Goal: Task Accomplishment & Management: Manage account settings

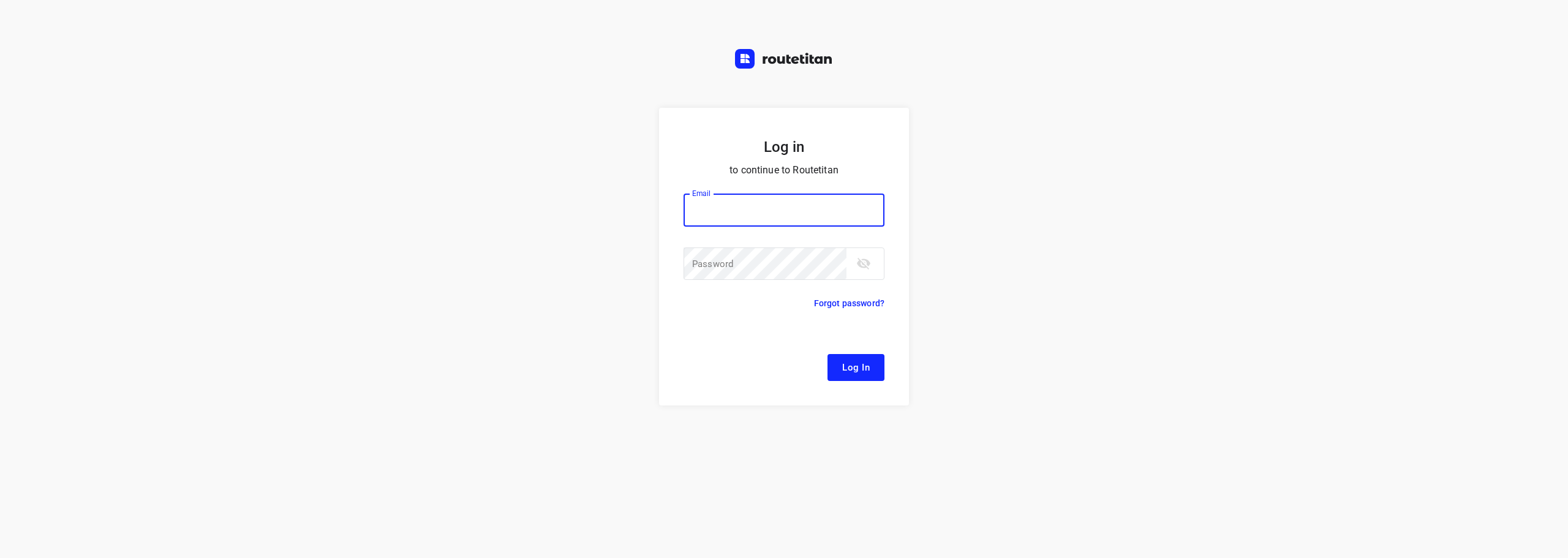
click at [879, 367] on button "Log In" at bounding box center [855, 367] width 57 height 27
click at [746, 210] on input "email" at bounding box center [784, 210] width 201 height 33
type input "remco@fruitopjewerk.nl"
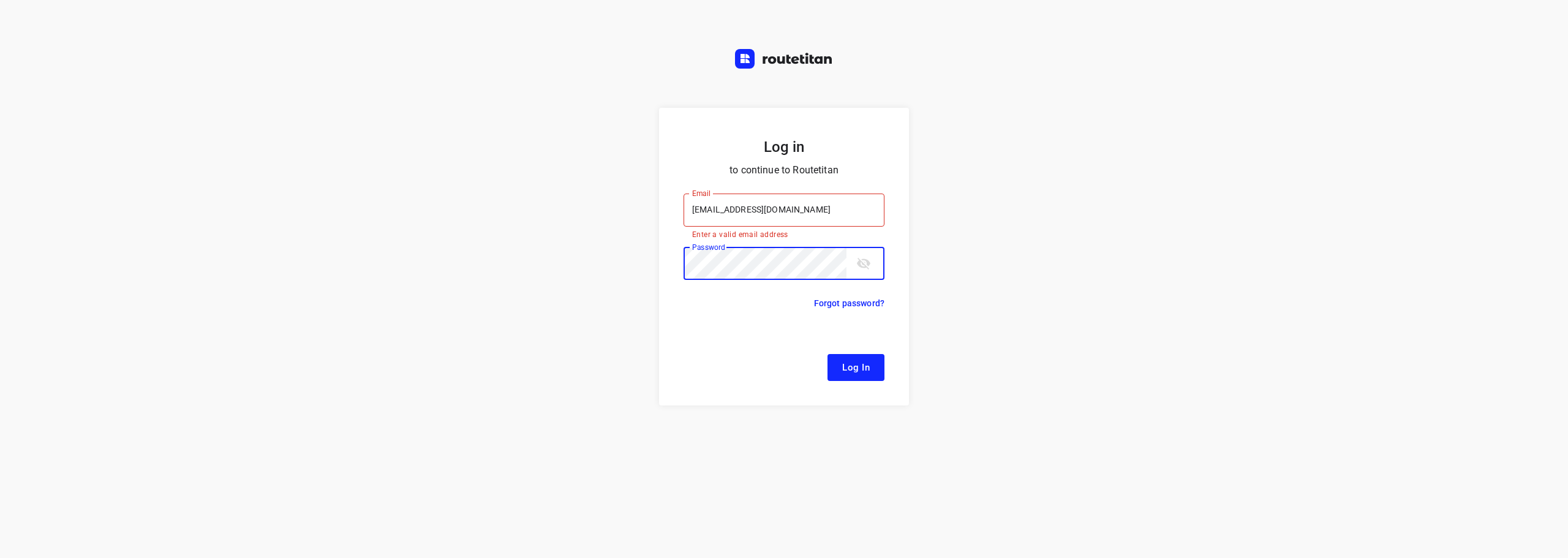
click at [827, 354] on button "Log In" at bounding box center [855, 367] width 57 height 27
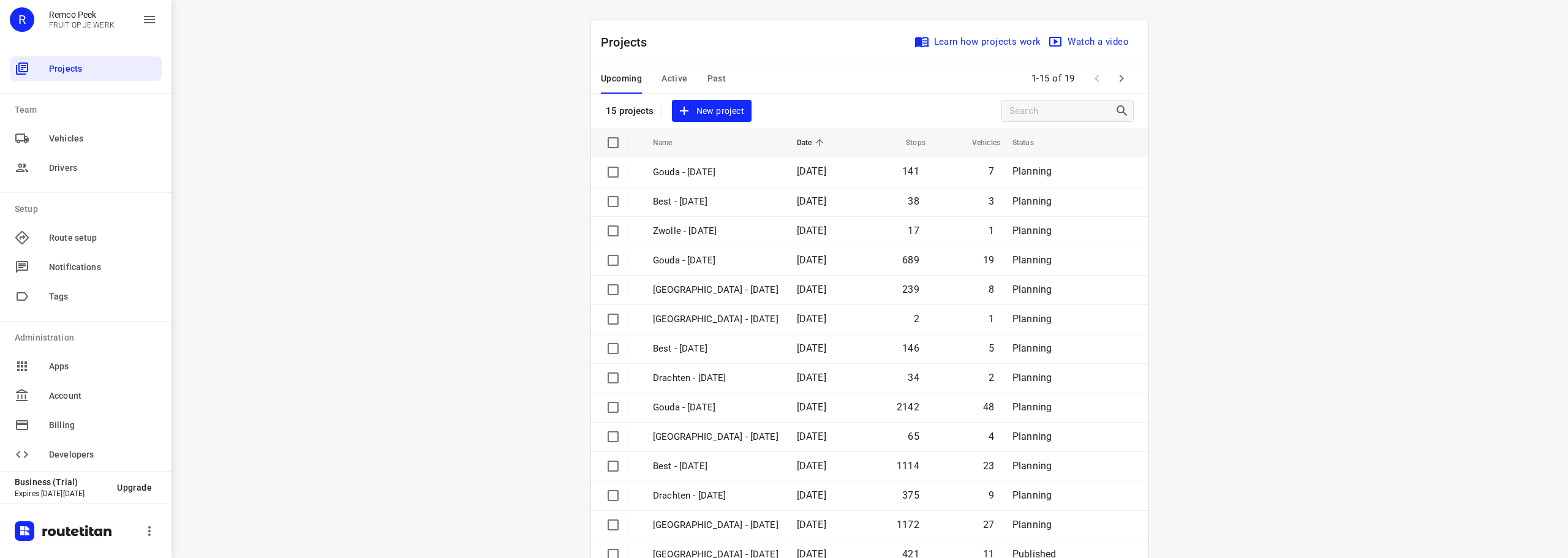
click at [676, 71] on button "Active" at bounding box center [675, 79] width 26 height 30
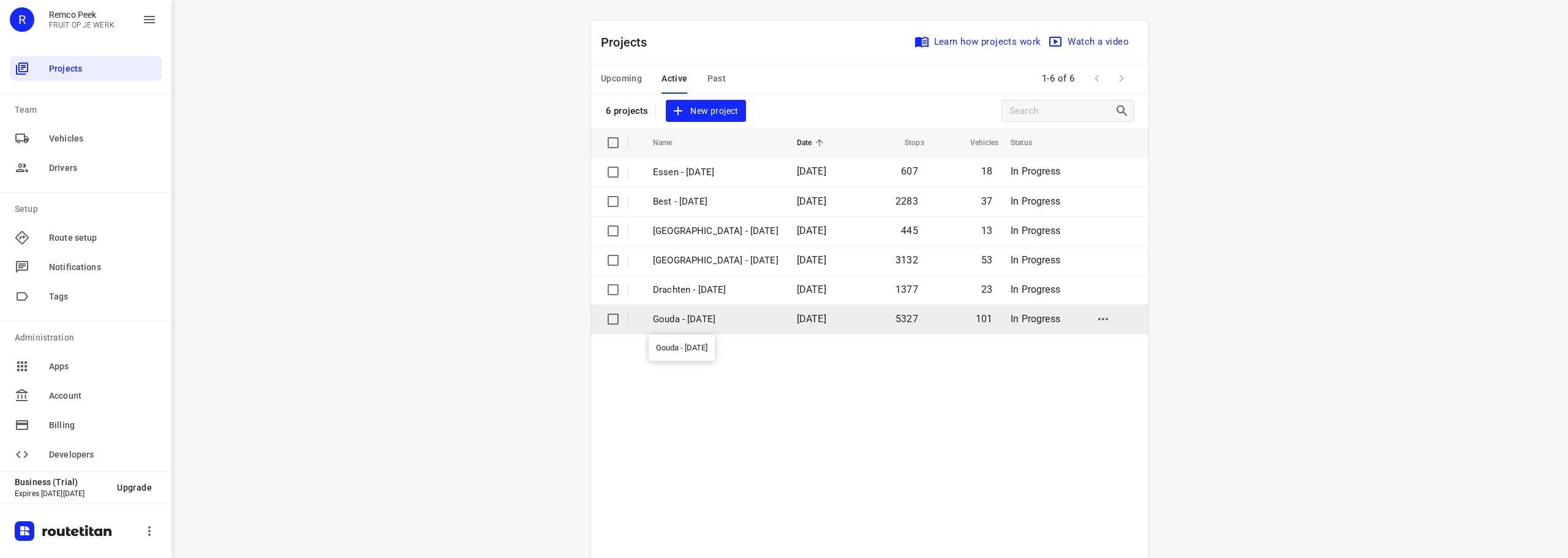
click at [697, 324] on p "Gouda - Monday" at bounding box center [716, 319] width 126 height 14
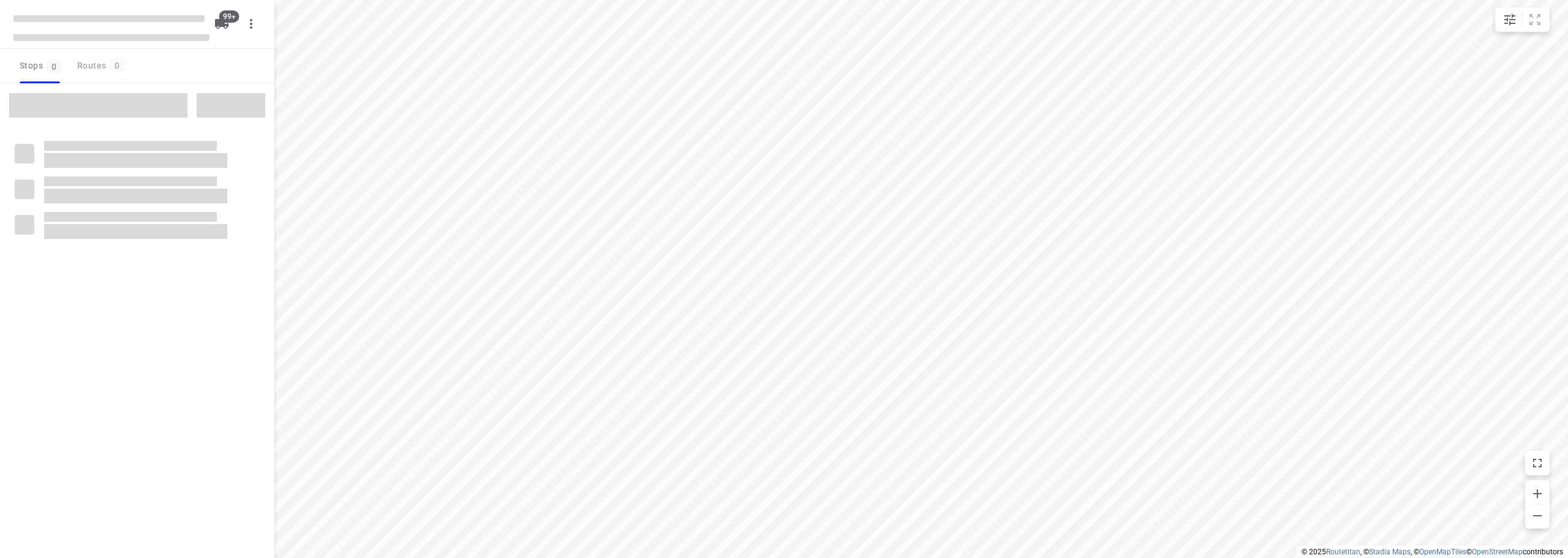
checkbox input "true"
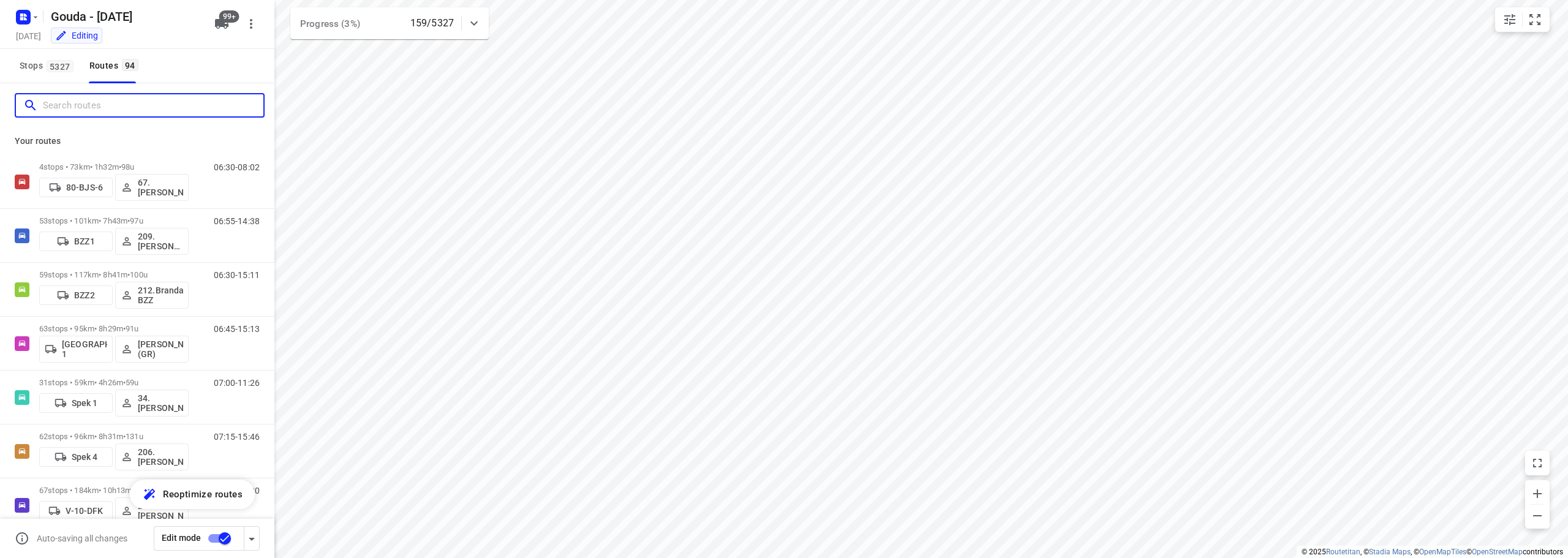
click at [162, 112] on input "Search routes" at bounding box center [153, 105] width 221 height 19
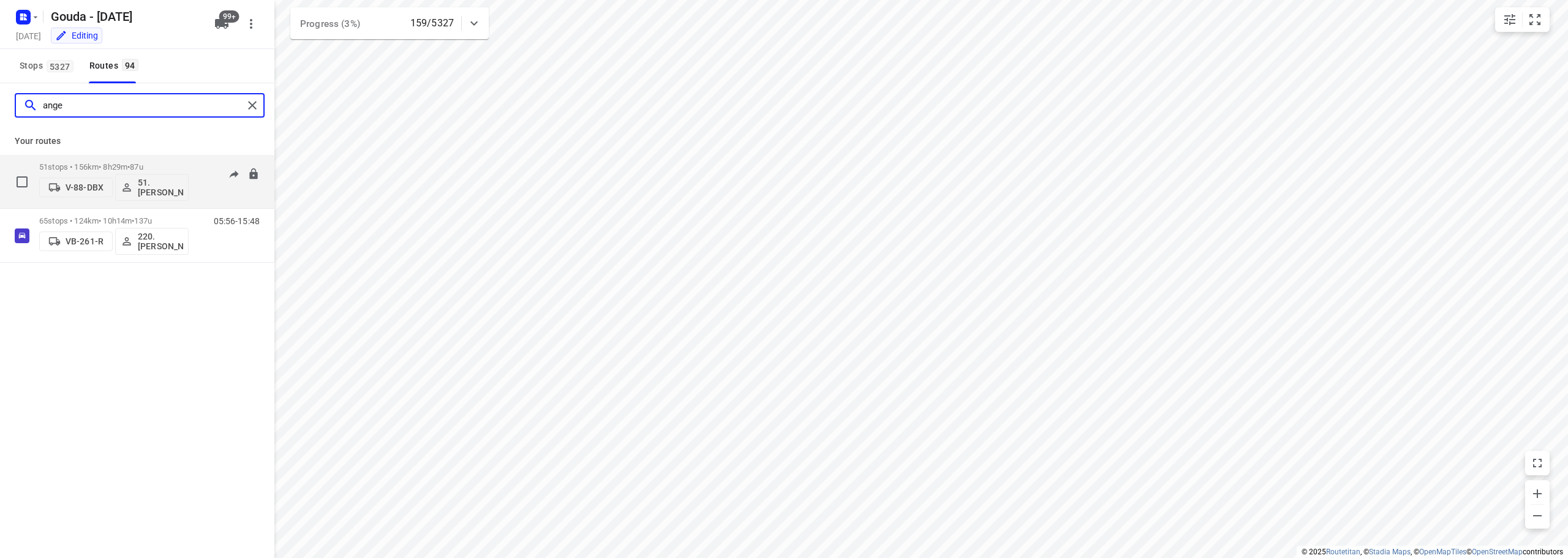
type input "ange"
click at [159, 162] on p "51 stops • 156km • 8h29m • 87u" at bounding box center [114, 167] width 149 height 9
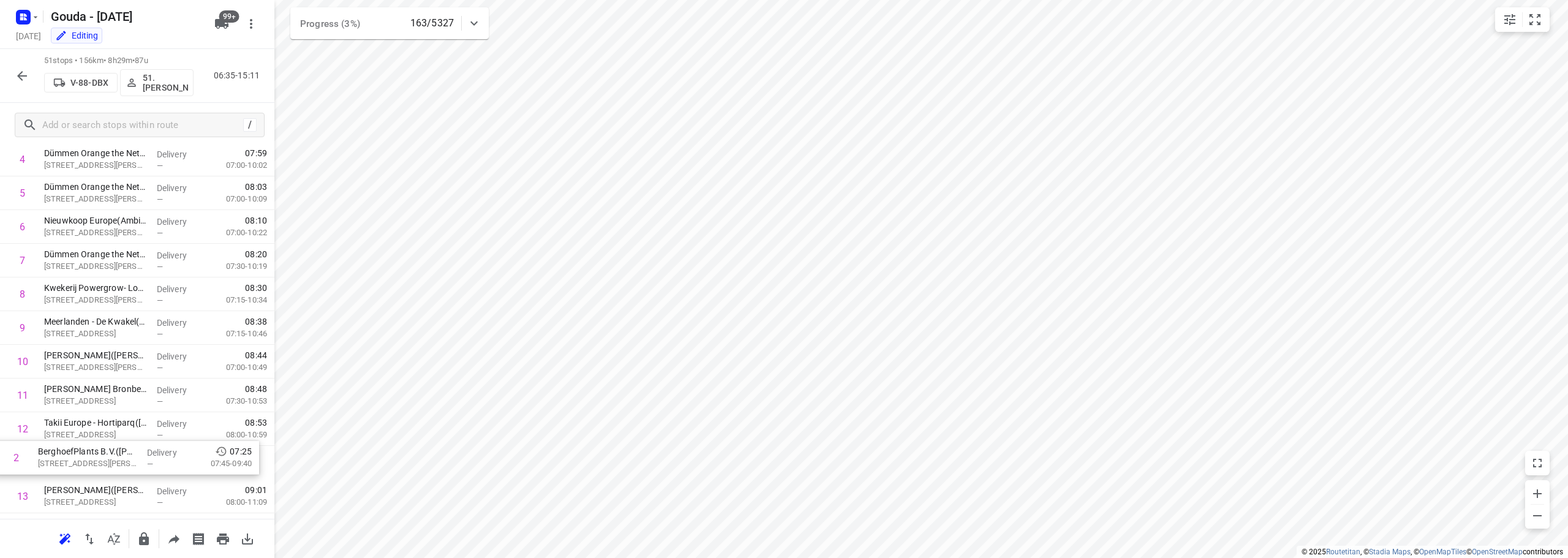
scroll to position [146, 0]
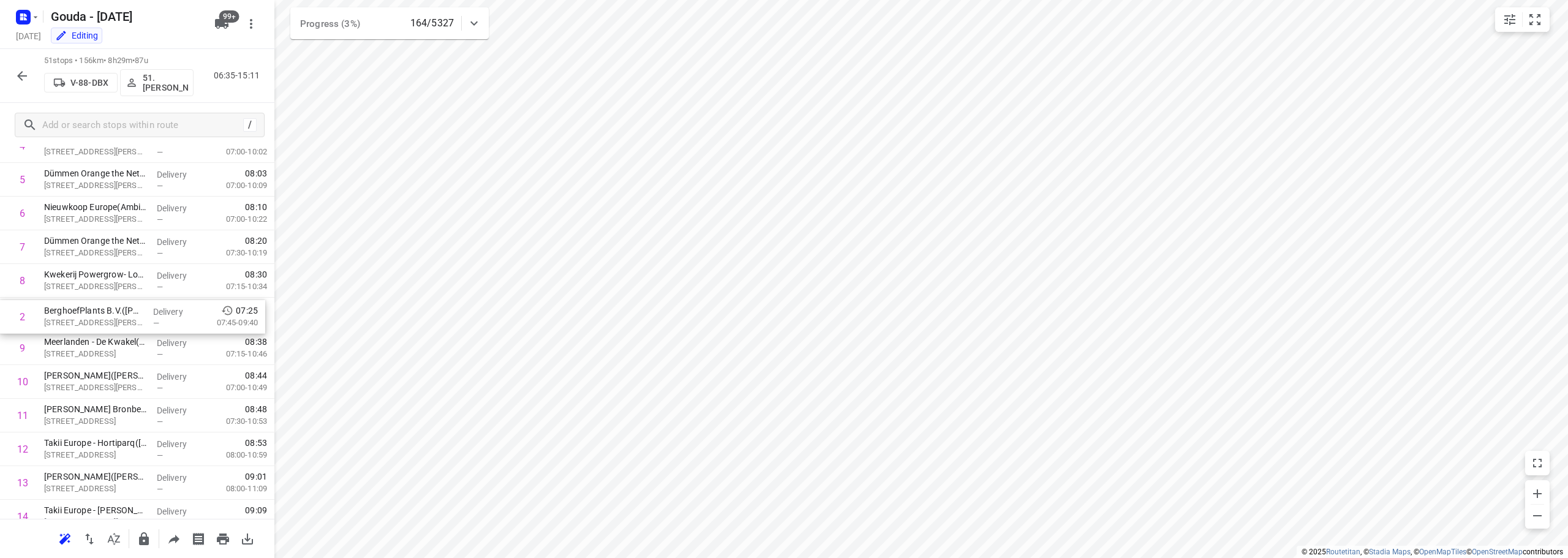
drag, startPoint x: 95, startPoint y: 255, endPoint x: 94, endPoint y: 317, distance: 62.0
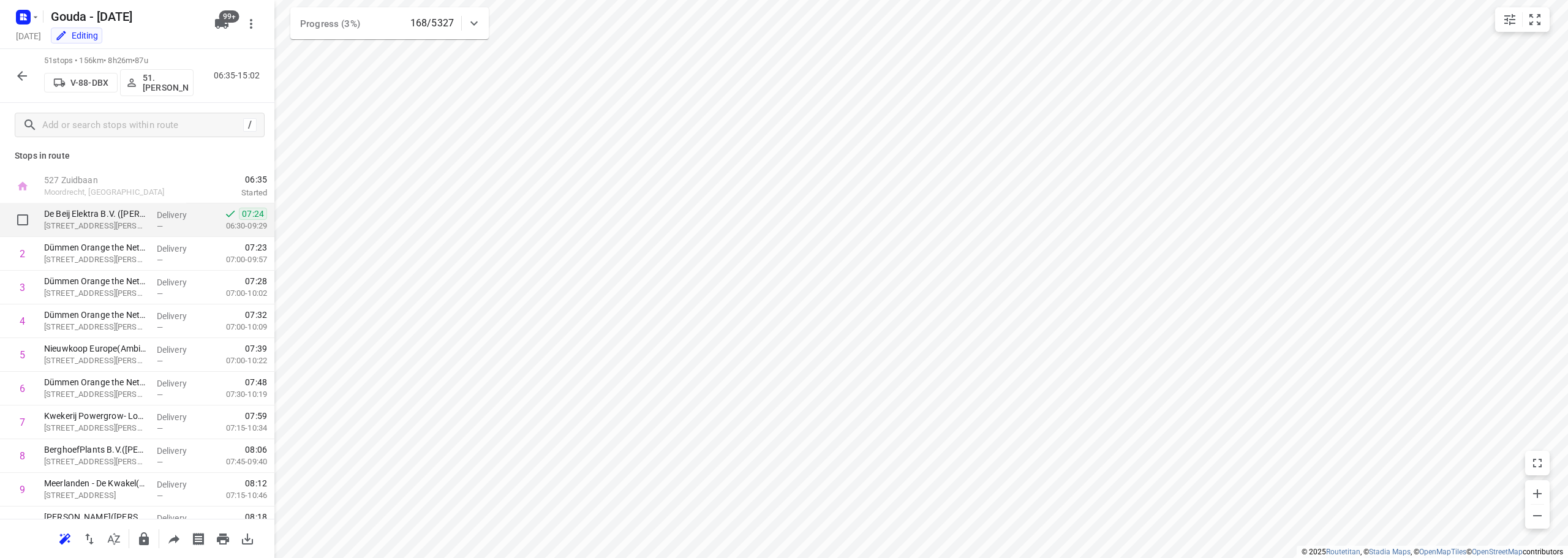
scroll to position [0, 0]
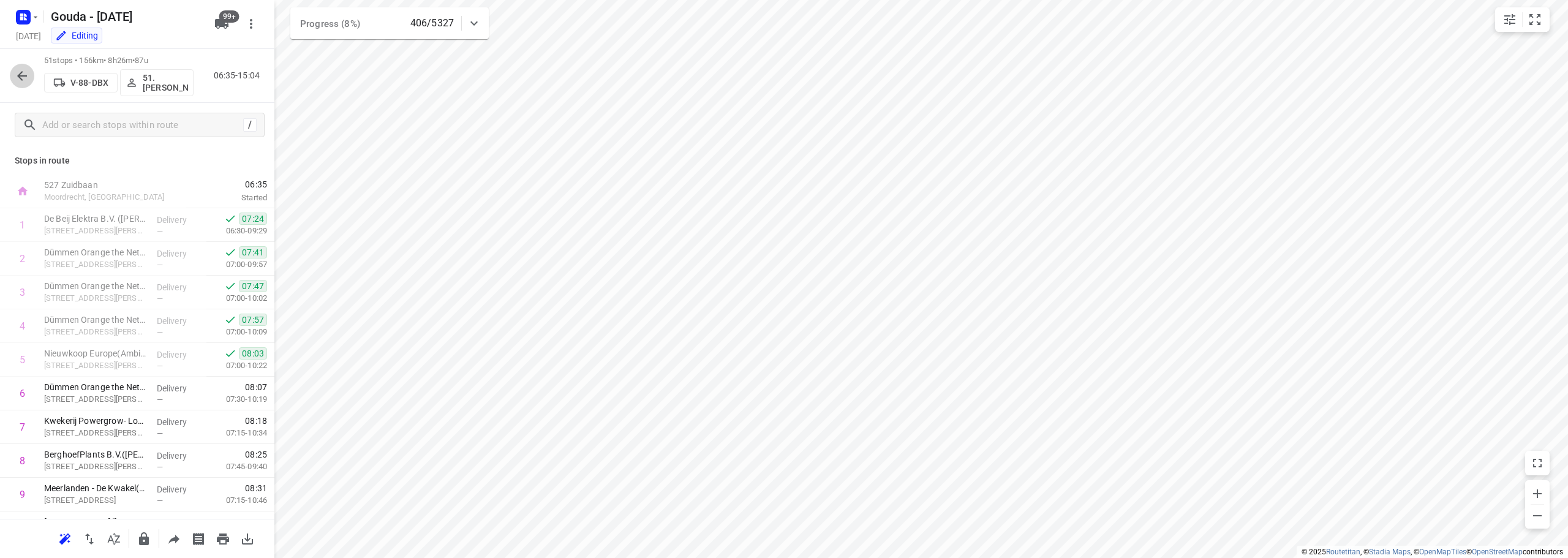
click at [24, 75] on icon "button" at bounding box center [22, 76] width 15 height 15
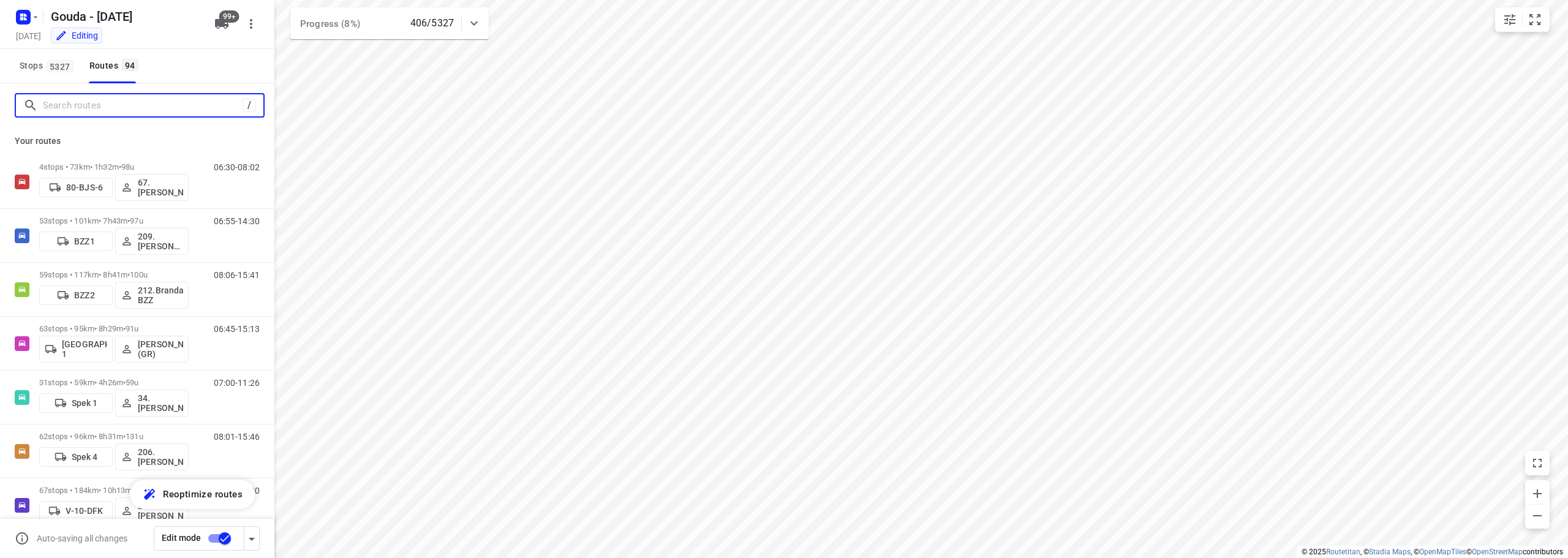
click at [112, 112] on input "Search routes" at bounding box center [143, 105] width 199 height 19
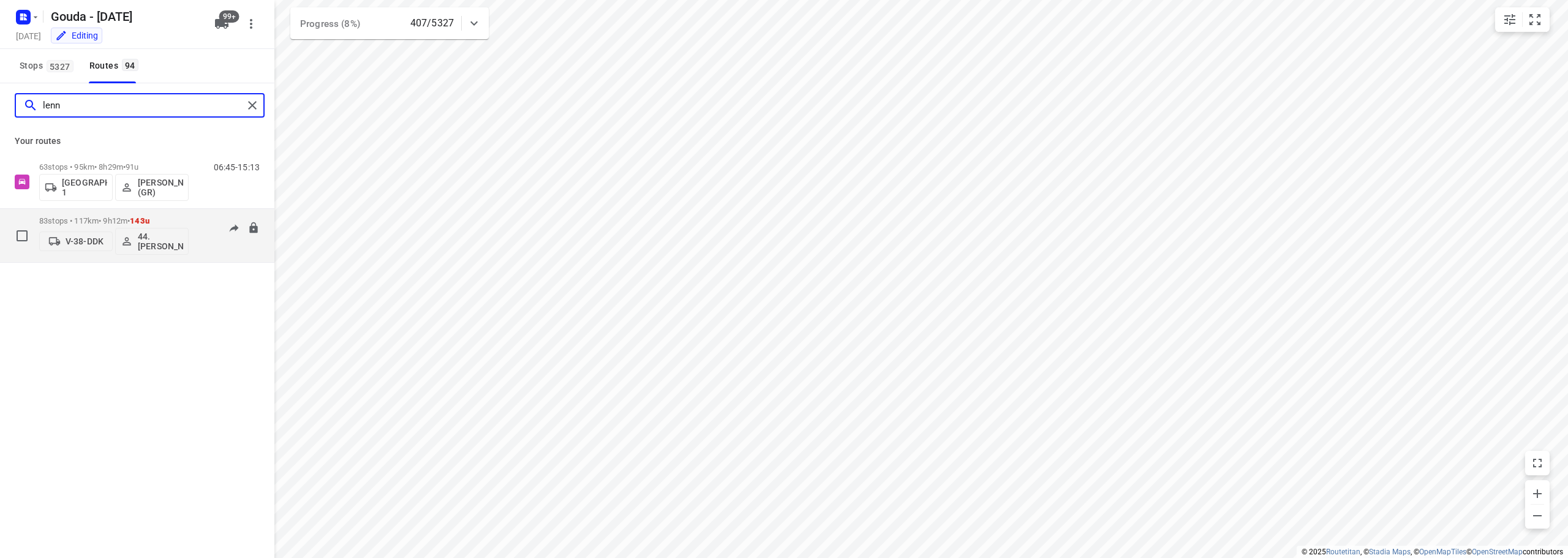
type input "lenn"
click at [161, 223] on p "83 stops • 117km • 9h12m • 143u" at bounding box center [114, 221] width 149 height 9
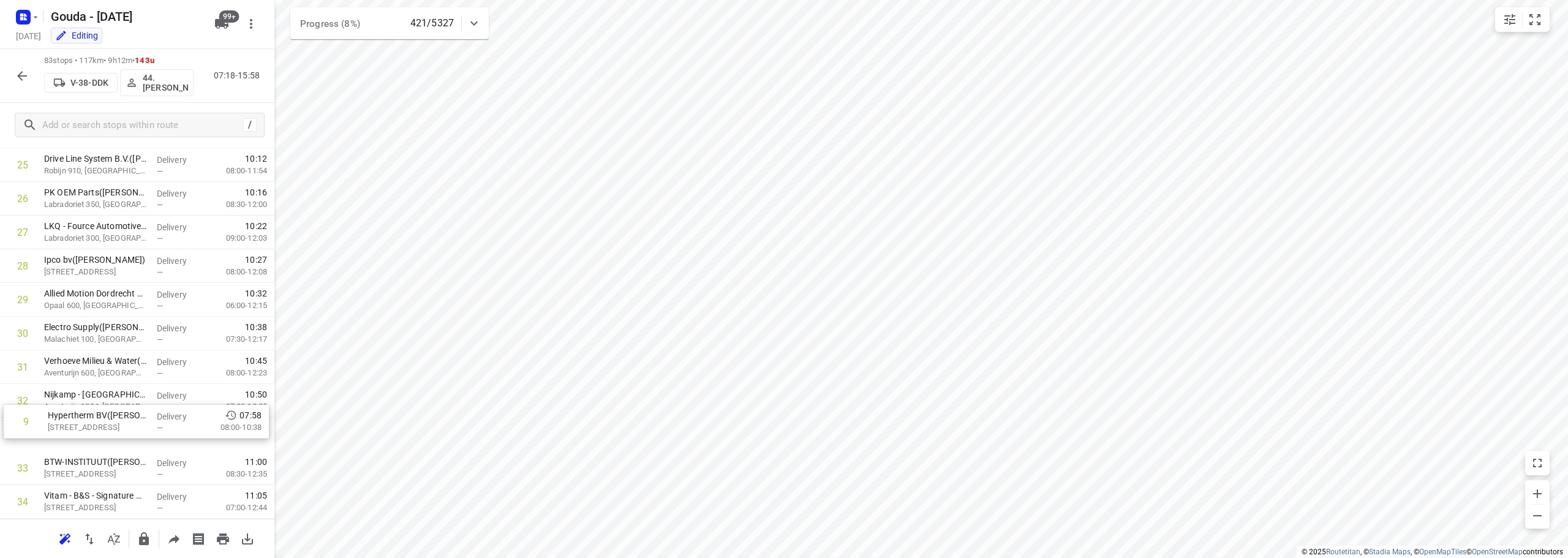
scroll to position [837, 0]
drag, startPoint x: 114, startPoint y: 225, endPoint x: 116, endPoint y: 417, distance: 192.0
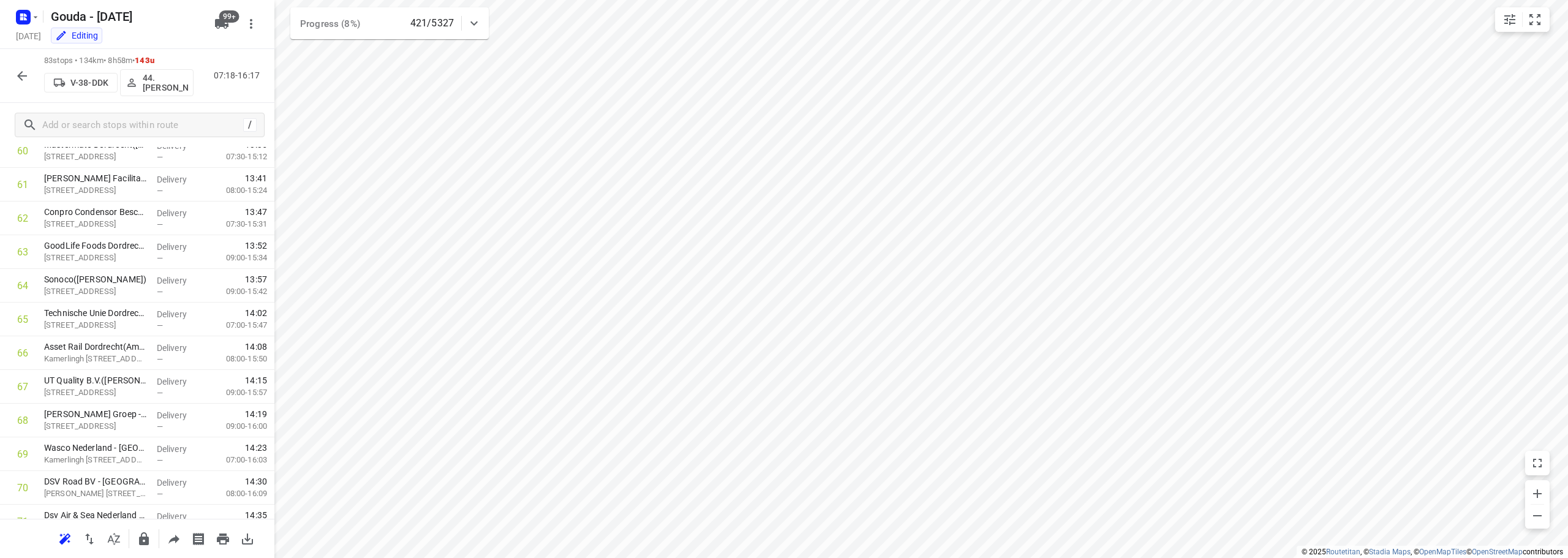
scroll to position [2518, 0]
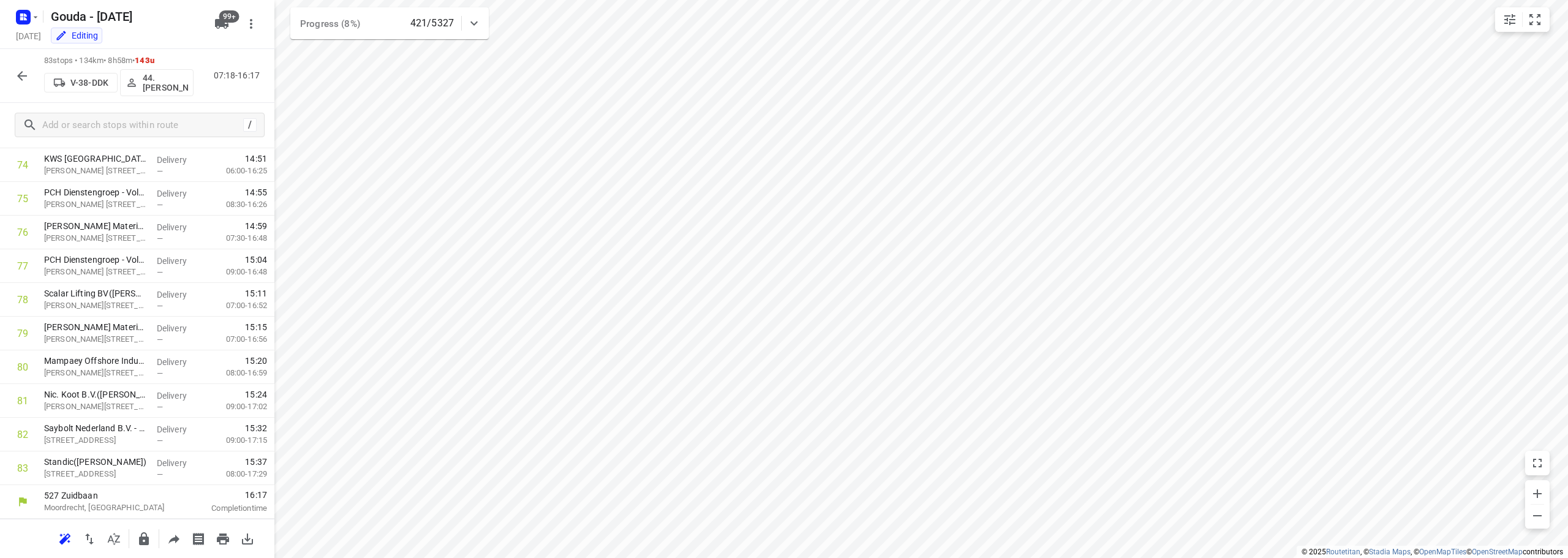
click at [28, 77] on icon "button" at bounding box center [22, 76] width 15 height 15
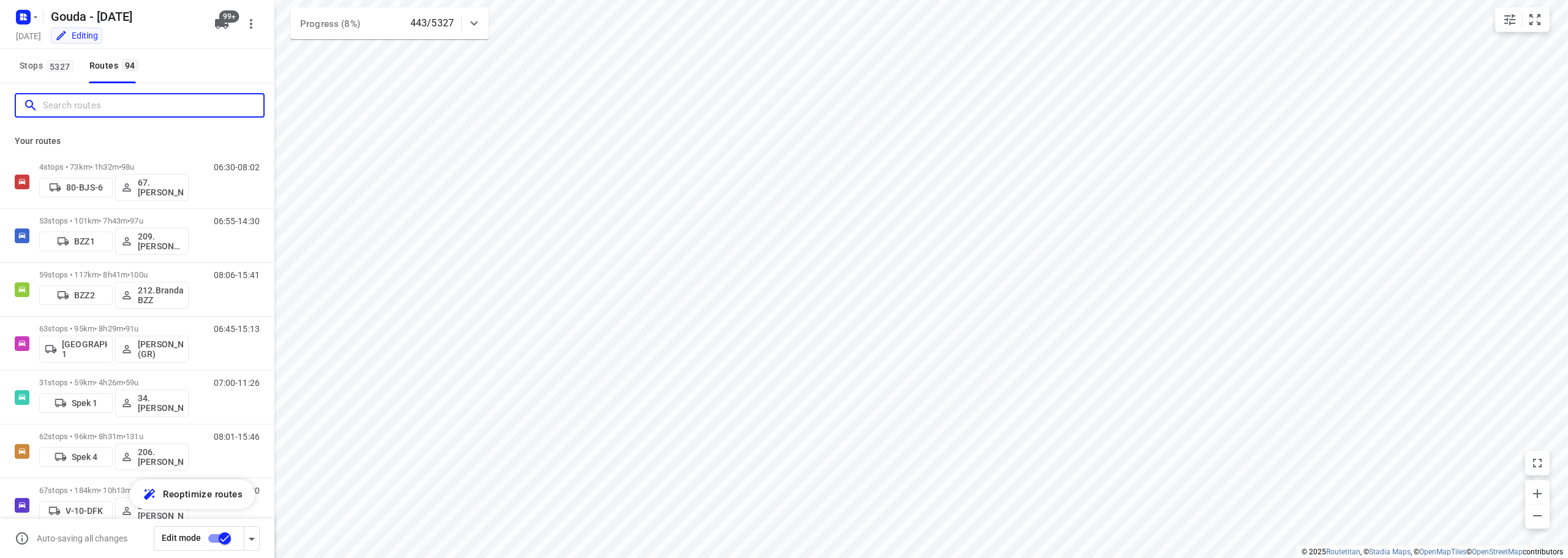
click at [76, 101] on input "Search routes" at bounding box center [153, 105] width 221 height 19
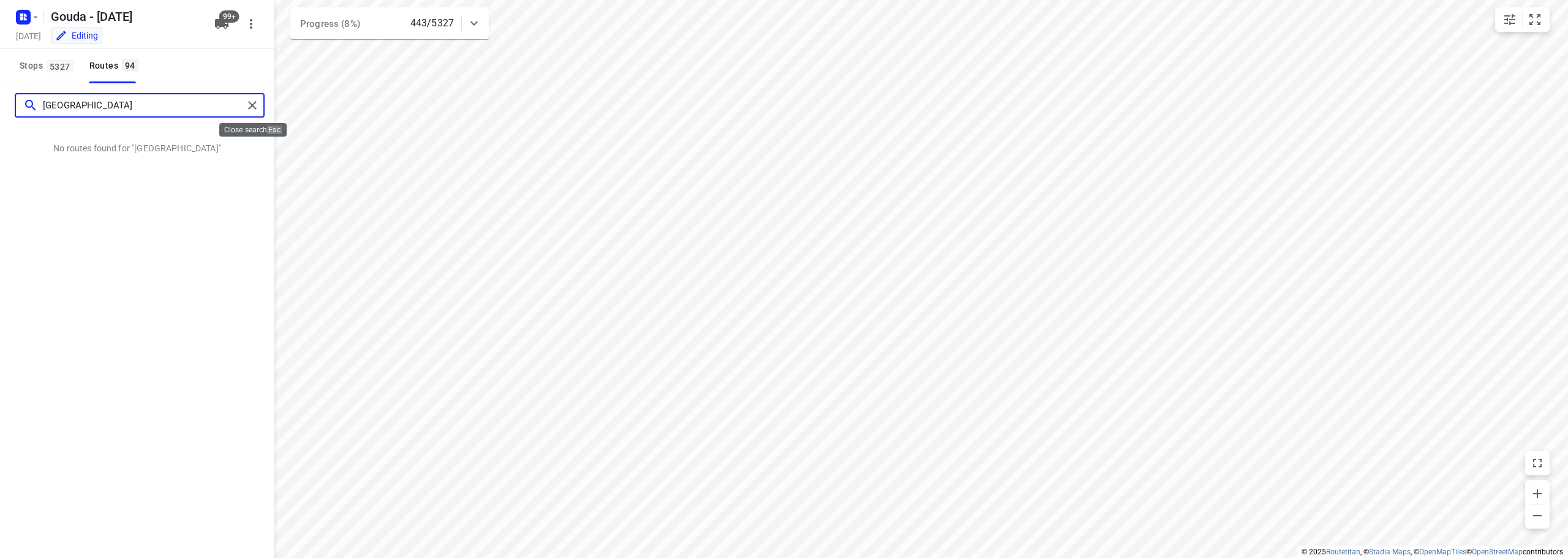
type input "milan"
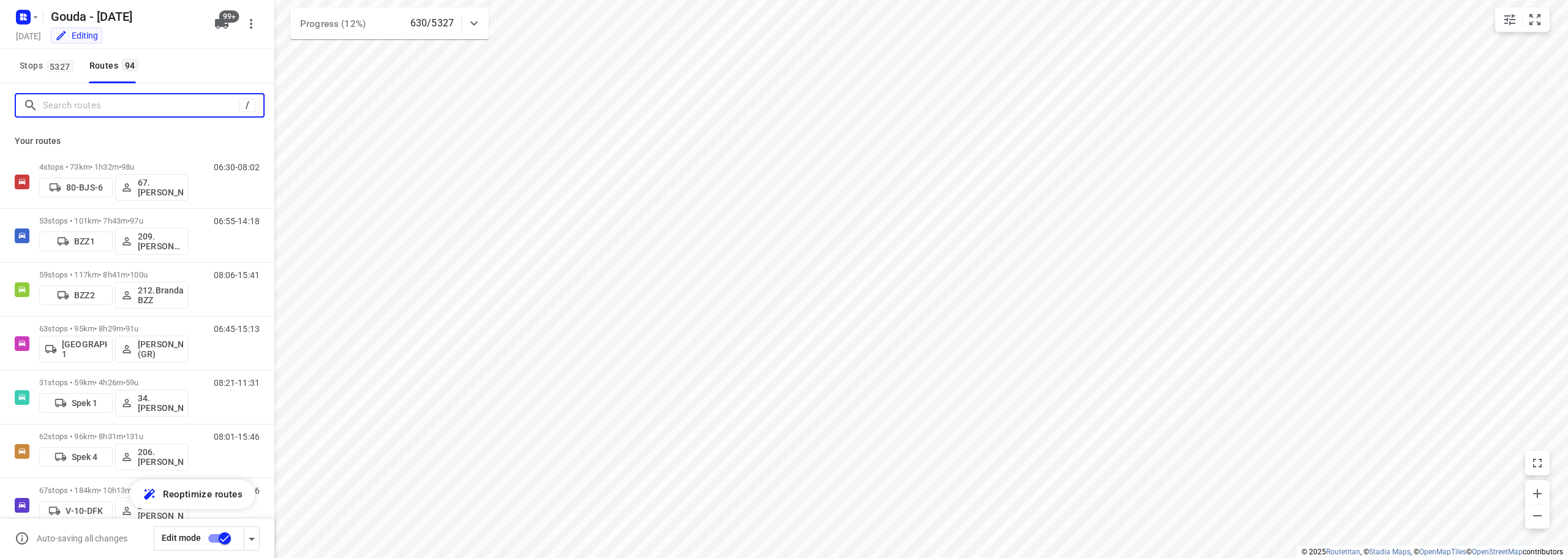
click at [157, 99] on input "Search routes" at bounding box center [141, 105] width 196 height 19
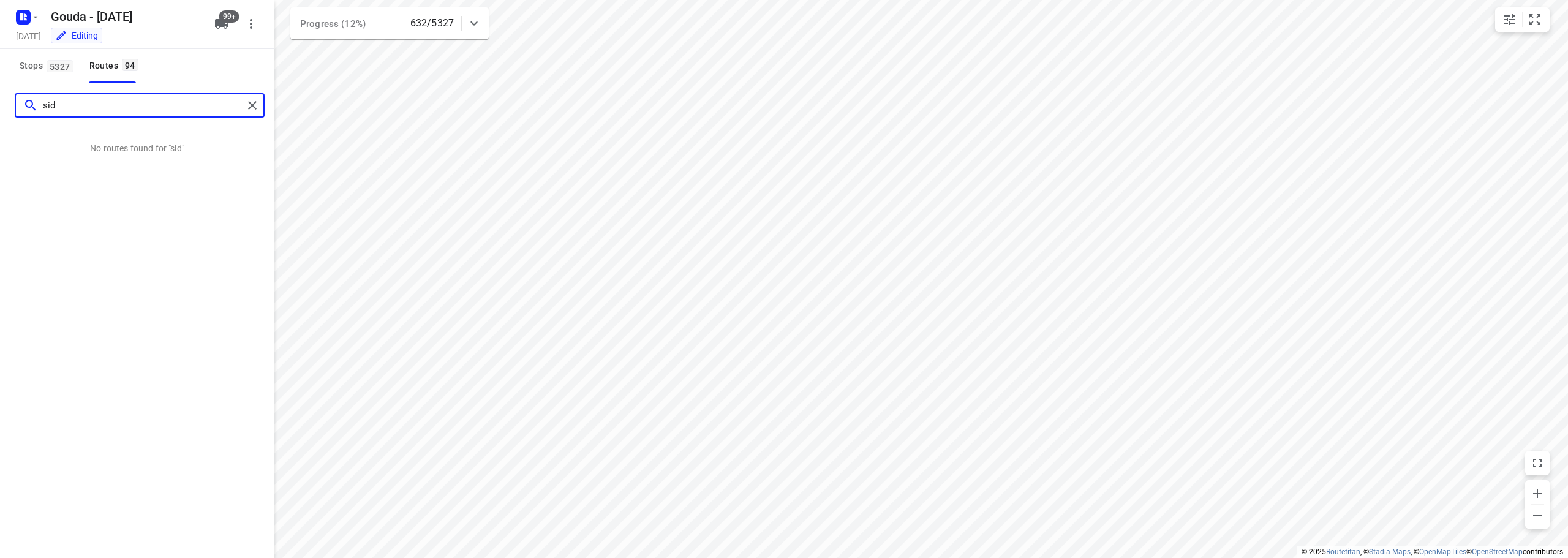
type input "si"
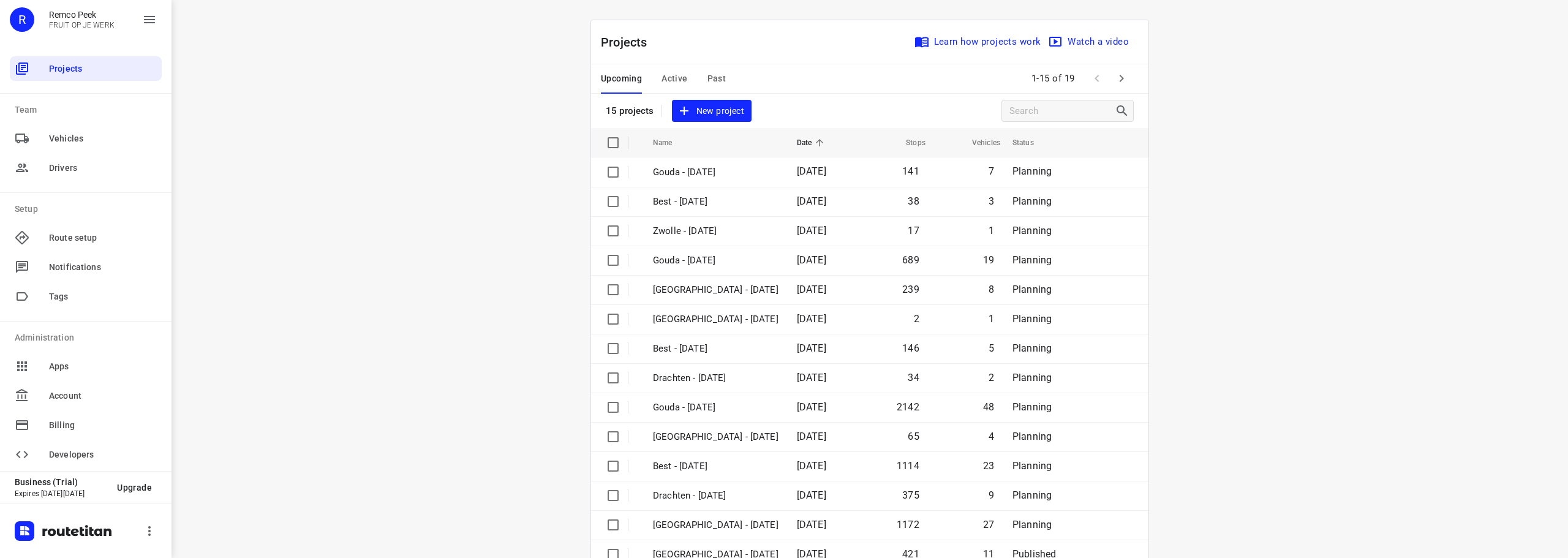
click at [671, 74] on span "Active" at bounding box center [675, 78] width 26 height 15
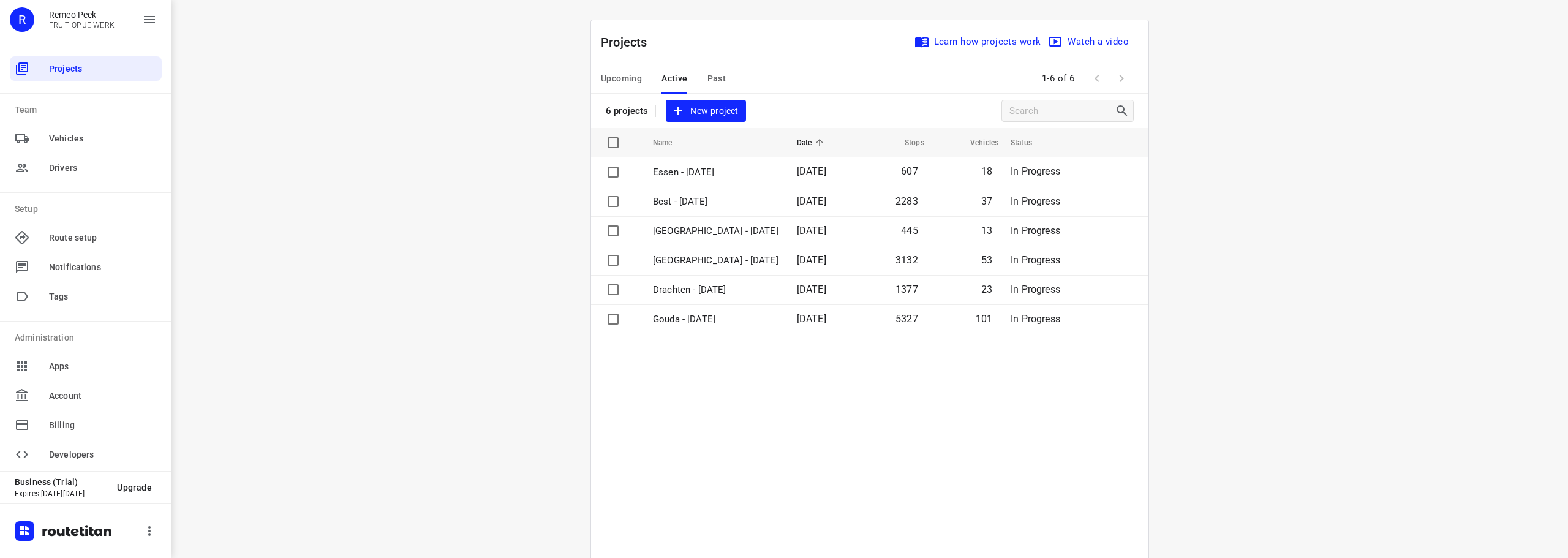
drag, startPoint x: 1474, startPoint y: 244, endPoint x: 1474, endPoint y: 230, distance: 14.0
click at [1474, 230] on div "i © 2025 Routetitan , © Stadia Maps , © OpenMapTiles © OpenStreetMap contributo…" at bounding box center [869, 279] width 1397 height 558
drag, startPoint x: 1503, startPoint y: 205, endPoint x: 1511, endPoint y: 8, distance: 197.2
click at [1506, 172] on div "i © 2025 Routetitan , © Stadia Maps , © OpenMapTiles © OpenStreetMap contributo…" at bounding box center [869, 279] width 1397 height 558
click at [456, 158] on div "i © 2025 Routetitan , © Stadia Maps , © OpenMapTiles © OpenStreetMap contributo…" at bounding box center [869, 279] width 1397 height 558
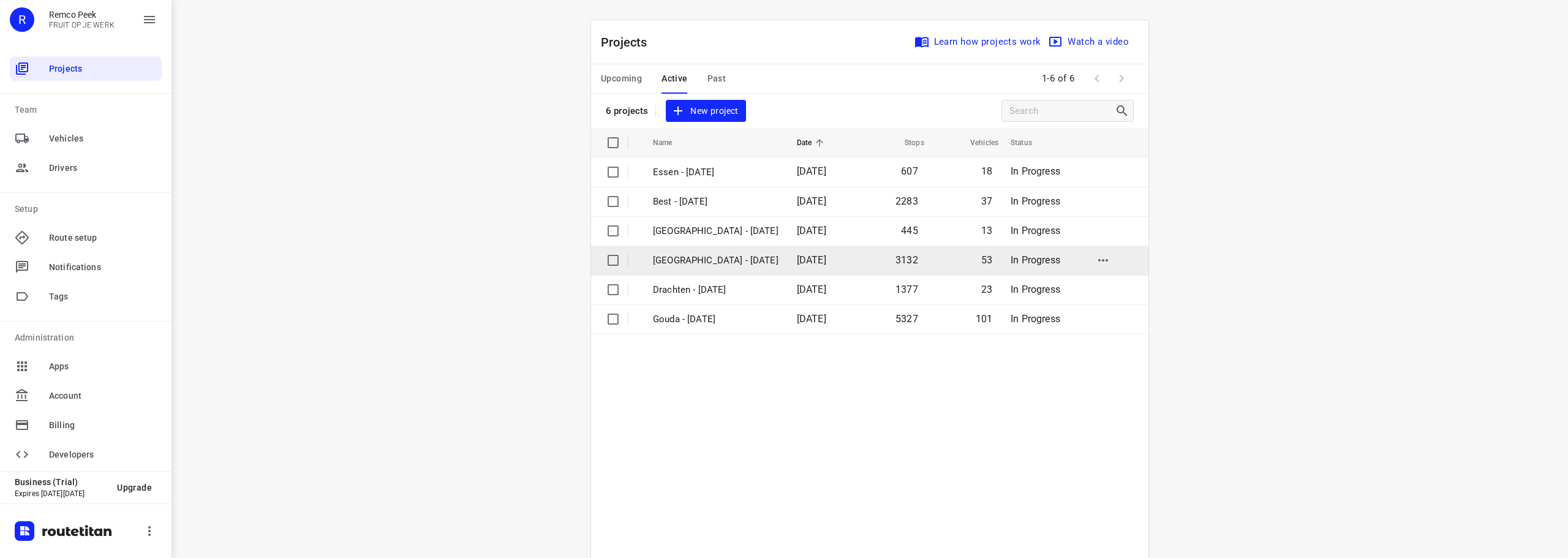
click at [708, 262] on p "[GEOGRAPHIC_DATA] - [DATE]" at bounding box center [716, 260] width 126 height 14
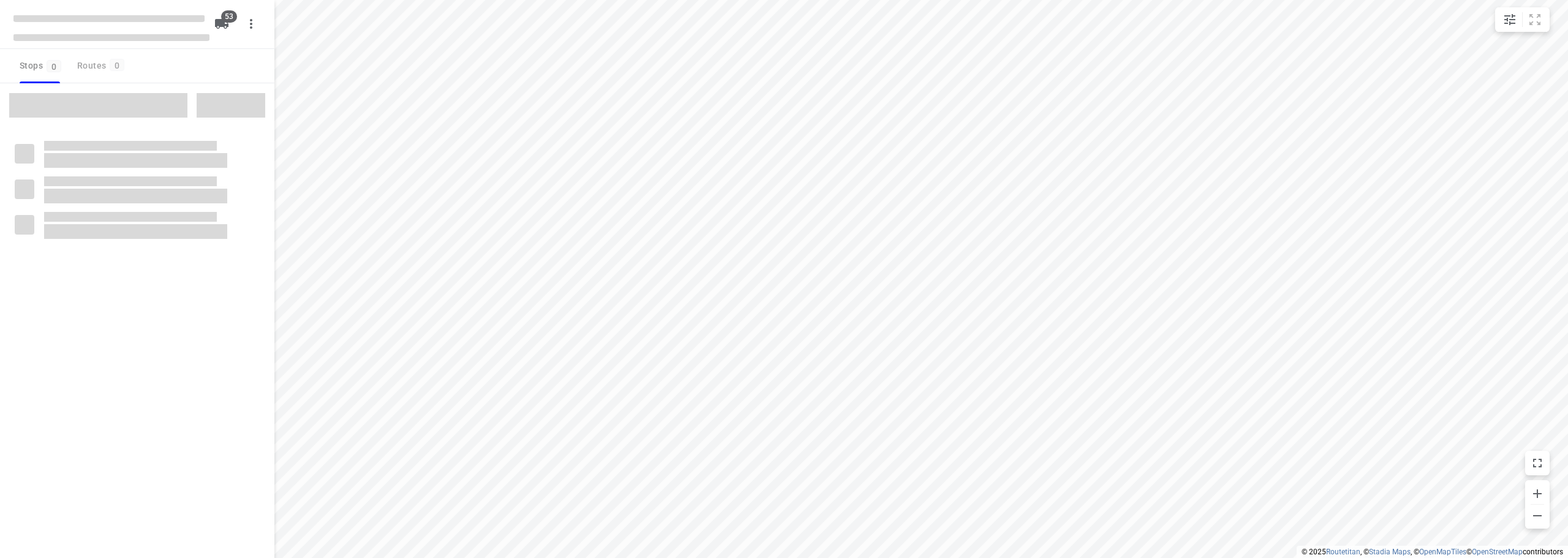
checkbox input "true"
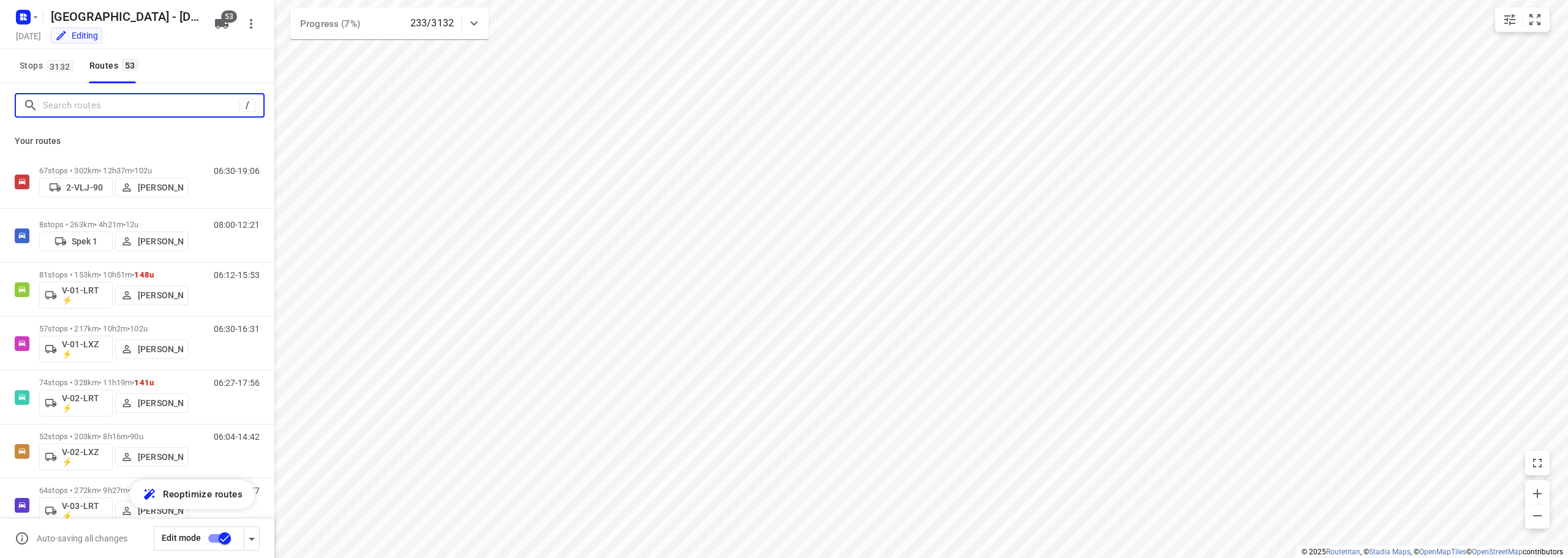
click at [76, 102] on input "Search routes" at bounding box center [141, 105] width 196 height 19
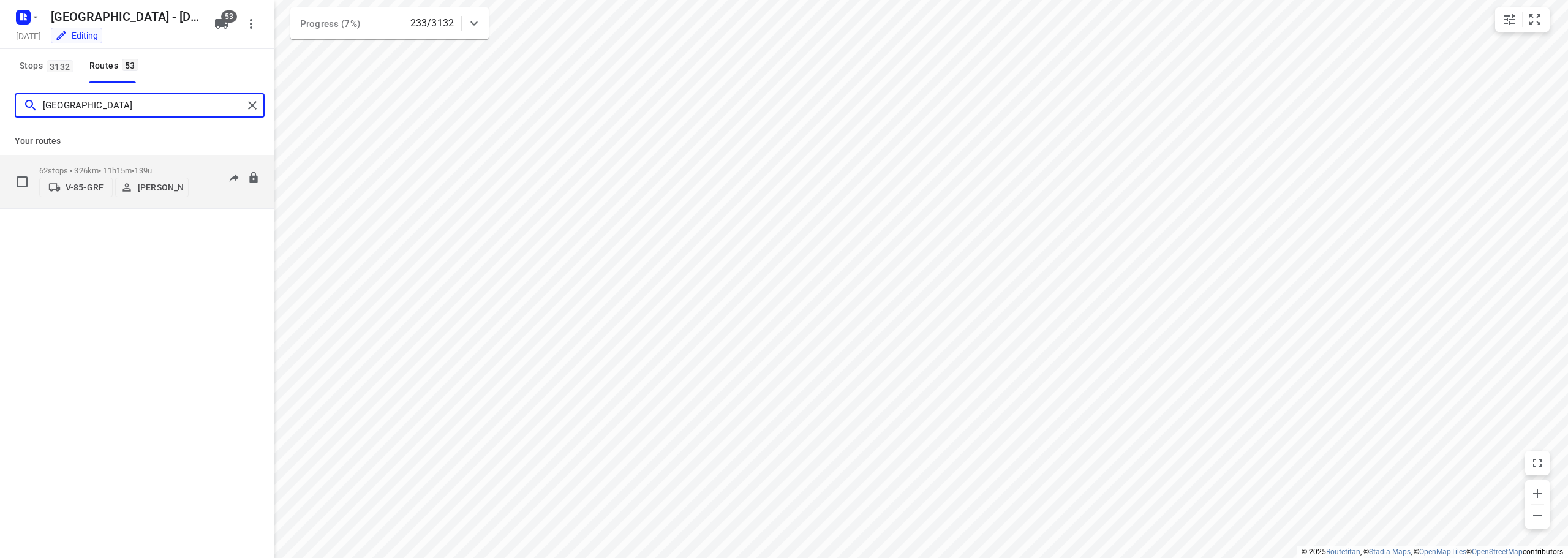
type input "milan"
click at [141, 163] on div "62 stops • 326km • 11h15m • 139u V-85-GRF Milan Rave" at bounding box center [114, 182] width 149 height 44
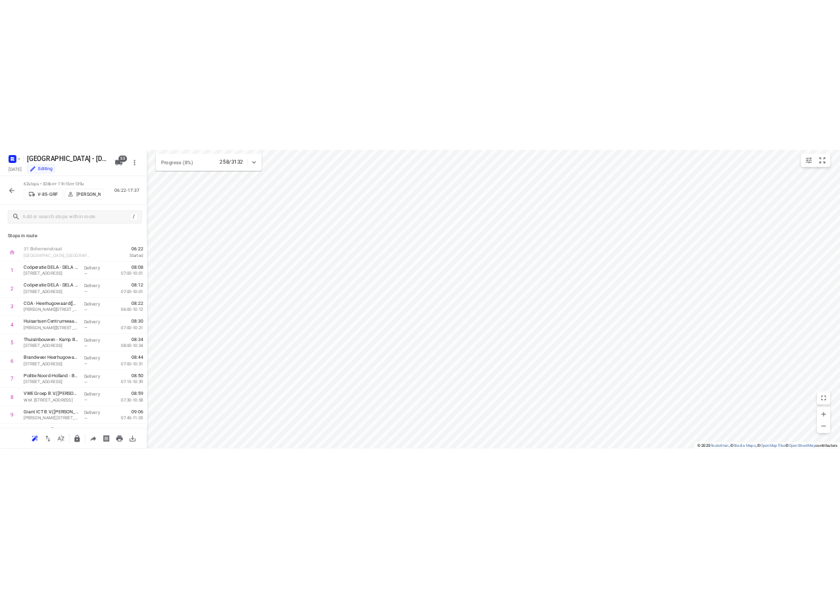
scroll to position [1944, 0]
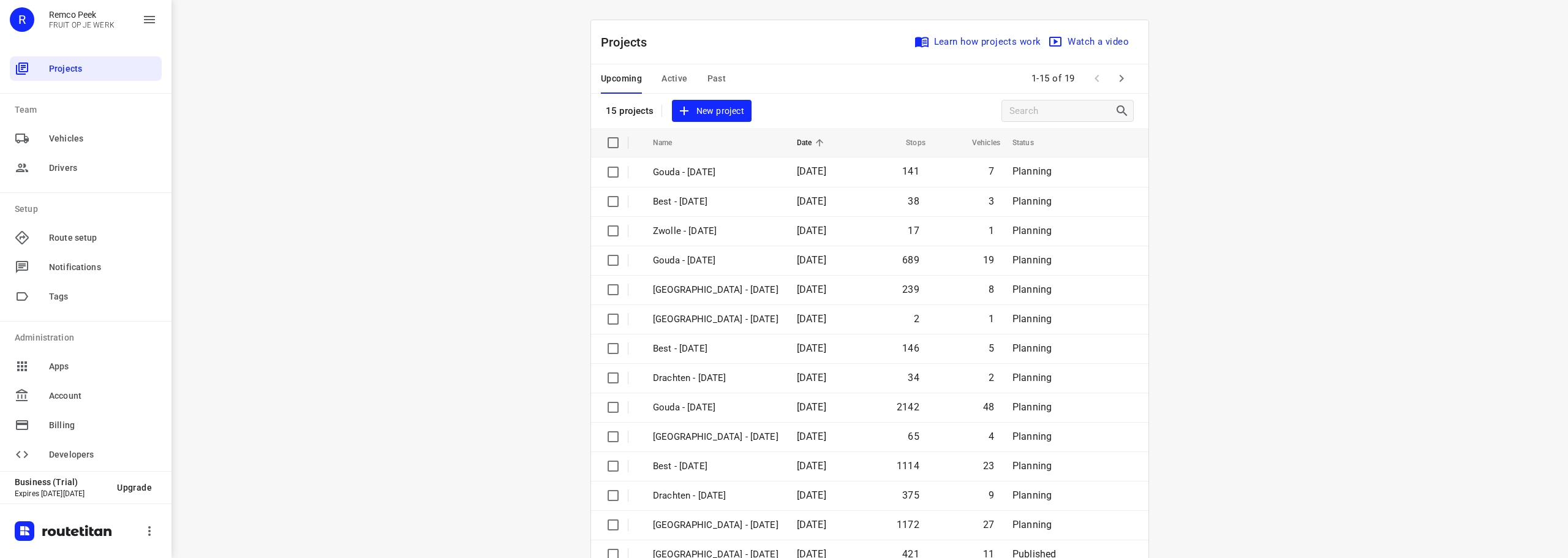
click at [681, 78] on span "Active" at bounding box center [675, 78] width 26 height 15
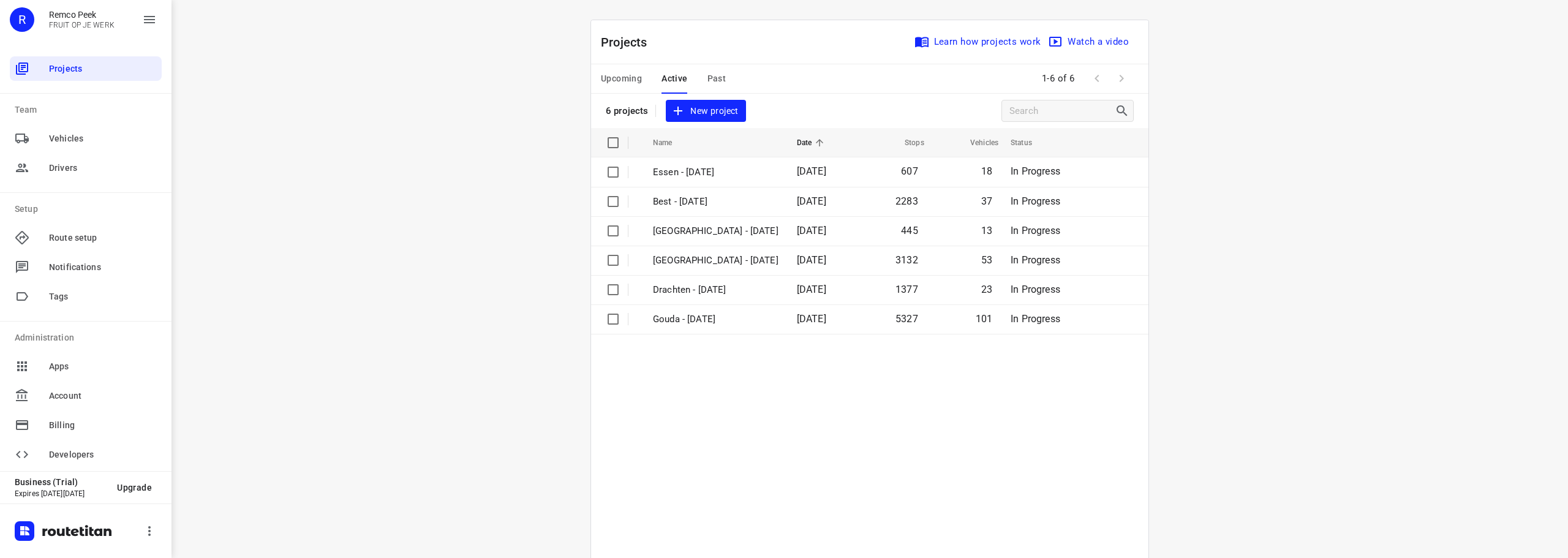
click at [667, 77] on span "Active" at bounding box center [675, 78] width 26 height 15
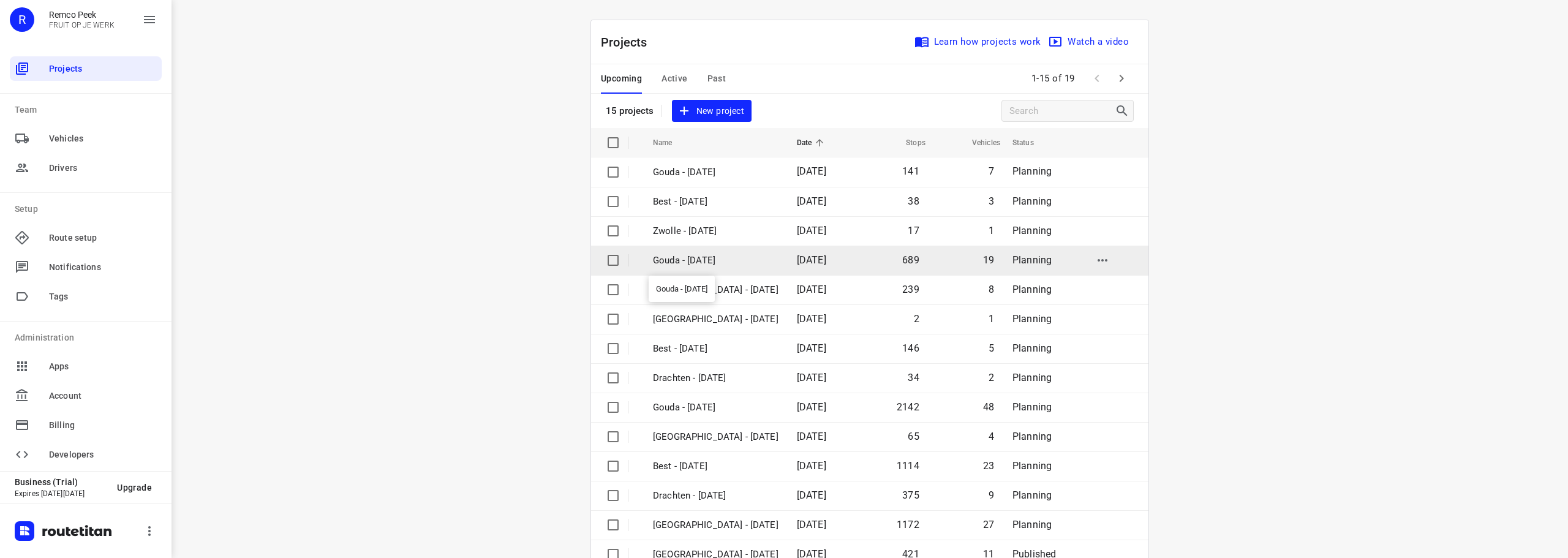
click at [727, 265] on p "Gouda - [DATE]" at bounding box center [716, 260] width 126 height 14
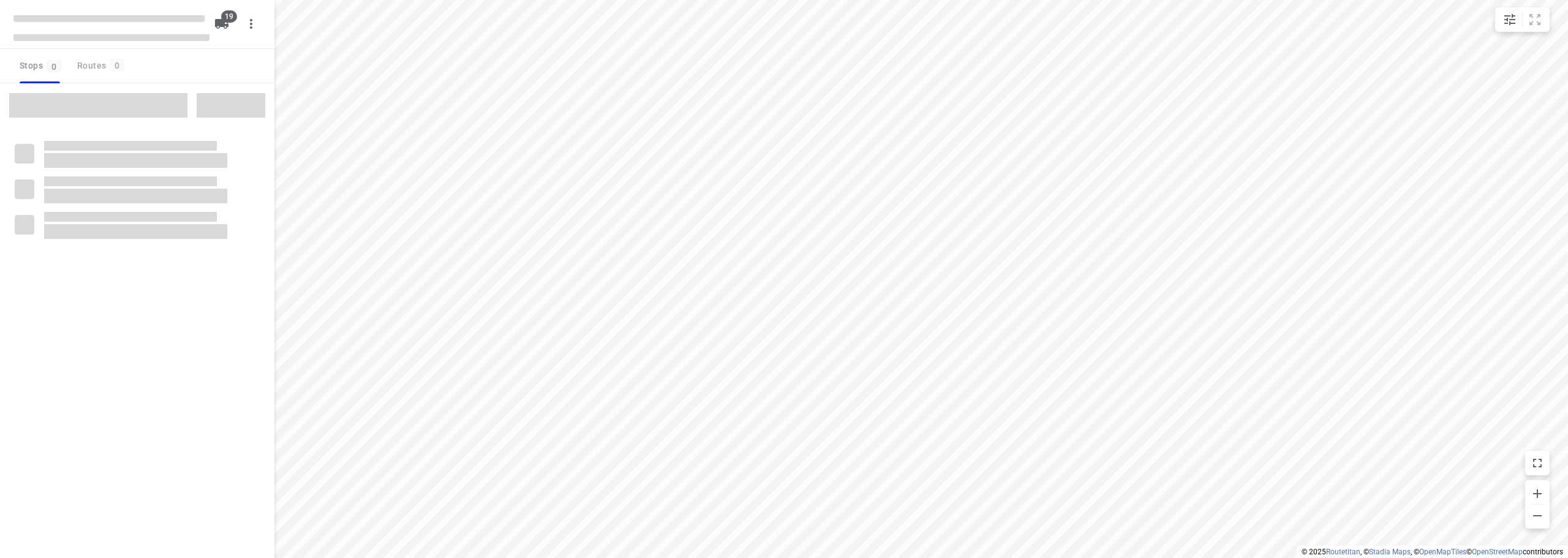
checkbox input "true"
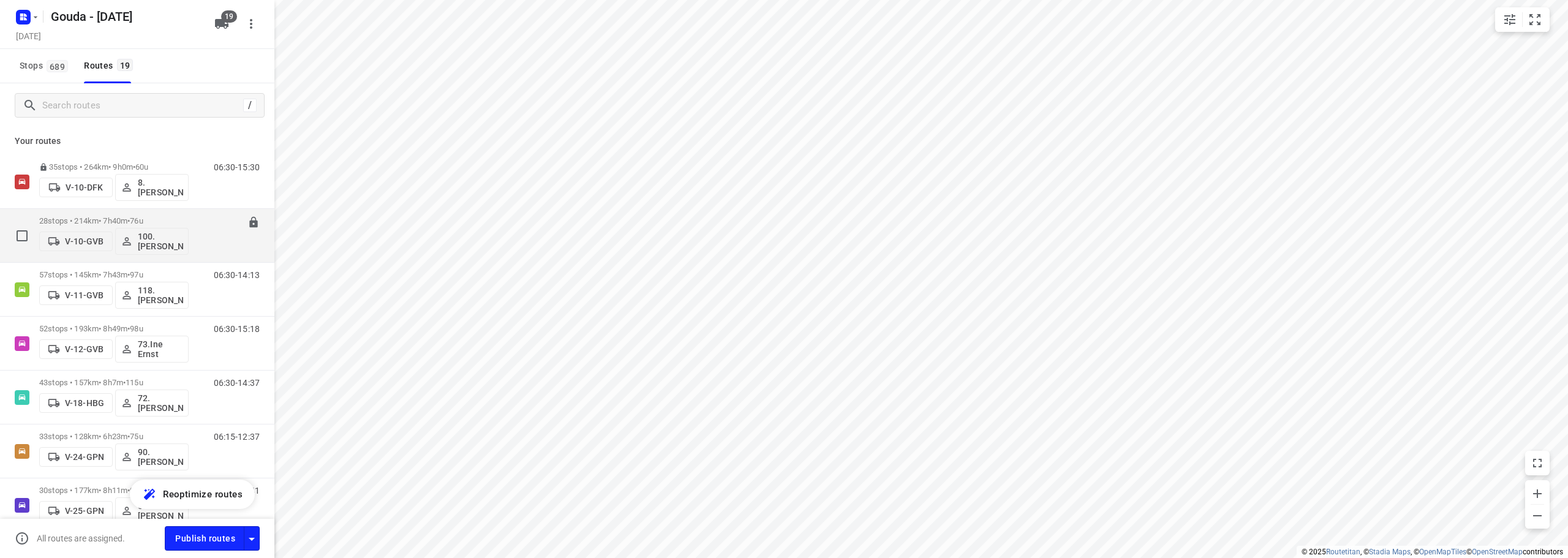
click at [143, 220] on span "76u" at bounding box center [136, 221] width 13 height 9
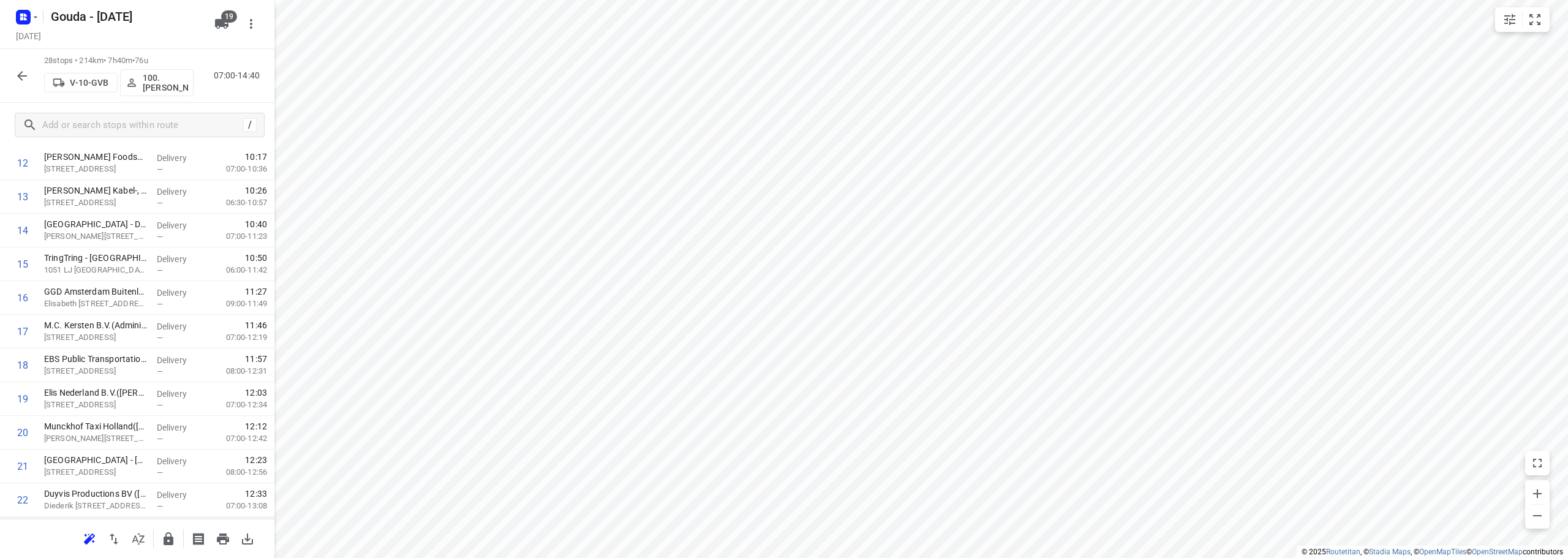
scroll to position [421, 0]
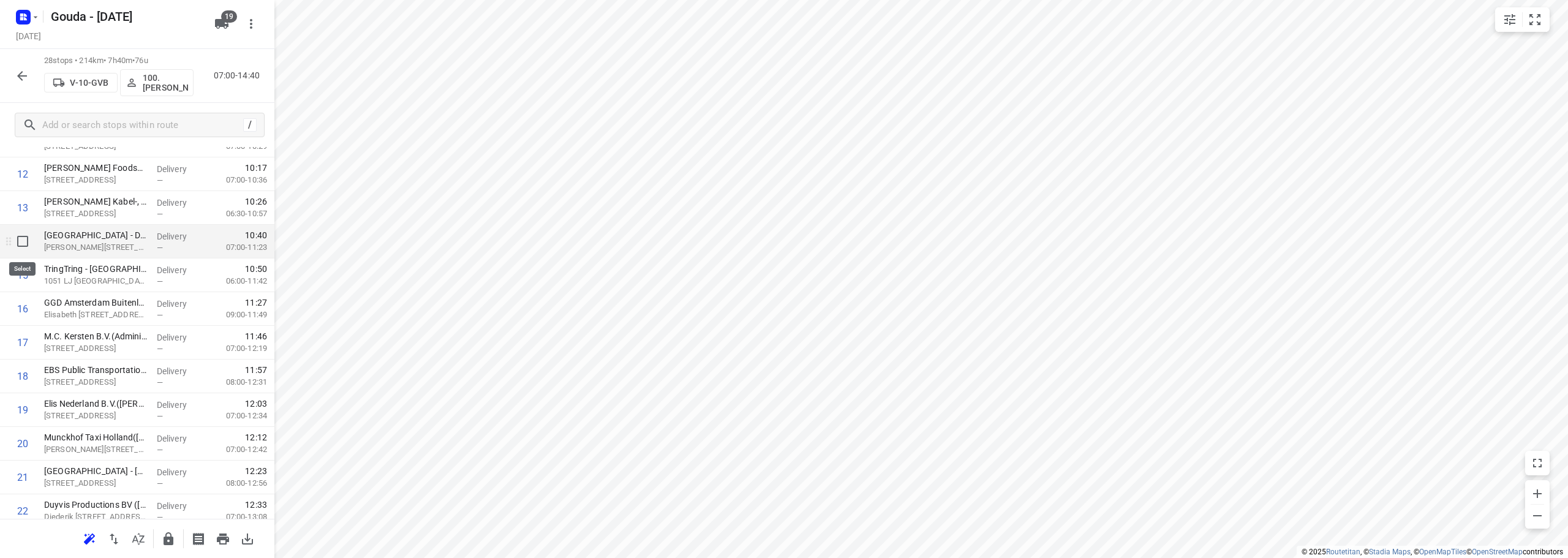
click at [19, 244] on input "checkbox" at bounding box center [22, 241] width 24 height 24
checkbox input "true"
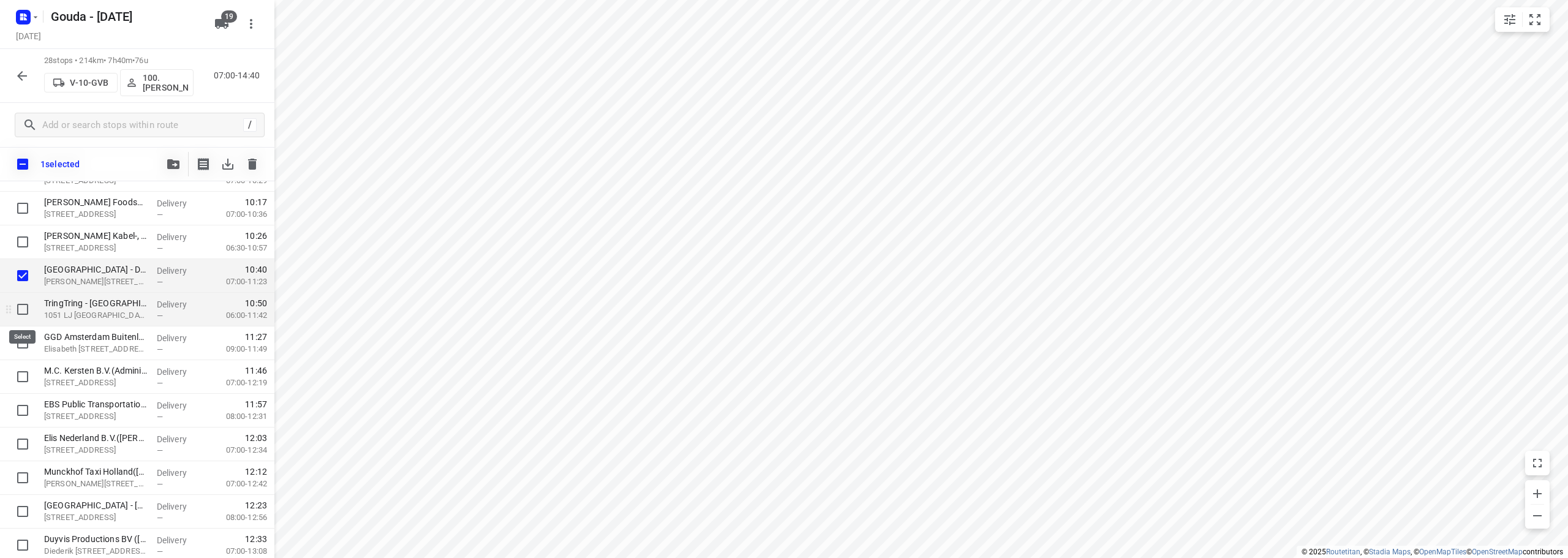
click at [24, 306] on input "checkbox" at bounding box center [22, 309] width 24 height 24
checkbox input "true"
click at [20, 343] on input "checkbox" at bounding box center [22, 343] width 24 height 24
checkbox input "true"
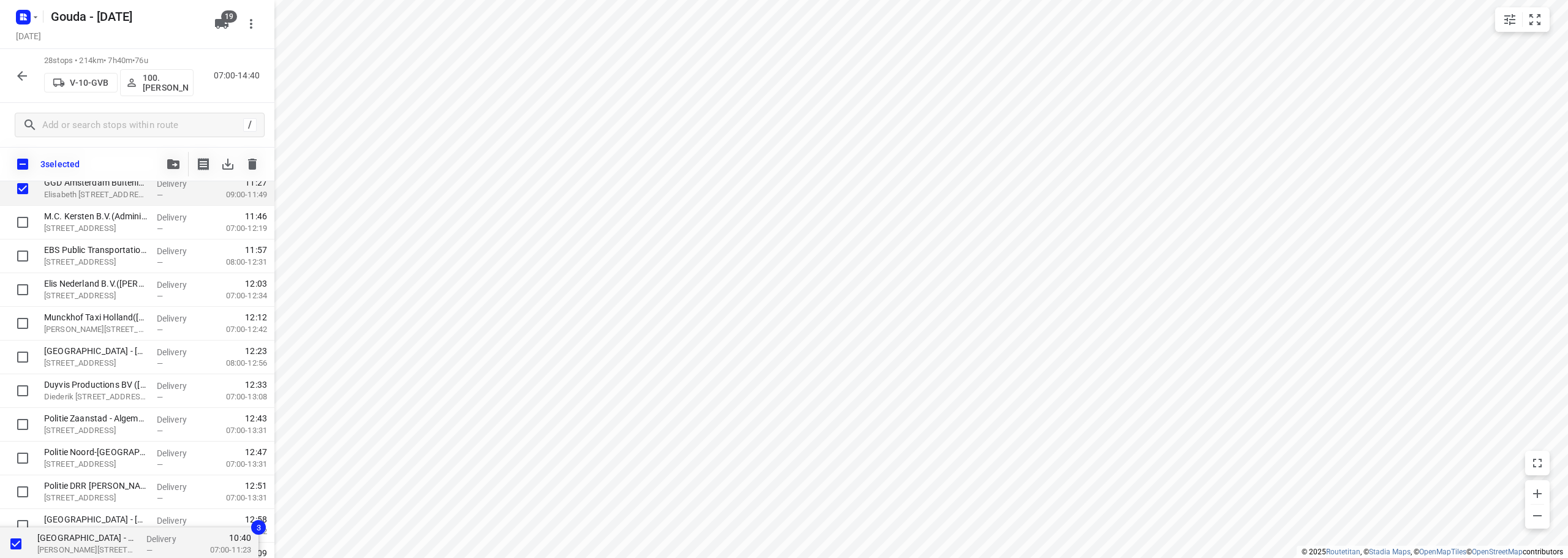
scroll to position [661, 0]
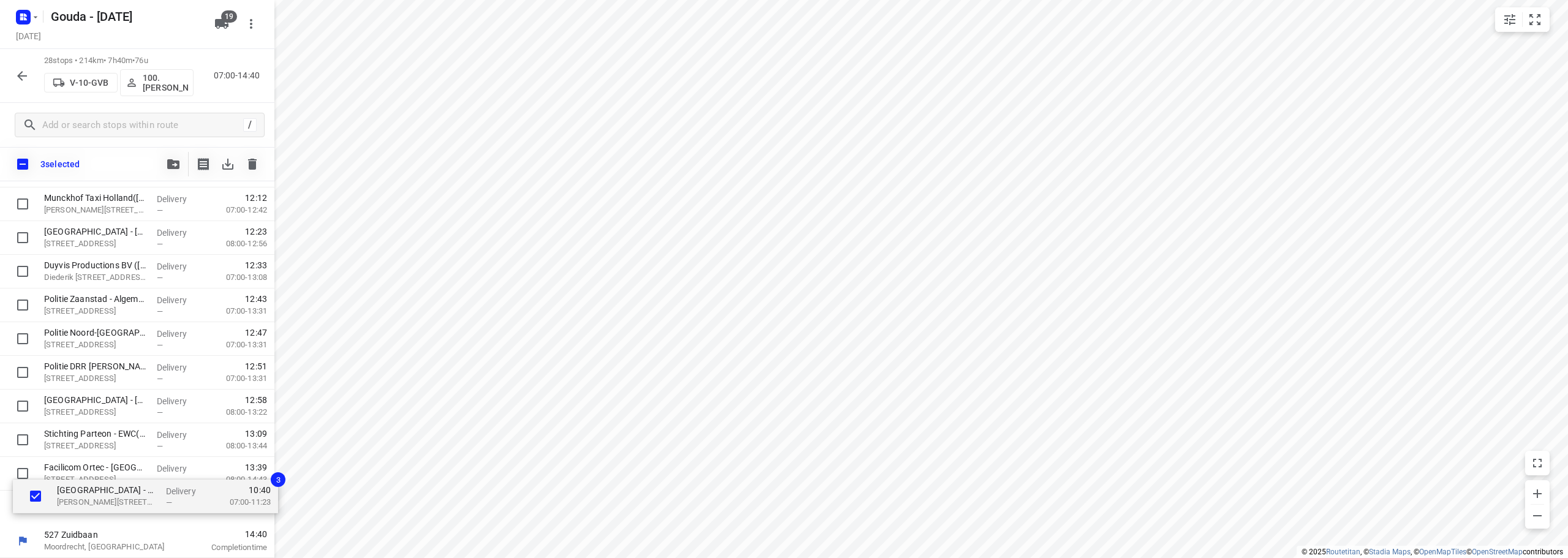
drag, startPoint x: 101, startPoint y: 277, endPoint x: 103, endPoint y: 507, distance: 230.0
click at [103, 507] on div "Gemeente Amsterdam - Directie Afval en Grondstoffen - Nieuw-Zeelandweg(Gerda Kl…" at bounding box center [137, 52] width 274 height 943
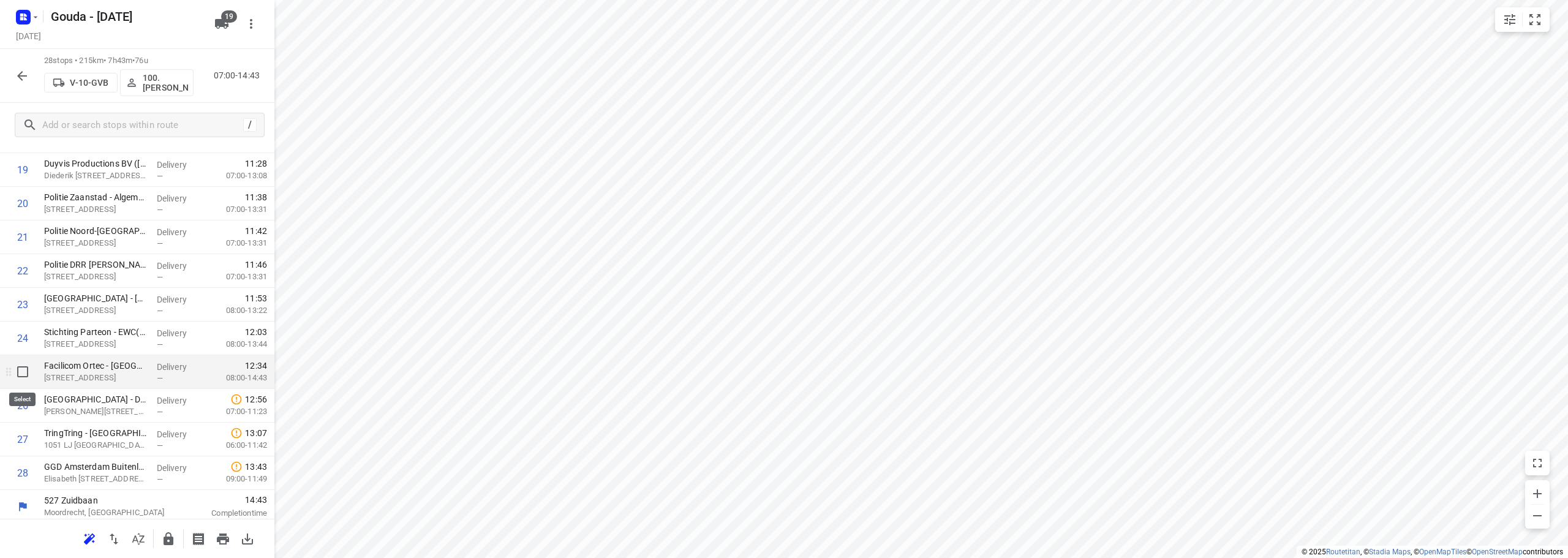
click at [22, 376] on input "checkbox" at bounding box center [22, 372] width 24 height 24
checkbox input "true"
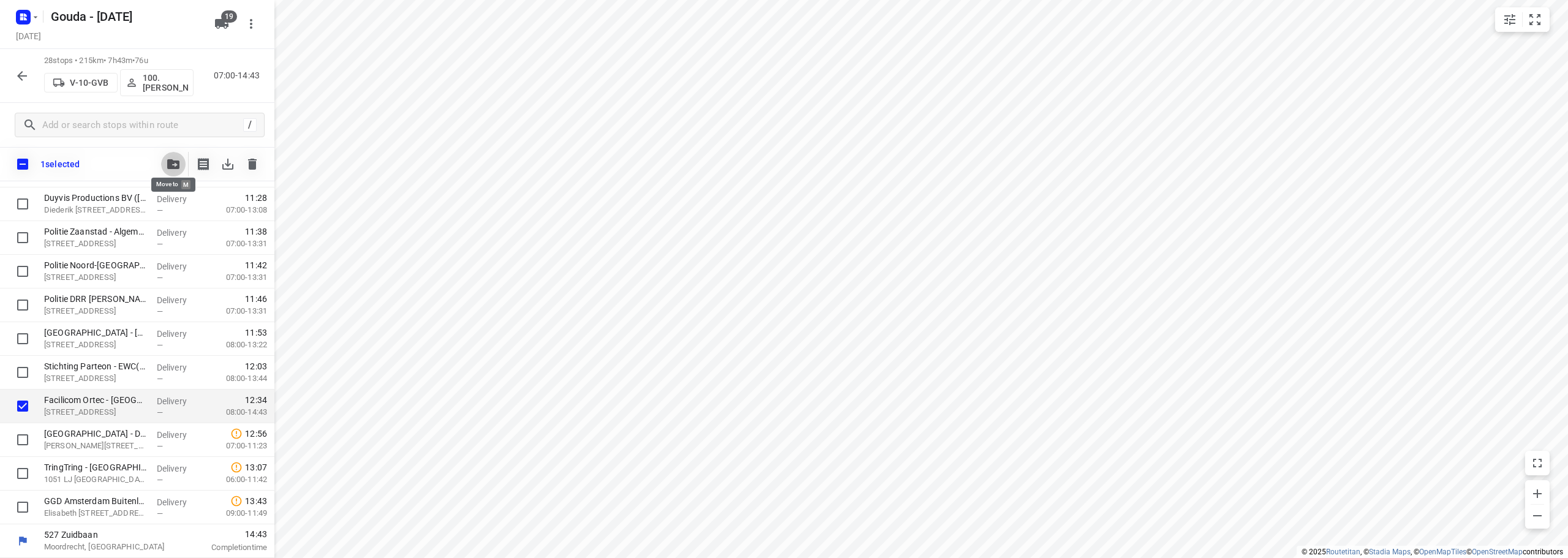
click at [171, 174] on button "button" at bounding box center [173, 164] width 24 height 24
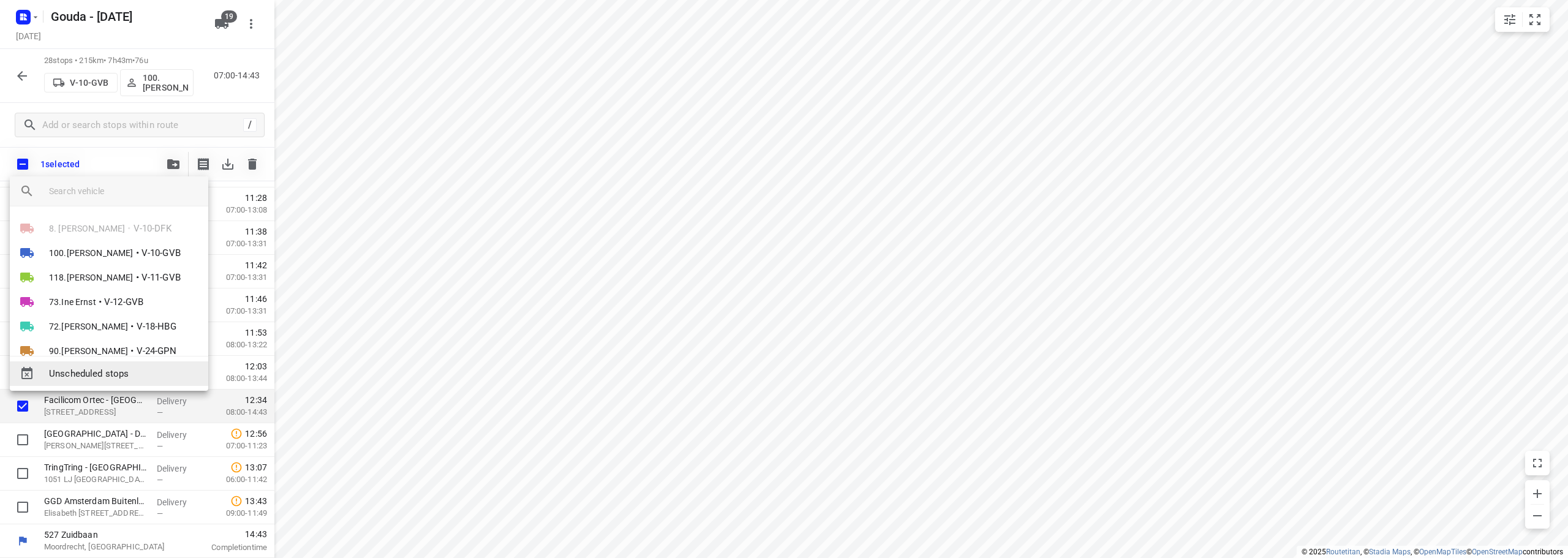
click at [126, 370] on span "Unscheduled stops" at bounding box center [124, 374] width 149 height 14
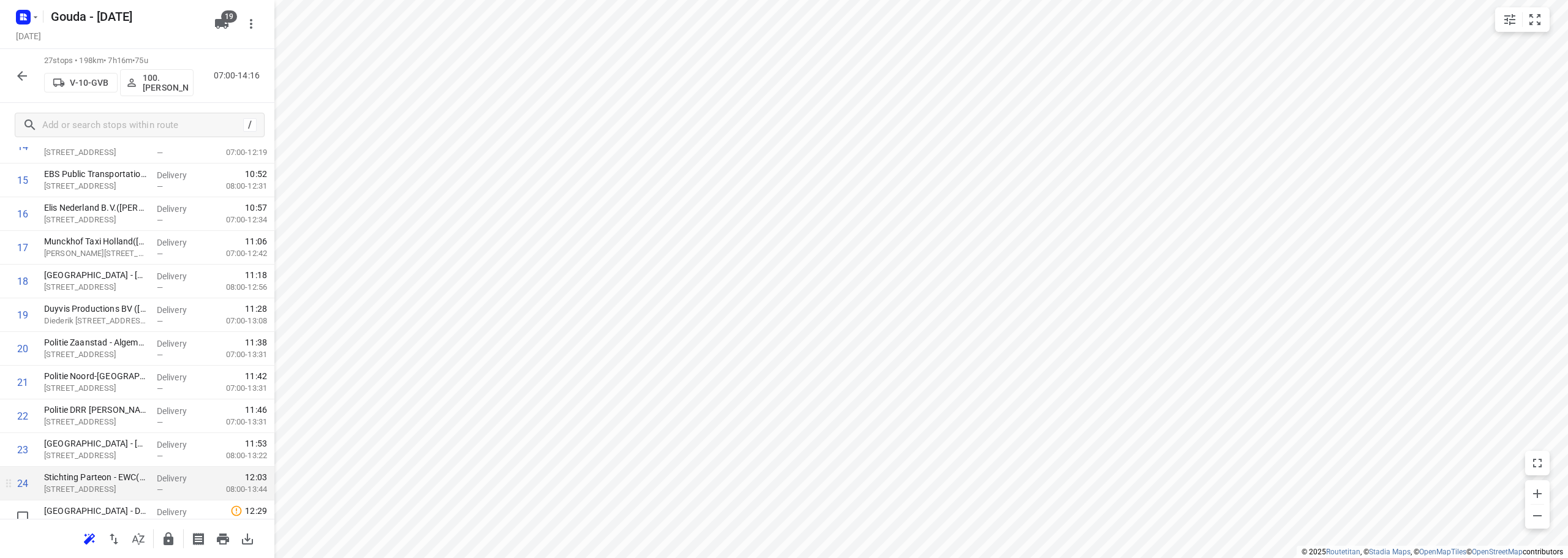
scroll to position [667, 0]
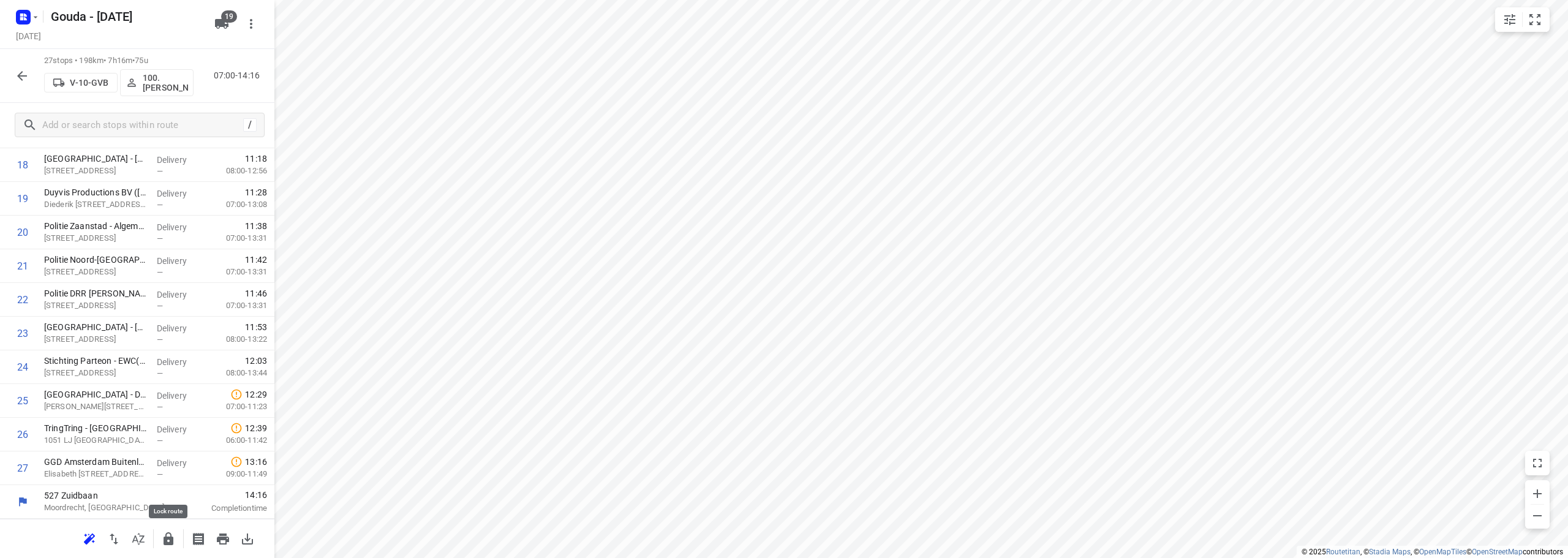
click at [170, 535] on icon "button" at bounding box center [168, 538] width 10 height 13
click at [22, 67] on button "button" at bounding box center [22, 75] width 24 height 24
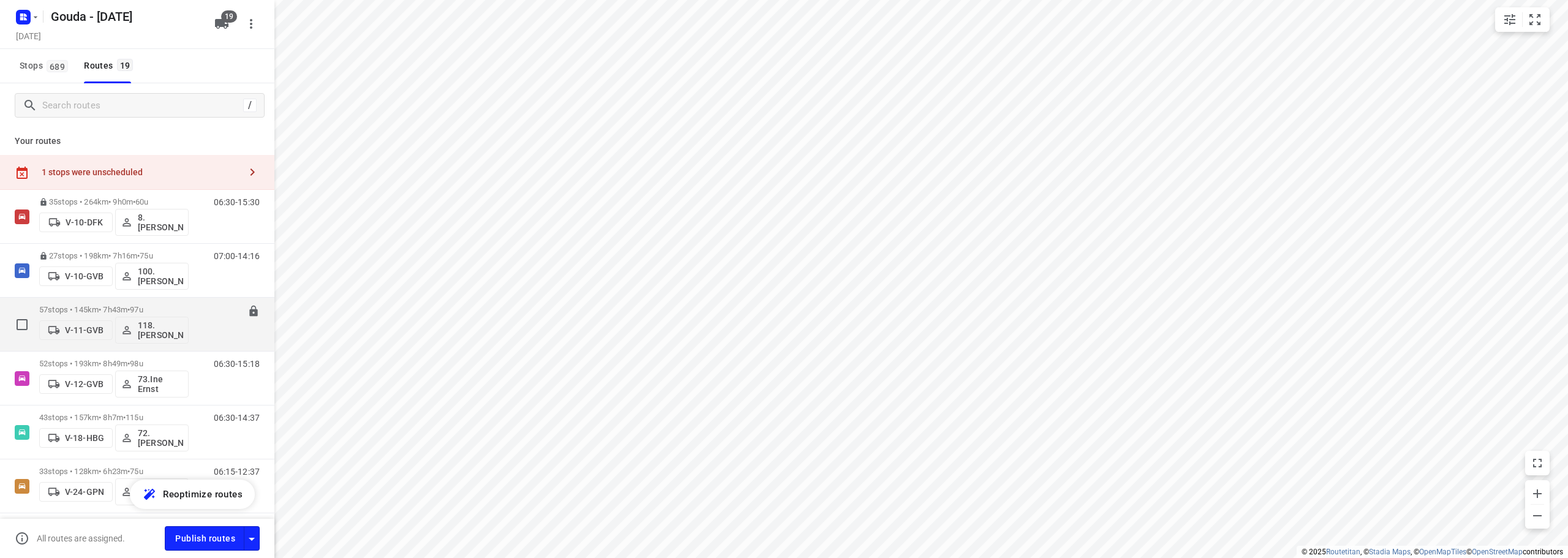
click at [143, 306] on span "97u" at bounding box center [136, 309] width 13 height 9
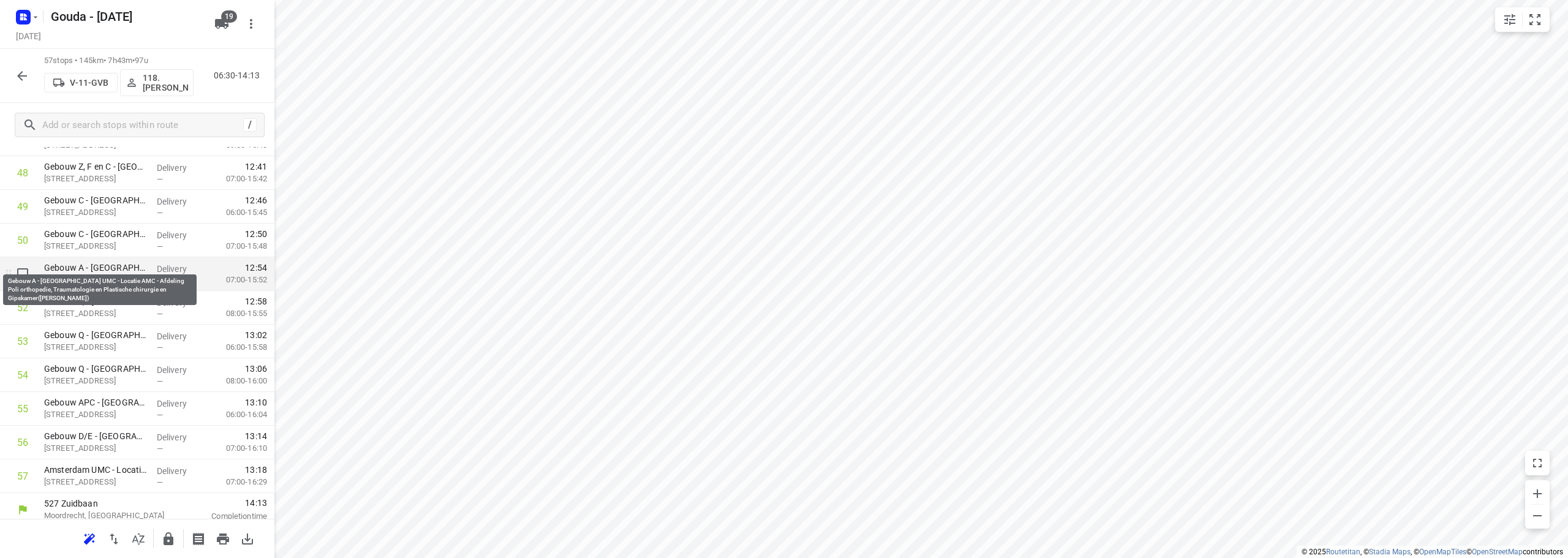
scroll to position [1678, 0]
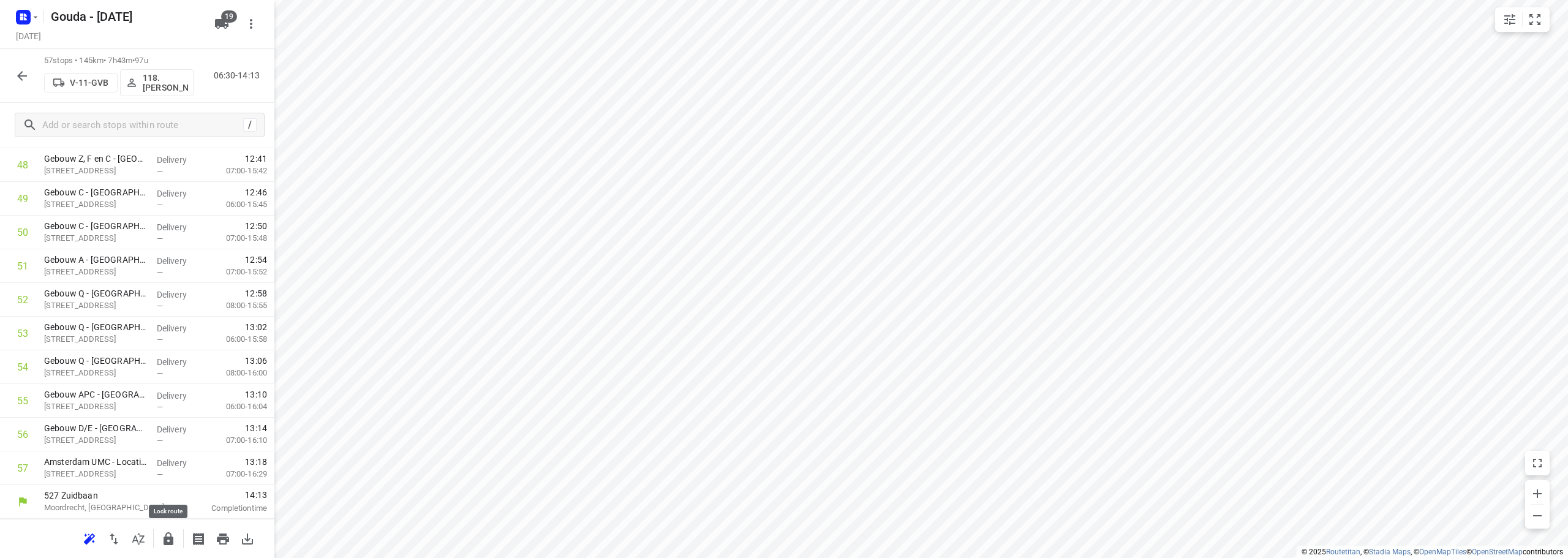
click at [160, 544] on button "button" at bounding box center [169, 538] width 24 height 24
click at [20, 77] on icon "button" at bounding box center [22, 76] width 15 height 15
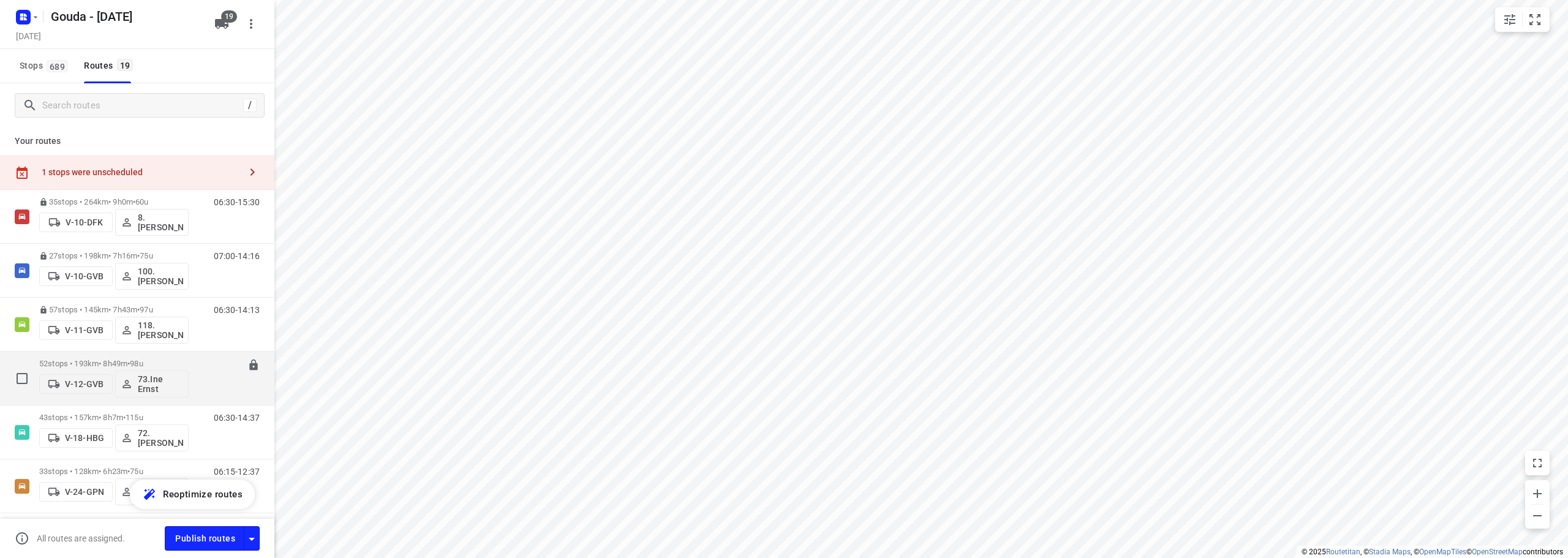
click at [119, 357] on div "52 stops • 193km • 8h49m • 98u V-12-GVB 73.Ine Ernst" at bounding box center [114, 378] width 149 height 51
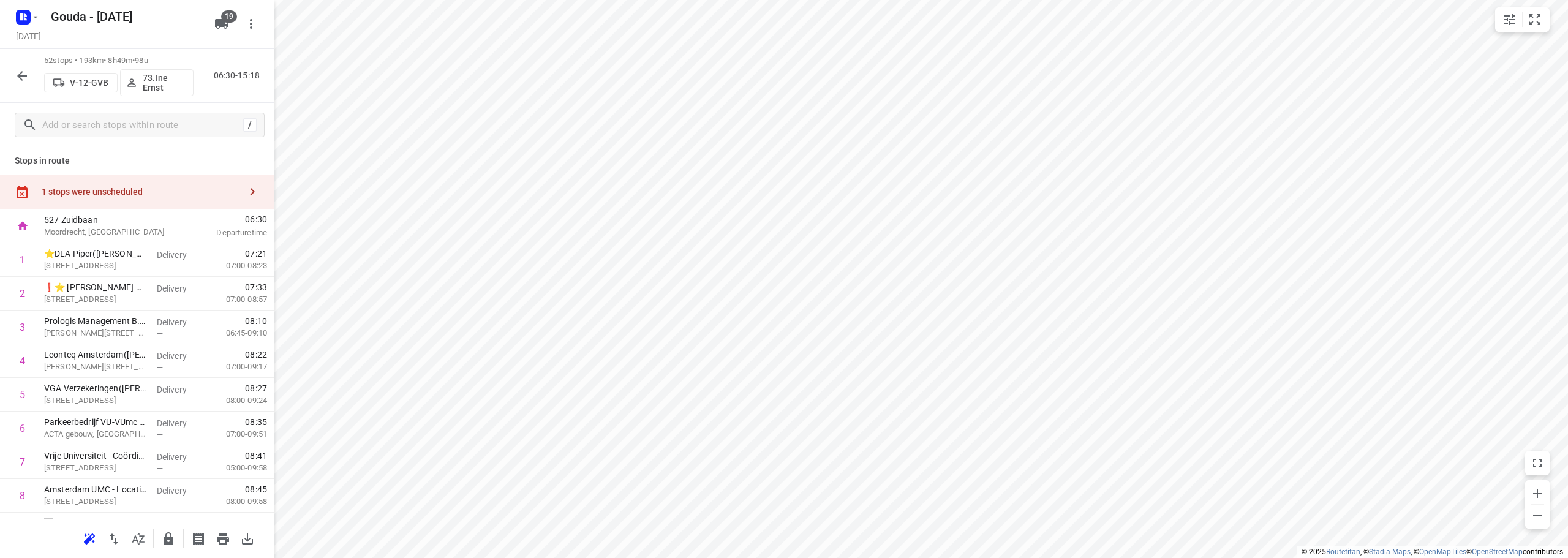
click at [143, 186] on div "1 stops were unscheduled" at bounding box center [141, 191] width 198 height 10
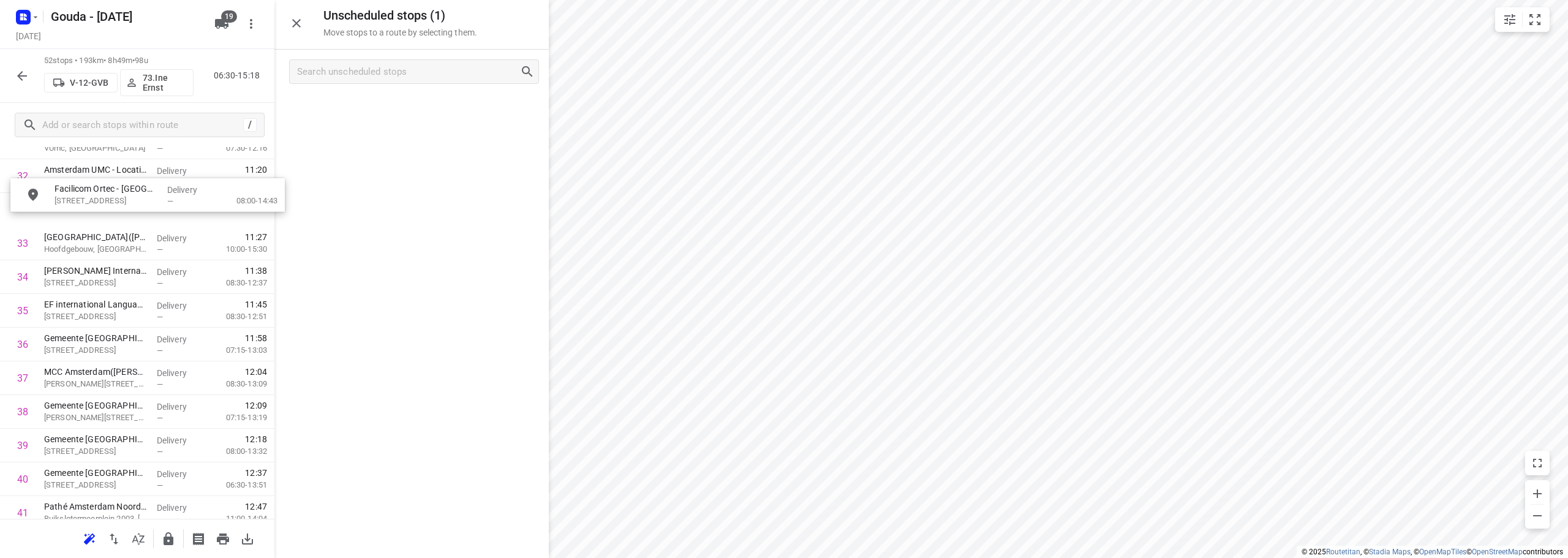
scroll to position [1123, 0]
drag, startPoint x: 372, startPoint y: 112, endPoint x: 92, endPoint y: 415, distance: 412.6
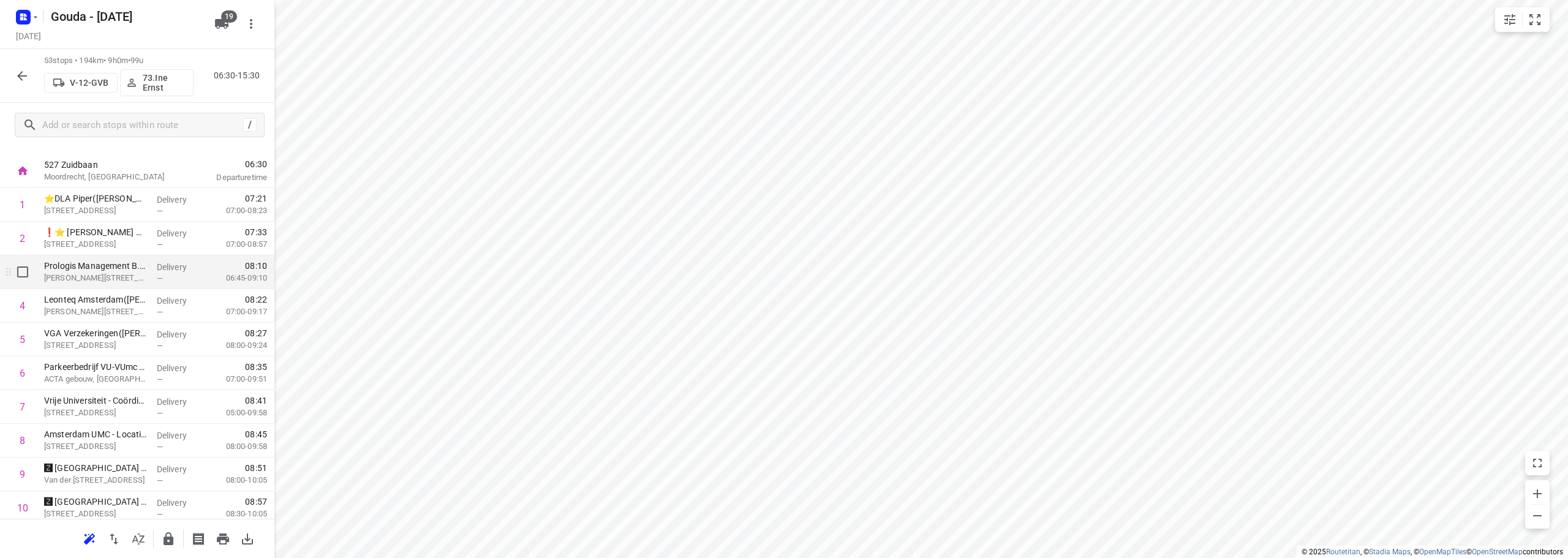
scroll to position [0, 0]
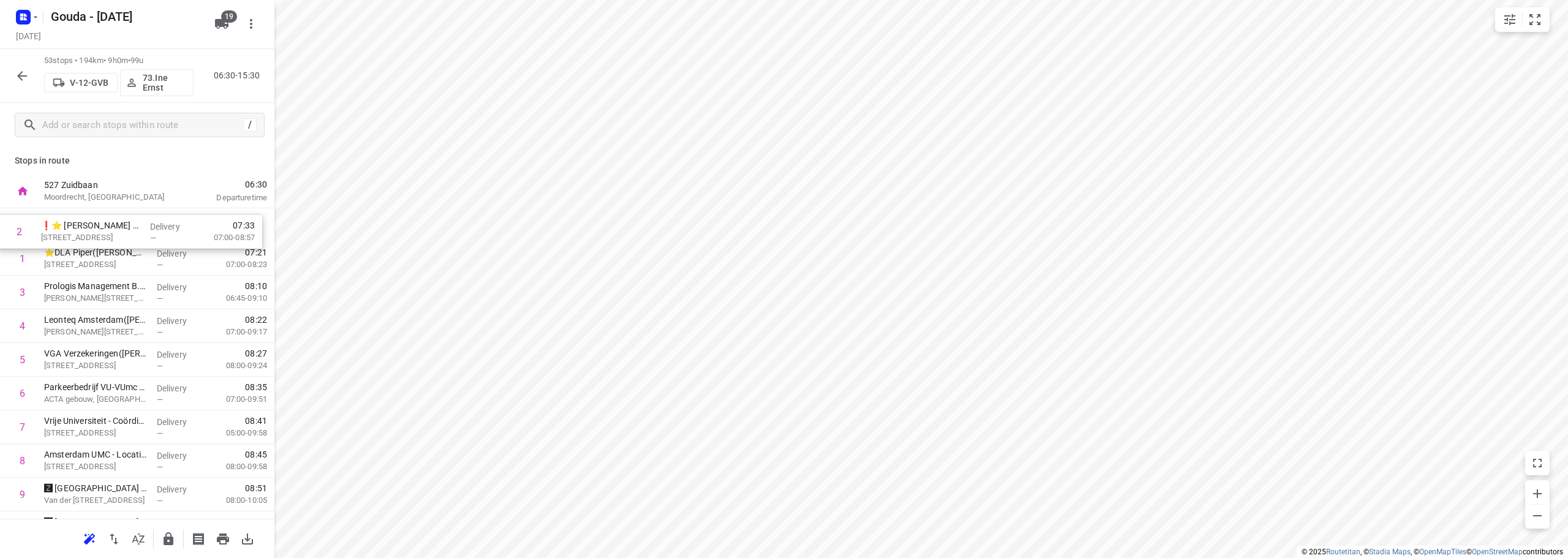
drag, startPoint x: 130, startPoint y: 256, endPoint x: 126, endPoint y: 224, distance: 32.2
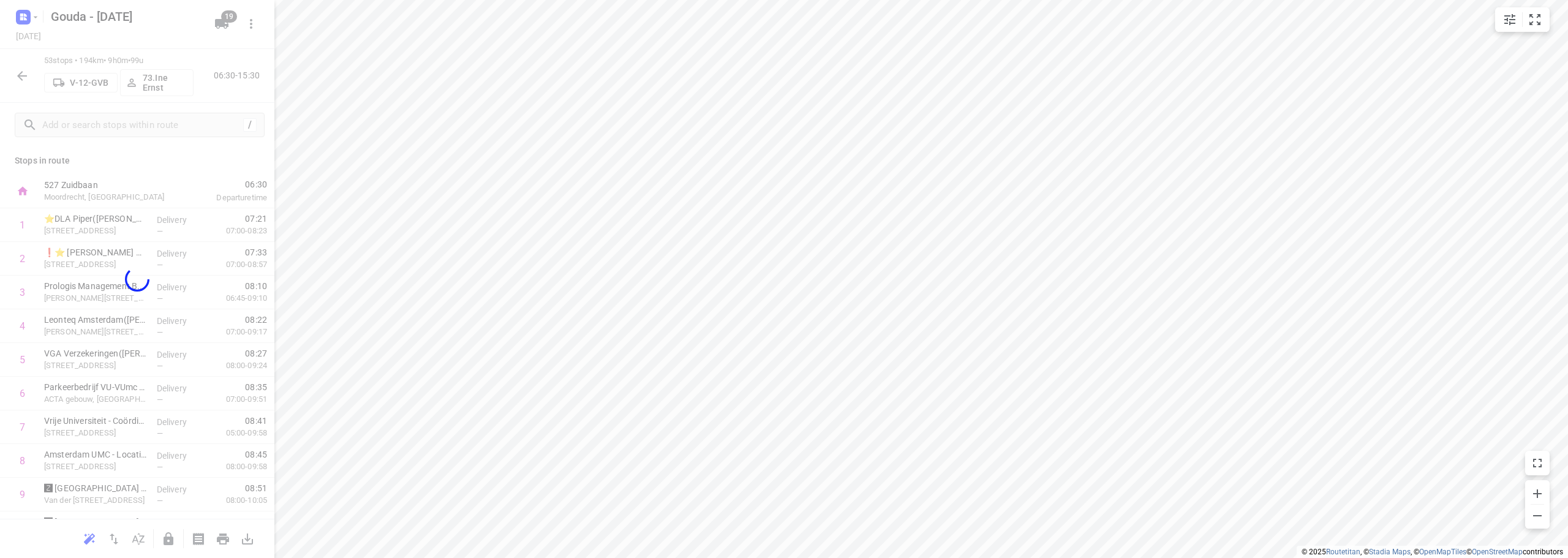
click at [170, 165] on div at bounding box center [137, 279] width 274 height 558
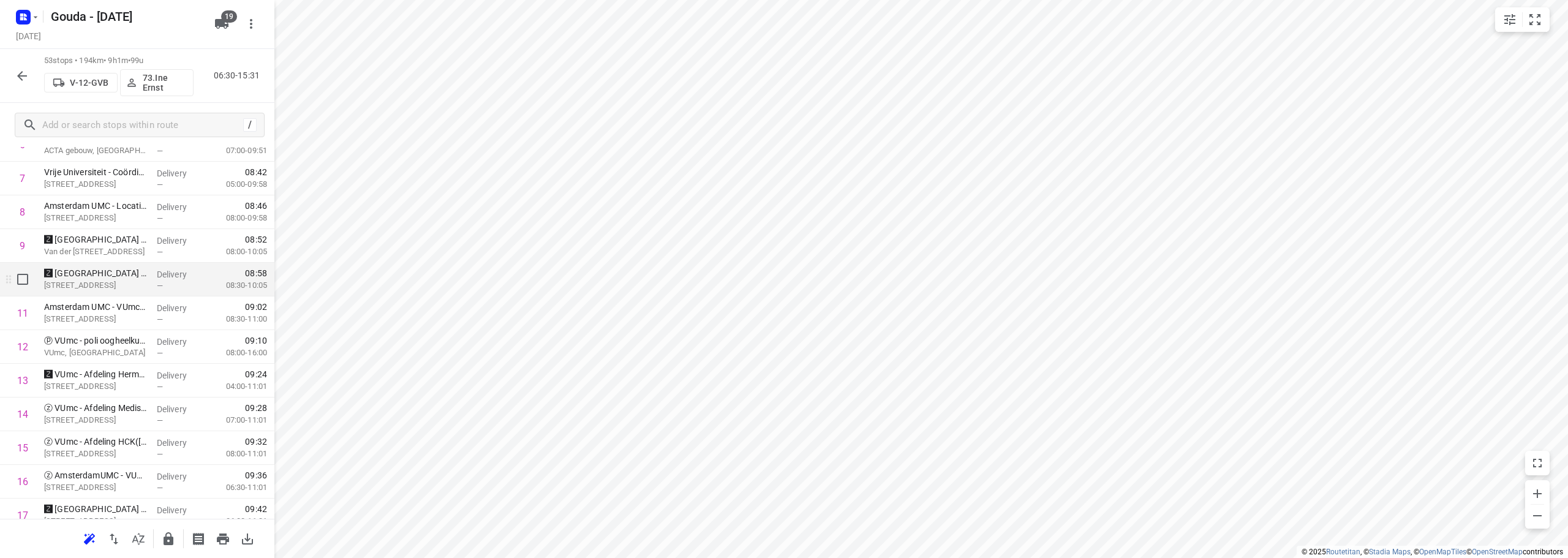
scroll to position [306, 0]
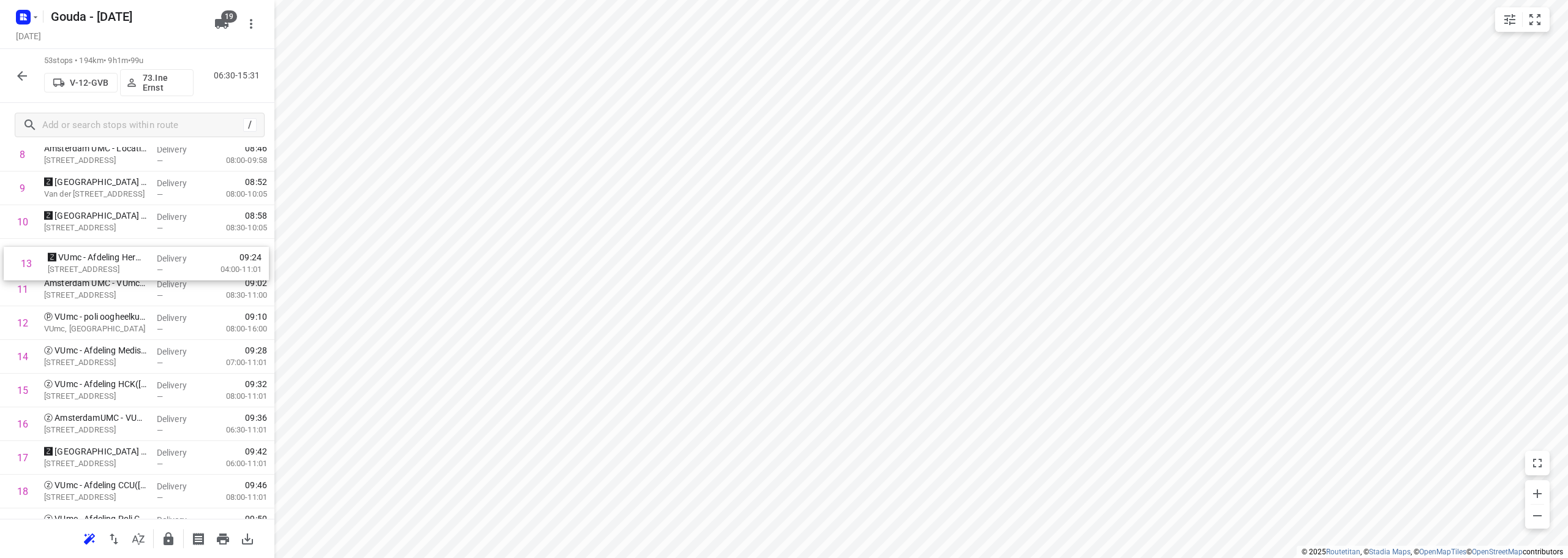
drag, startPoint x: 92, startPoint y: 271, endPoint x: 96, endPoint y: 250, distance: 21.4
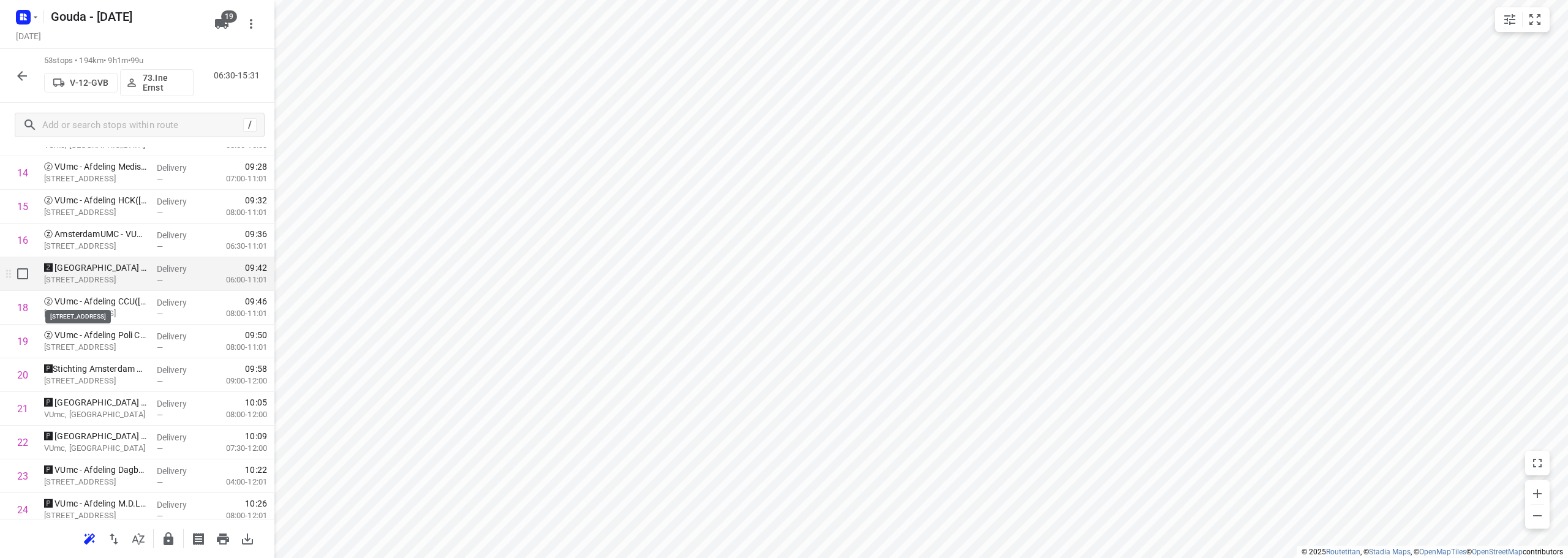
scroll to position [367, 0]
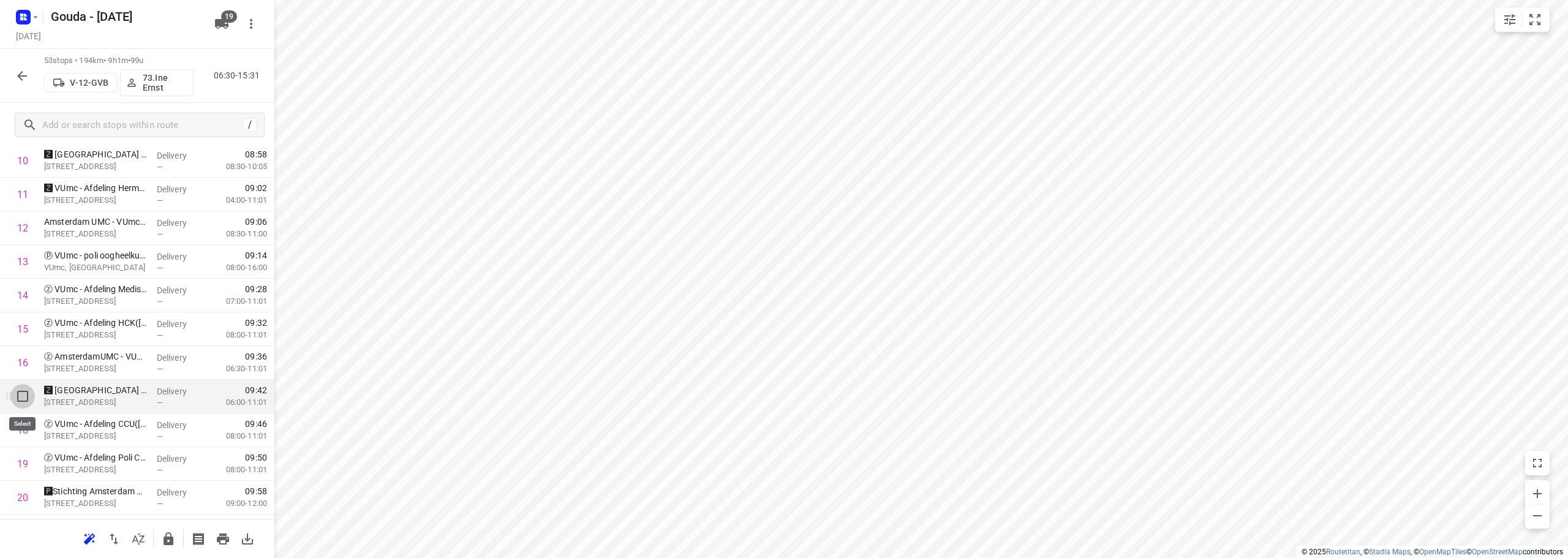
click at [20, 399] on input "checkbox" at bounding box center [22, 396] width 24 height 24
checkbox input "true"
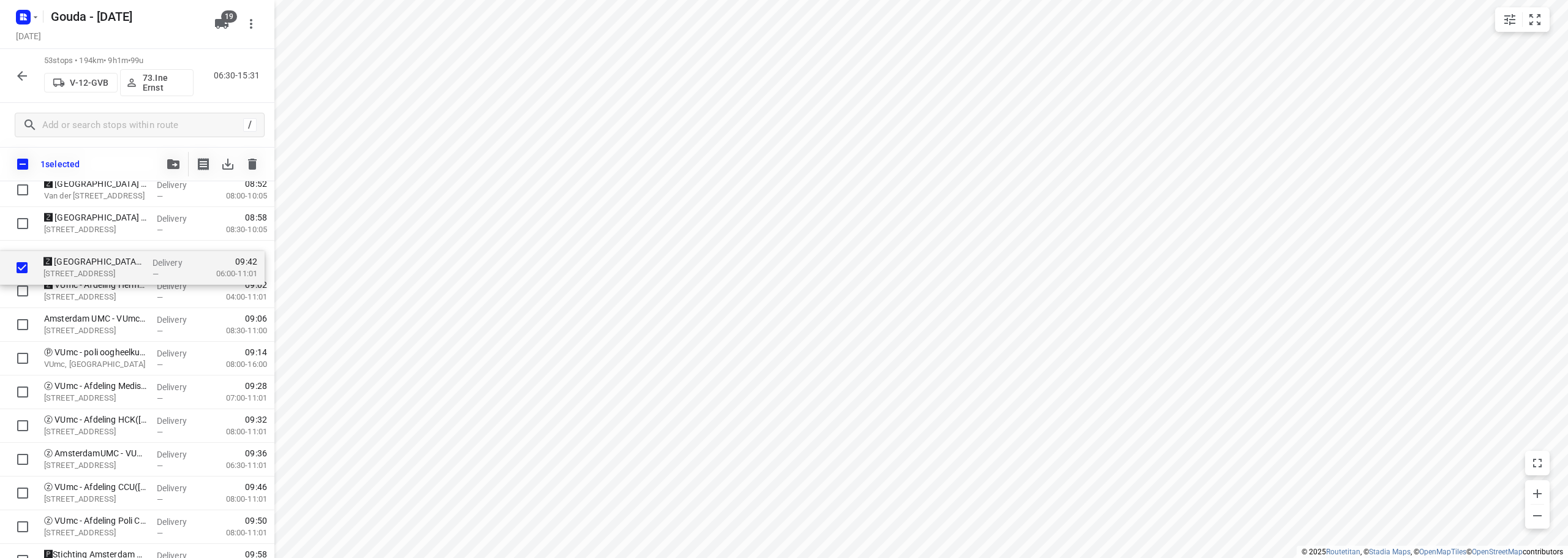
scroll to position [338, 0]
drag, startPoint x: 90, startPoint y: 432, endPoint x: 92, endPoint y: 287, distance: 145.0
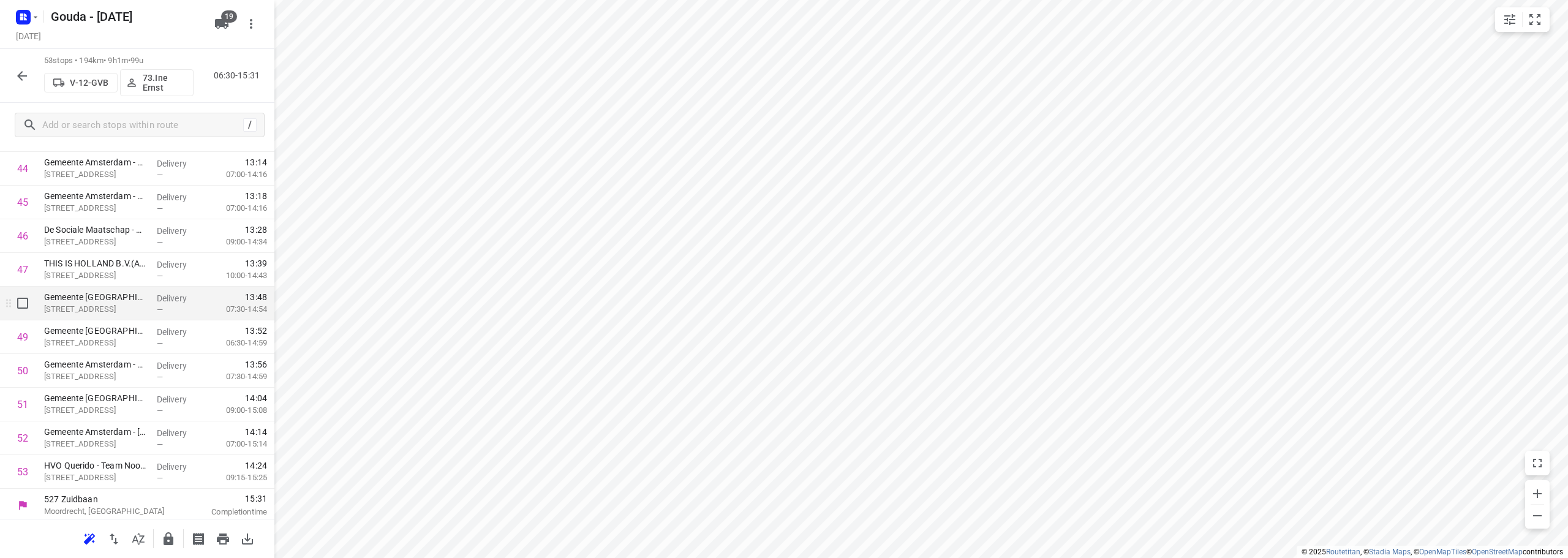
scroll to position [1508, 0]
click at [165, 537] on icon "button" at bounding box center [168, 538] width 10 height 13
click at [14, 70] on button "button" at bounding box center [22, 75] width 24 height 24
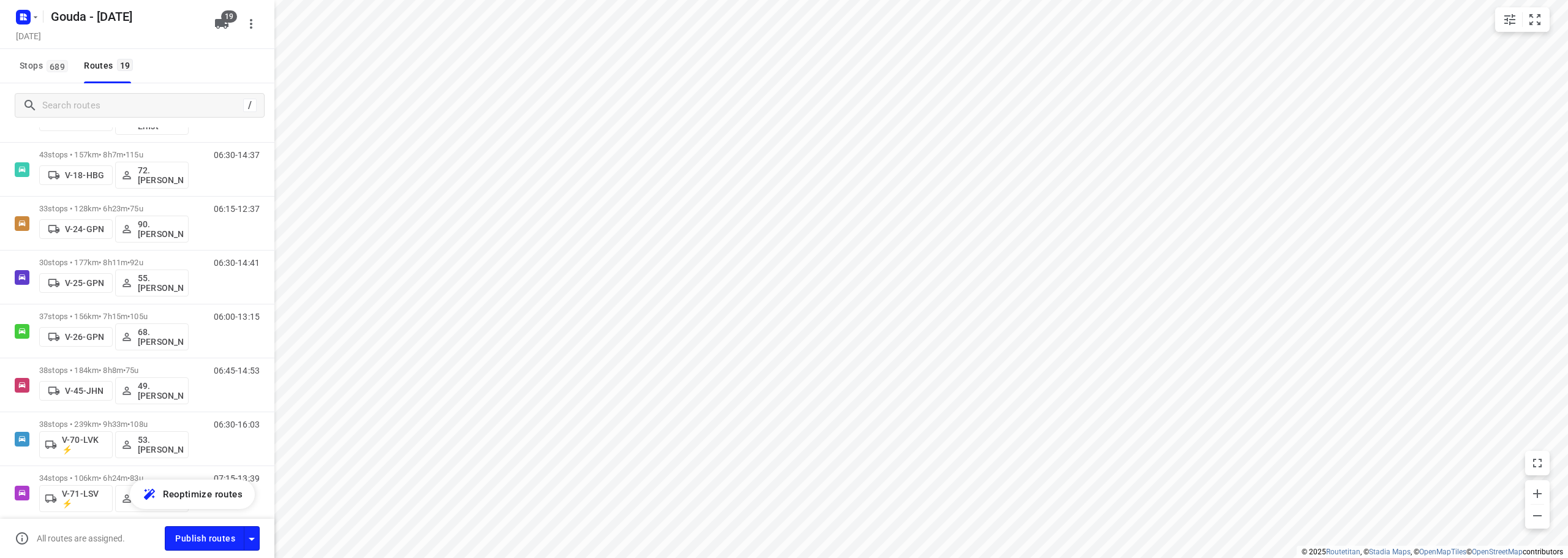
scroll to position [0, 0]
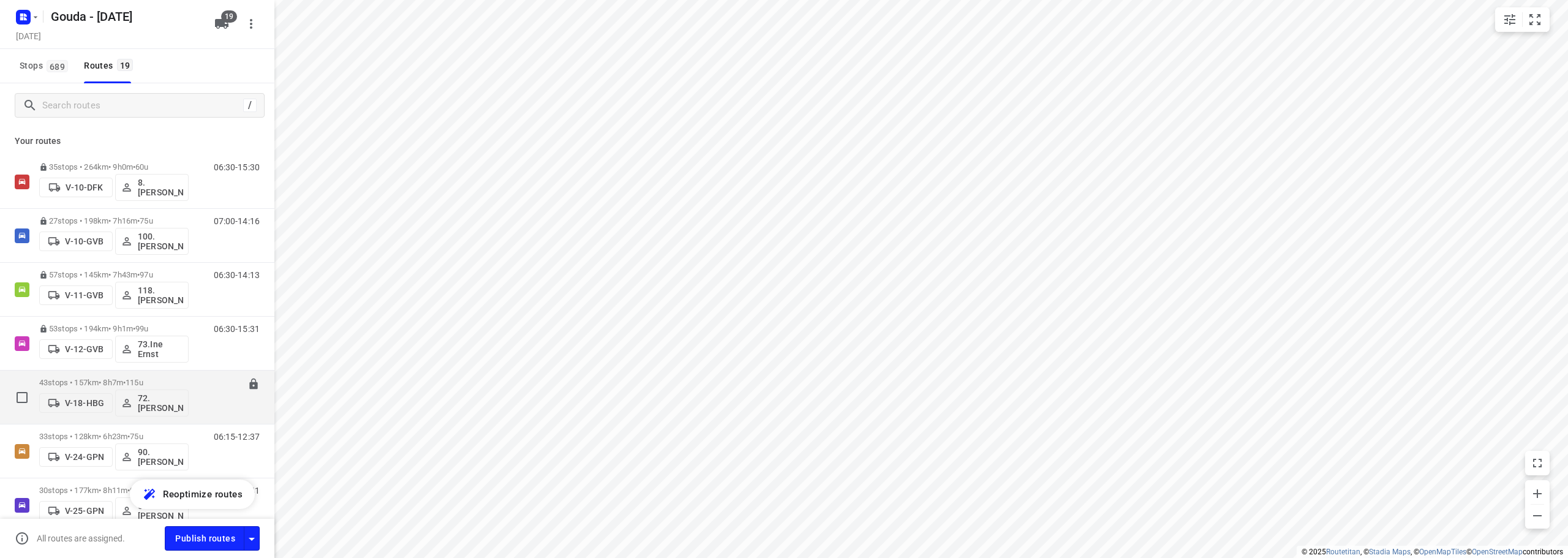
click at [156, 381] on p "43 stops • 157km • 8h7m • 115u" at bounding box center [114, 383] width 149 height 9
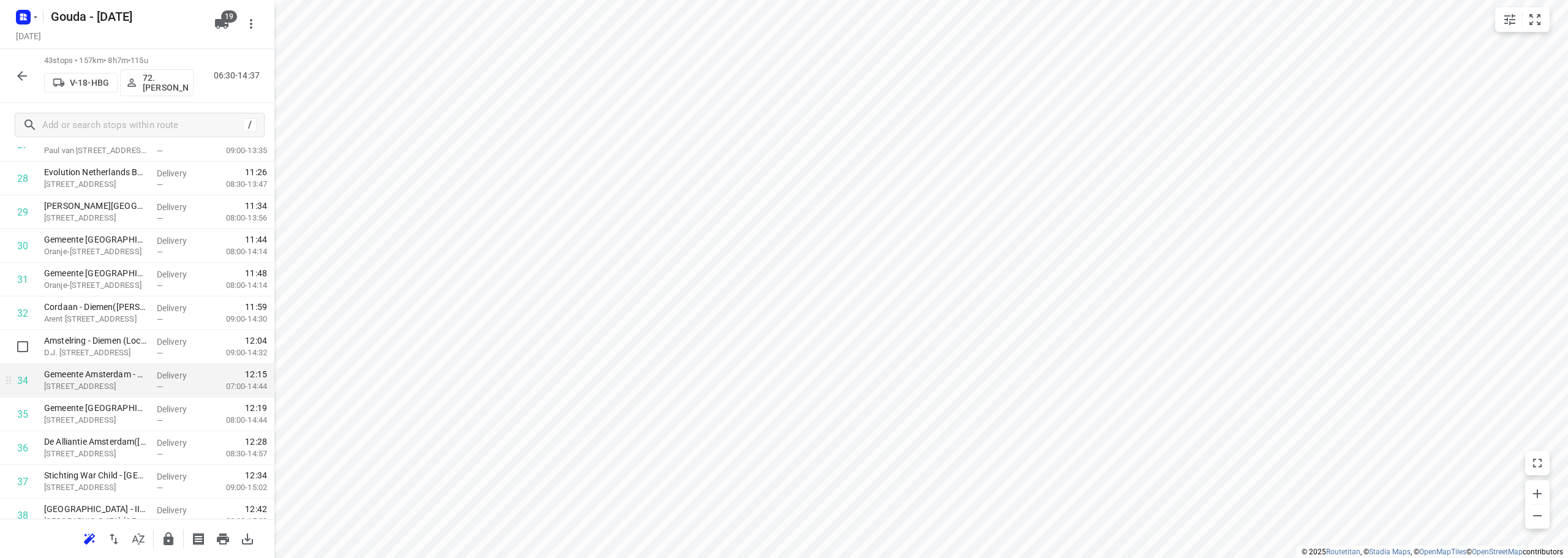
scroll to position [980, 0]
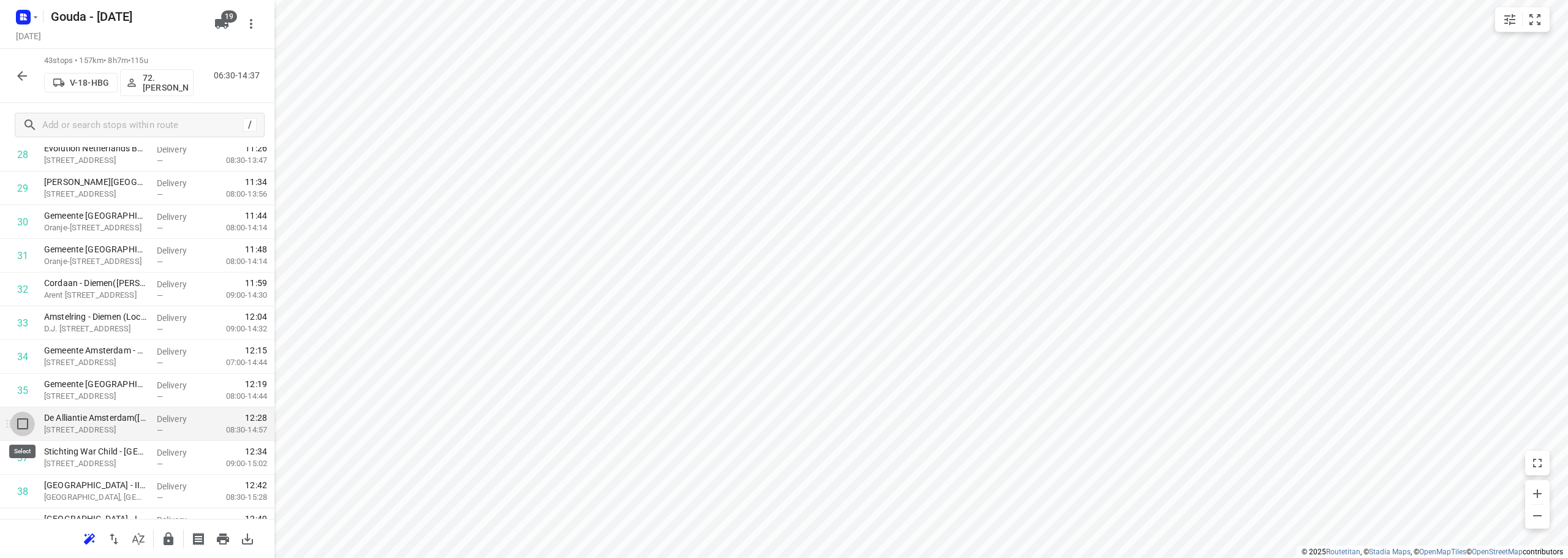
click at [20, 426] on input "checkbox" at bounding box center [22, 424] width 24 height 24
checkbox input "true"
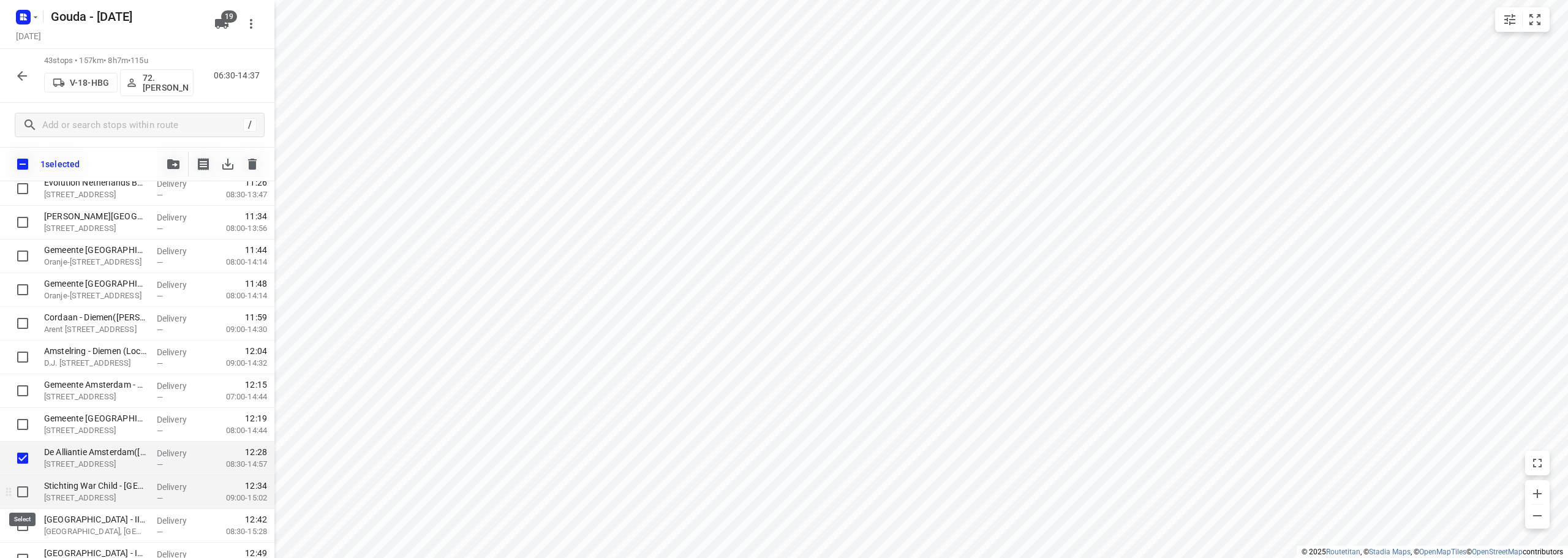
drag, startPoint x: 22, startPoint y: 503, endPoint x: 69, endPoint y: 482, distance: 51.5
click at [22, 501] on input "checkbox" at bounding box center [22, 492] width 24 height 24
checkbox input "true"
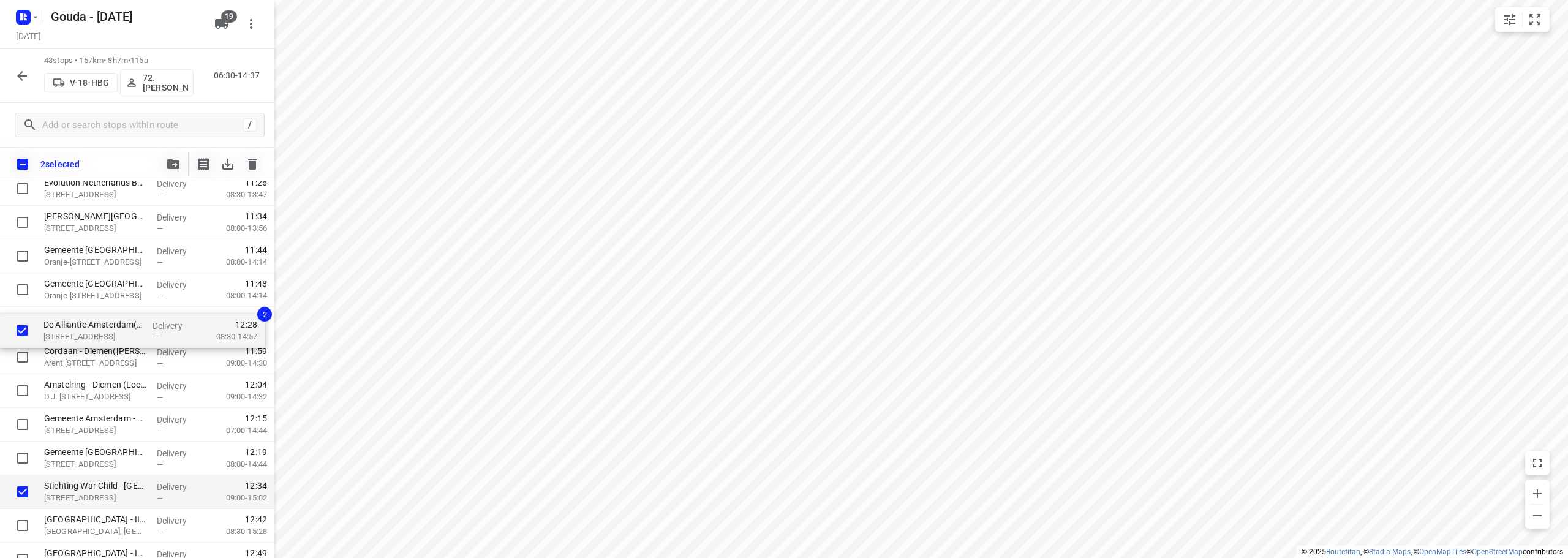
drag, startPoint x: 89, startPoint y: 458, endPoint x: 89, endPoint y: 319, distance: 139.0
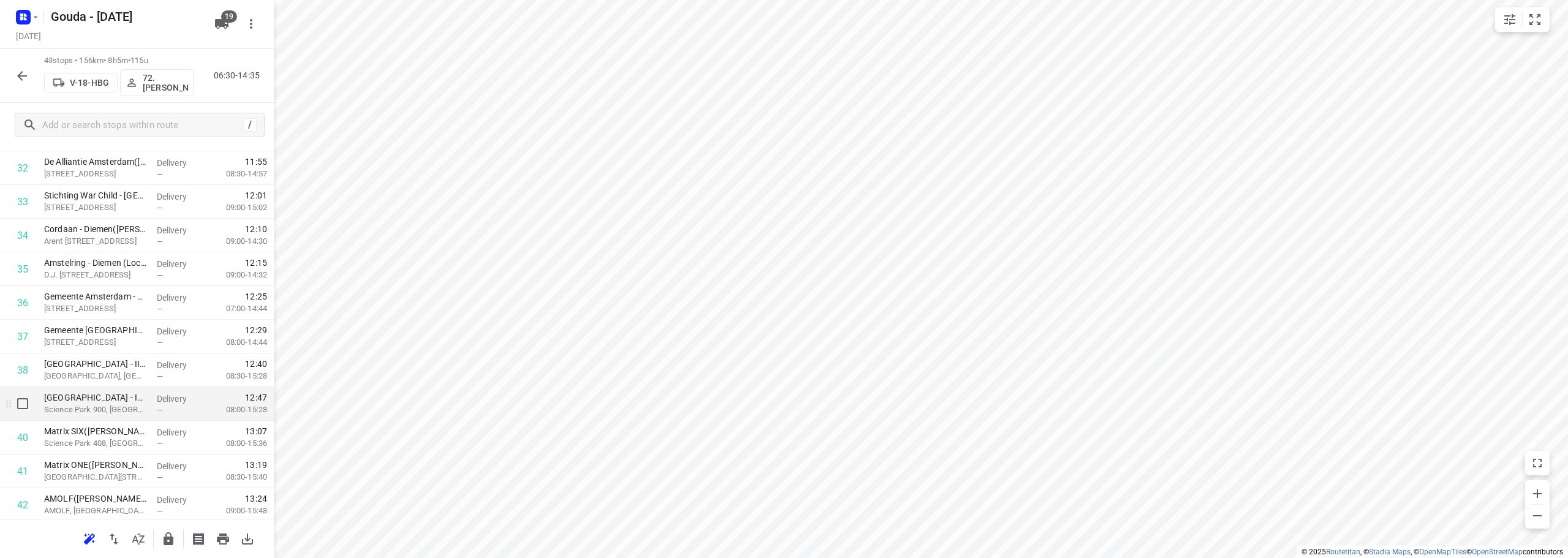
scroll to position [1102, 0]
click at [22, 235] on input "checkbox" at bounding box center [22, 234] width 24 height 24
checkbox input "true"
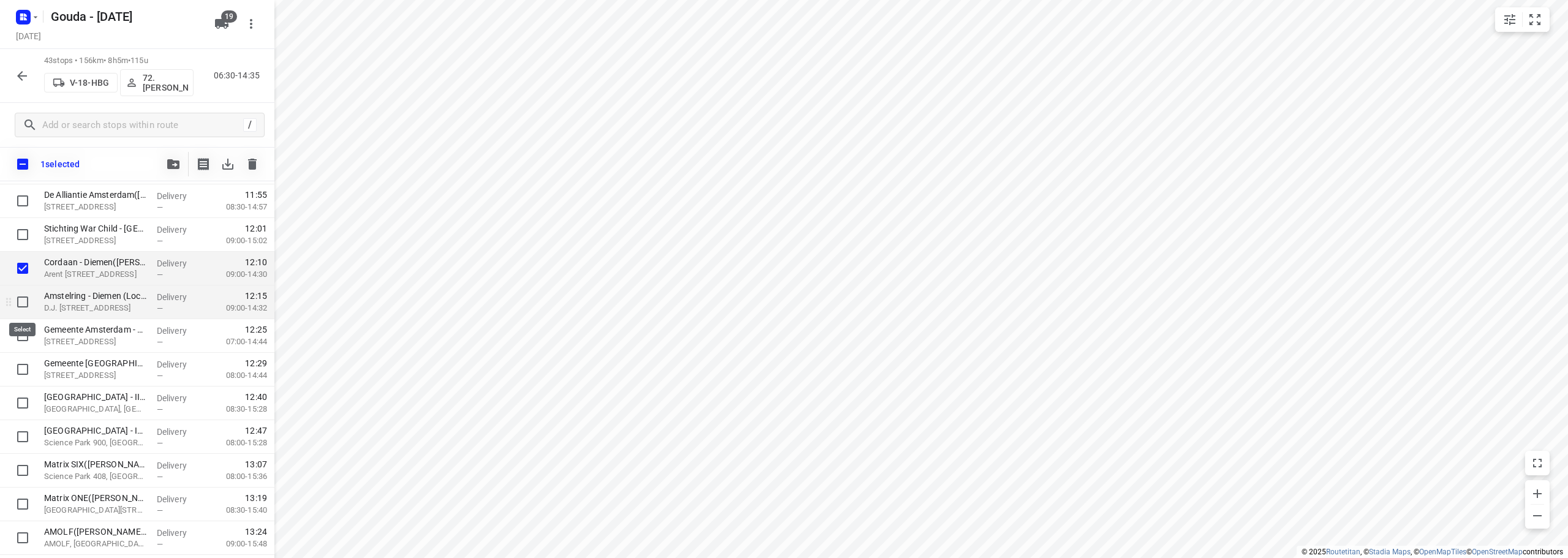
click at [20, 309] on input "checkbox" at bounding box center [22, 302] width 24 height 24
checkbox input "true"
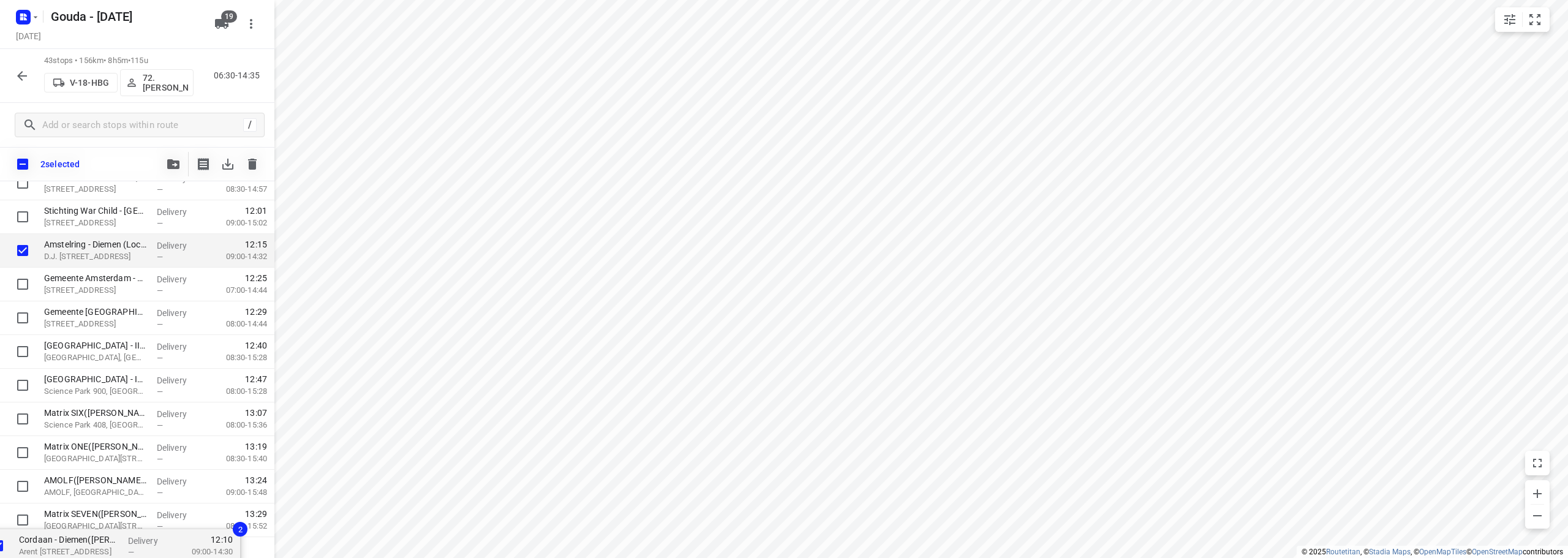
scroll to position [1166, 0]
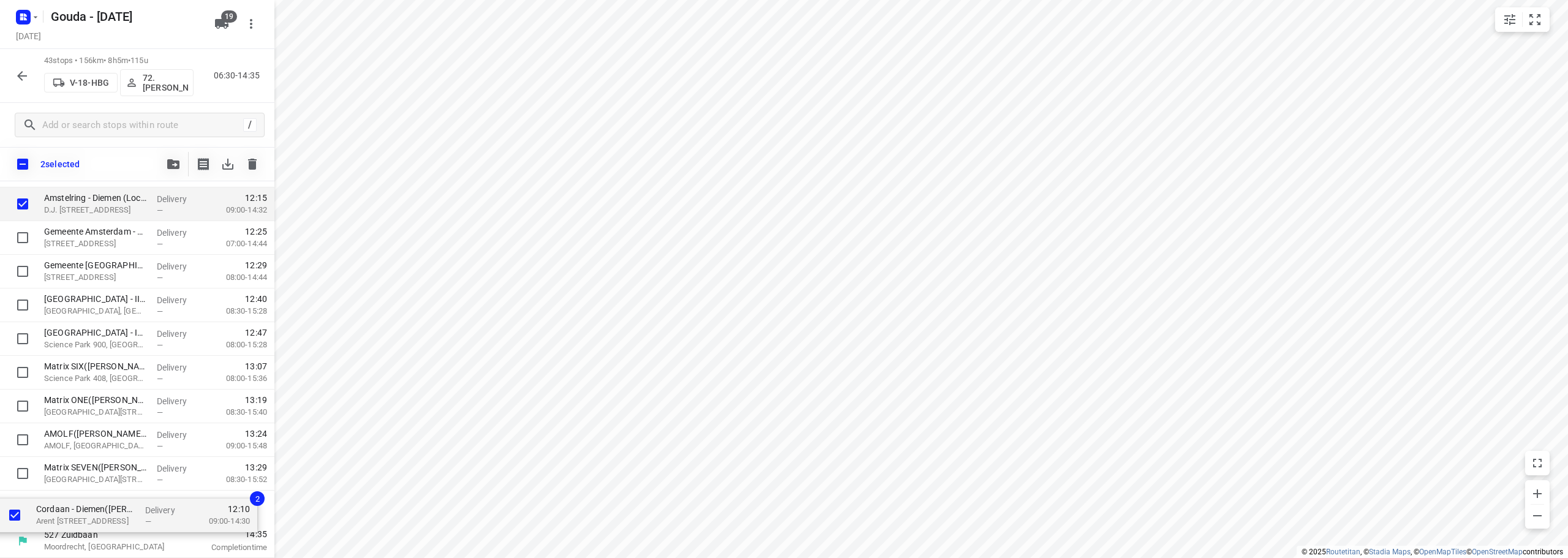
drag, startPoint x: 89, startPoint y: 280, endPoint x: 85, endPoint y: 513, distance: 233.0
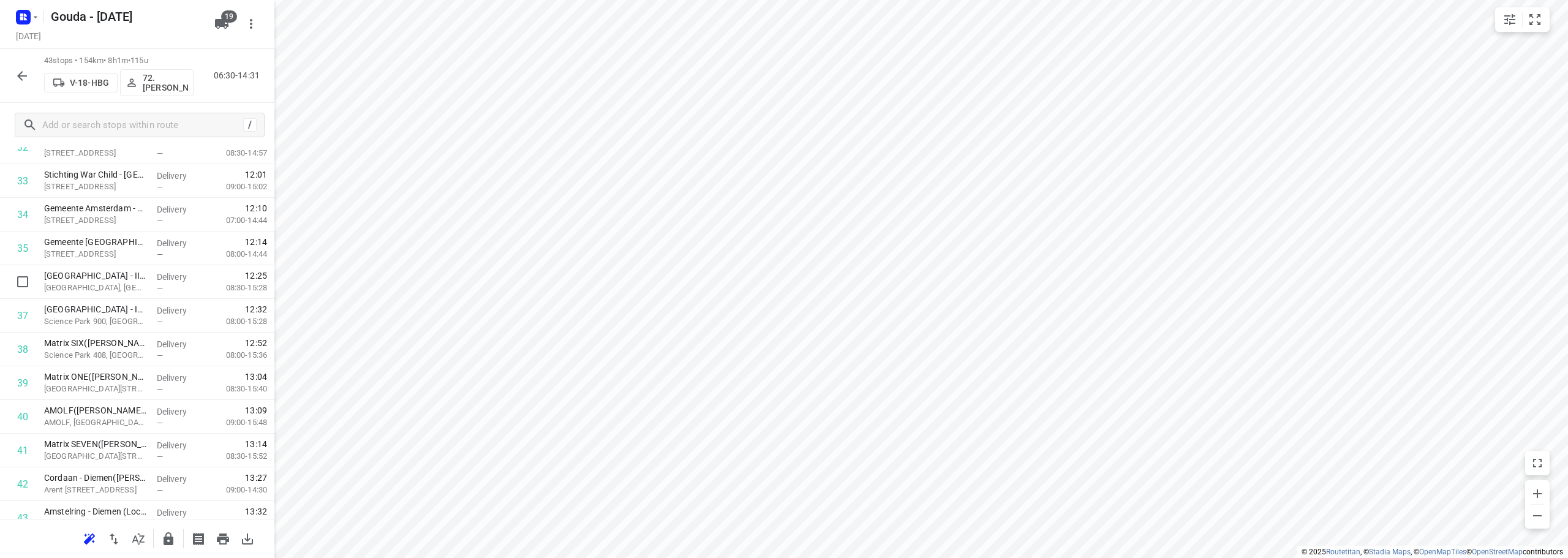
scroll to position [1044, 0]
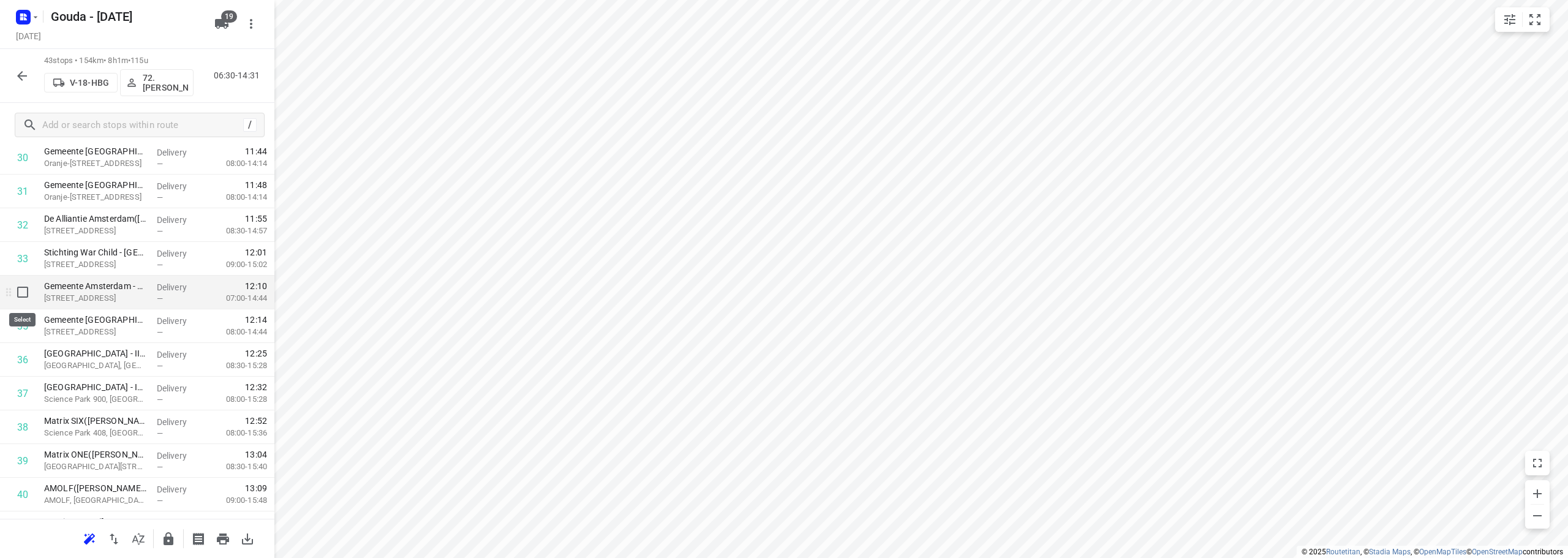
click at [28, 293] on input "checkbox" at bounding box center [22, 292] width 24 height 24
checkbox input "true"
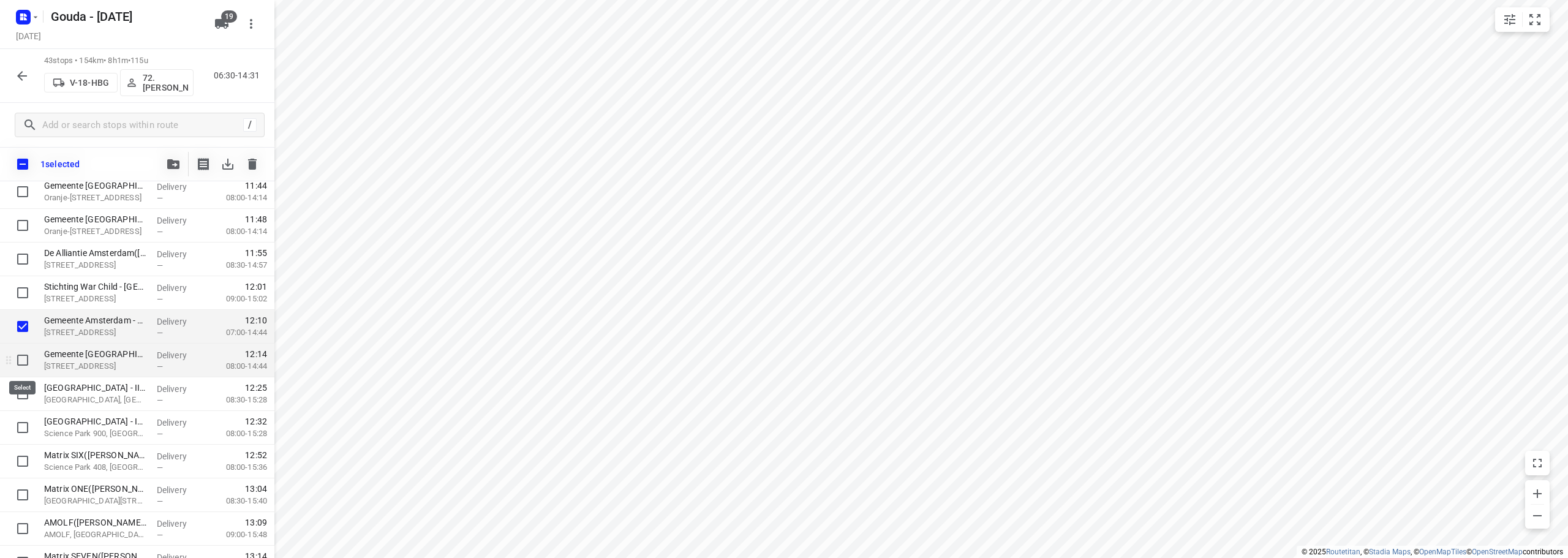
drag, startPoint x: 24, startPoint y: 360, endPoint x: 67, endPoint y: 334, distance: 50.2
click at [24, 359] on input "checkbox" at bounding box center [22, 360] width 24 height 24
checkbox input "true"
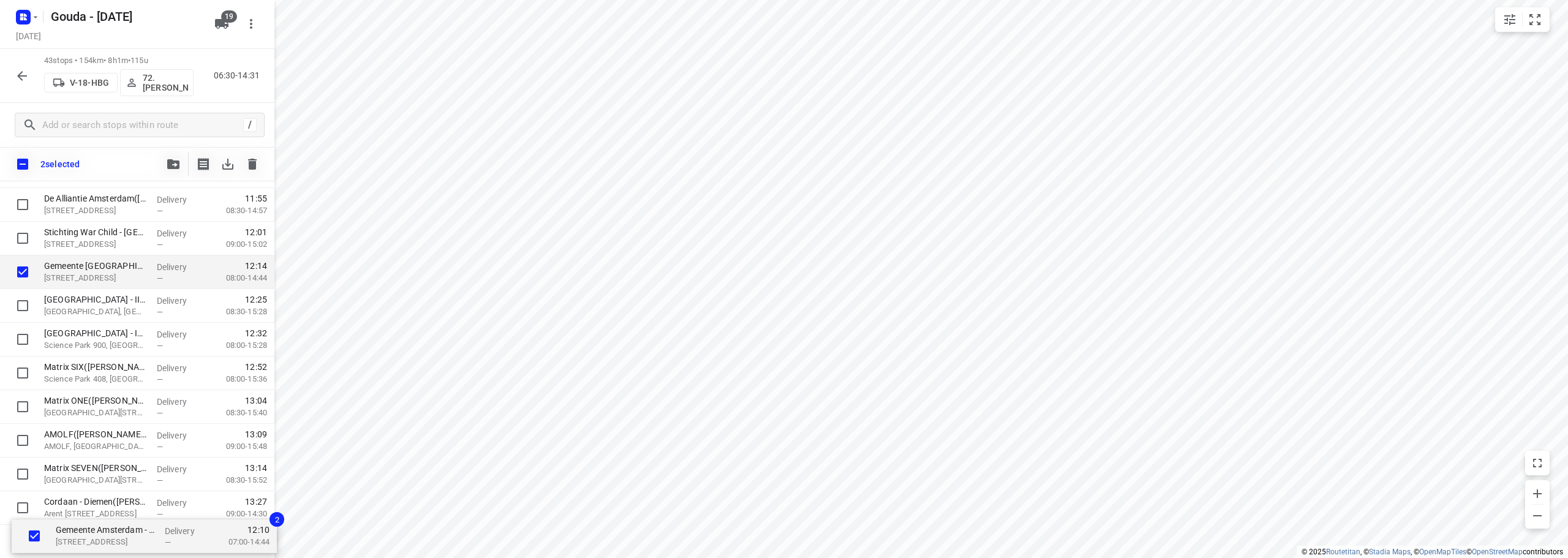
scroll to position [1166, 0]
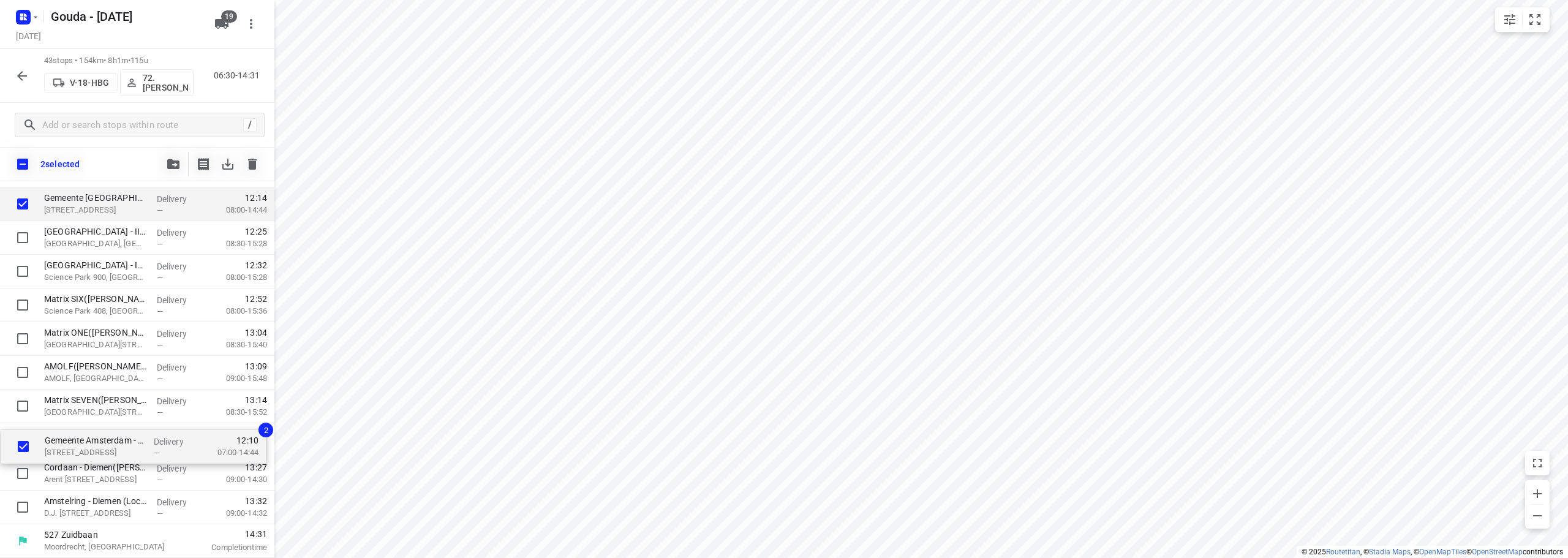
drag, startPoint x: 77, startPoint y: 321, endPoint x: 79, endPoint y: 447, distance: 126.0
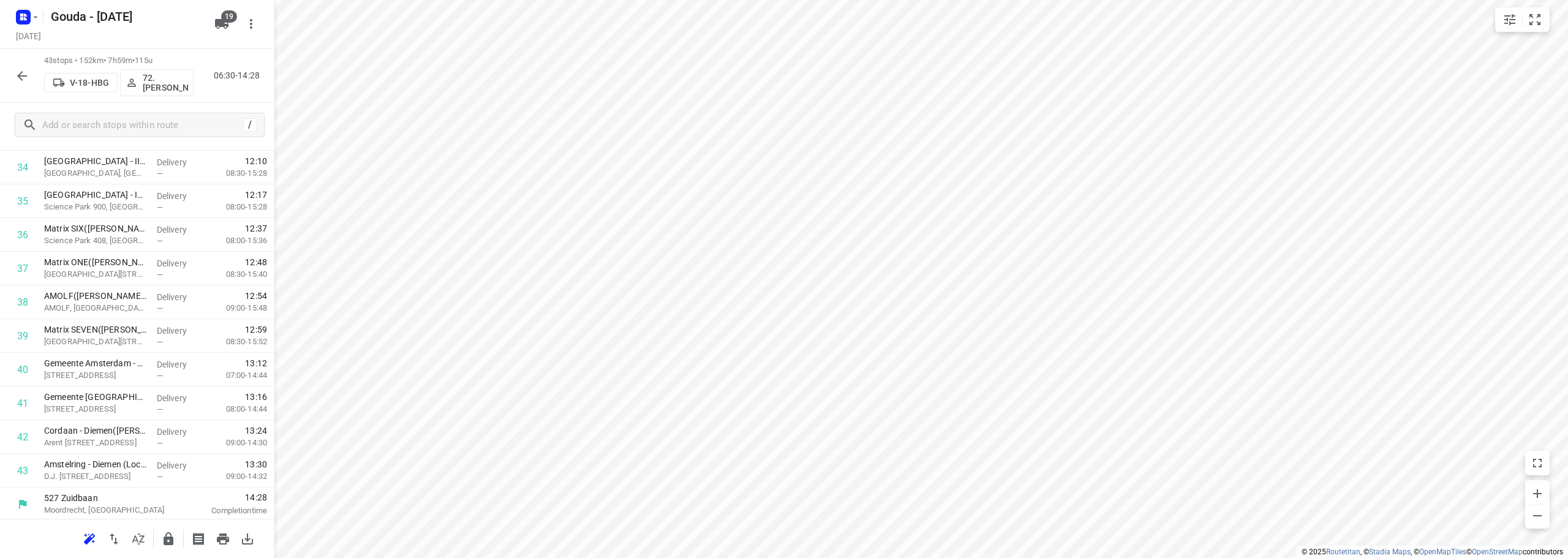
scroll to position [1171, 0]
click at [171, 542] on icon "button" at bounding box center [168, 538] width 10 height 13
click at [13, 76] on button "button" at bounding box center [22, 75] width 24 height 24
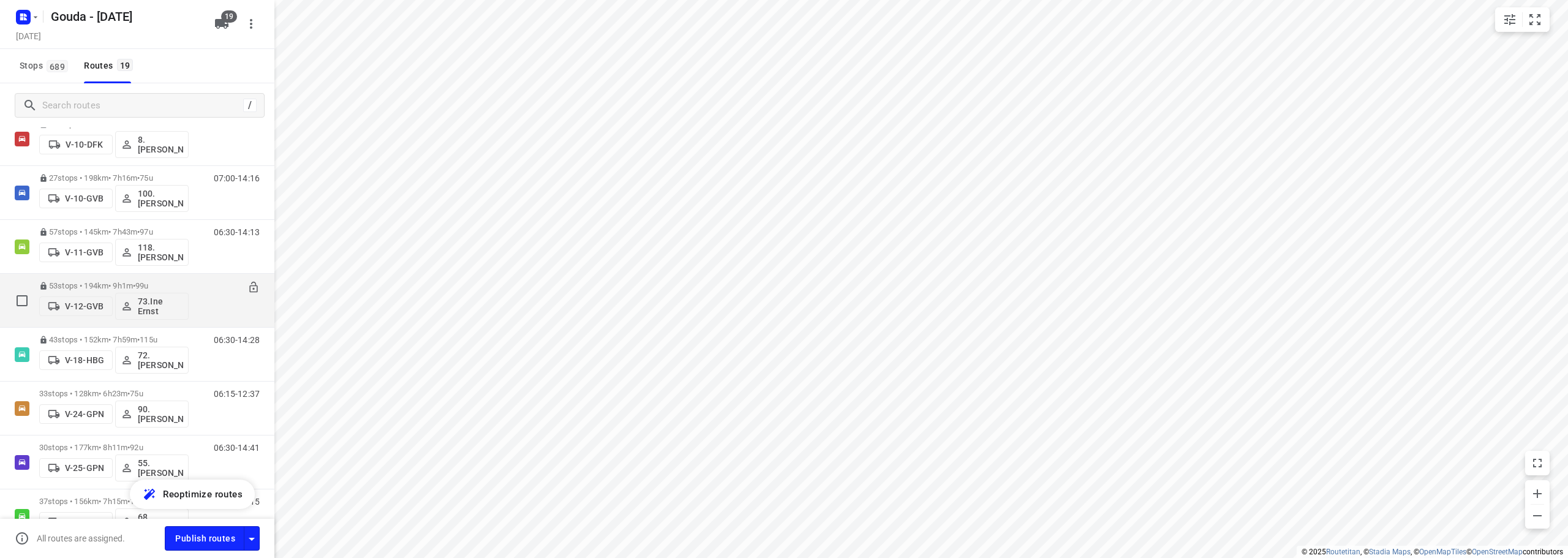
scroll to position [61, 0]
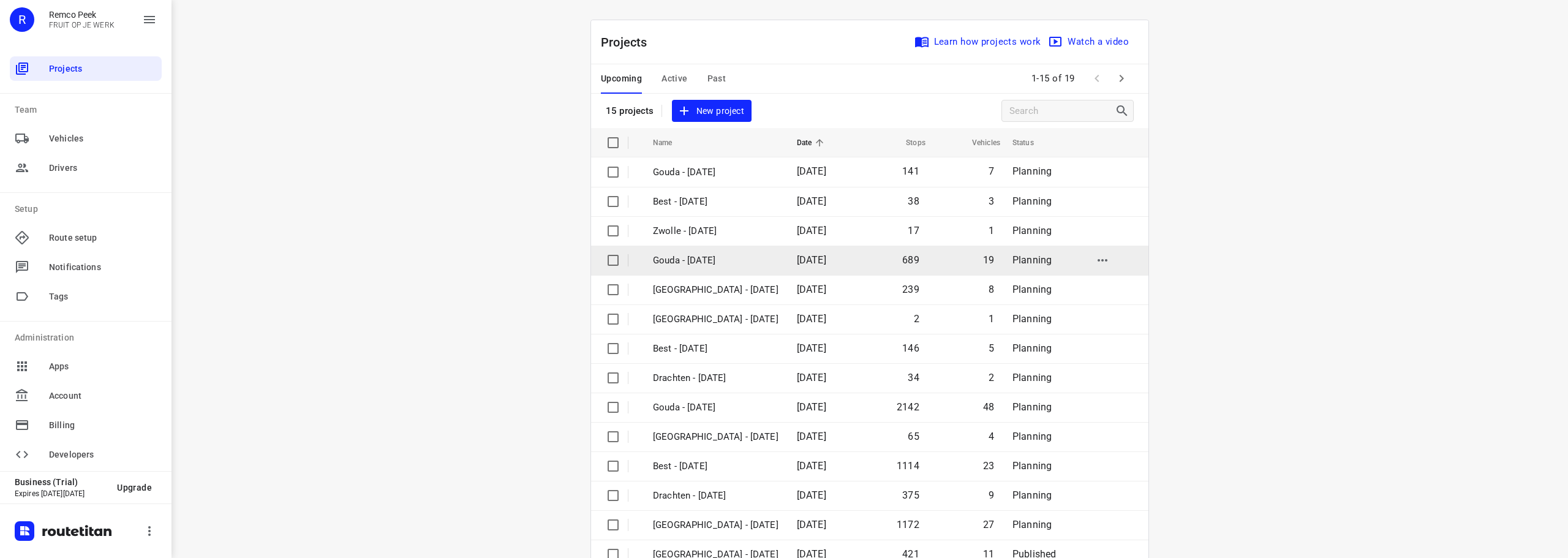
click at [717, 248] on td "Gouda - [DATE]" at bounding box center [714, 261] width 146 height 30
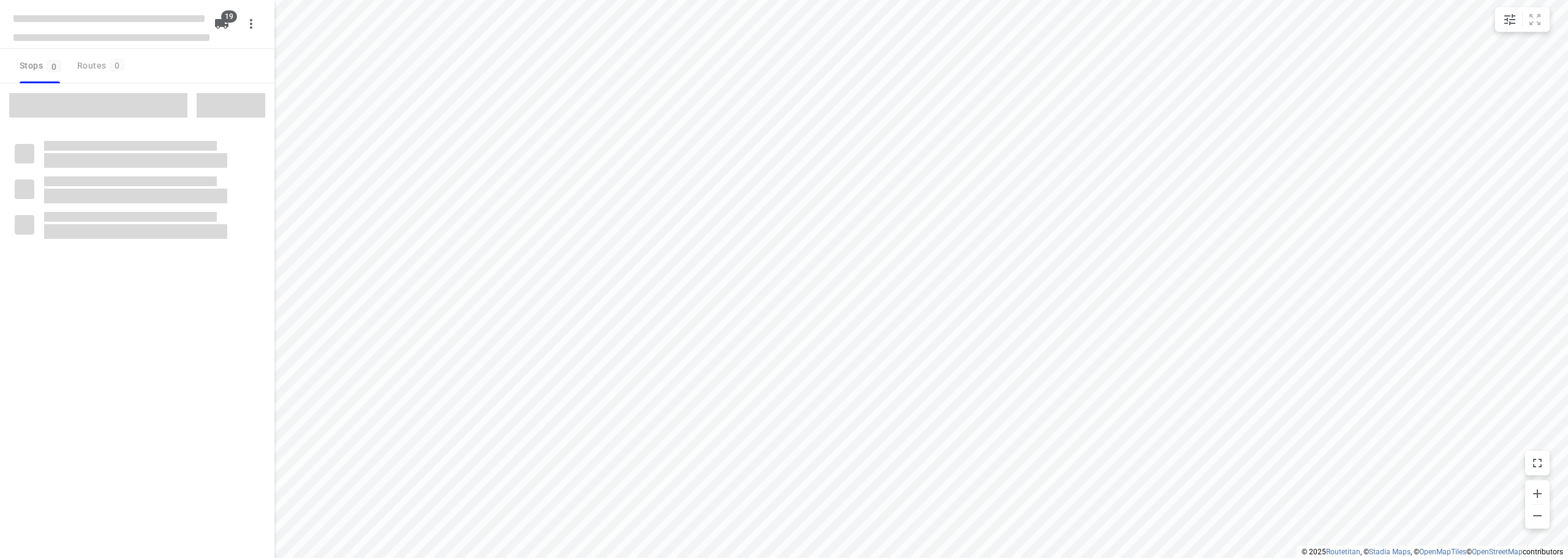
checkbox input "true"
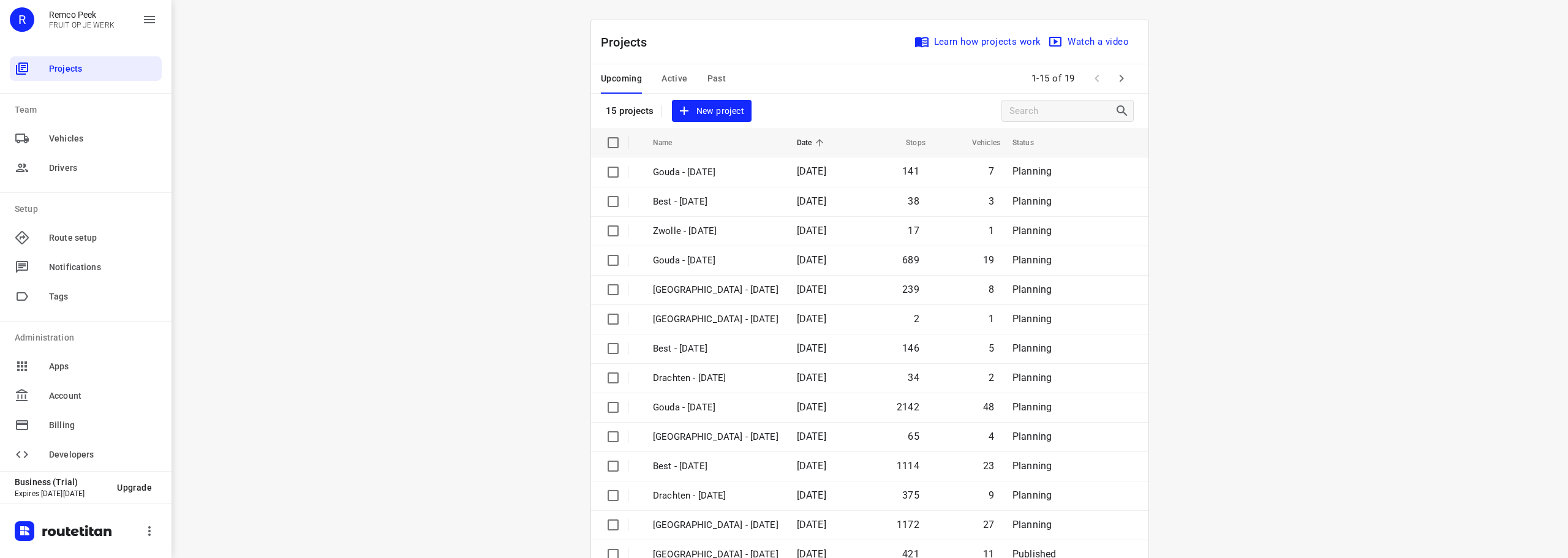
drag, startPoint x: 864, startPoint y: 108, endPoint x: 851, endPoint y: 60, distance: 49.7
click at [851, 60] on div "Projects Learn how projects work Watch a video 15 projects New project" at bounding box center [869, 75] width 557 height 108
click at [672, 82] on span "Active" at bounding box center [675, 78] width 26 height 15
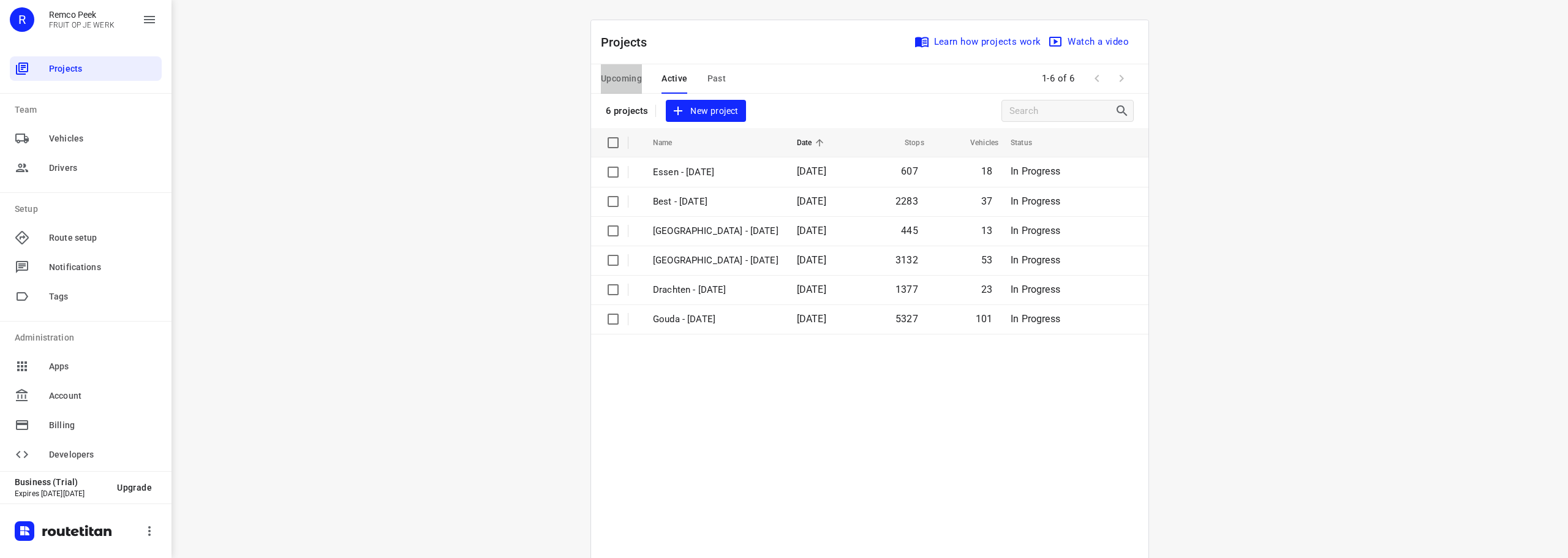
click at [622, 87] on button "Upcoming" at bounding box center [621, 79] width 41 height 30
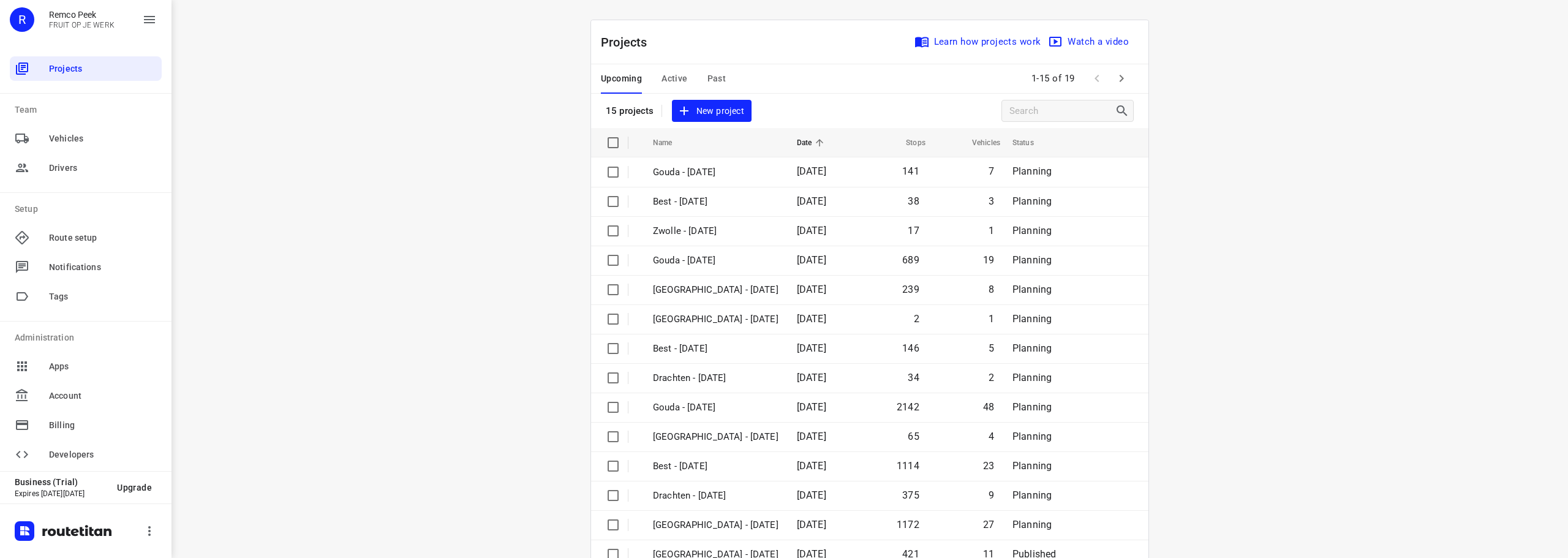
click at [709, 85] on span "Past" at bounding box center [716, 78] width 19 height 15
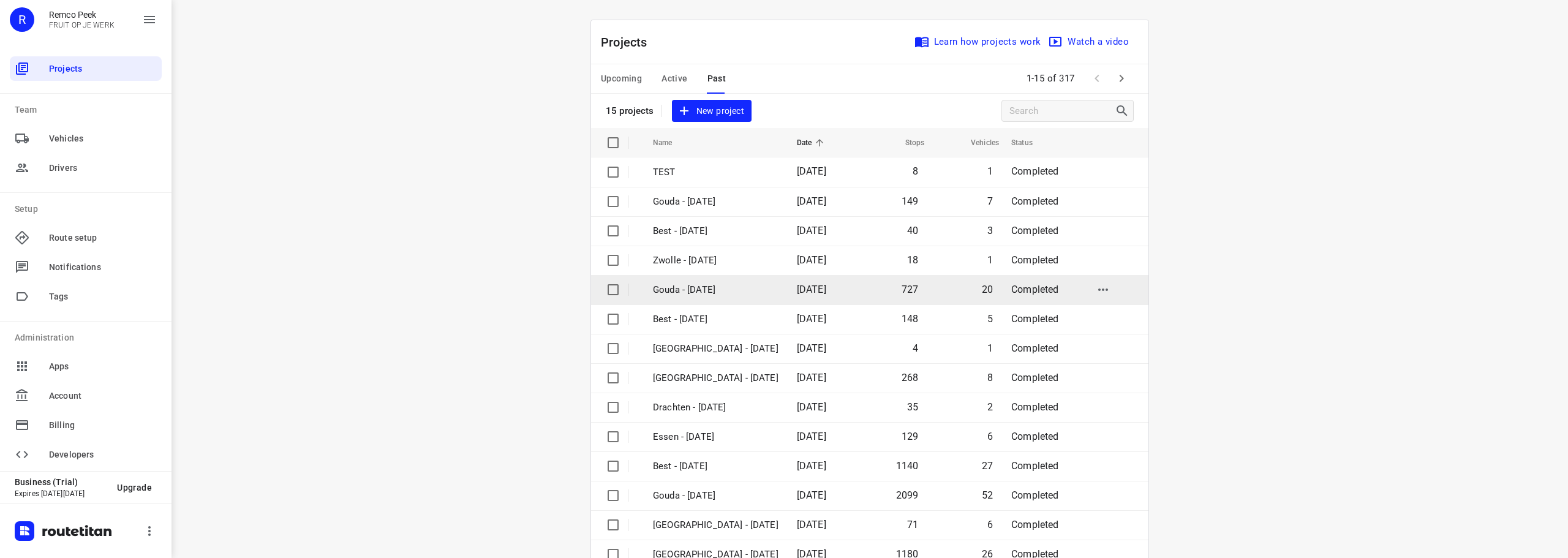
click at [686, 283] on p "Gouda - Thursday" at bounding box center [716, 290] width 126 height 14
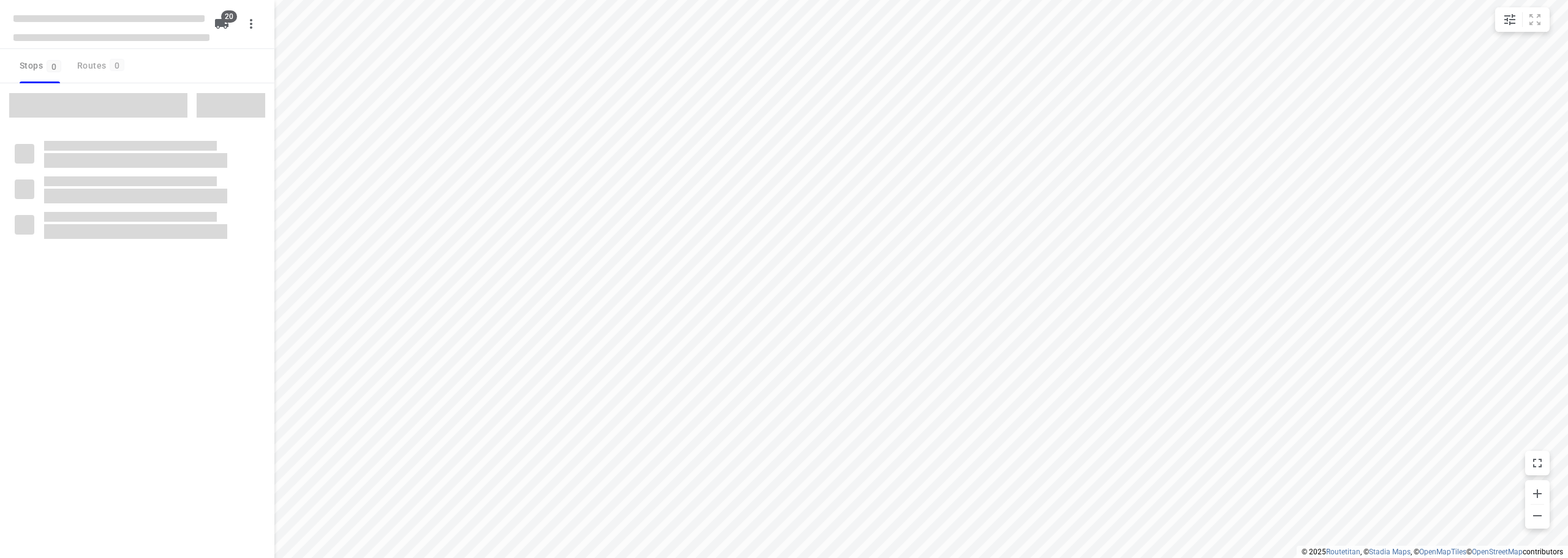
checkbox input "true"
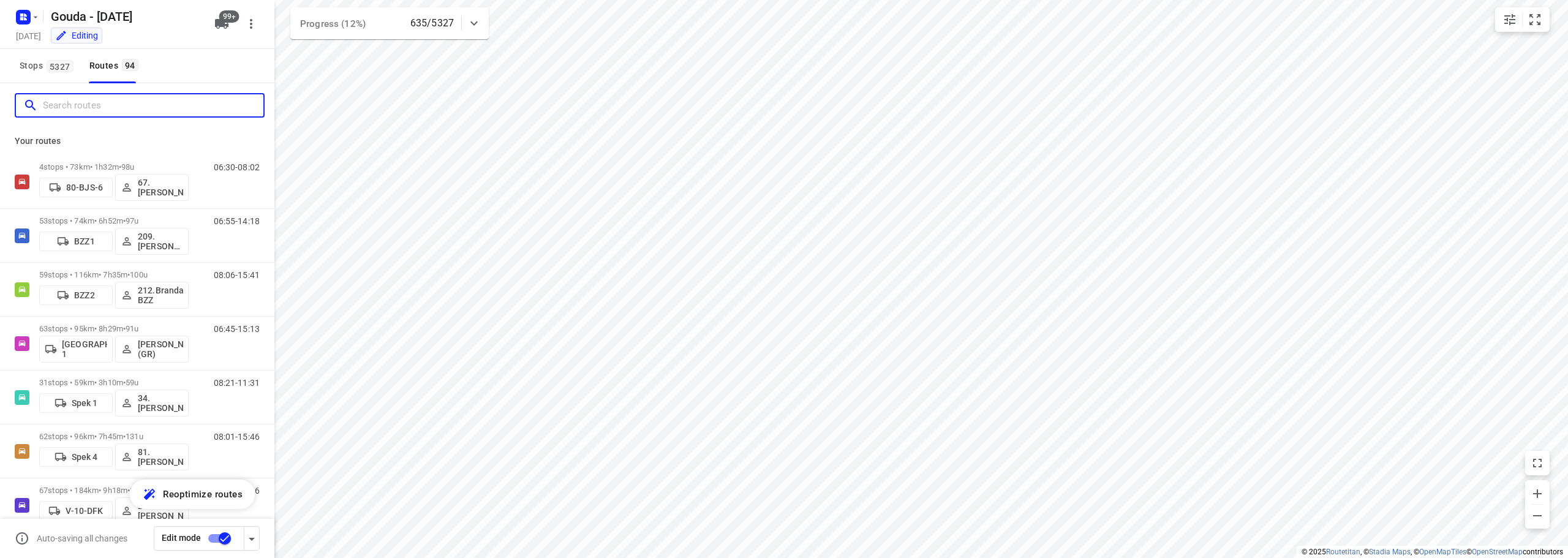
click at [188, 103] on input "Search routes" at bounding box center [153, 105] width 221 height 19
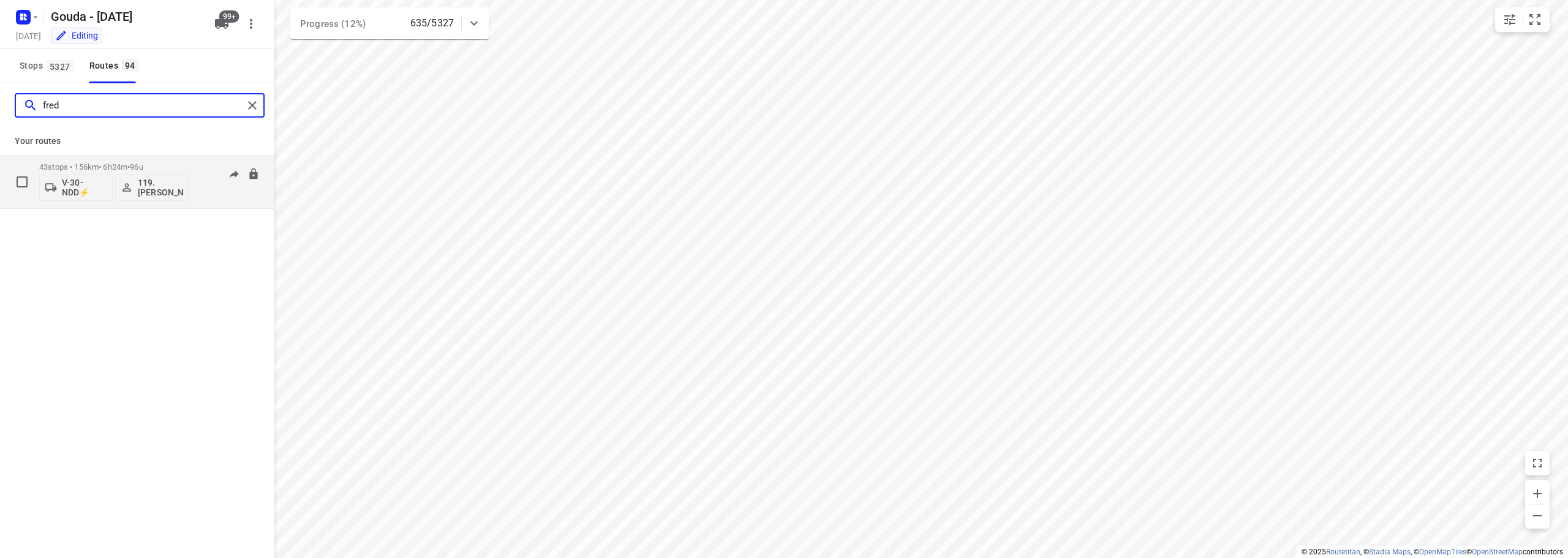
type input "fred"
click at [137, 176] on button "119.Fred den Dulk" at bounding box center [152, 187] width 74 height 27
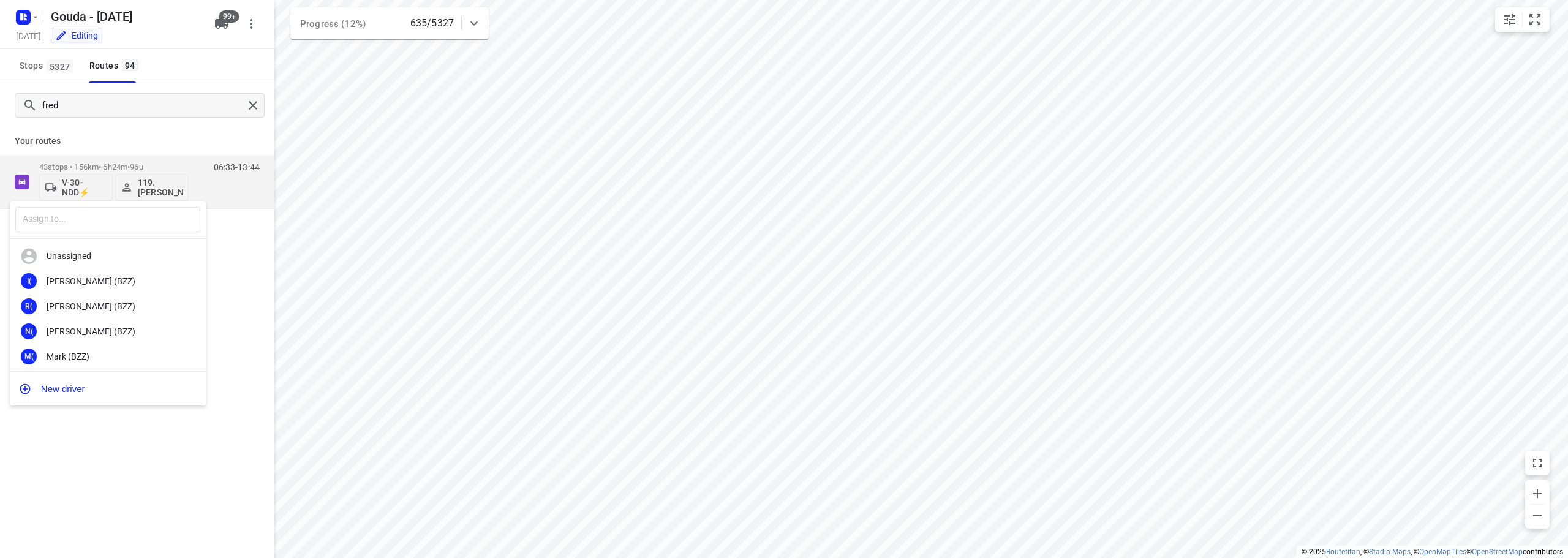
click at [139, 165] on div "​ Unassigned I( [PERSON_NAME] (BZZ) R( [PERSON_NAME] (BZZ) N( [PERSON_NAME] (BZ…" at bounding box center [784, 279] width 1568 height 558
click at [115, 160] on div "​ Unassigned I( [PERSON_NAME] (BZZ) R( [PERSON_NAME] (BZZ) N( [PERSON_NAME] (BZ…" at bounding box center [784, 279] width 1568 height 558
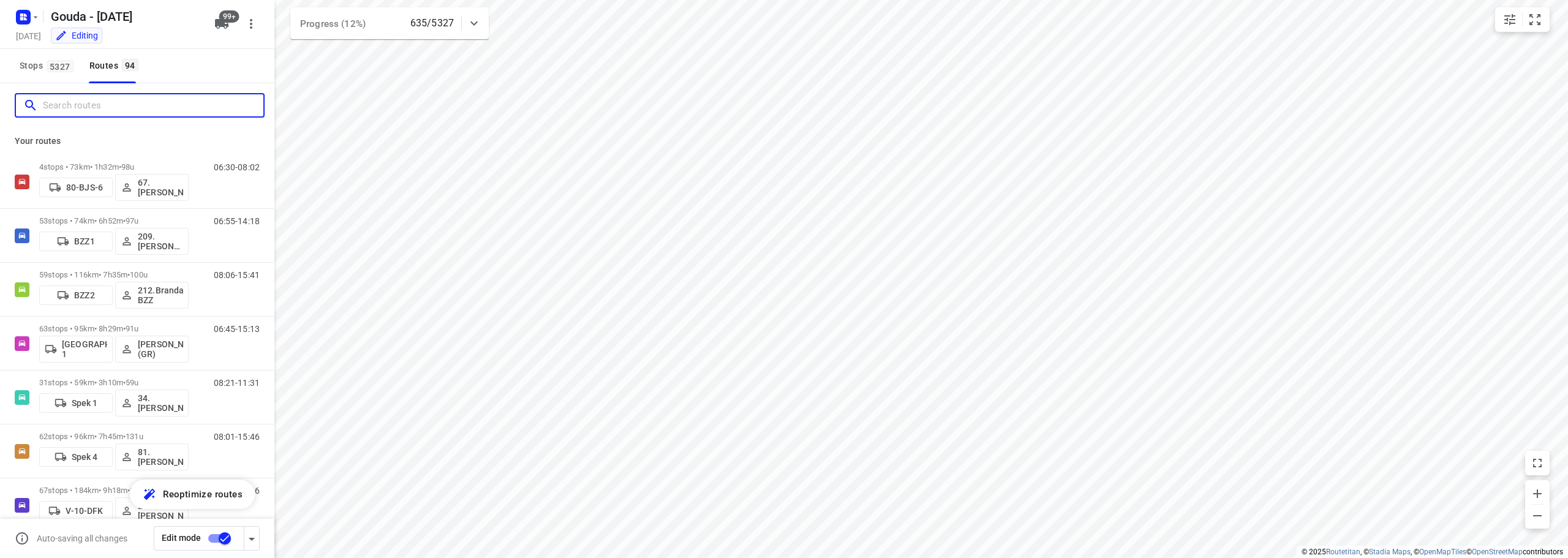
click at [126, 110] on input "Search routes" at bounding box center [153, 105] width 221 height 19
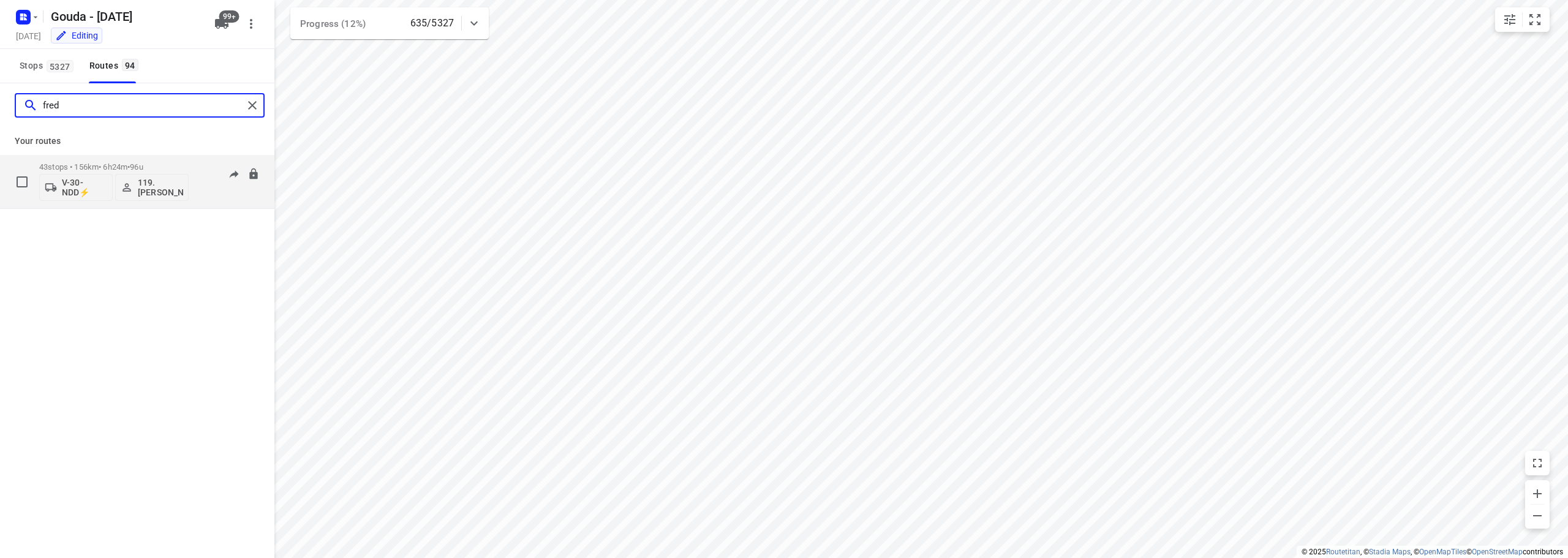
type input "fred"
click at [135, 158] on div "43 stops • 156km • 6h24m • 96u V-30-NDD⚡ 119.Fred den Dulk" at bounding box center [114, 182] width 149 height 51
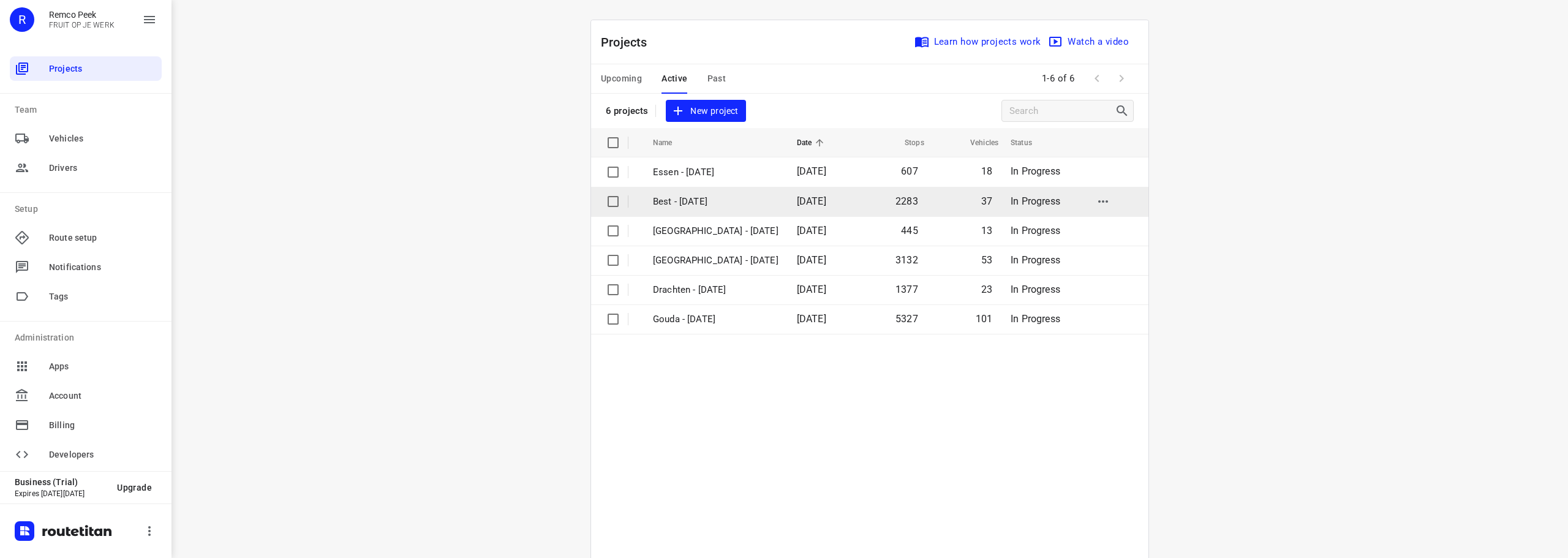
click at [716, 203] on p "Best - [DATE]" at bounding box center [716, 201] width 126 height 14
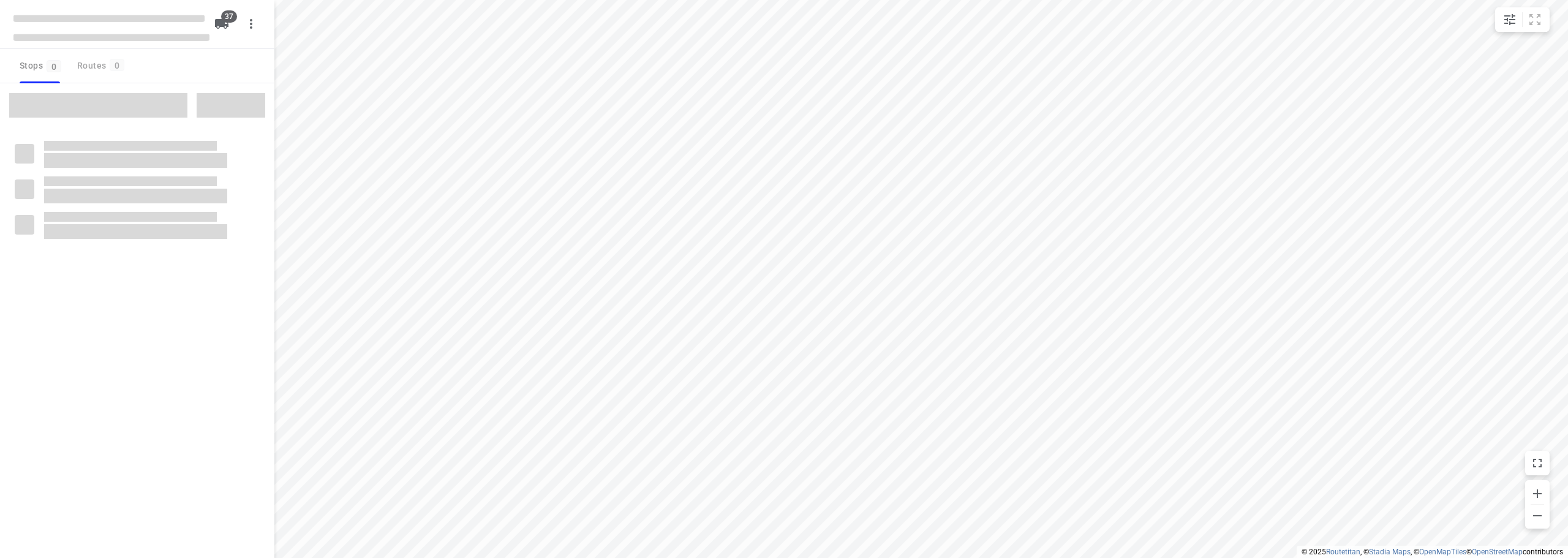
checkbox input "true"
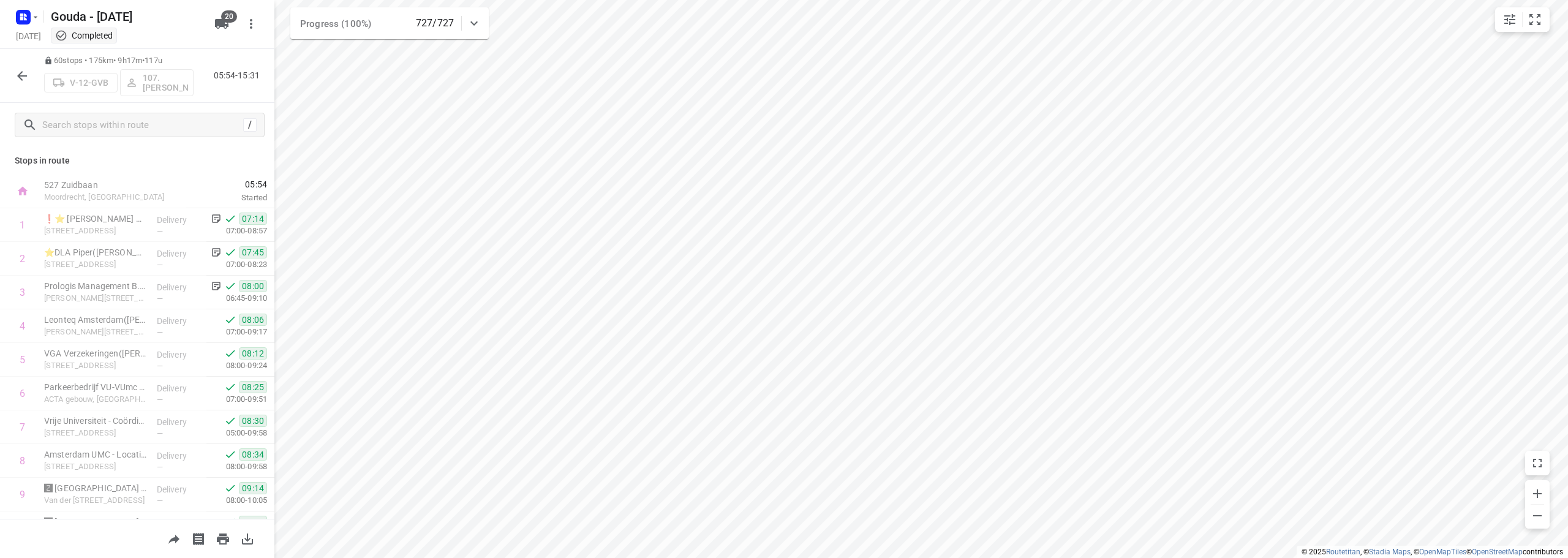
click at [184, 165] on p "Stops in route" at bounding box center [137, 161] width 245 height 13
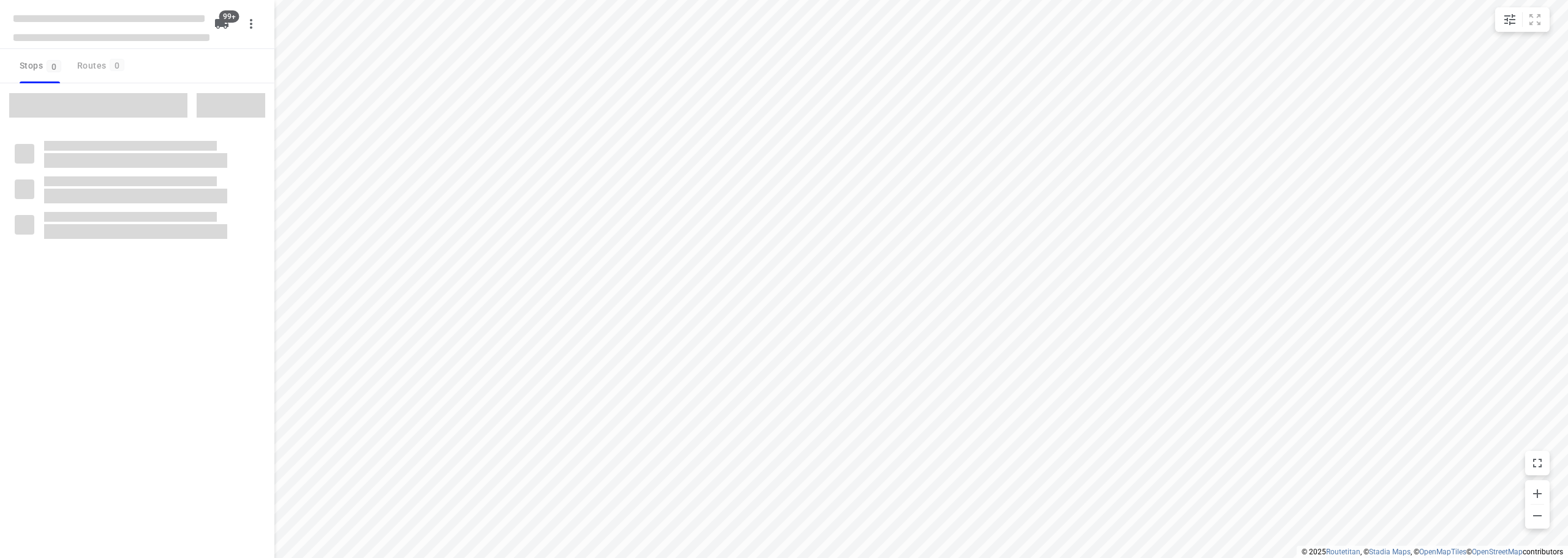
checkbox input "true"
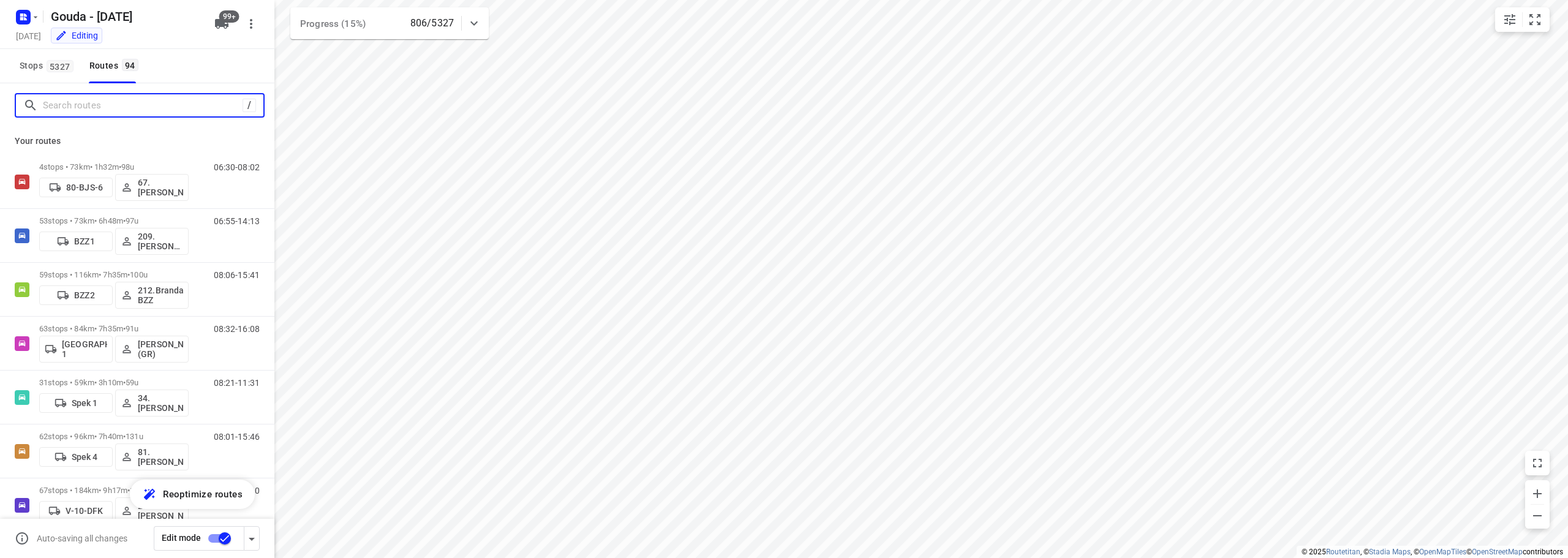
click at [116, 109] on input "Search routes" at bounding box center [143, 105] width 199 height 19
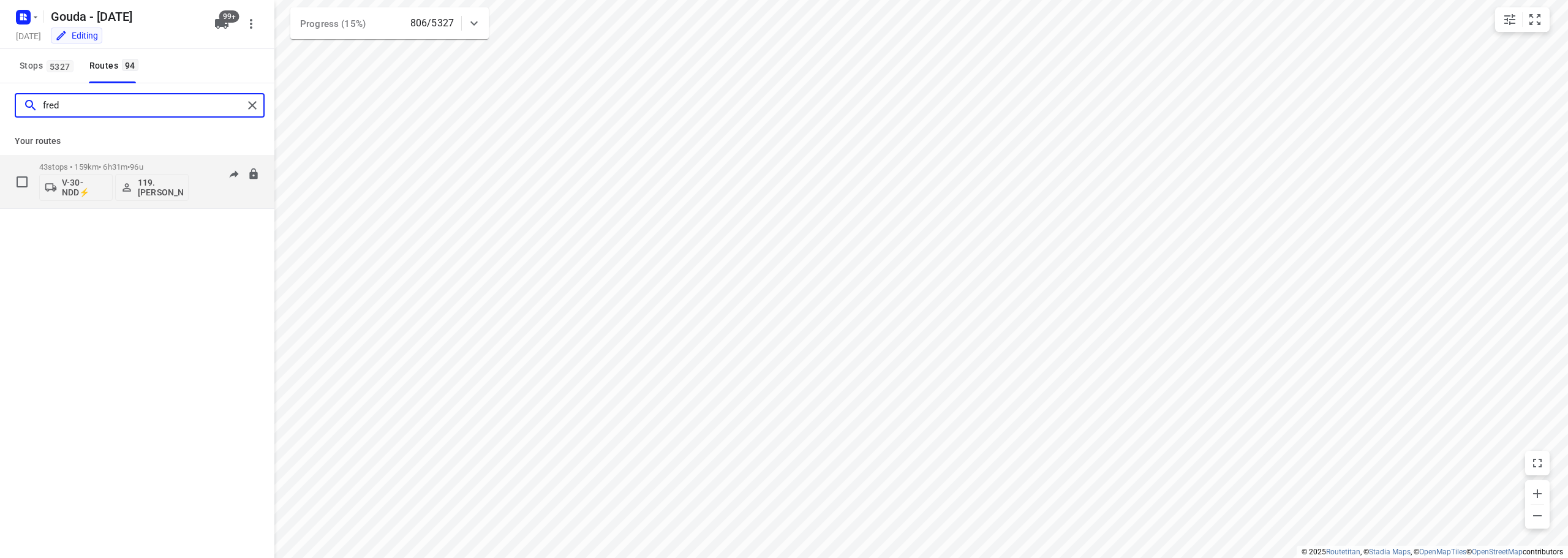
type input "fred"
click at [143, 167] on span "96u" at bounding box center [136, 167] width 13 height 9
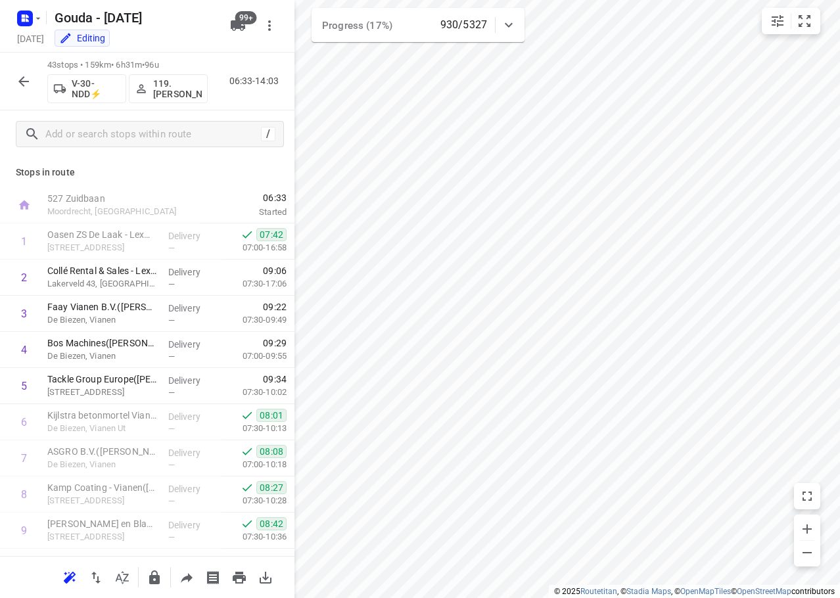
click at [25, 82] on icon "button" at bounding box center [23, 81] width 11 height 11
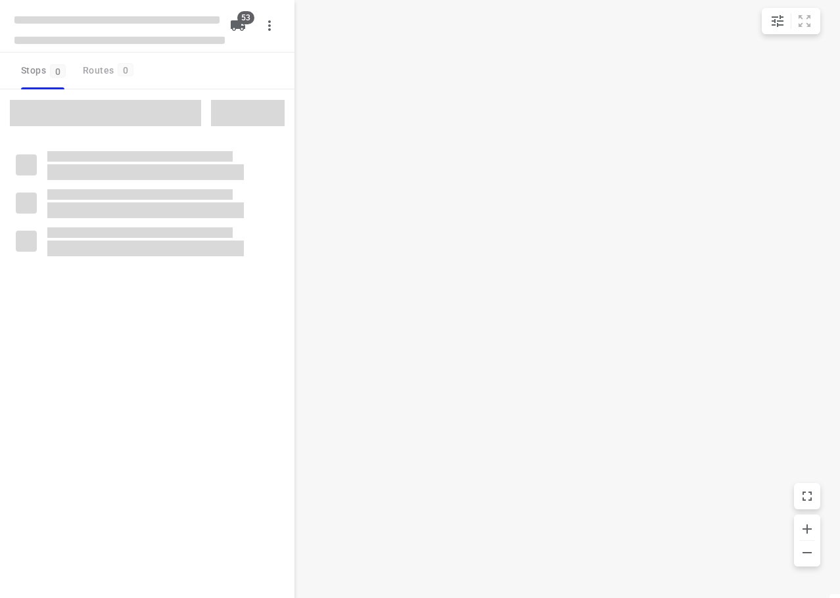
checkbox input "true"
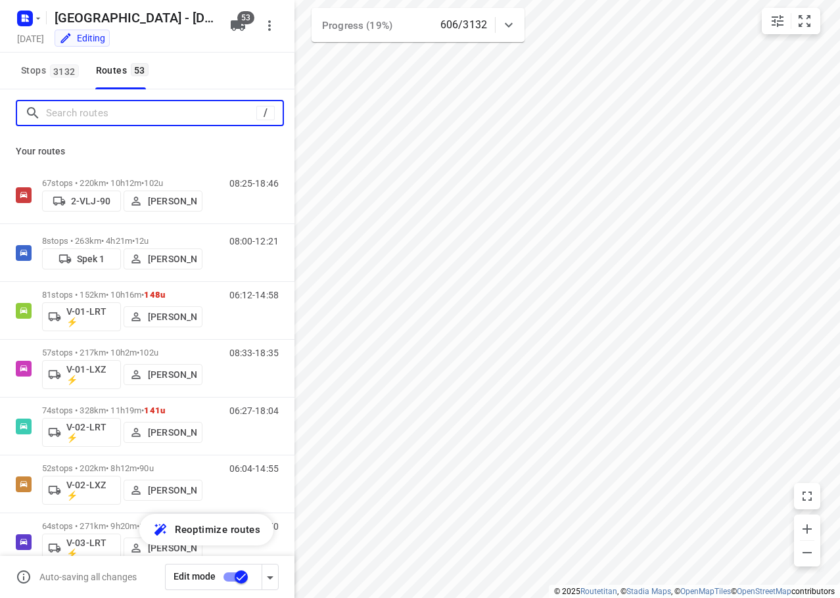
click at [149, 110] on input "Search routes" at bounding box center [151, 113] width 210 height 20
click at [134, 114] on input "Search routes" at bounding box center [153, 113] width 214 height 20
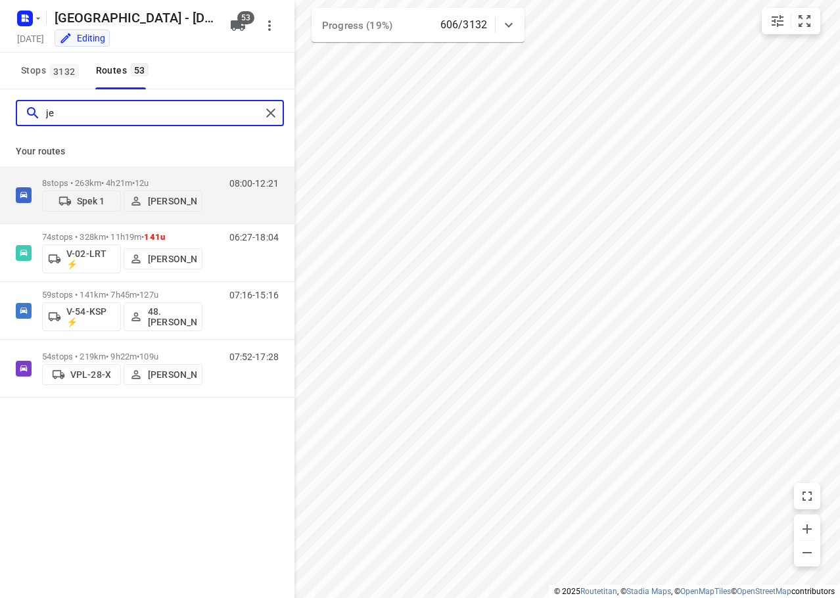
type input "je"
drag, startPoint x: -1, startPoint y: 95, endPoint x: 118, endPoint y: 22, distance: 138.7
click at [0, 94] on html "i © 2025 Routetitan , © Stadia Maps , © OpenMapTiles © OpenStreetMap contributo…" at bounding box center [420, 299] width 840 height 598
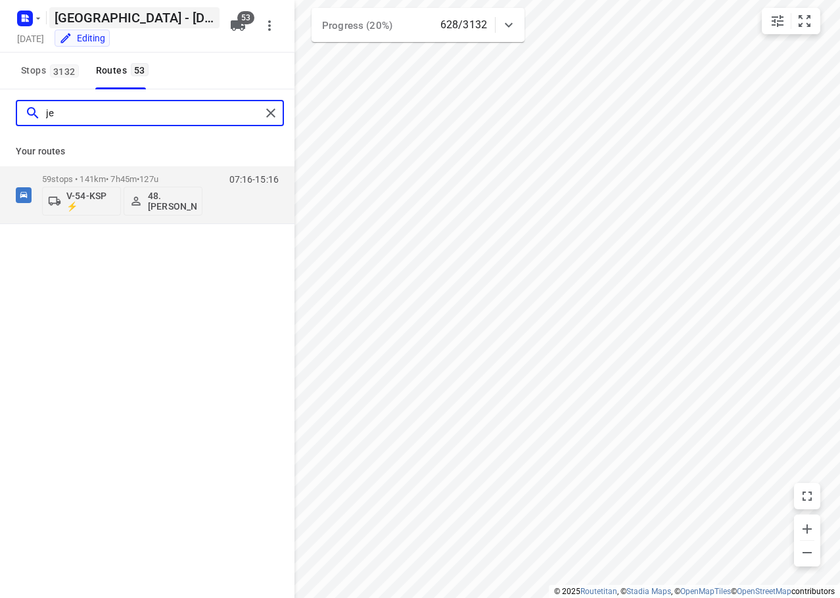
type input "j"
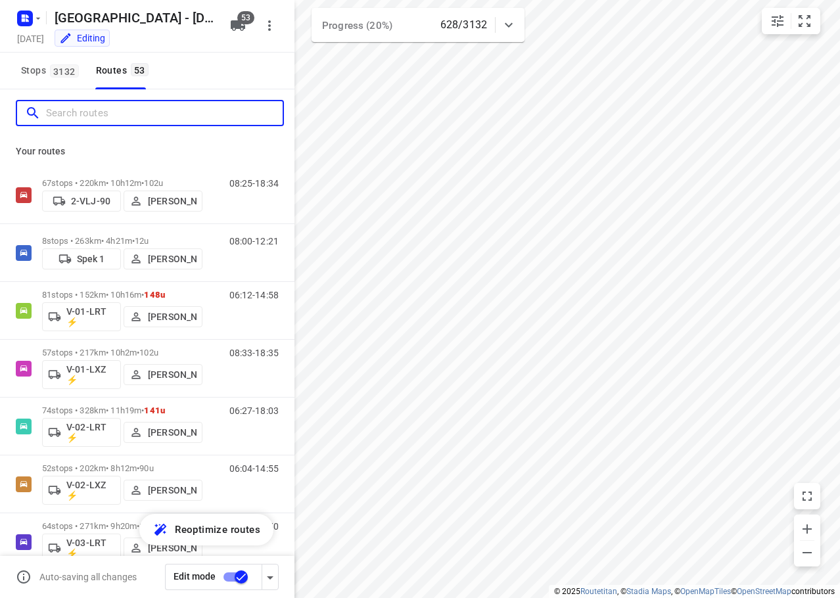
click at [146, 109] on input "Search routes" at bounding box center [164, 113] width 237 height 20
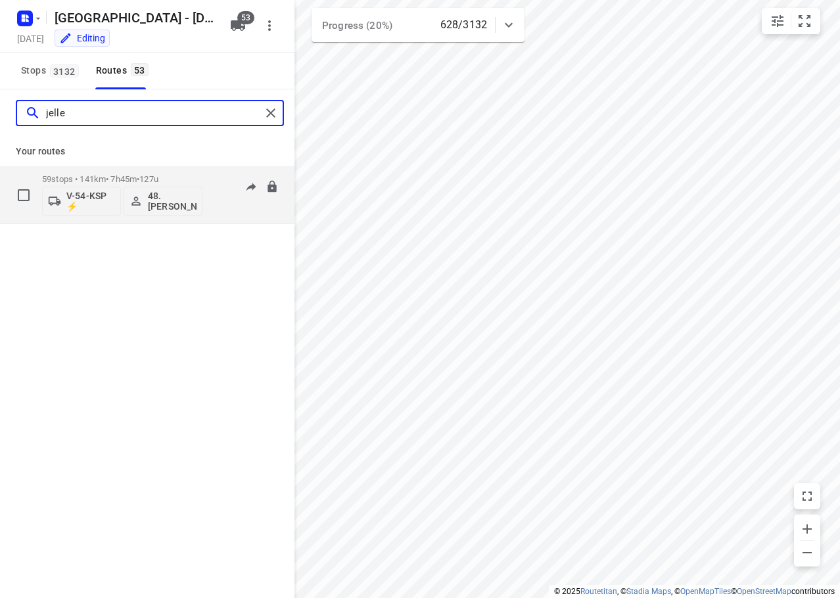
type input "jelle"
click at [158, 177] on span "127u" at bounding box center [148, 179] width 19 height 10
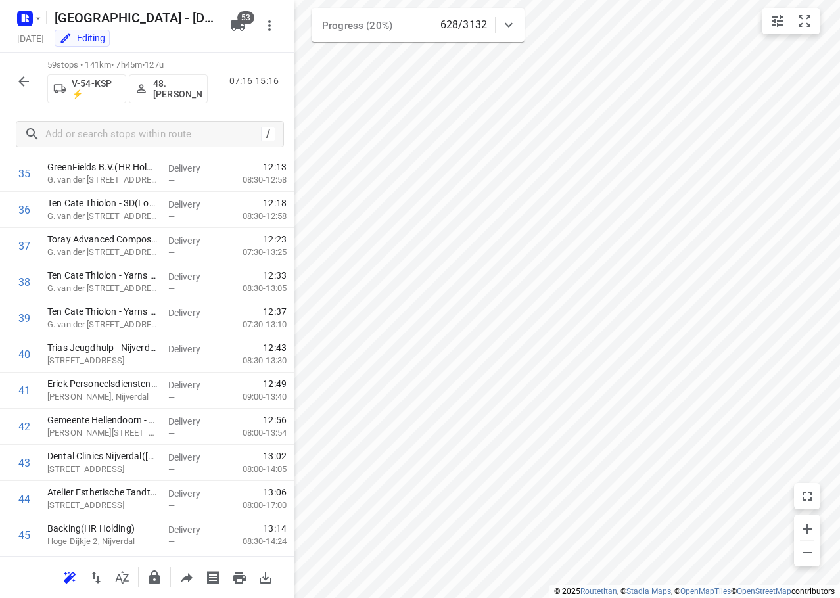
scroll to position [1836, 0]
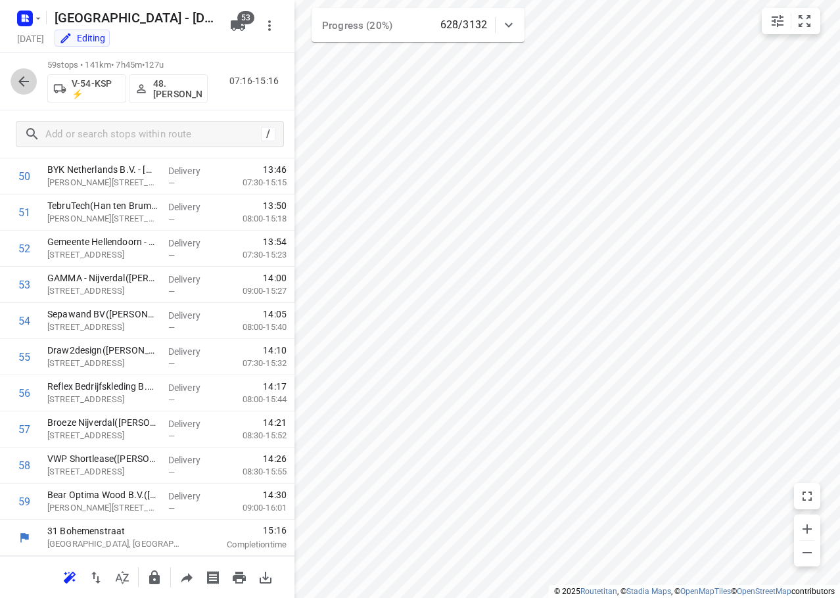
click at [30, 80] on icon "button" at bounding box center [24, 82] width 16 height 16
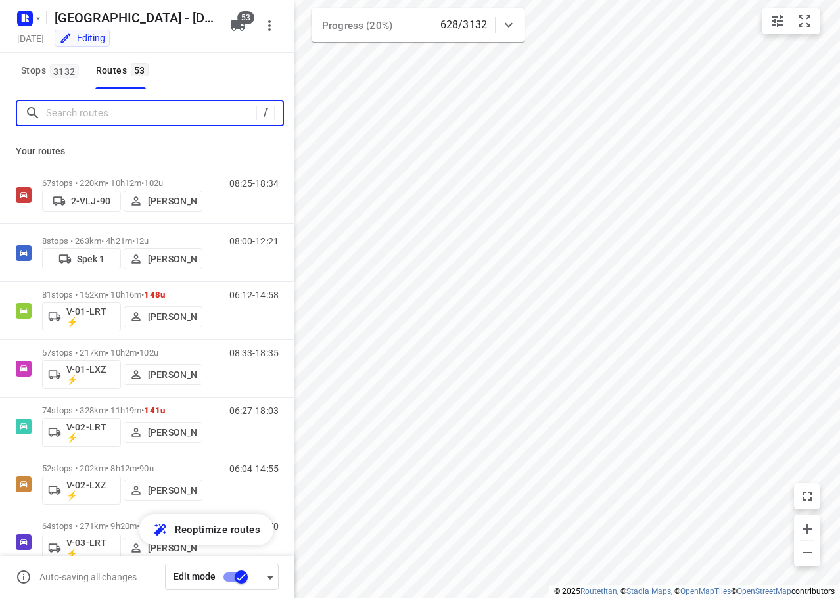
click at [78, 120] on input "Search routes" at bounding box center [151, 113] width 210 height 20
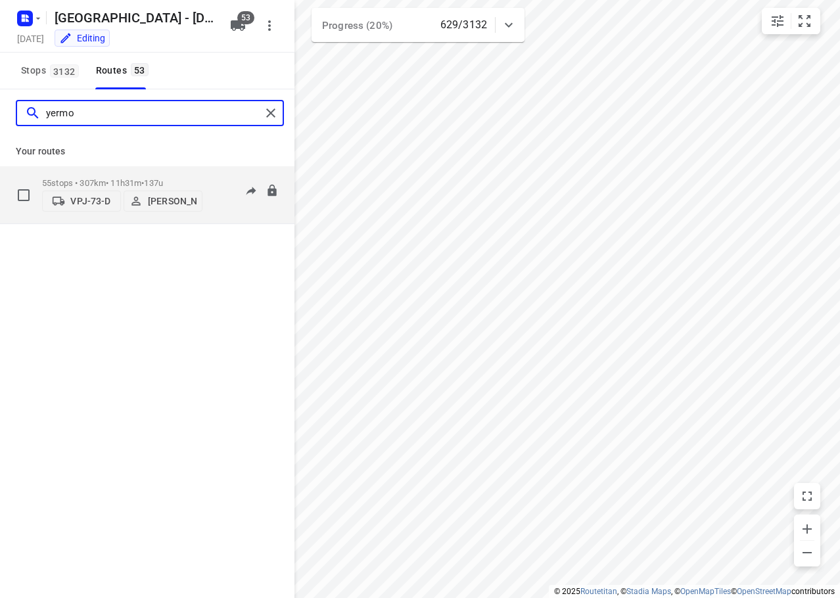
type input "yermo"
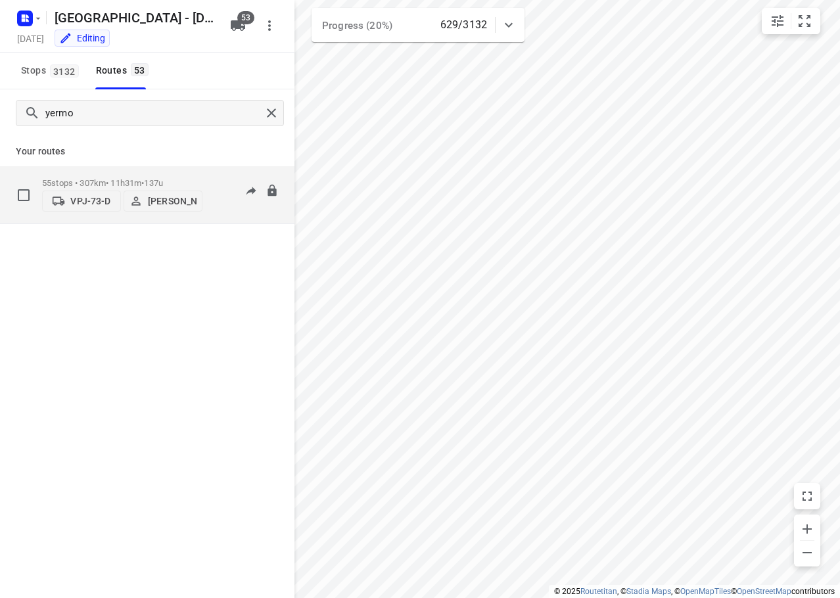
click at [189, 178] on p "55 stops • 307km • 11h31m • 137u" at bounding box center [122, 183] width 160 height 10
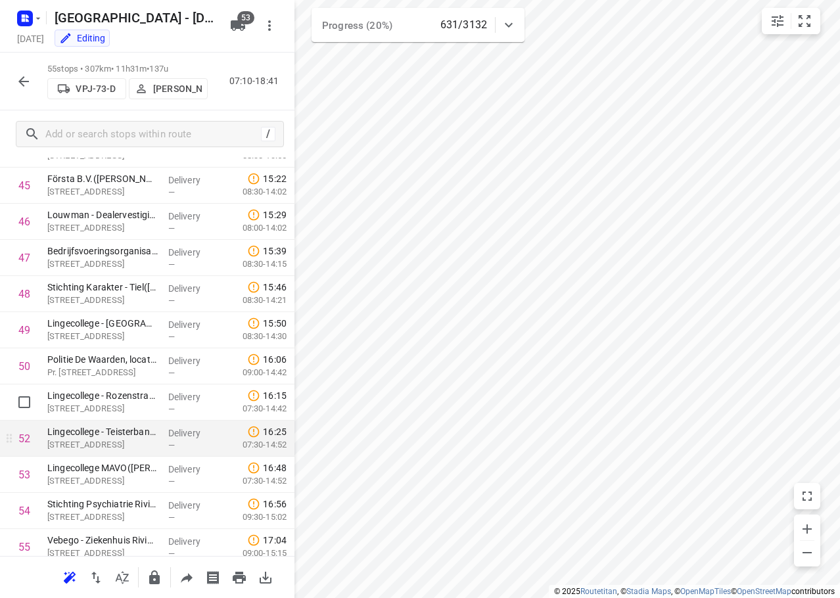
scroll to position [1692, 0]
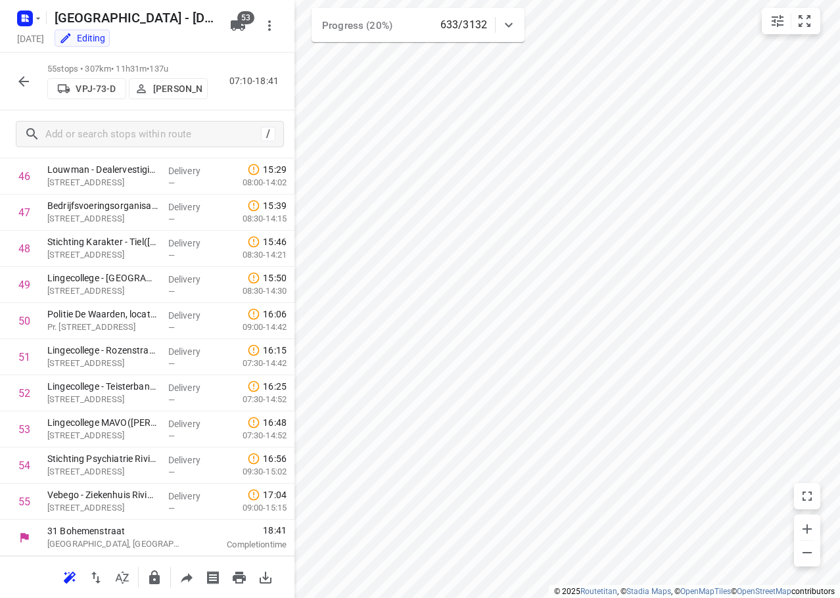
click at [30, 82] on icon "button" at bounding box center [24, 82] width 16 height 16
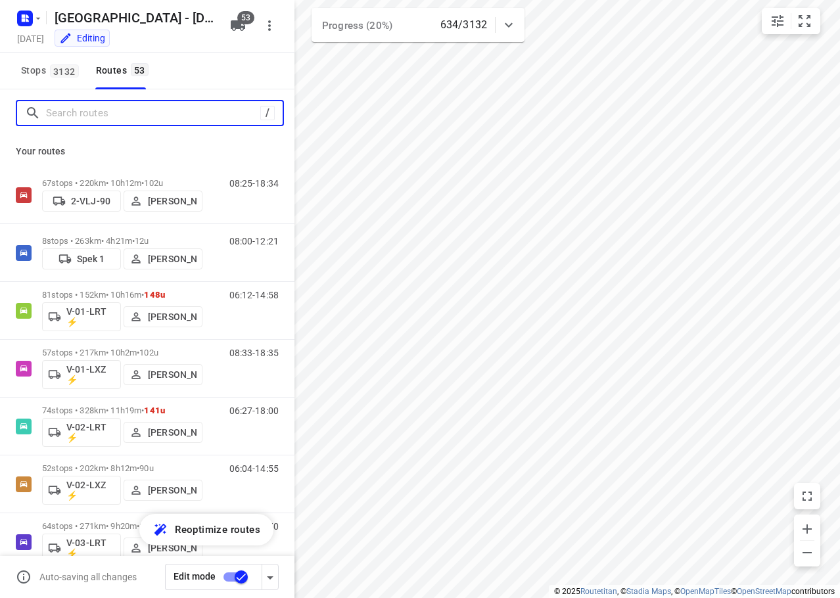
click at [67, 107] on input "Search routes" at bounding box center [153, 113] width 214 height 20
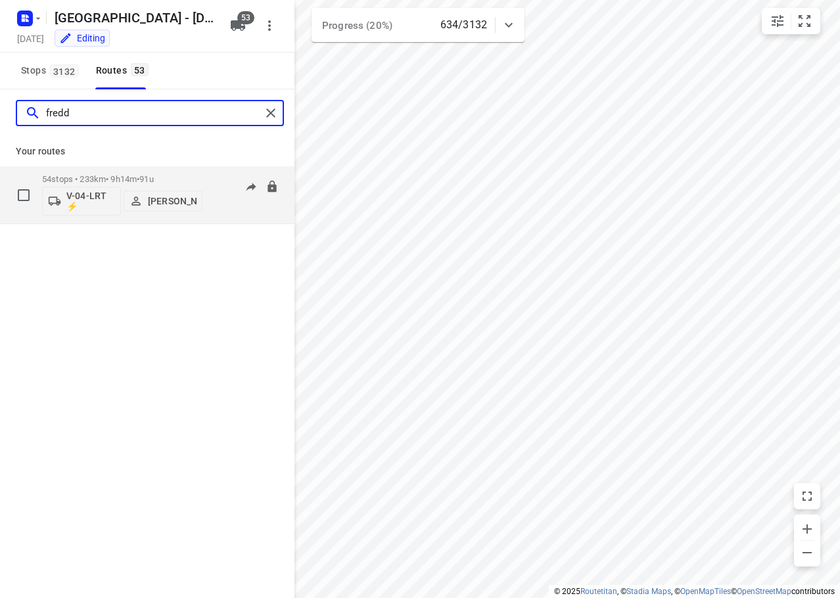
type input "fredd"
click at [181, 171] on div "54 stops • 233km • 9h14m • 91u V-04-LRT ⚡ Freddy Hoekstra" at bounding box center [122, 195] width 160 height 55
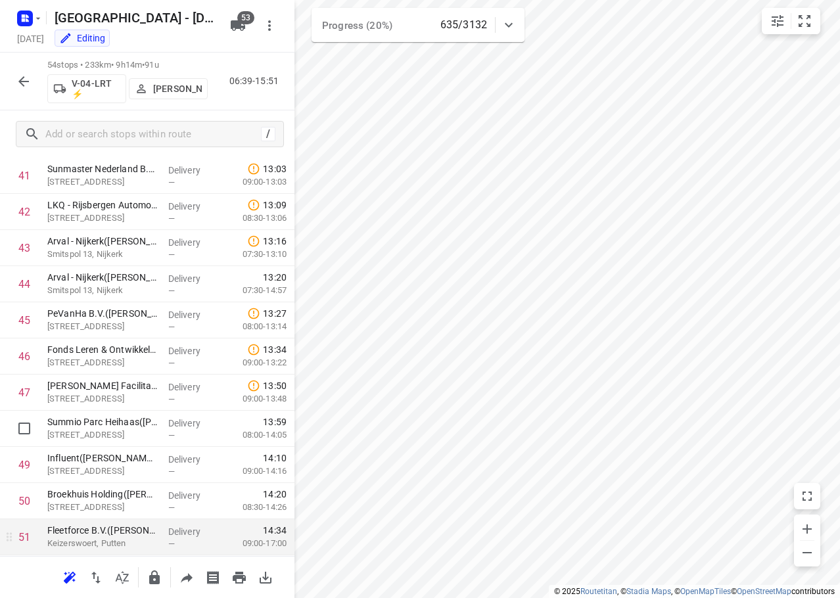
scroll to position [1656, 0]
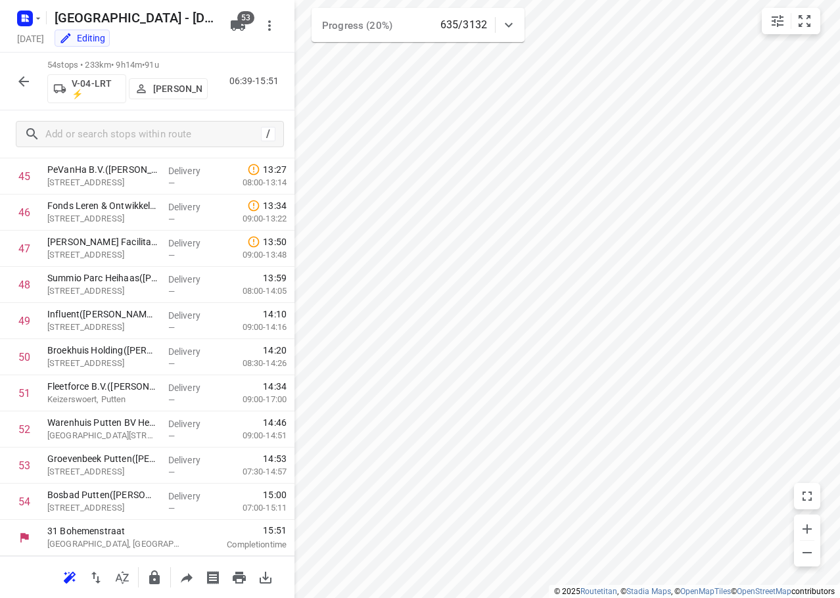
click at [34, 82] on button "button" at bounding box center [24, 81] width 26 height 26
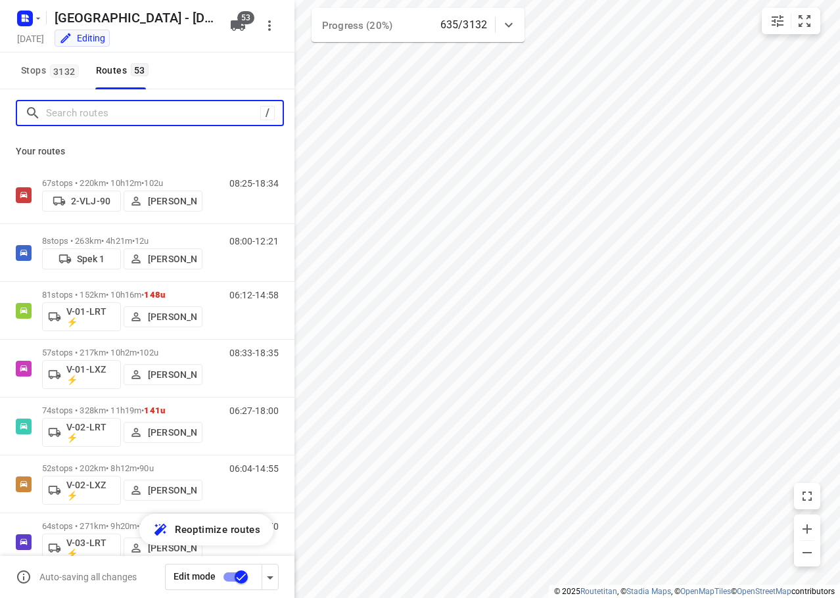
drag, startPoint x: 81, startPoint y: 116, endPoint x: 245, endPoint y: 87, distance: 166.2
click at [87, 108] on input "Search routes" at bounding box center [153, 113] width 214 height 20
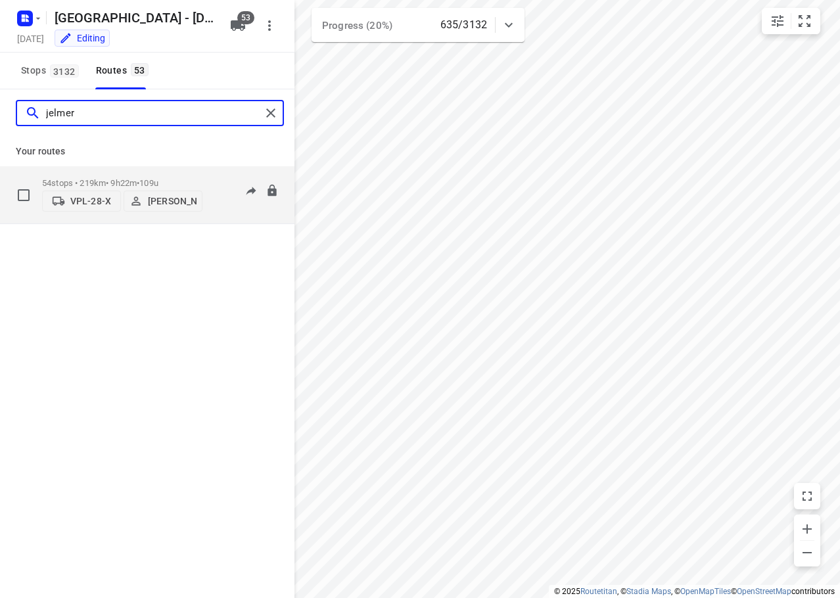
type input "jelmer"
click at [97, 172] on div "54 stops • 219km • 9h22m • 109u VPL-28-X Jelmer Knol" at bounding box center [122, 195] width 160 height 47
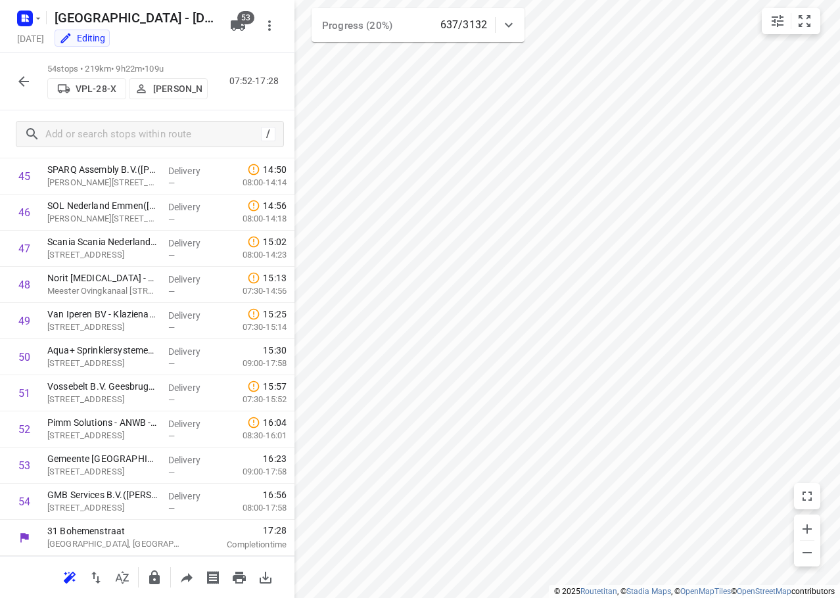
click at [9, 74] on div "54 stops • 219km • 9h22m • 109u VPL-28-X Jelmer Knol 07:52-17:28" at bounding box center [147, 82] width 294 height 58
click at [30, 83] on icon "button" at bounding box center [24, 82] width 16 height 16
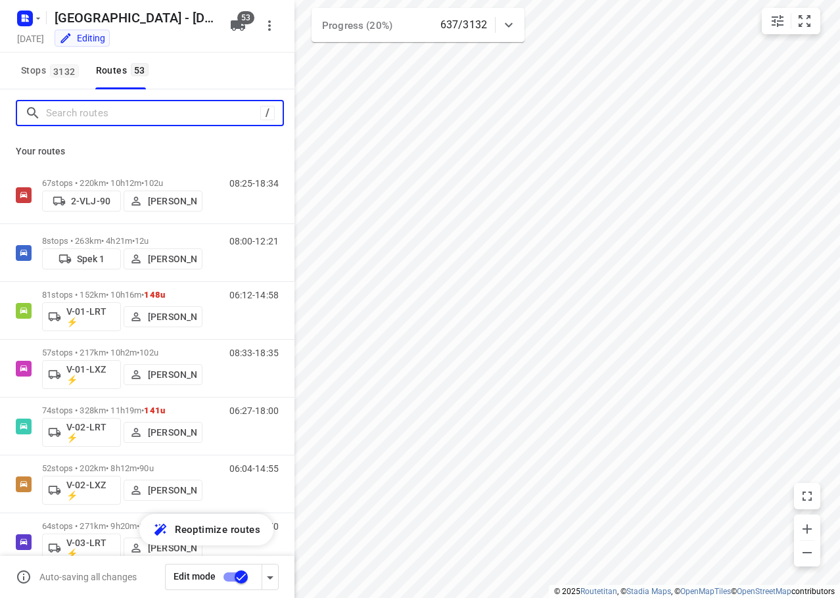
drag, startPoint x: 83, startPoint y: 123, endPoint x: 110, endPoint y: 107, distance: 31.8
click at [83, 121] on input "Search routes" at bounding box center [153, 113] width 214 height 20
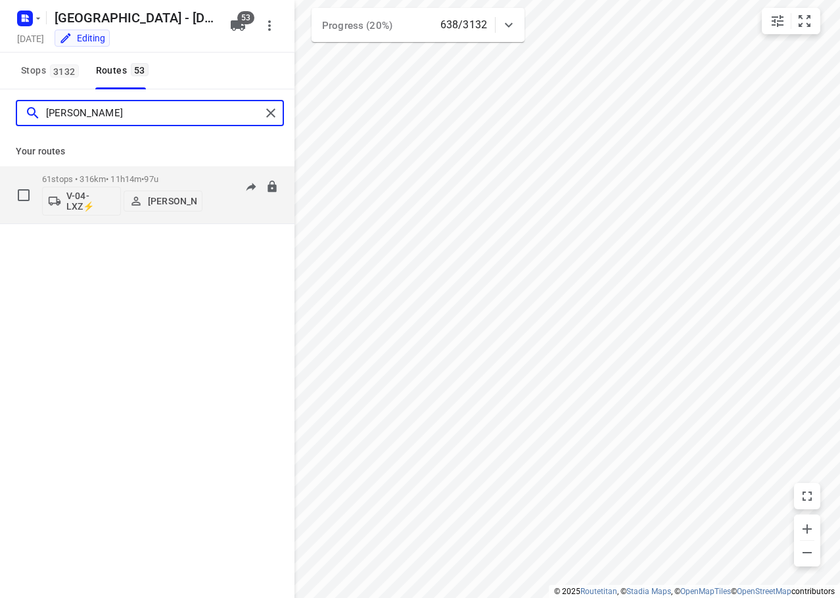
type input "marius"
click at [151, 172] on div "61 stops • 316km • 11h14m • 97u V-04-LXZ⚡ Marius Deckers" at bounding box center [122, 195] width 160 height 55
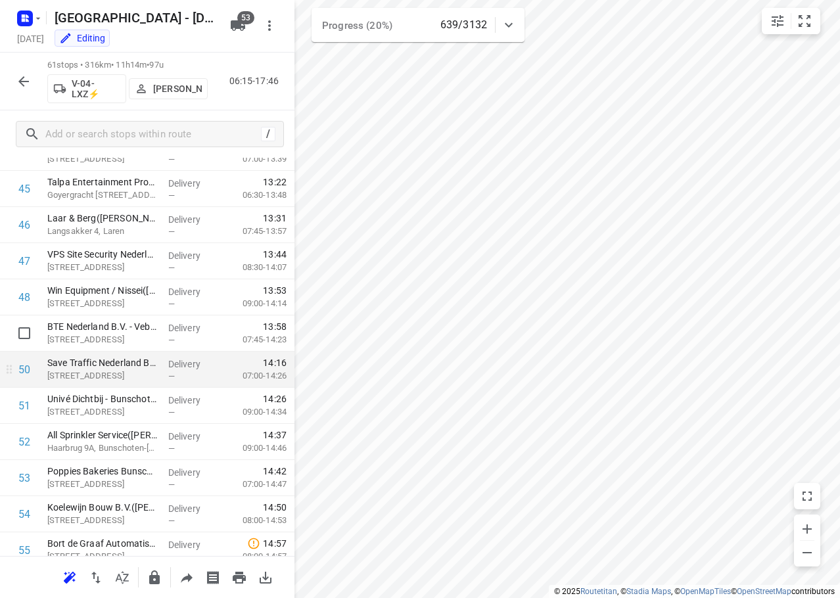
scroll to position [1909, 0]
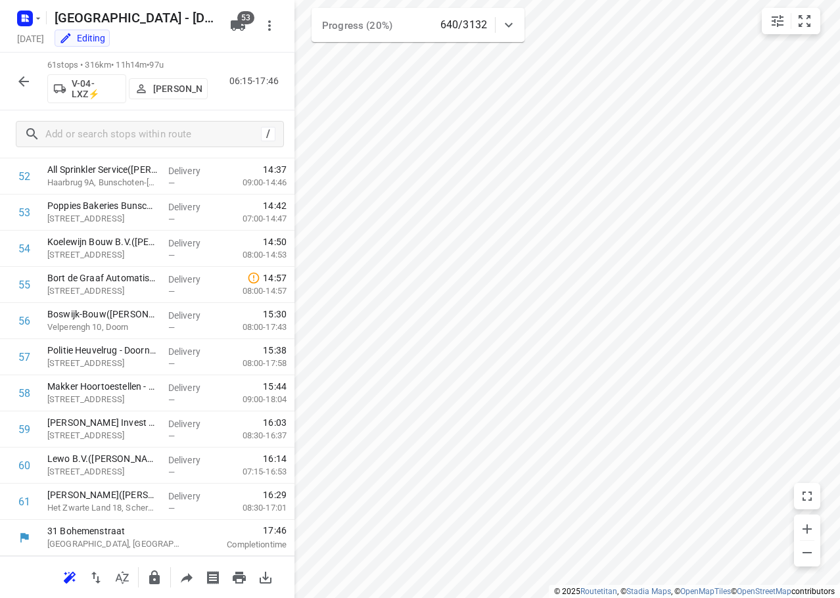
click at [18, 85] on button "button" at bounding box center [24, 81] width 26 height 26
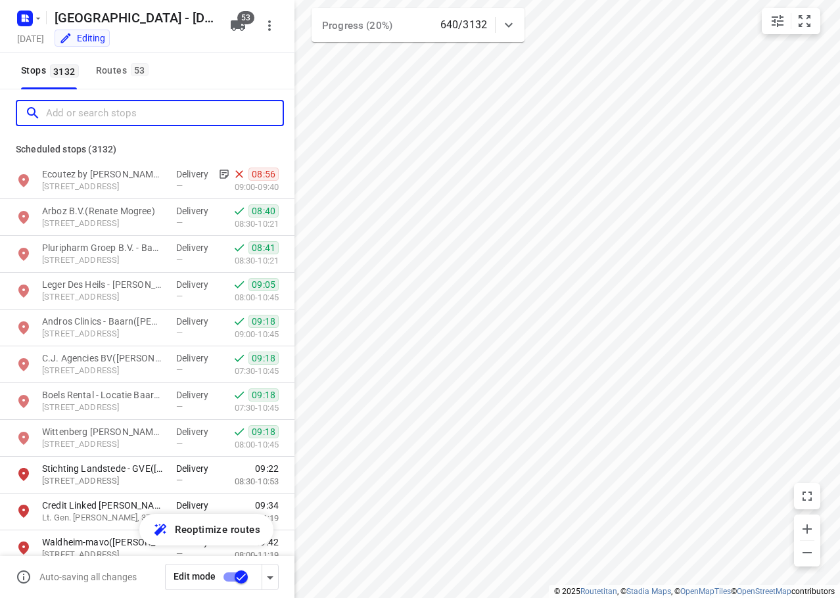
drag, startPoint x: 102, startPoint y: 114, endPoint x: 141, endPoint y: 110, distance: 39.1
click at [103, 113] on input "Add or search stops" at bounding box center [164, 113] width 237 height 20
click at [131, 68] on span "53" at bounding box center [140, 69] width 18 height 13
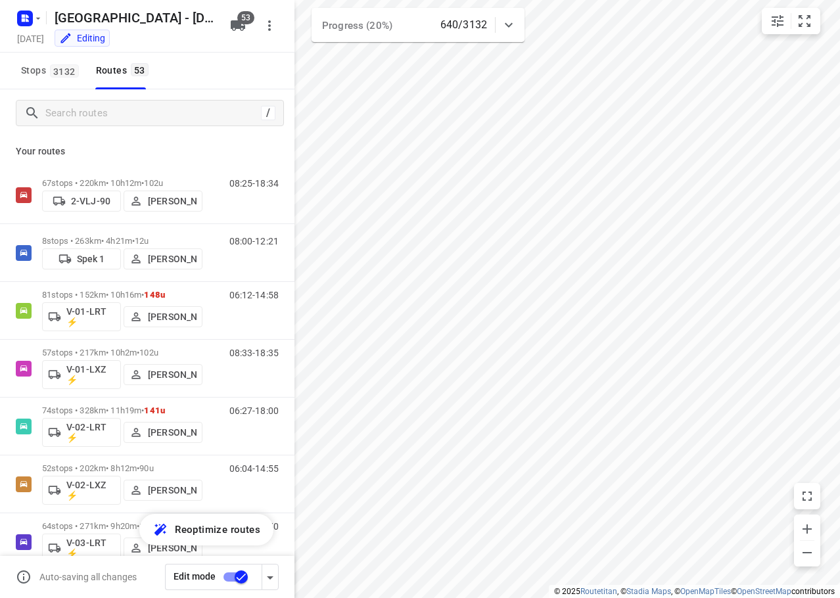
click at [95, 107] on div "/ Your routes 67 stops • 220km • 10h12m • 102u 2-VLJ-90 Fikri Mizaz 08:25-18:34…" at bounding box center [147, 322] width 294 height 467
click at [109, 107] on input "Search routes" at bounding box center [164, 113] width 237 height 20
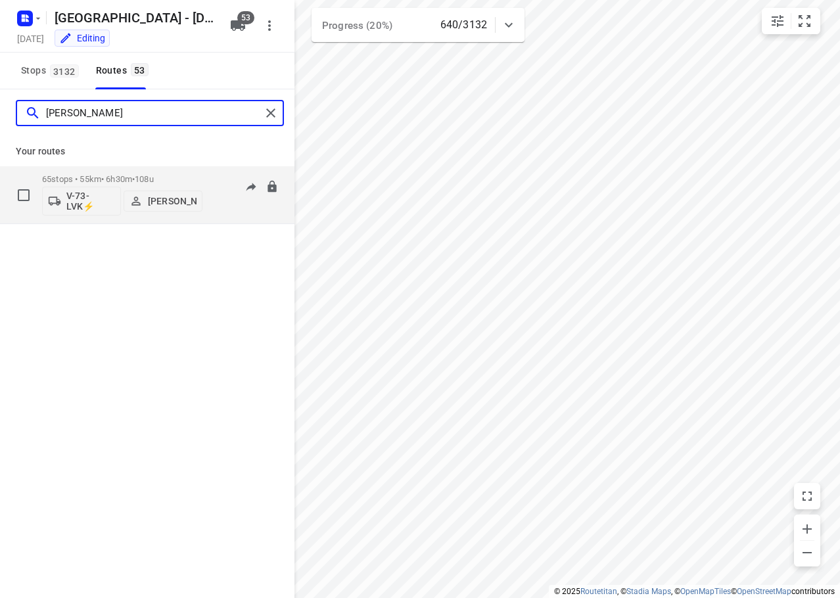
type input "nicky"
click at [151, 174] on div "65 stops • 55km • 6h30m • 108u V-73-LVK⚡ Nicky Kriest" at bounding box center [122, 195] width 160 height 55
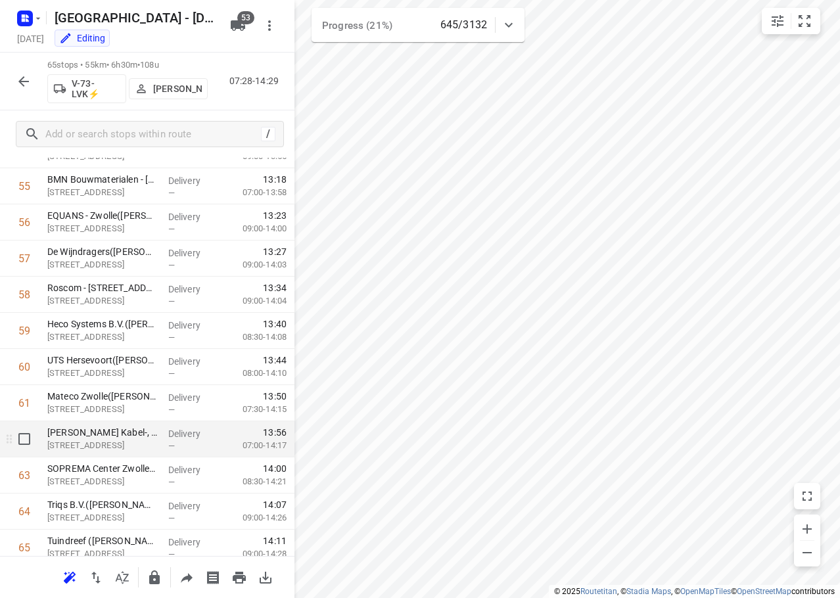
scroll to position [2053, 0]
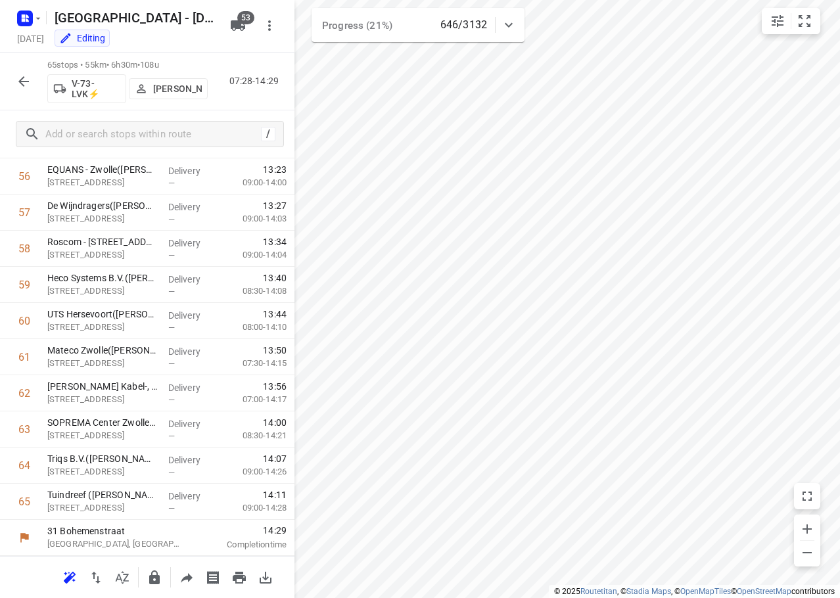
click at [23, 74] on icon "button" at bounding box center [24, 82] width 16 height 16
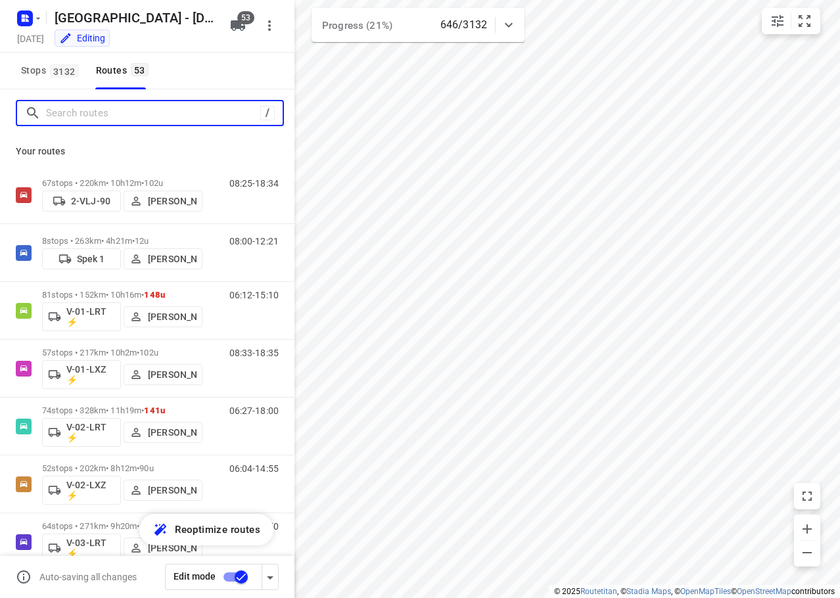
click at [103, 111] on input "Search routes" at bounding box center [153, 113] width 214 height 20
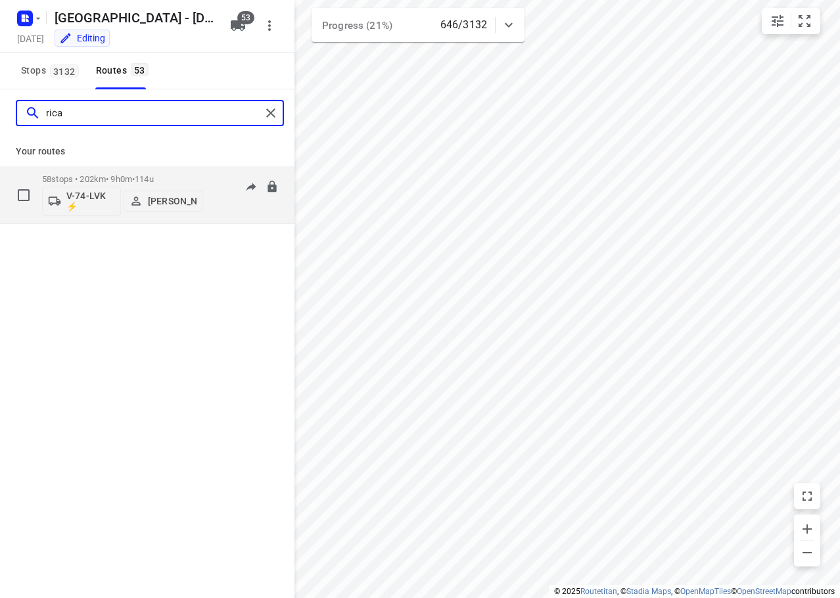
type input "rica"
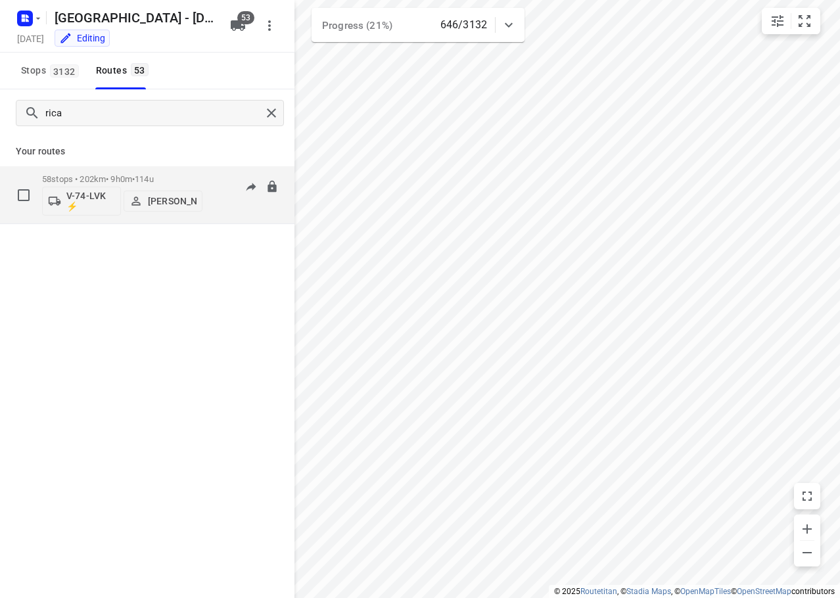
click at [147, 175] on span "114u" at bounding box center [144, 179] width 19 height 10
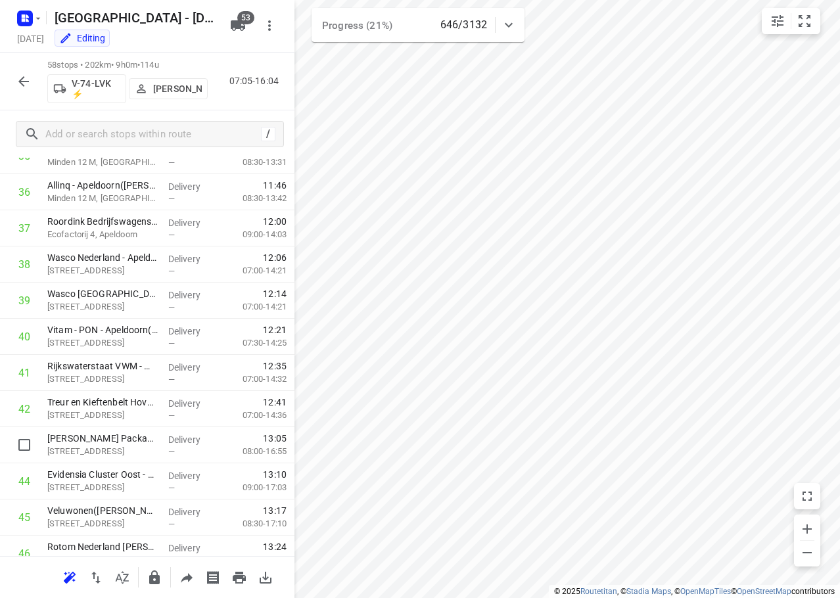
scroll to position [1800, 0]
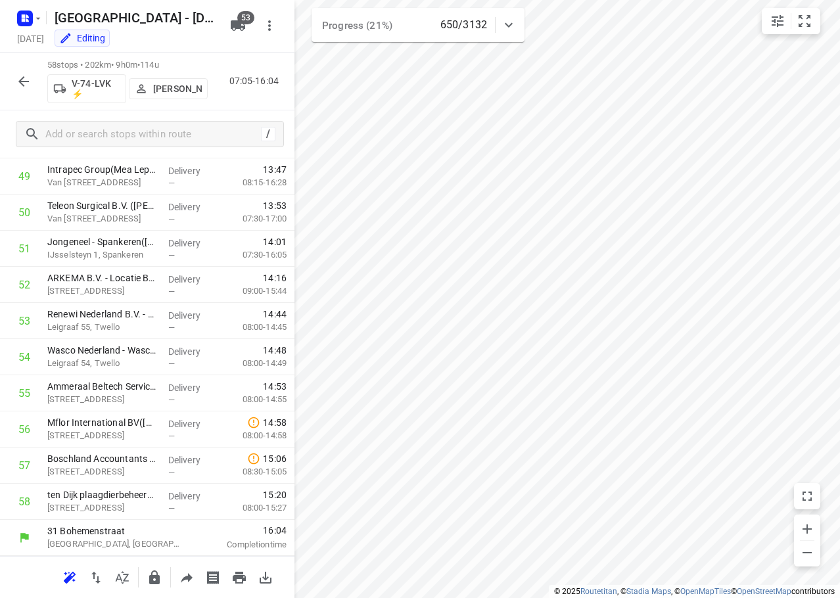
drag, startPoint x: 26, startPoint y: 64, endPoint x: 31, endPoint y: 57, distance: 8.6
click at [30, 58] on div "58 stops • 202km • 9h0m • 114u V-74-LVK ⚡ Ricardo Schuitema 07:05-16:04" at bounding box center [147, 82] width 294 height 58
click at [23, 87] on icon "button" at bounding box center [24, 82] width 16 height 16
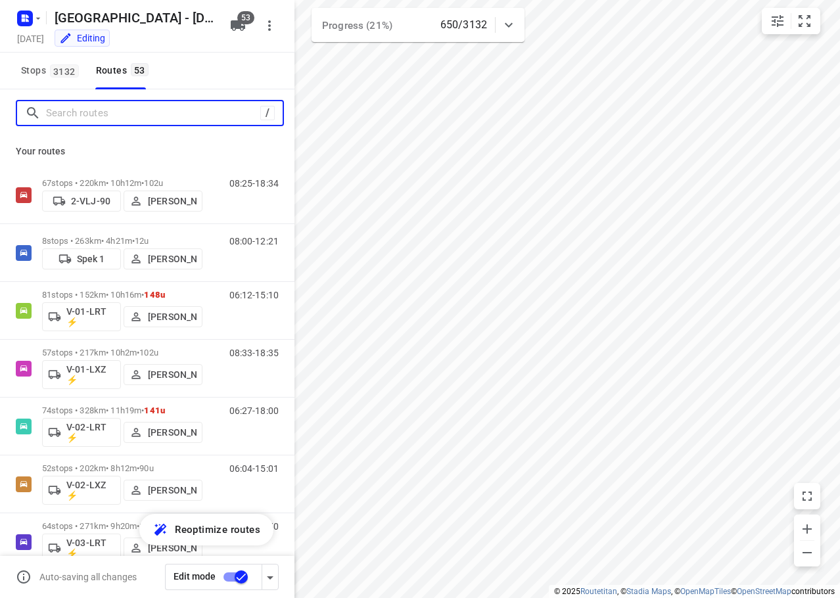
click at [73, 109] on input "Search routes" at bounding box center [153, 113] width 214 height 20
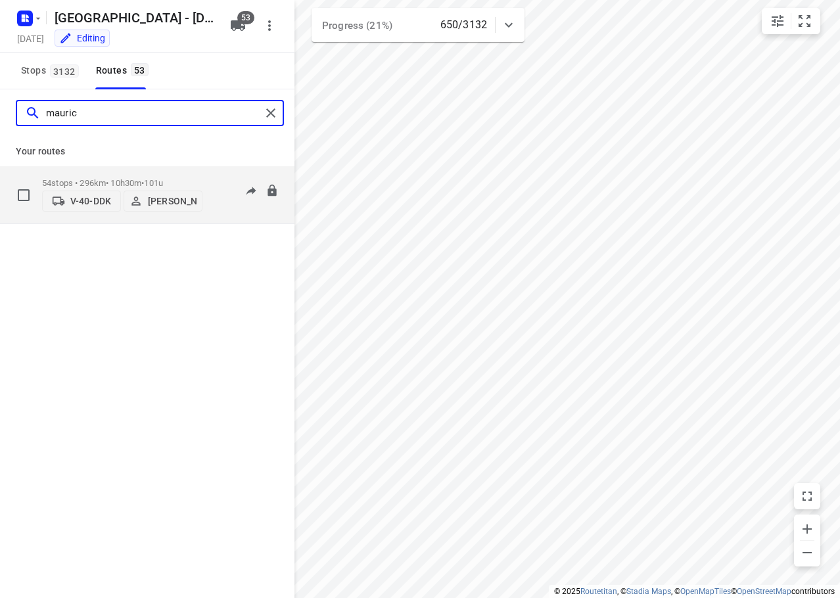
type input "mauric"
click at [128, 172] on div "54 stops • 296km • 10h30m • 101u V-40-DDK Maurice Tolman" at bounding box center [122, 195] width 160 height 47
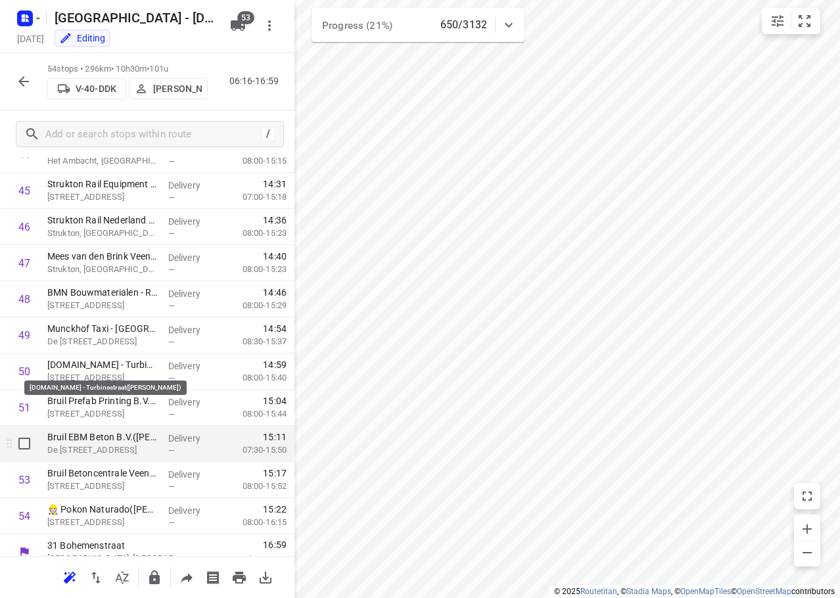
scroll to position [1656, 0]
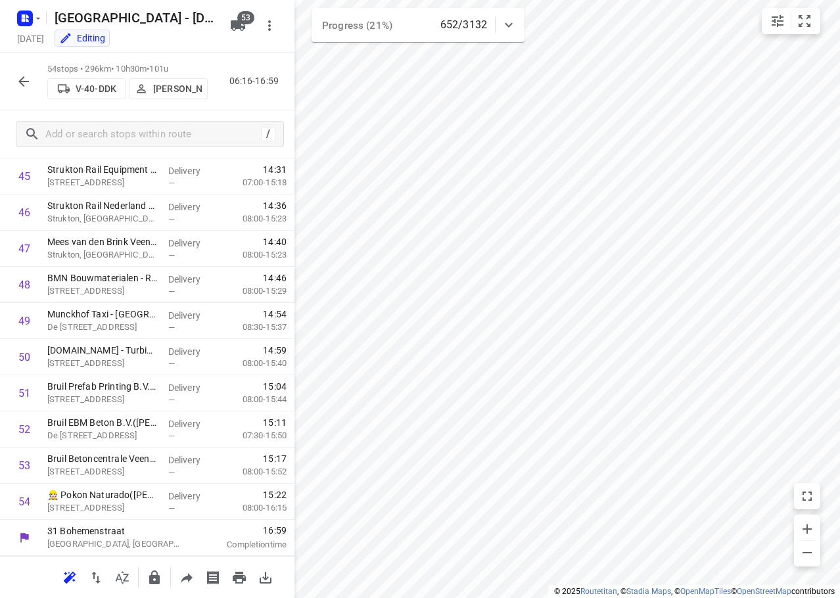
click at [26, 83] on icon "button" at bounding box center [24, 82] width 16 height 16
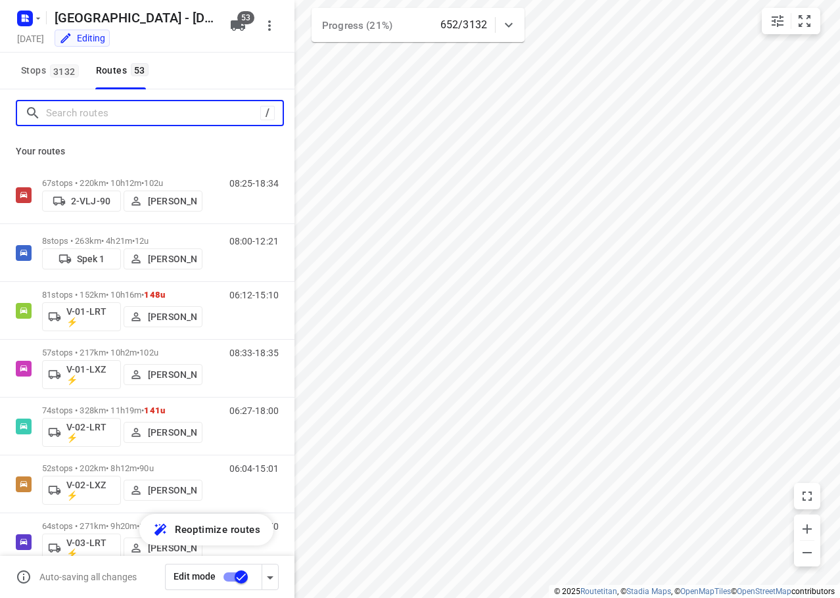
drag, startPoint x: 97, startPoint y: 107, endPoint x: 133, endPoint y: 104, distance: 36.3
click at [98, 105] on input "Search routes" at bounding box center [153, 113] width 214 height 20
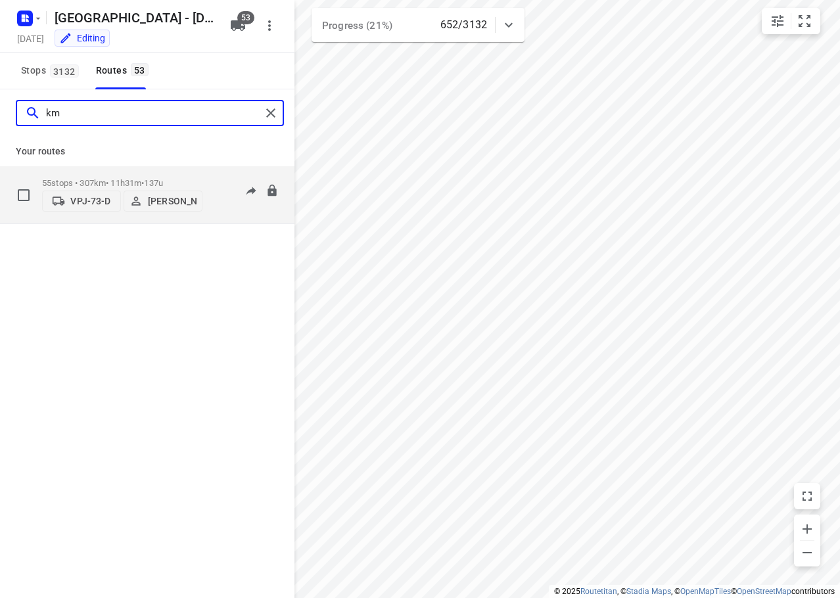
type input "km"
click at [163, 178] on span "137u" at bounding box center [153, 183] width 19 height 10
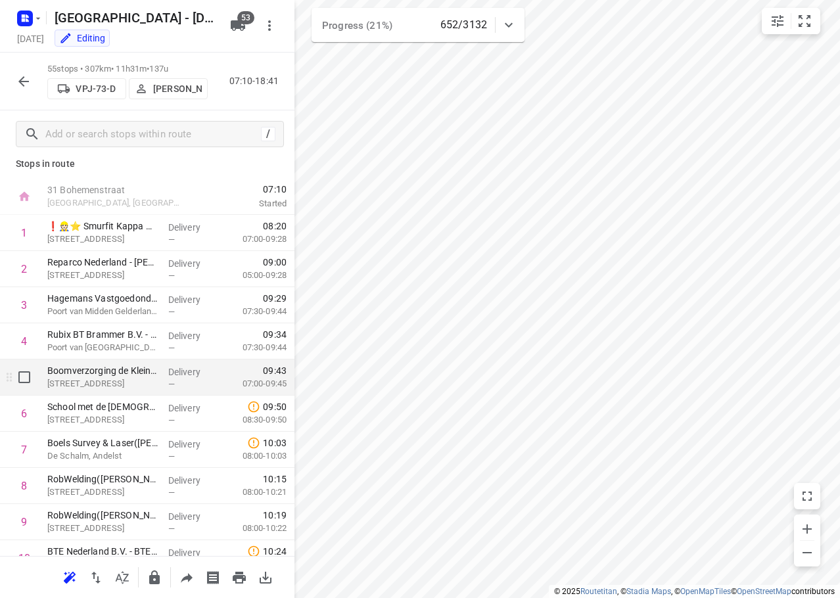
scroll to position [0, 0]
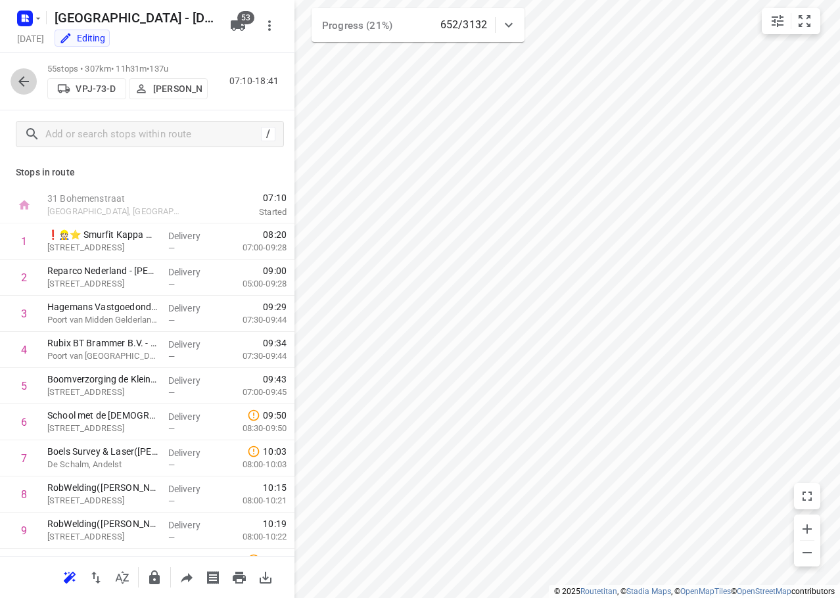
click at [24, 71] on button "button" at bounding box center [24, 81] width 26 height 26
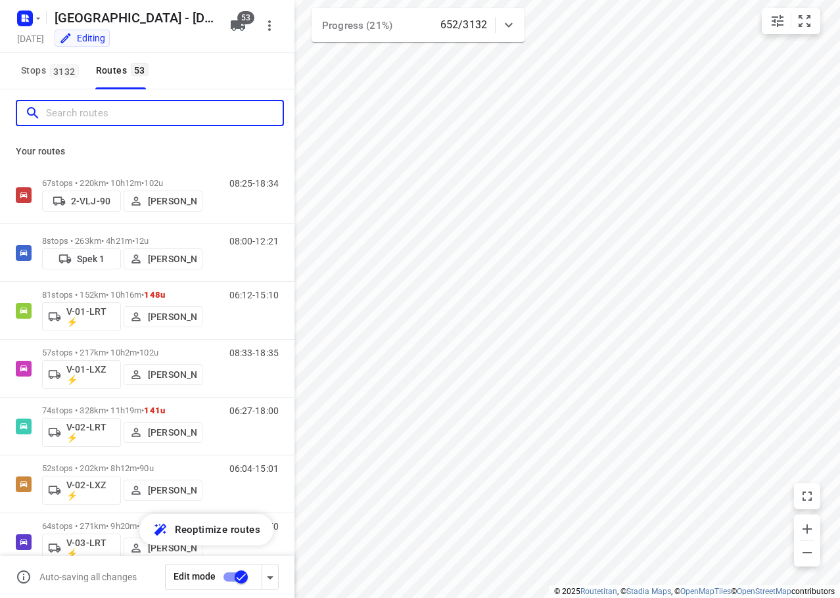
click at [76, 119] on input "Search routes" at bounding box center [164, 113] width 237 height 20
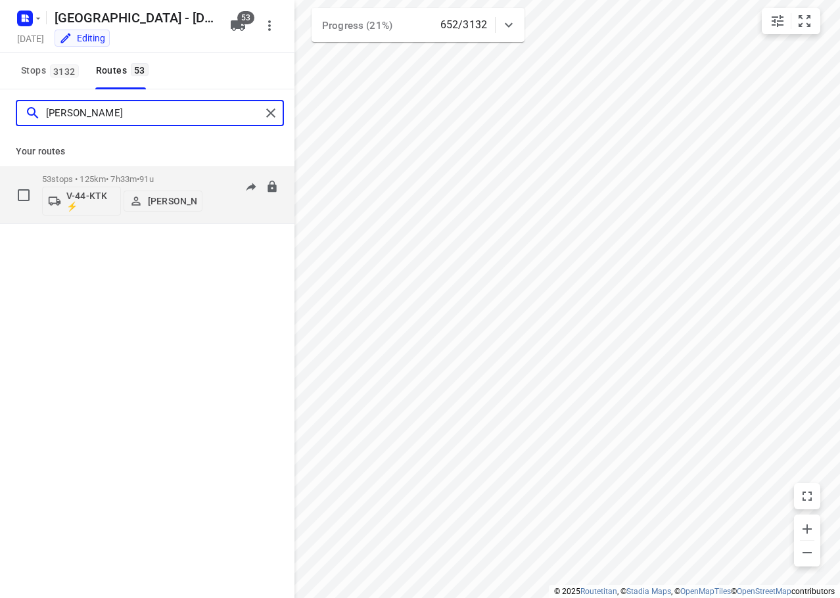
type input "kim"
click at [126, 172] on div "53 stops • 125km • 7h33m • 91u V-44-KTK ⚡ Kim van der Steen" at bounding box center [122, 195] width 160 height 55
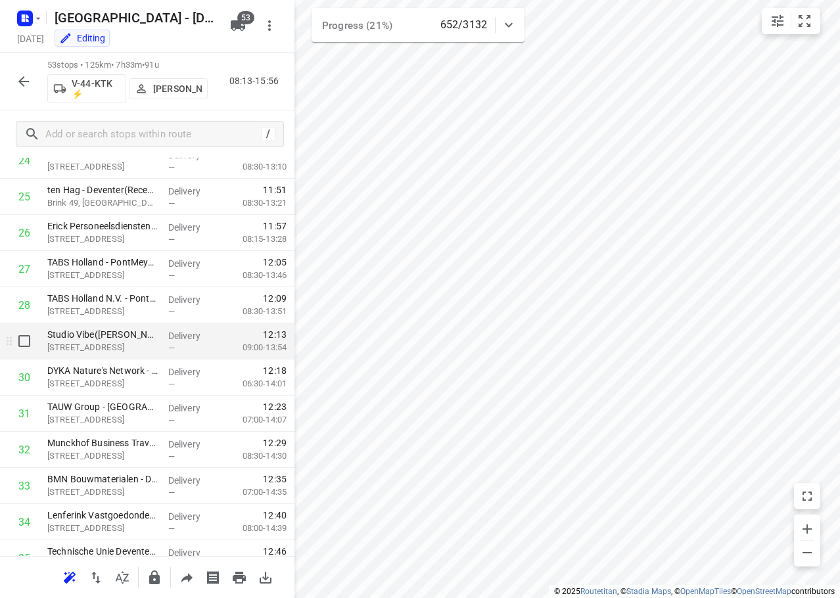
scroll to position [1620, 0]
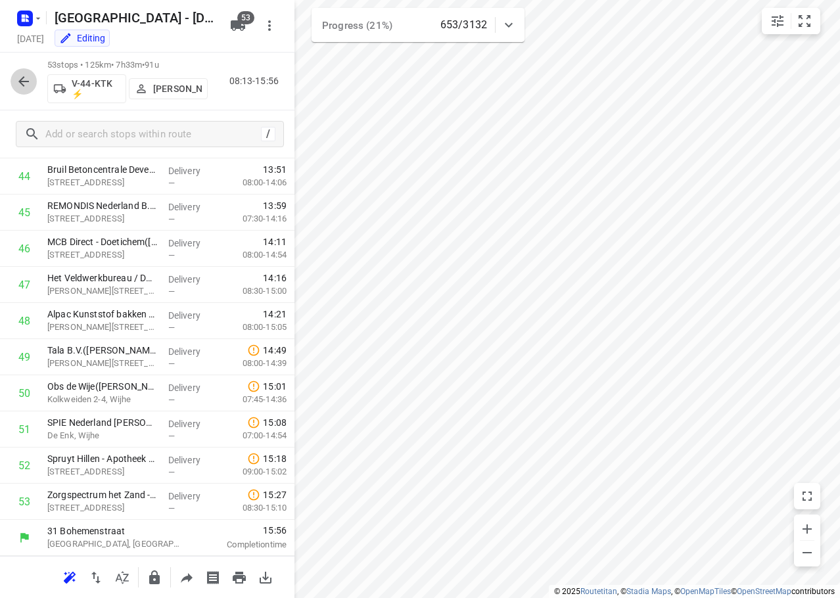
click at [23, 89] on button "button" at bounding box center [24, 81] width 26 height 26
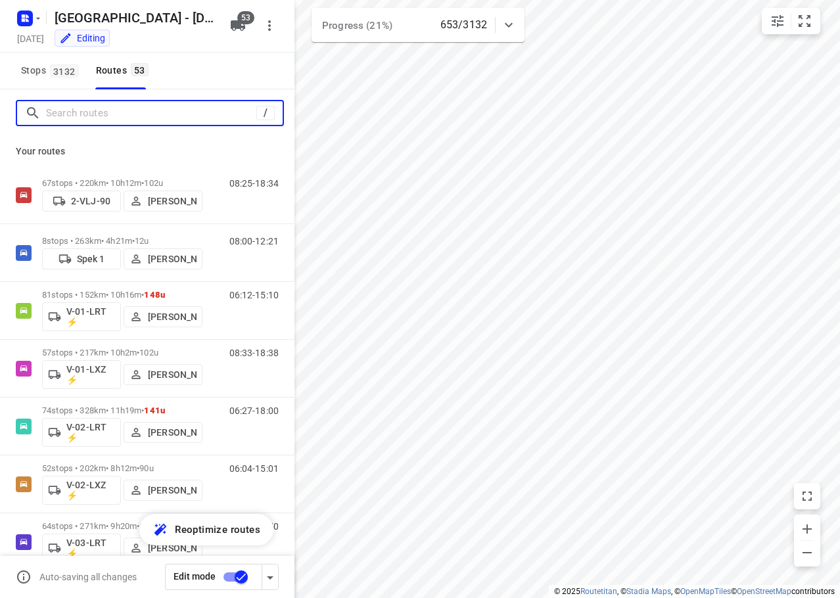
click at [84, 108] on input "Search routes" at bounding box center [151, 113] width 210 height 20
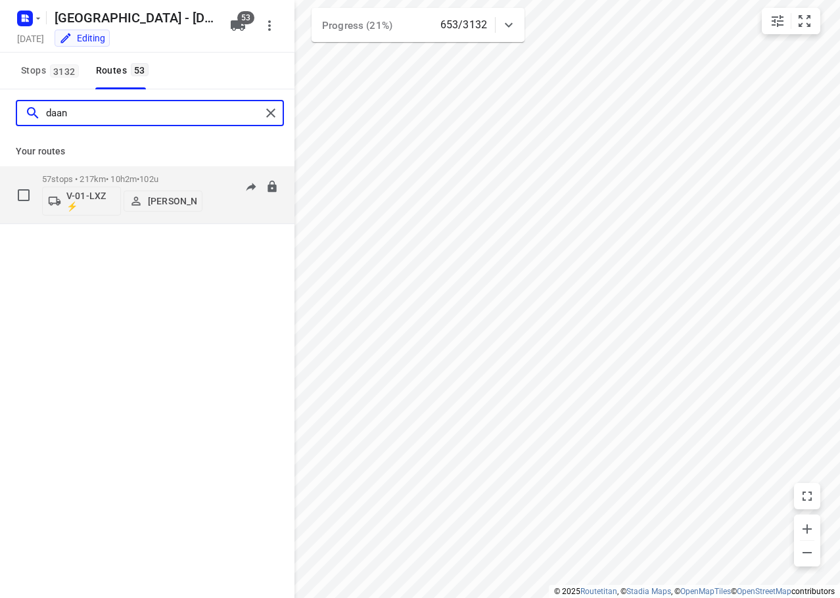
type input "daan"
click at [152, 180] on span "102u" at bounding box center [148, 179] width 19 height 10
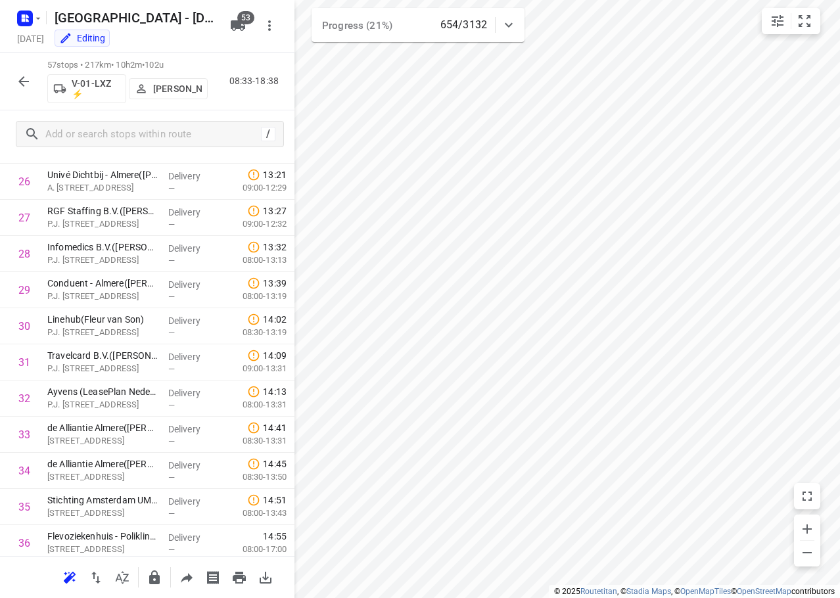
scroll to position [1764, 0]
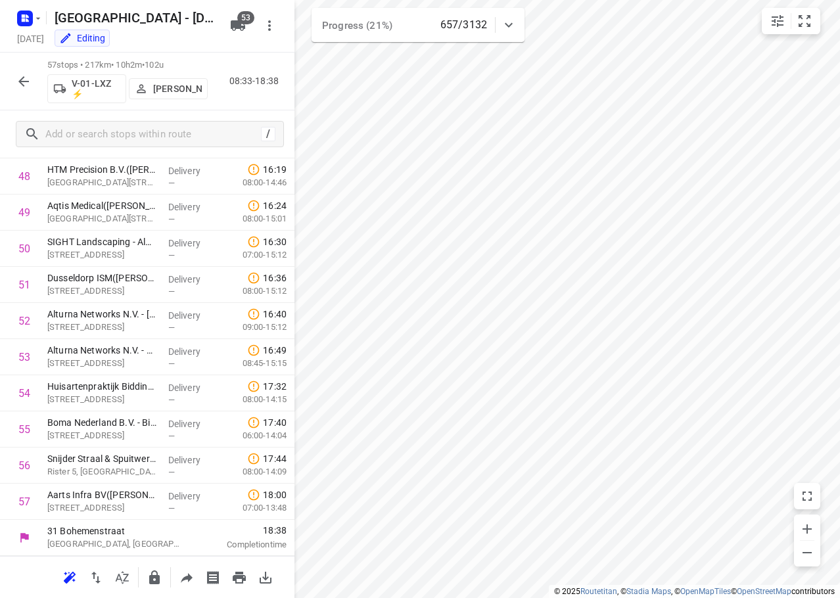
click at [35, 78] on button "button" at bounding box center [24, 81] width 26 height 26
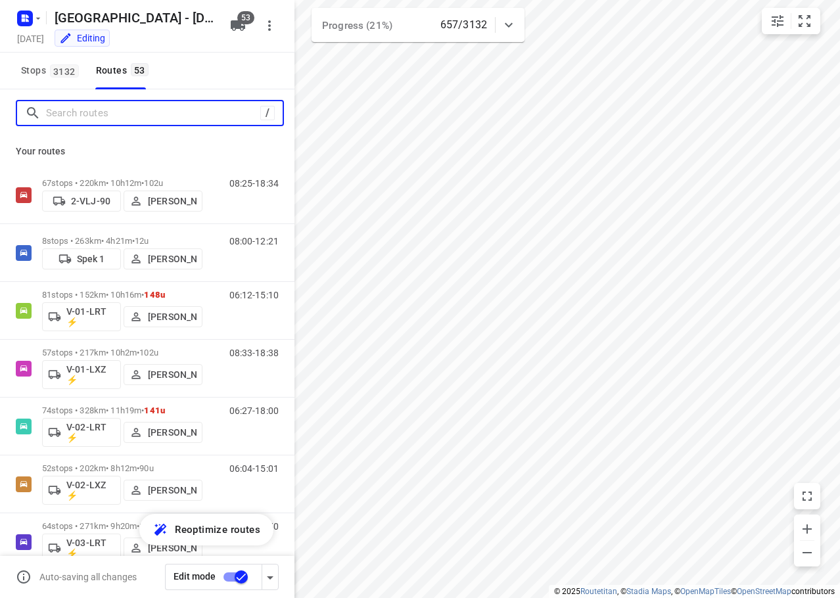
drag, startPoint x: 57, startPoint y: 114, endPoint x: 97, endPoint y: 100, distance: 42.6
click at [61, 114] on input "Search routes" at bounding box center [153, 113] width 214 height 20
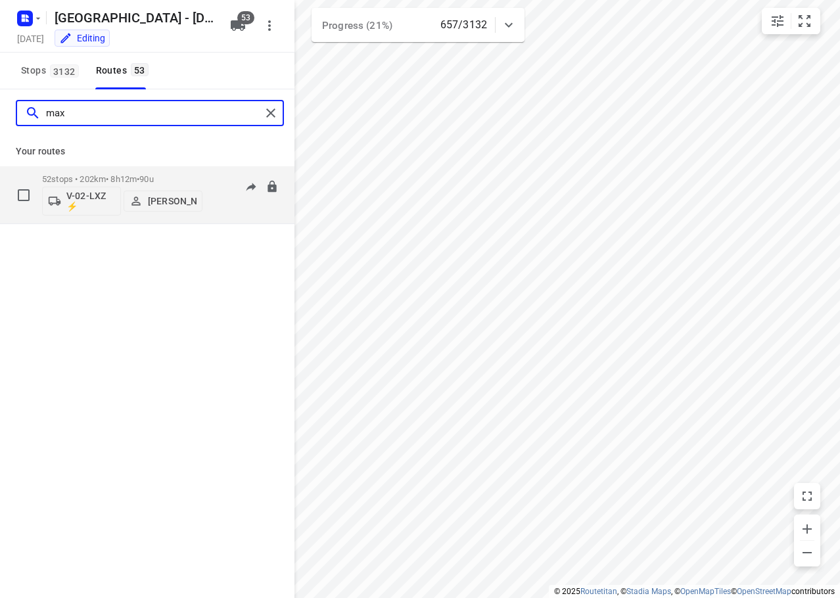
type input "max"
click at [160, 173] on div "52 stops • 202km • 8h12m • 90u V-02-LXZ ⚡ Max Neppelenbroek" at bounding box center [122, 195] width 160 height 55
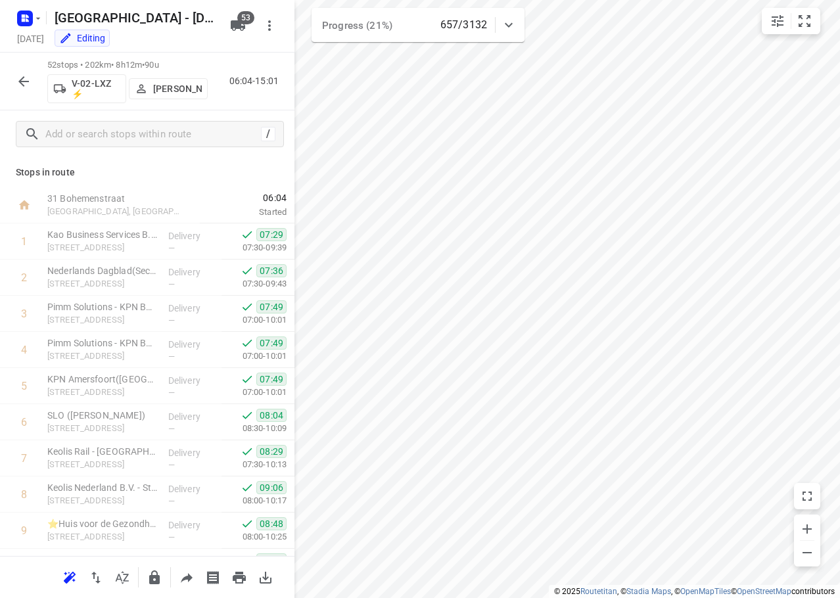
scroll to position [329, 0]
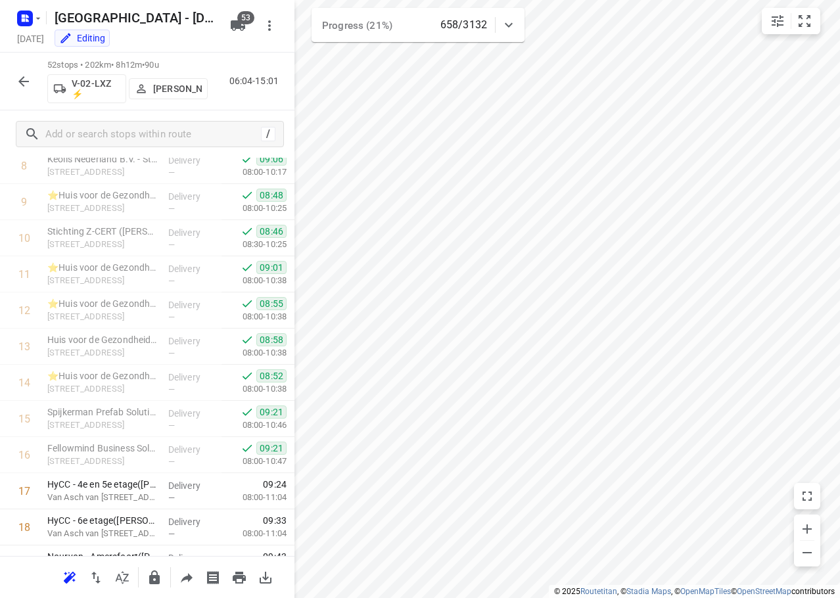
click at [26, 93] on button "button" at bounding box center [24, 81] width 26 height 26
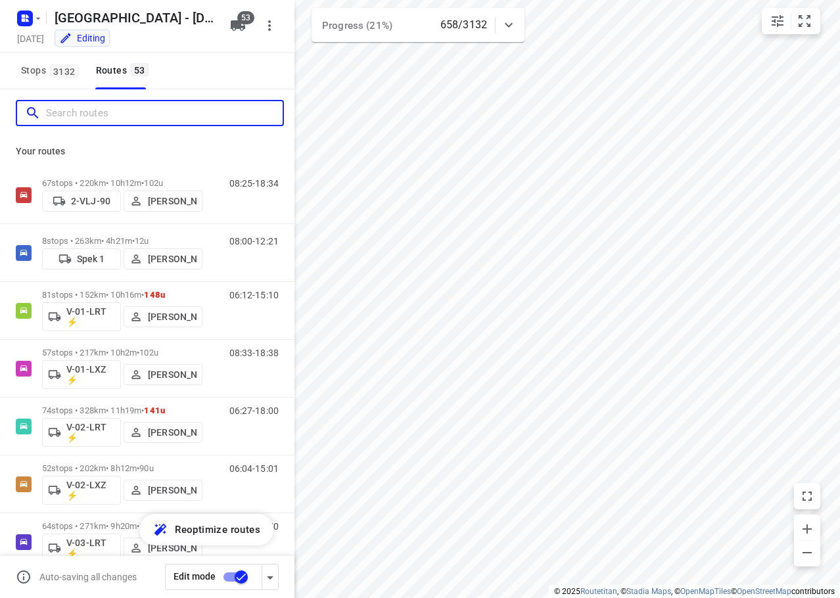
click at [96, 115] on input "Search routes" at bounding box center [164, 113] width 237 height 20
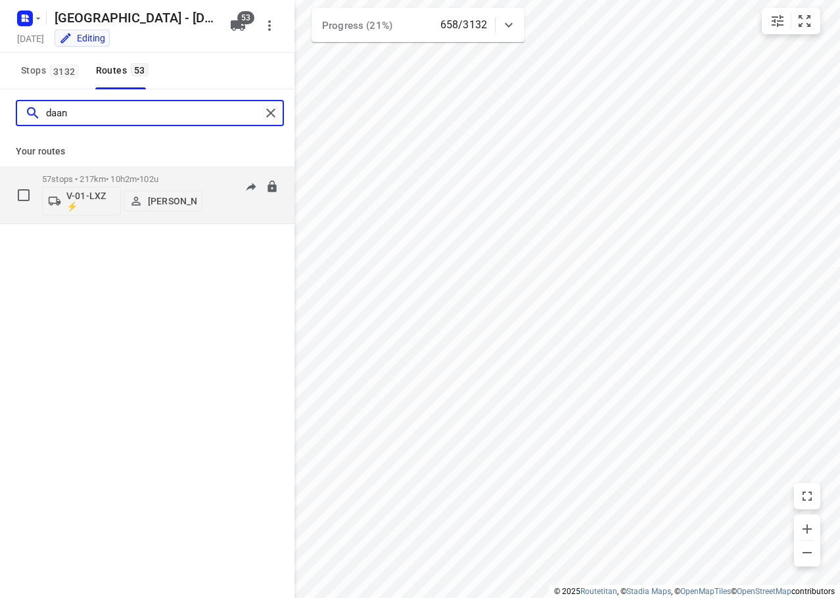
type input "daan"
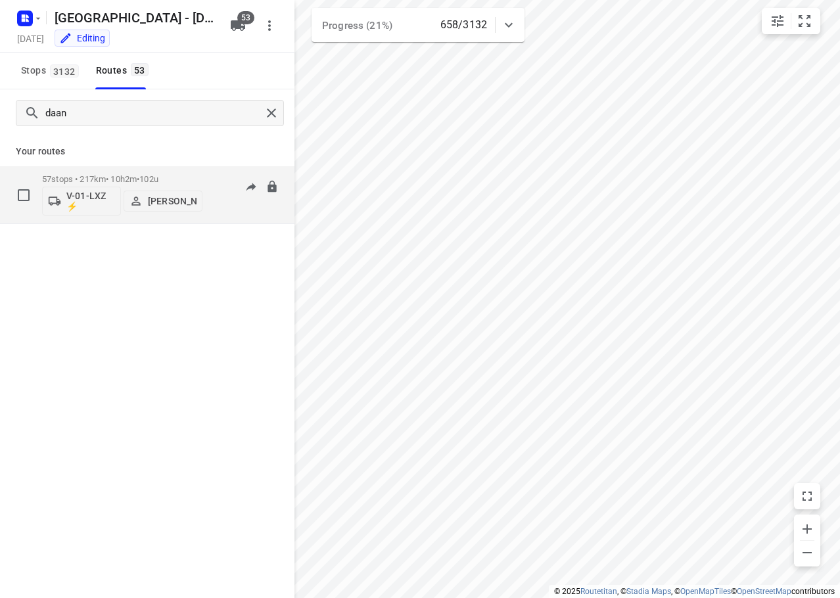
click at [116, 179] on p "57 stops • 217km • 10h2m • 102u" at bounding box center [122, 179] width 160 height 10
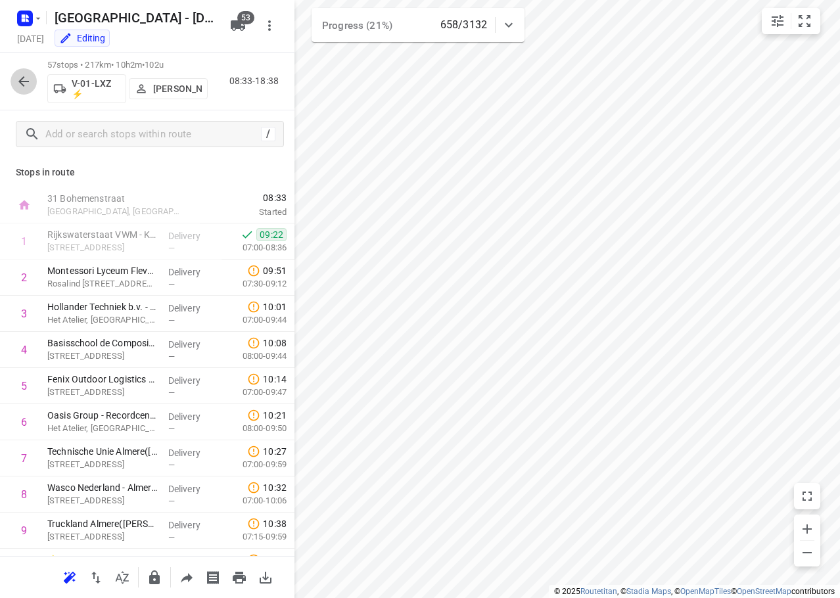
click at [16, 90] on button "button" at bounding box center [24, 81] width 26 height 26
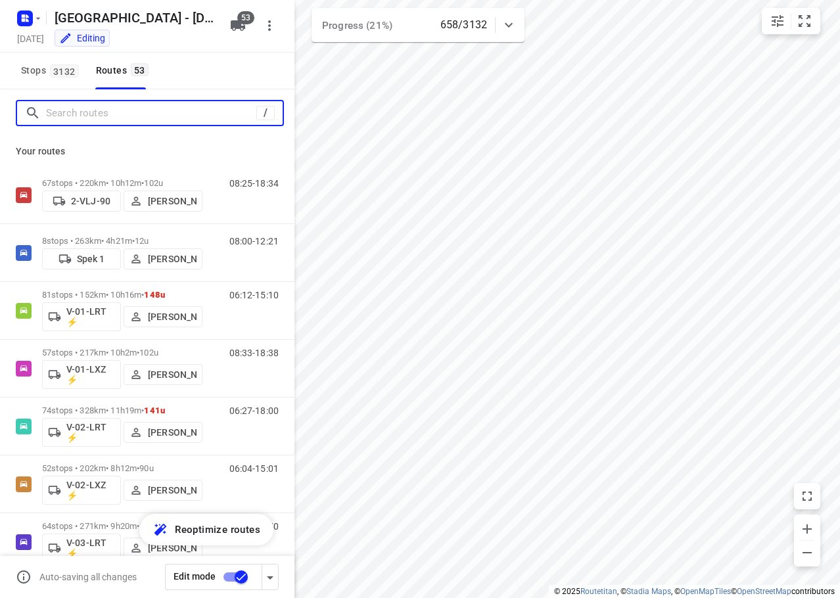
click at [86, 108] on input "Search routes" at bounding box center [151, 113] width 210 height 20
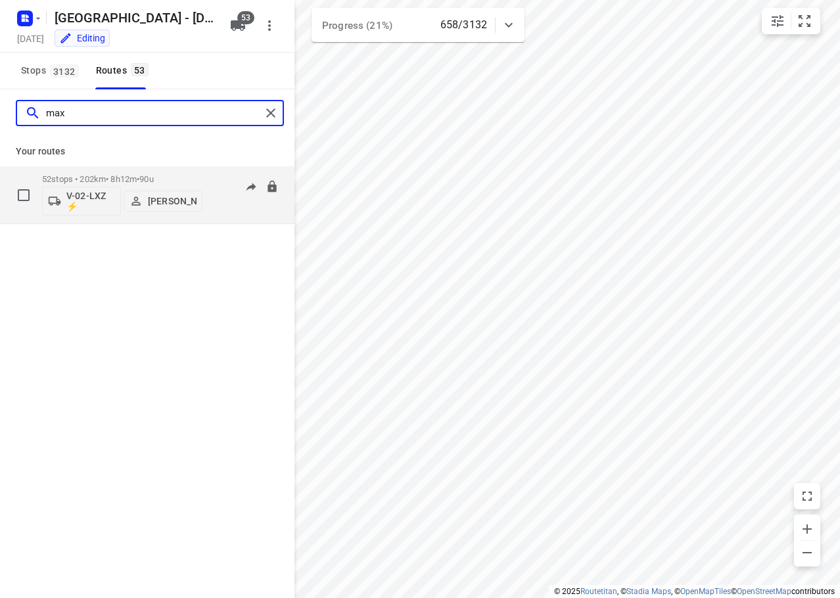
type input "max"
click at [152, 177] on span "90u" at bounding box center [146, 179] width 14 height 10
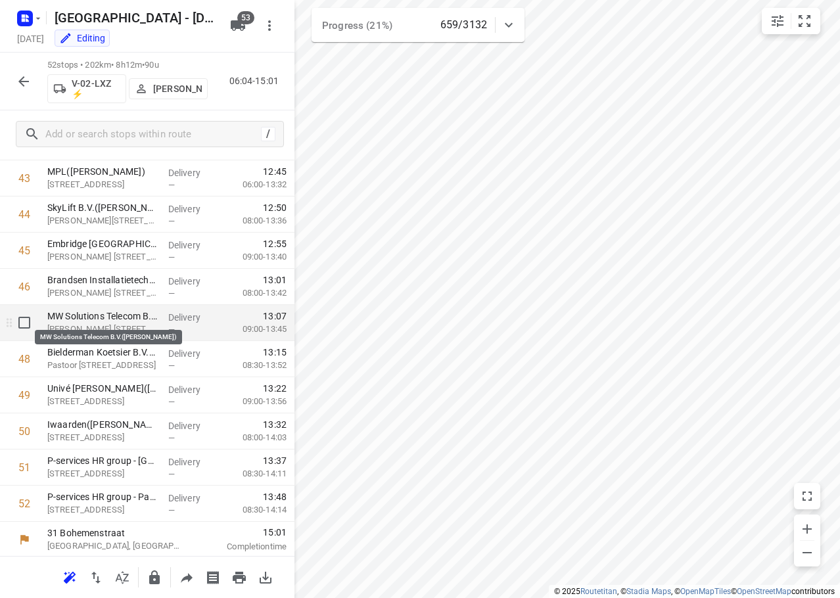
scroll to position [1583, 0]
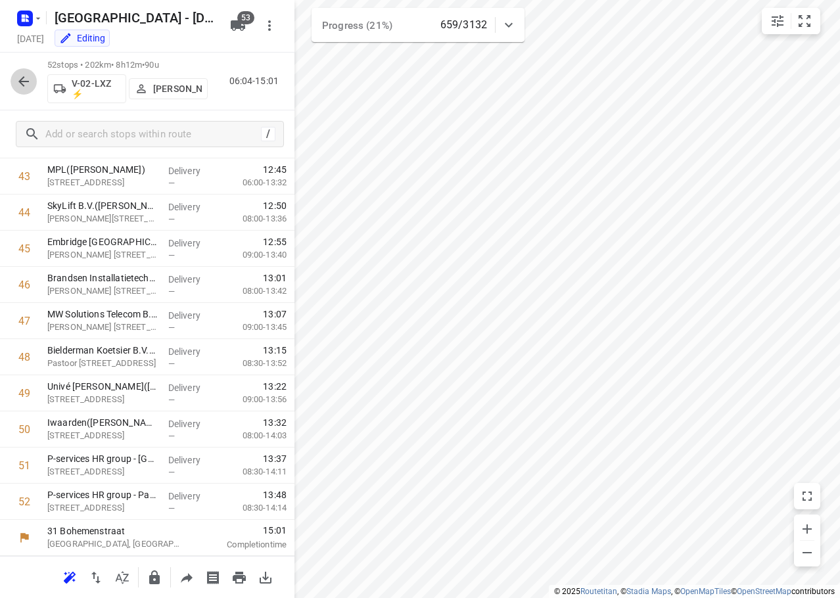
click at [26, 92] on button "button" at bounding box center [24, 81] width 26 height 26
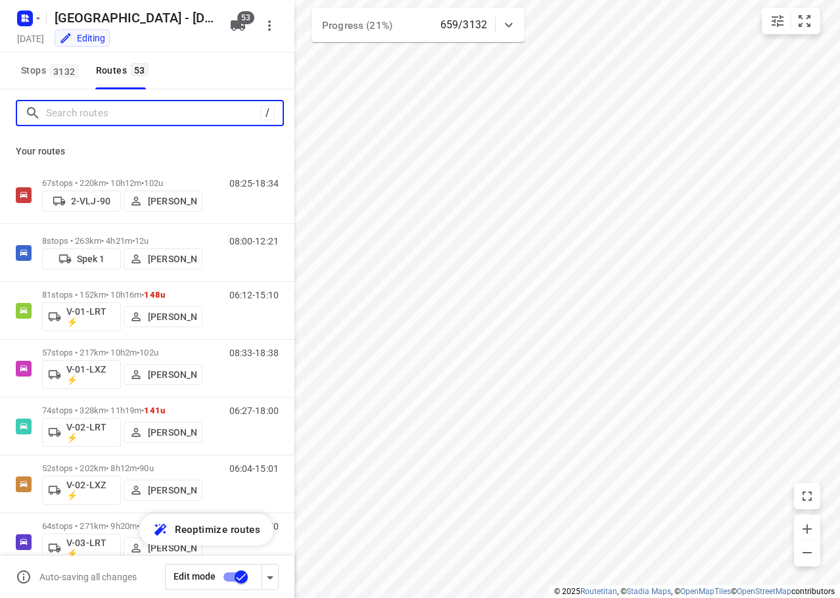
click at [82, 114] on input "Search routes" at bounding box center [153, 113] width 214 height 20
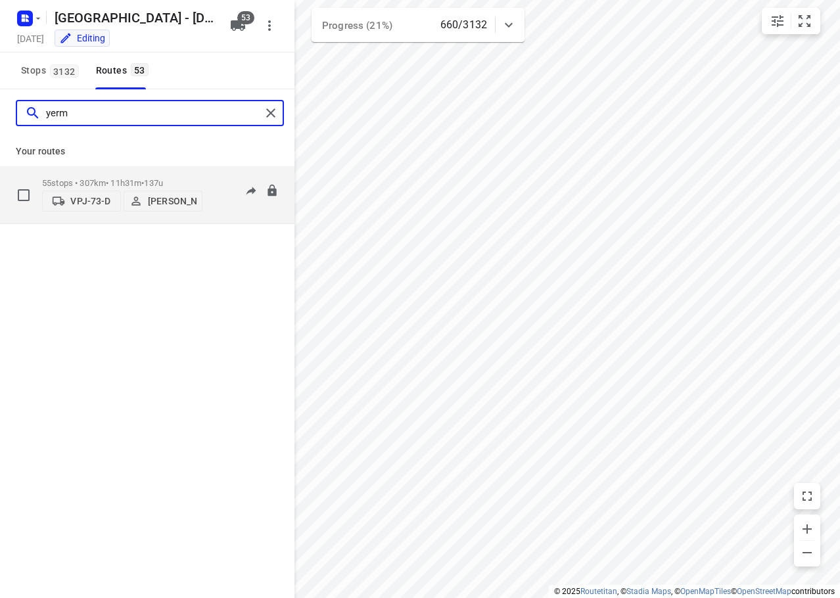
type input "yerm"
click at [122, 178] on p "55 stops • 307km • 11h31m • 137u" at bounding box center [122, 183] width 160 height 10
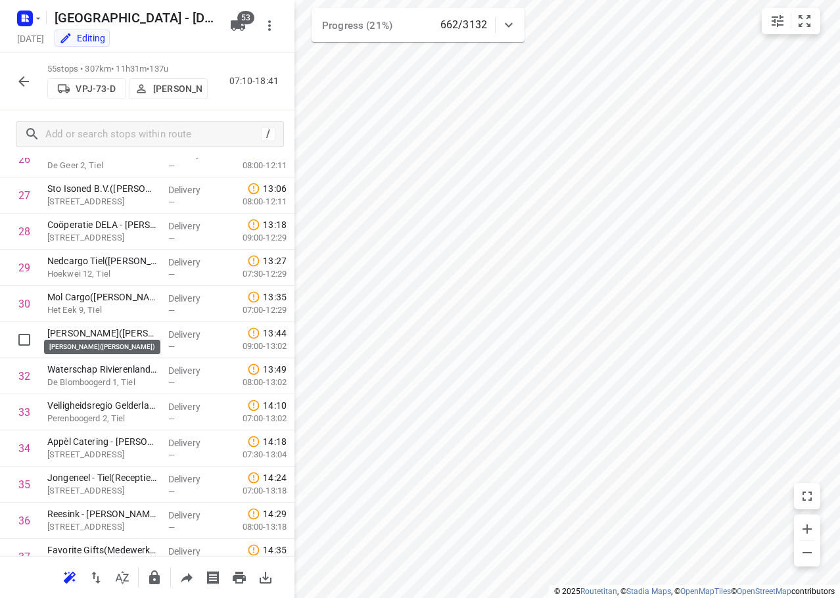
scroll to position [1692, 0]
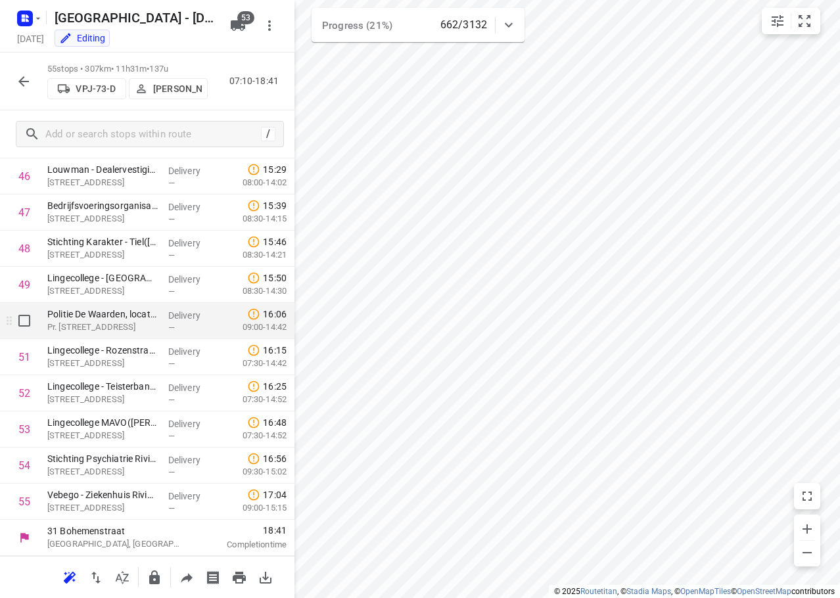
click at [251, 317] on div "i © 2025 Routetitan , © Stadia Maps , © OpenMapTiles © OpenStreetMap contributo…" at bounding box center [420, 299] width 840 height 598
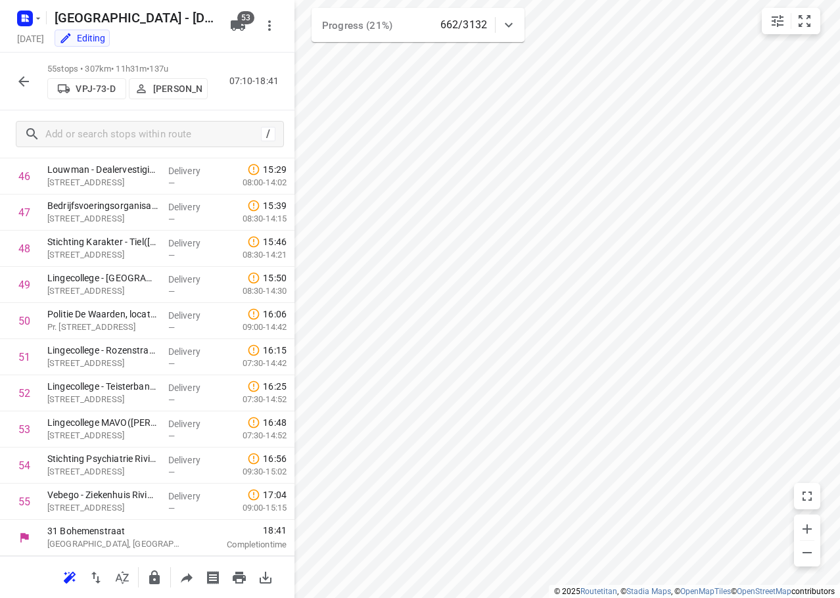
click at [30, 80] on icon "button" at bounding box center [24, 82] width 16 height 16
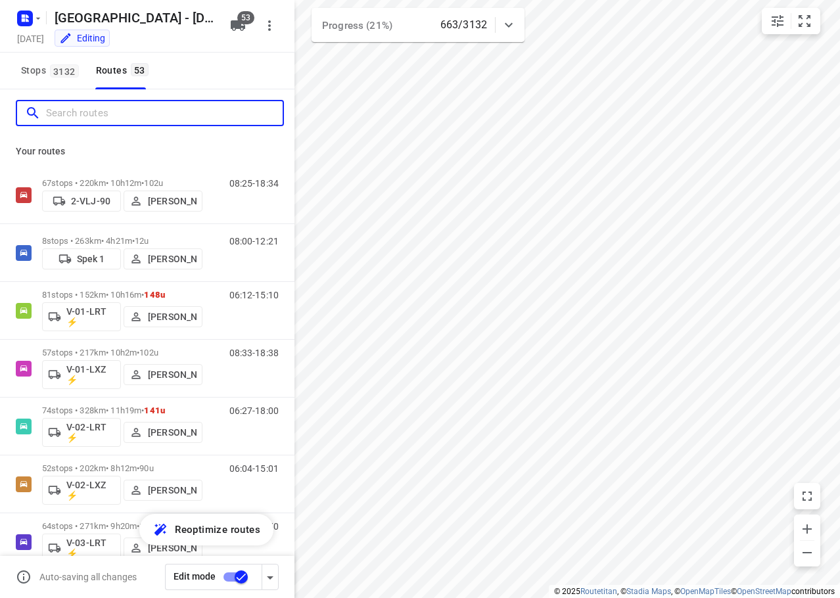
click at [122, 116] on input "Search routes" at bounding box center [164, 113] width 237 height 20
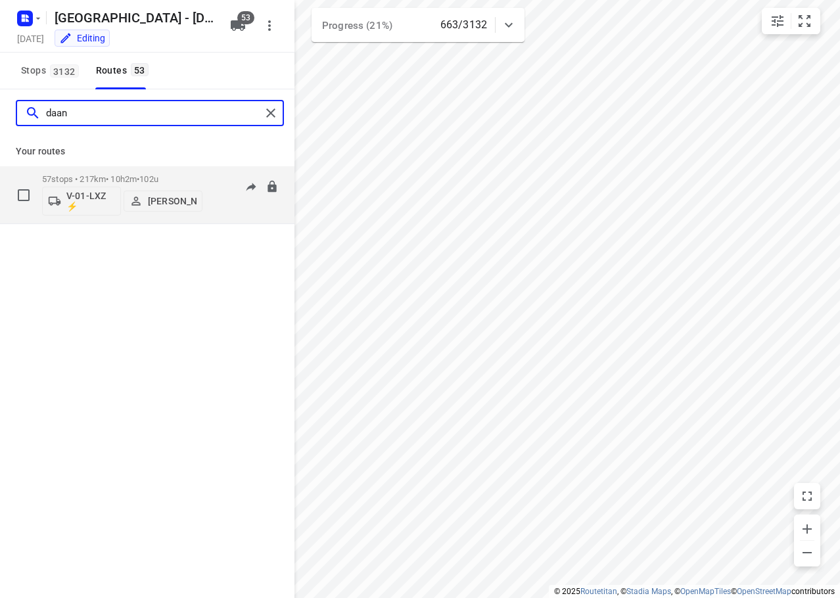
type input "daan"
click at [143, 173] on div "57 stops • 217km • 10h2m • 102u V-01-LXZ ⚡ Daan Koman" at bounding box center [122, 195] width 160 height 55
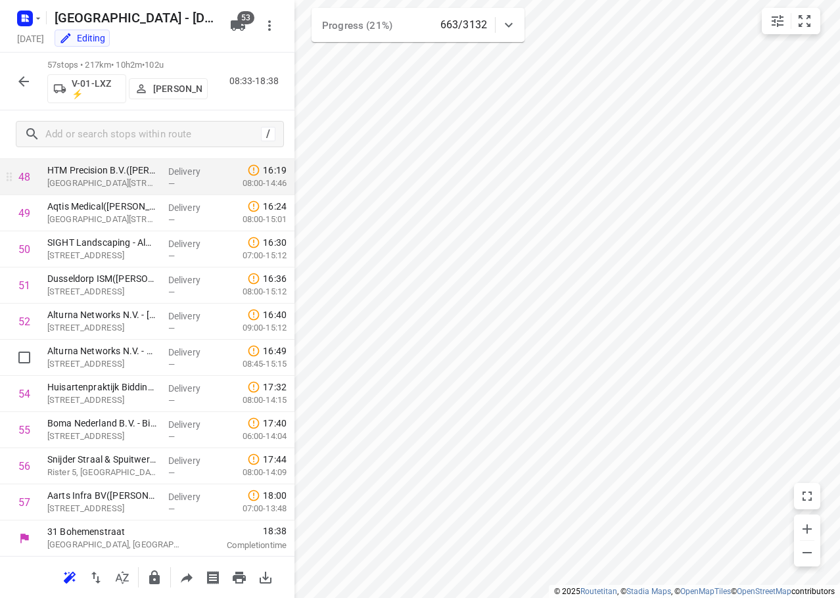
scroll to position [1764, 0]
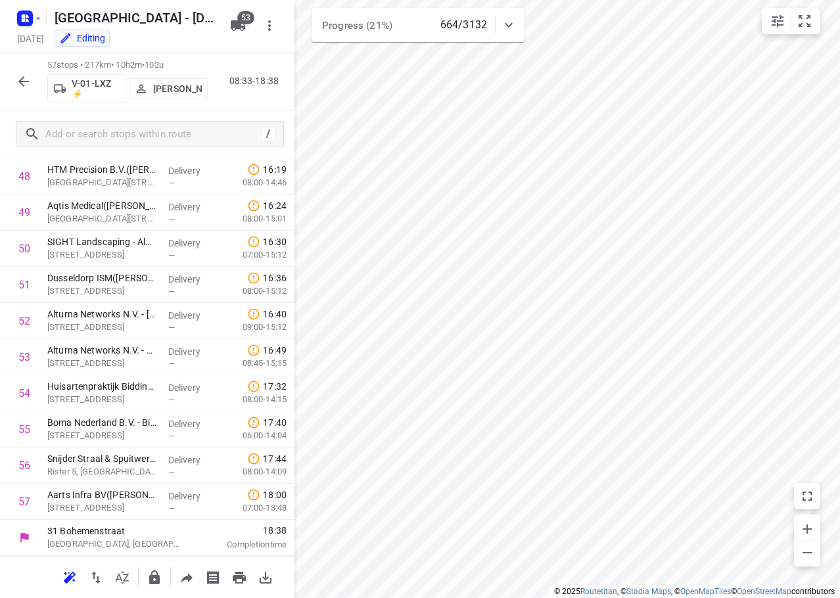
click at [30, 85] on icon "button" at bounding box center [24, 82] width 16 height 16
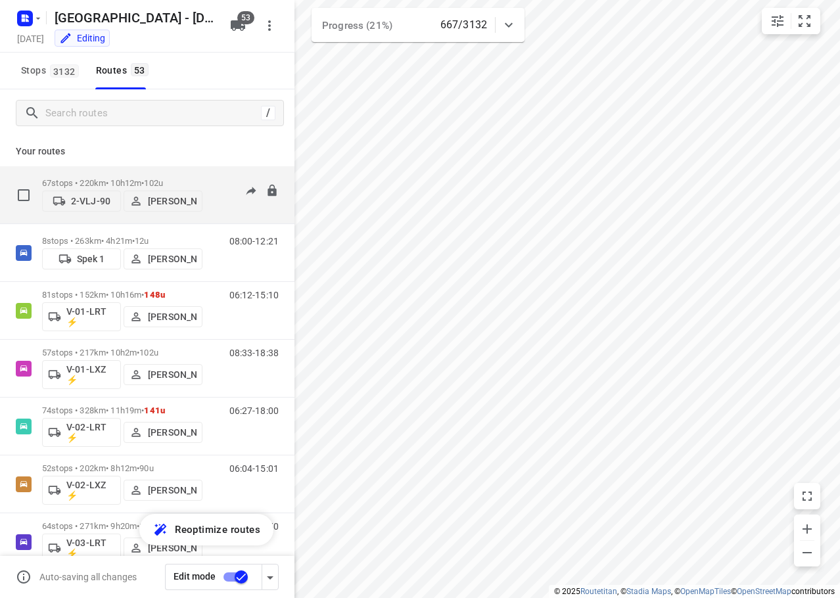
click at [99, 173] on div "67 stops • 220km • 10h12m • 102u 2-VLJ-90 Fikri Mizaz" at bounding box center [122, 195] width 160 height 47
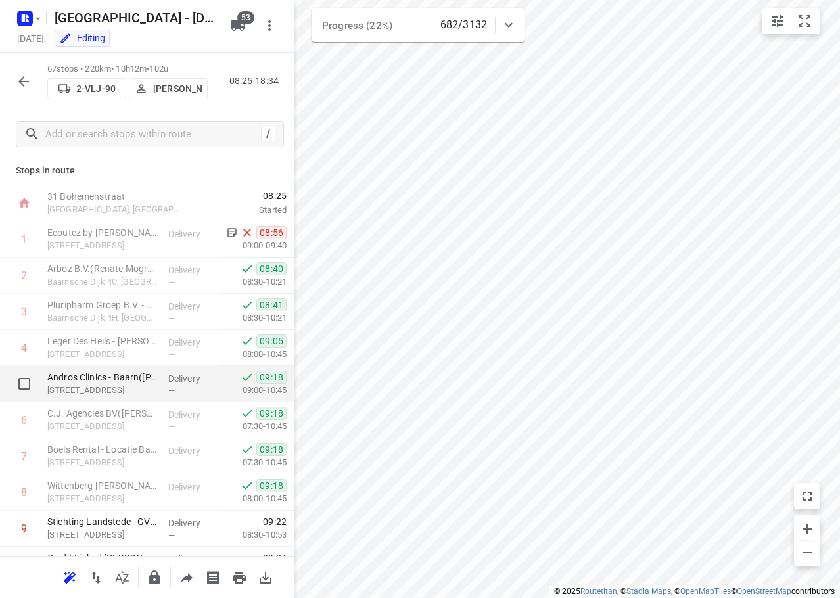
scroll to position [0, 0]
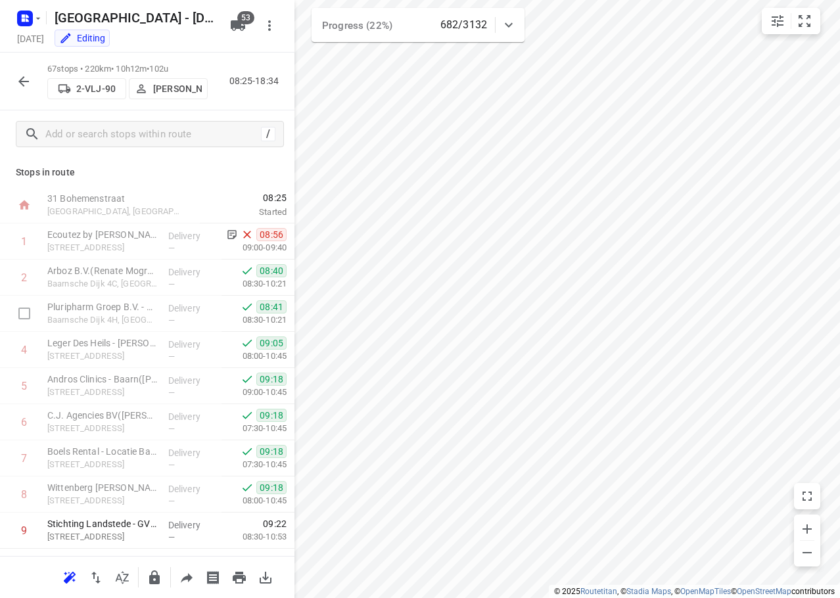
drag, startPoint x: 161, startPoint y: 315, endPoint x: 126, endPoint y: 162, distance: 156.6
click at [163, 310] on div "Delivery —" at bounding box center [192, 314] width 59 height 36
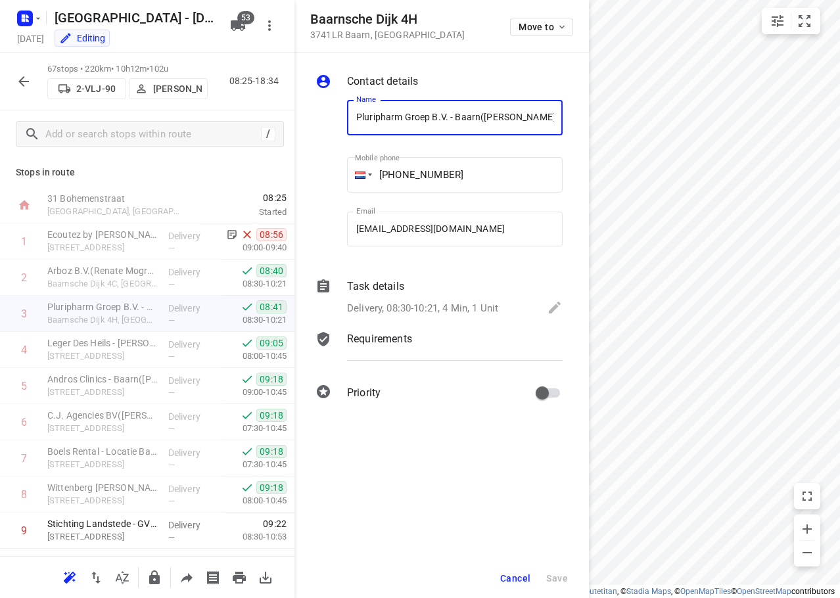
click at [30, 80] on icon "button" at bounding box center [24, 82] width 16 height 16
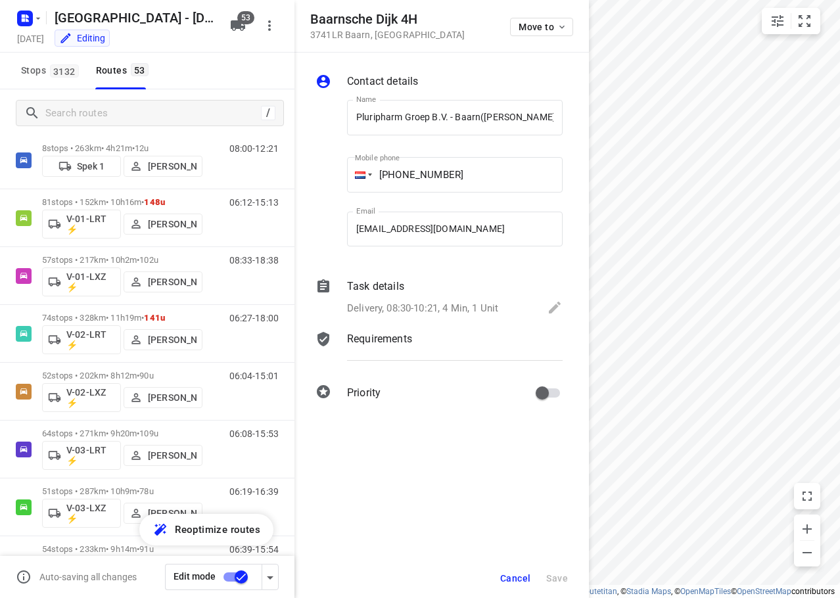
scroll to position [97, 0]
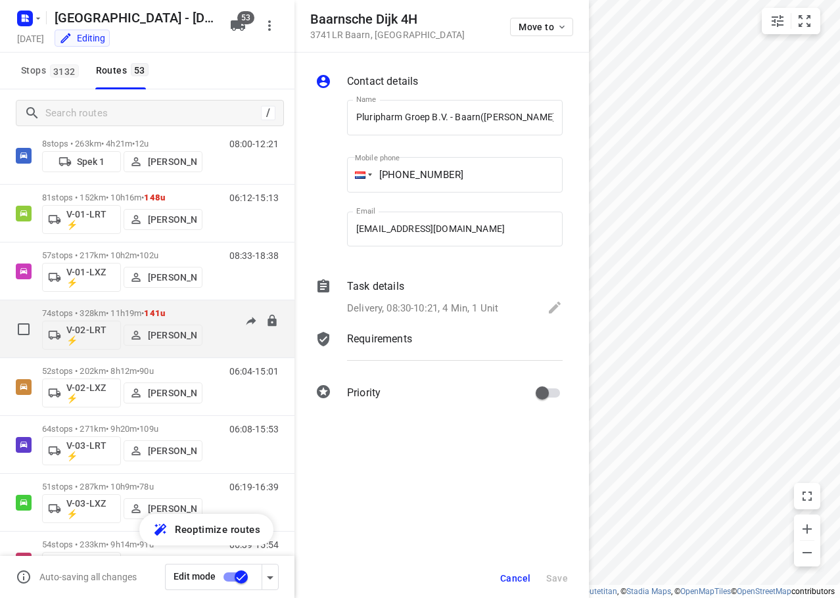
click at [165, 313] on span "141u" at bounding box center [154, 313] width 21 height 10
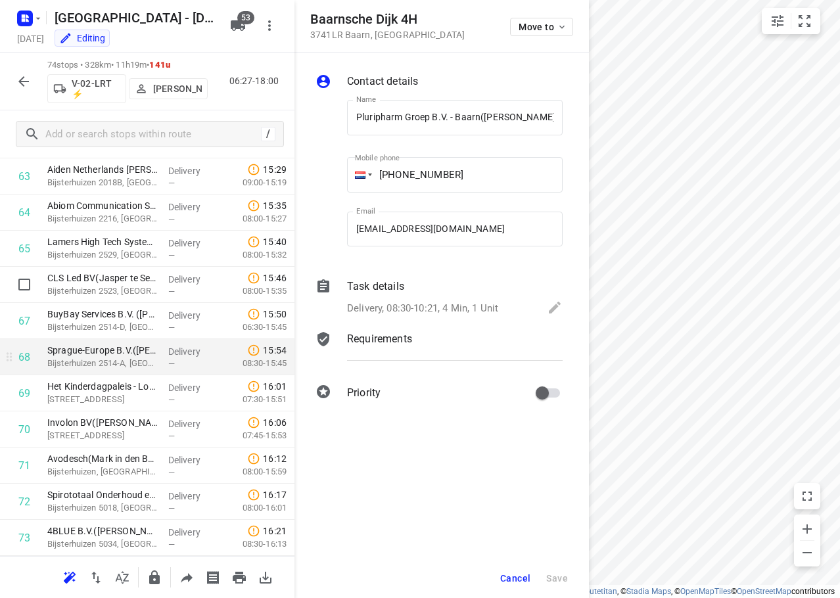
scroll to position [2379, 0]
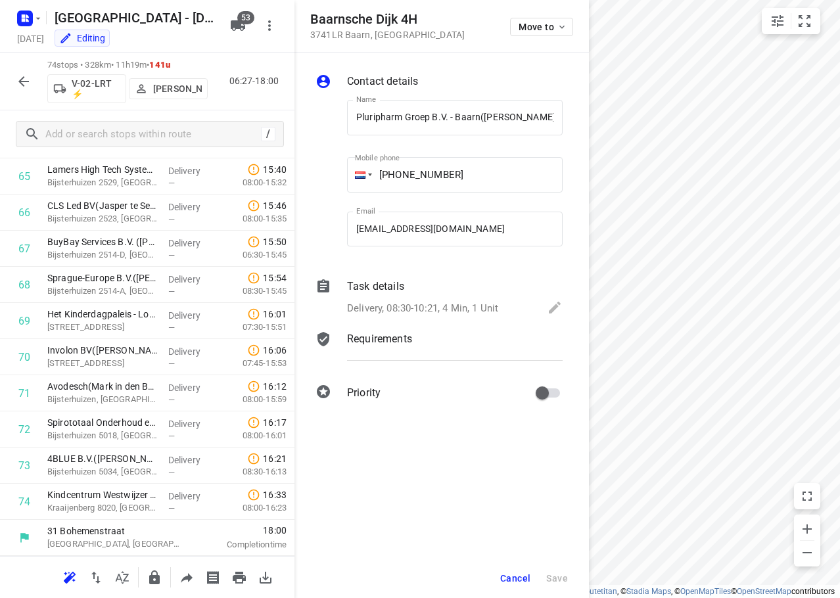
click at [27, 80] on icon "button" at bounding box center [24, 82] width 16 height 16
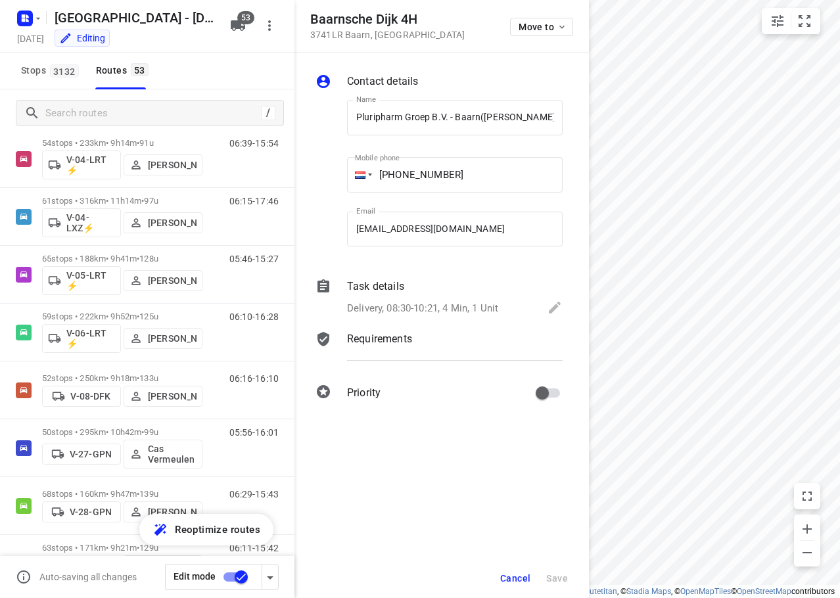
scroll to position [517, 0]
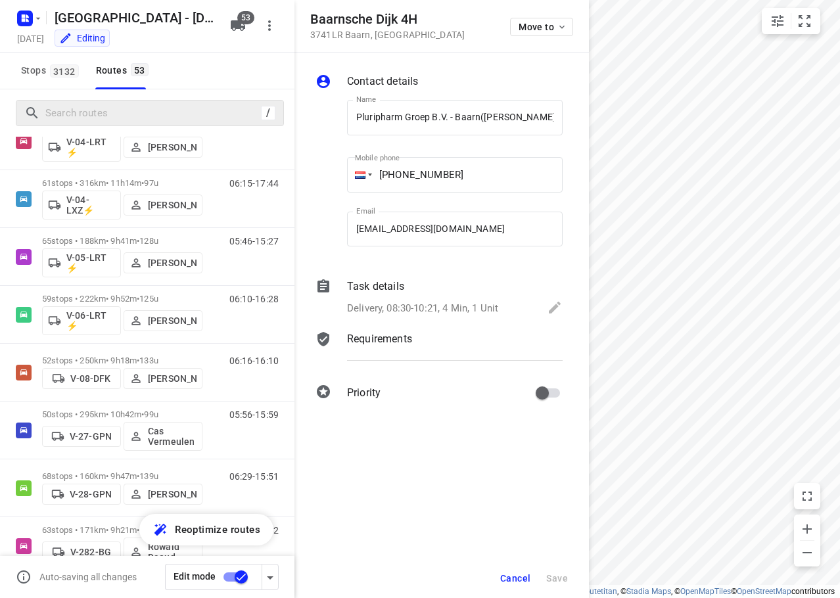
click at [137, 101] on div "/" at bounding box center [150, 113] width 268 height 26
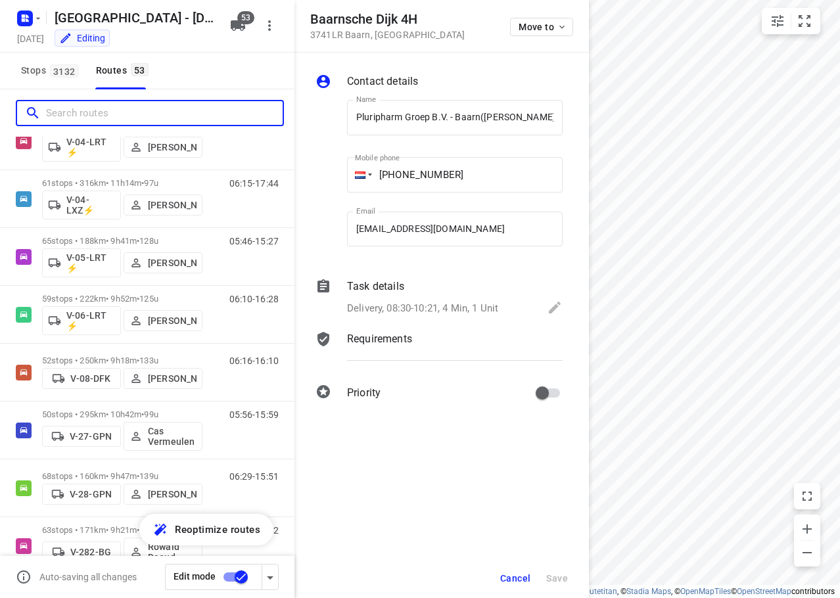
drag, startPoint x: 137, startPoint y: 109, endPoint x: 168, endPoint y: 86, distance: 38.5
click at [138, 109] on input "Search routes" at bounding box center [164, 113] width 237 height 20
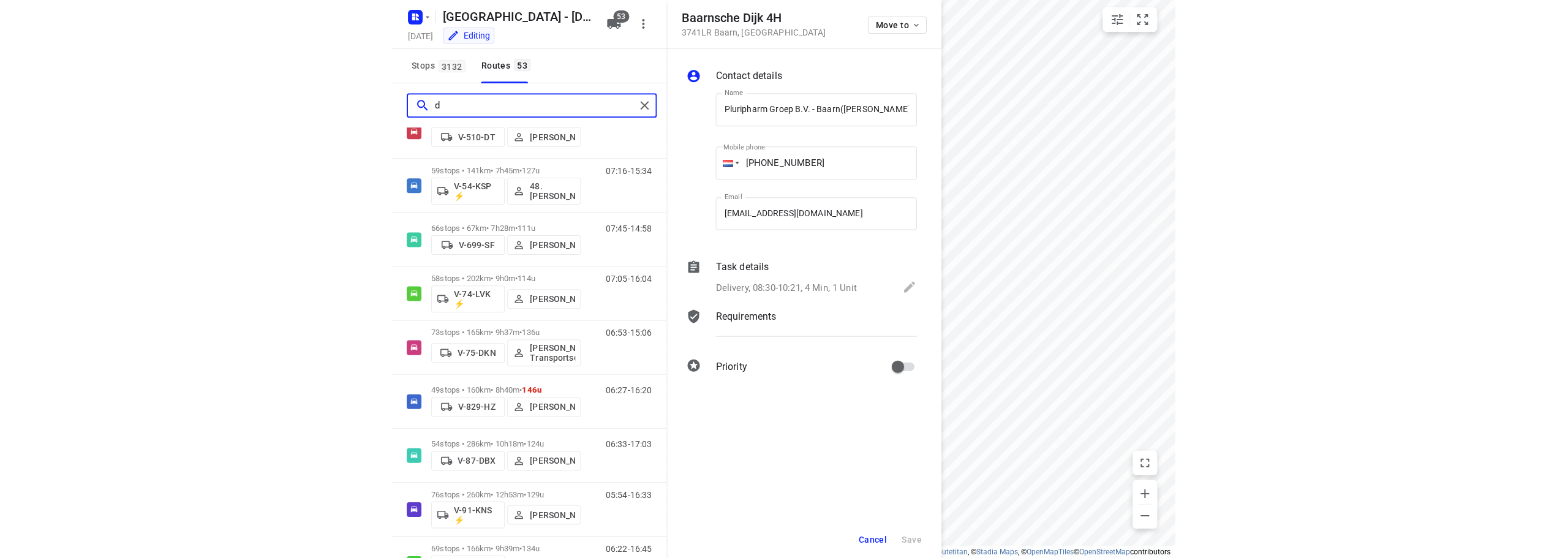
scroll to position [0, 0]
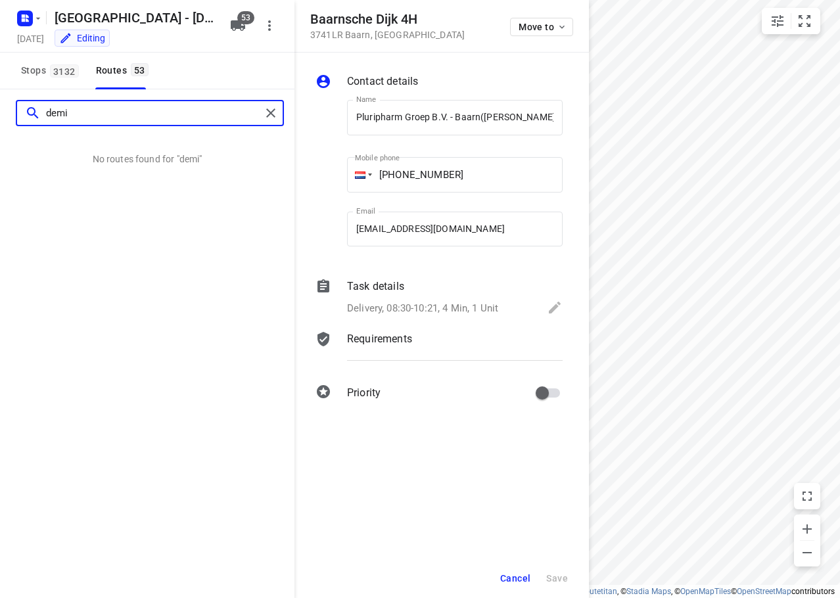
type input "demi"
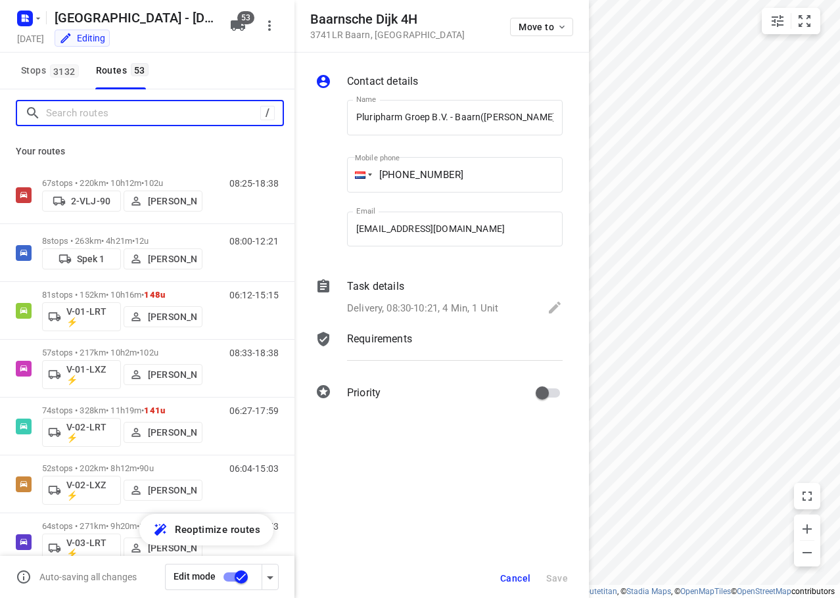
click at [146, 108] on input "Search routes" at bounding box center [153, 113] width 214 height 20
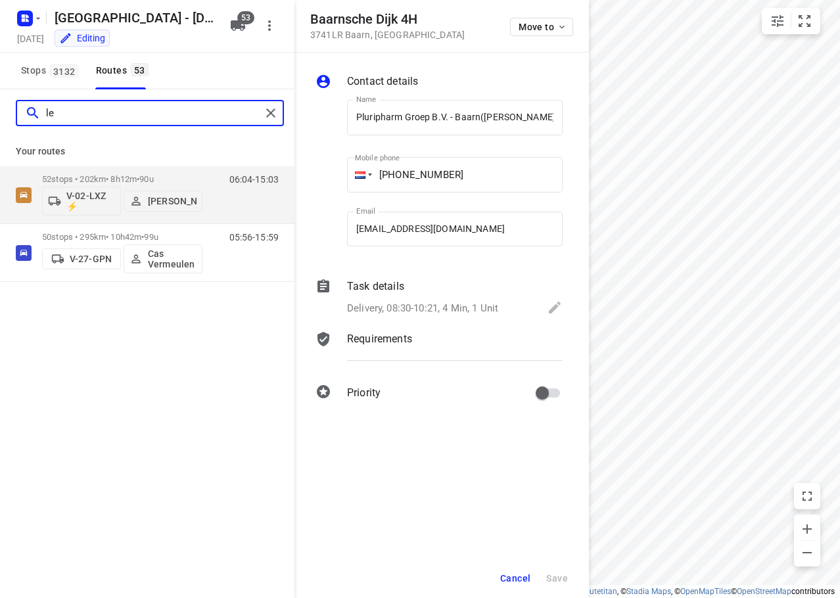
type input "l"
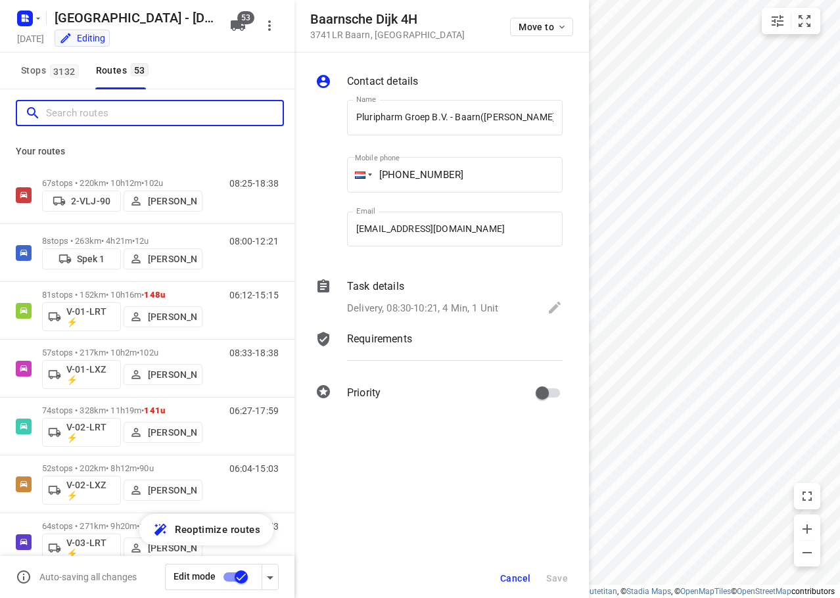
drag, startPoint x: 140, startPoint y: 105, endPoint x: 173, endPoint y: 103, distance: 32.9
click at [139, 105] on input "Search routes" at bounding box center [164, 113] width 237 height 20
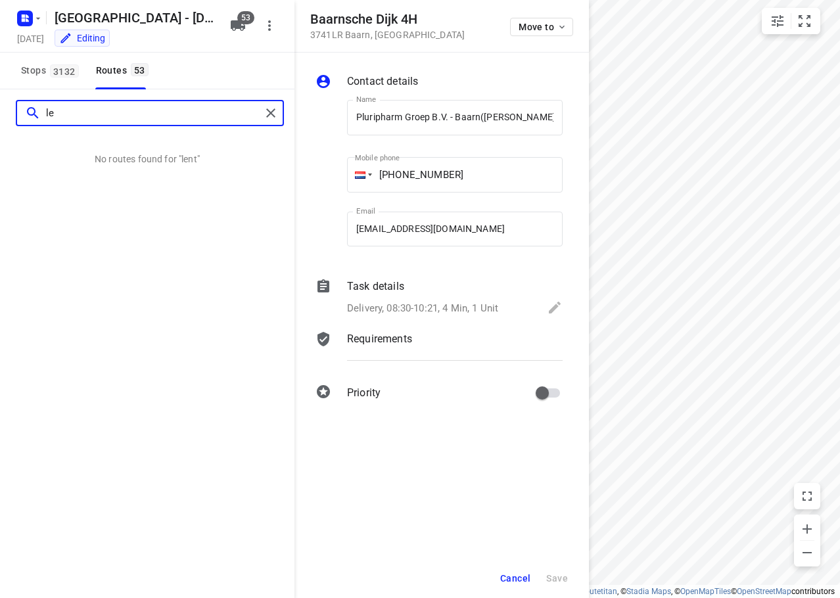
type input "l"
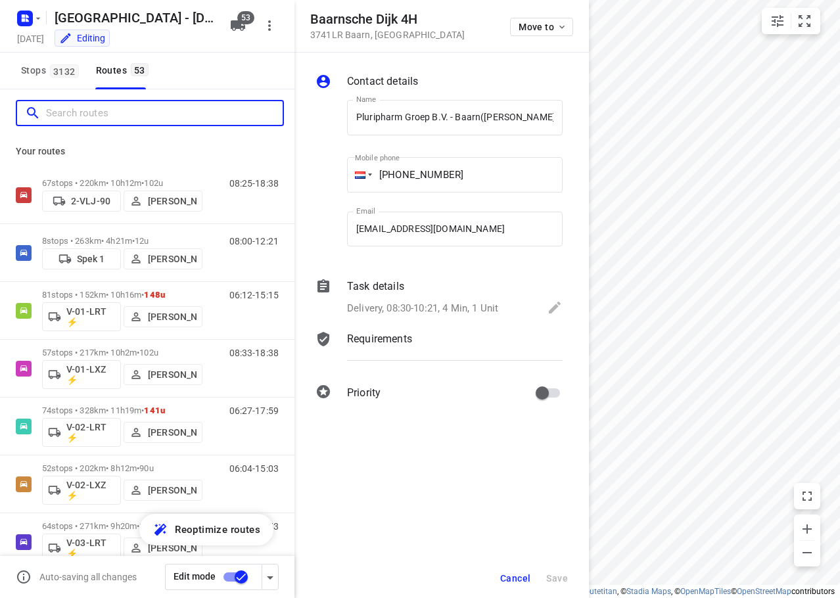
click at [129, 110] on input "Search routes" at bounding box center [164, 113] width 237 height 20
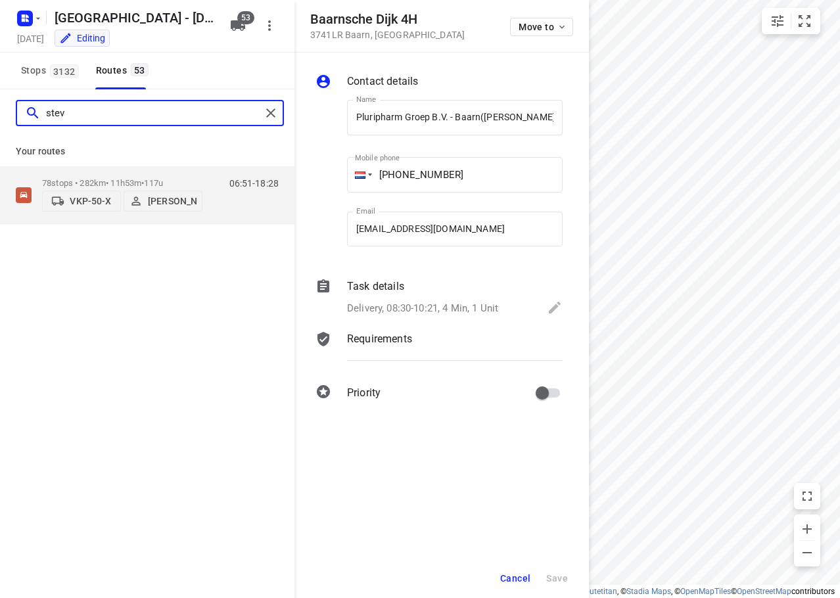
type input "stev"
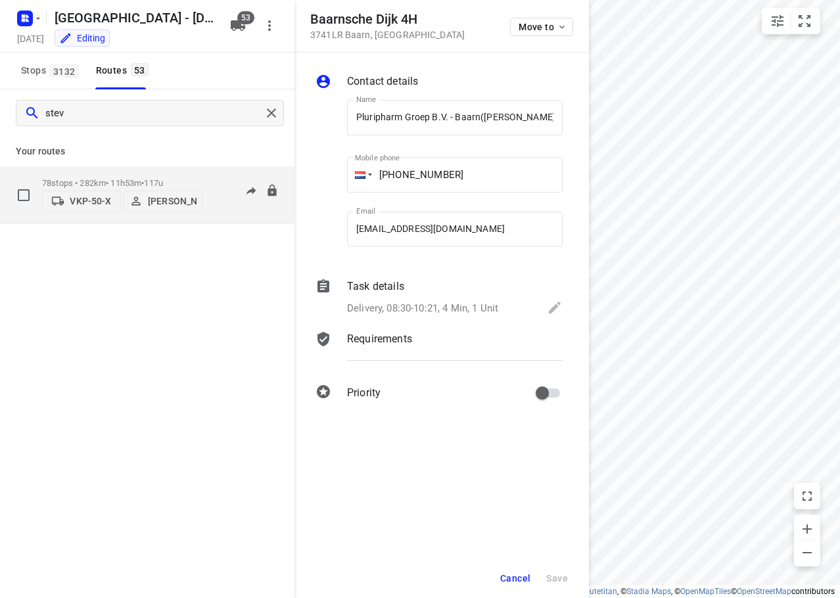
click at [158, 181] on span "117u" at bounding box center [153, 183] width 19 height 10
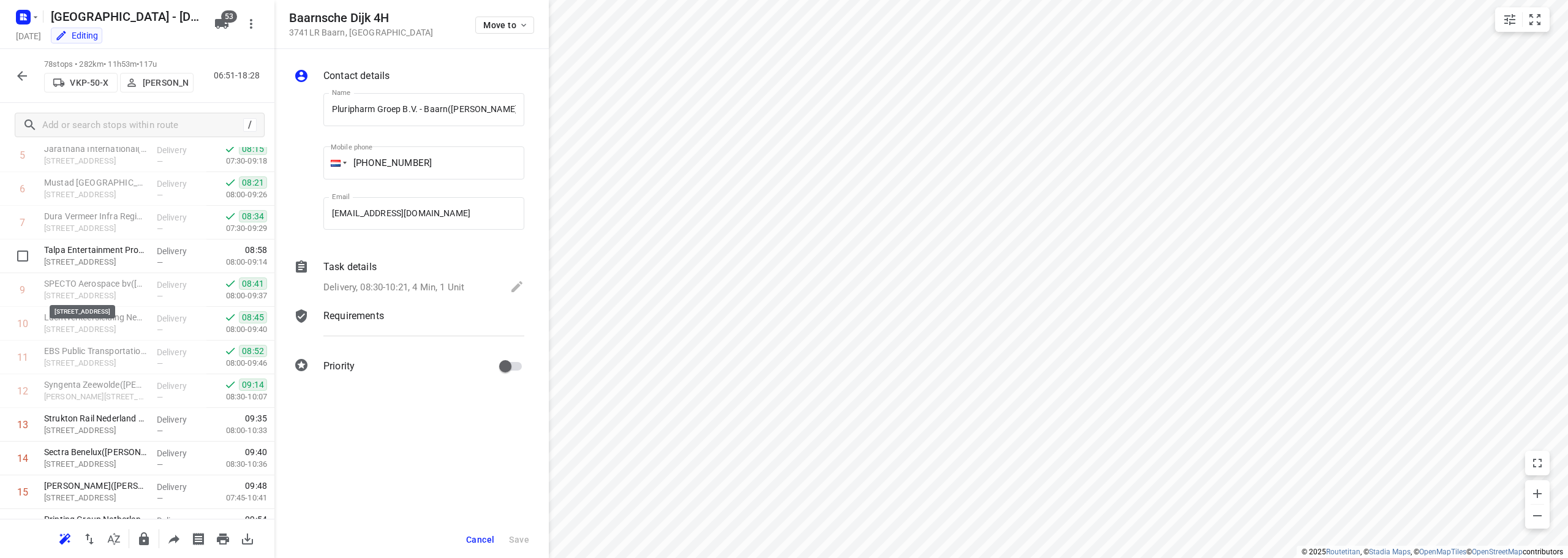
scroll to position [245, 0]
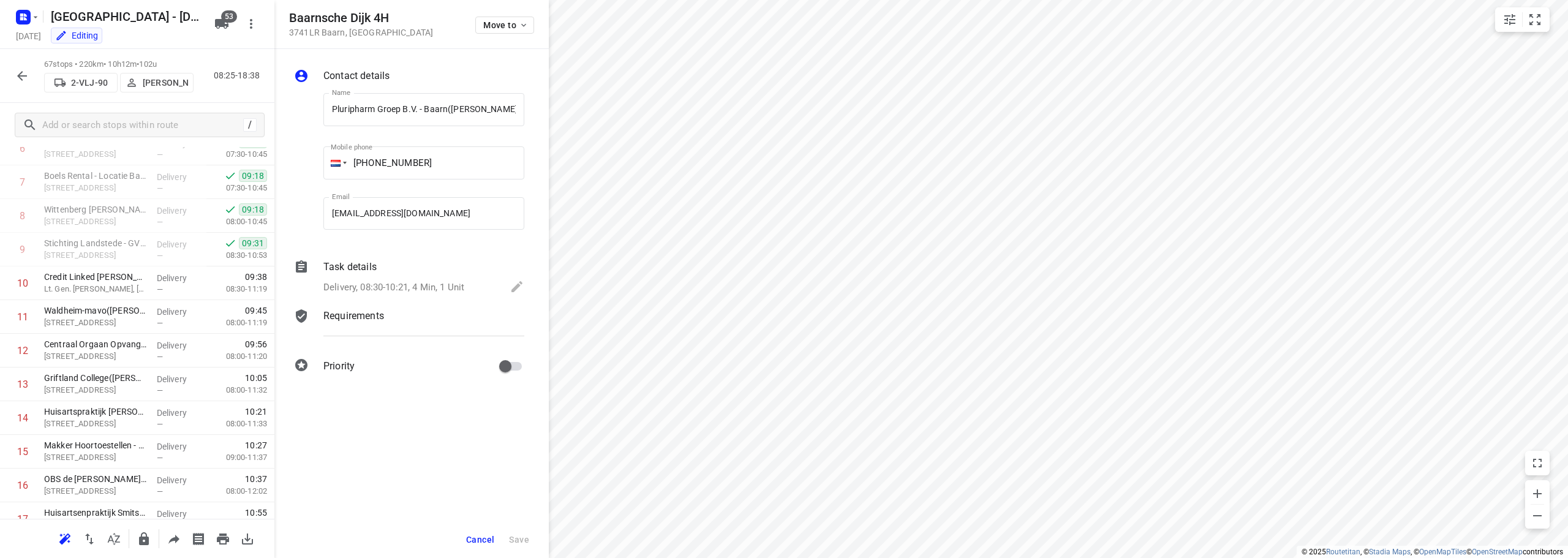
click at [11, 72] on button "button" at bounding box center [22, 75] width 24 height 24
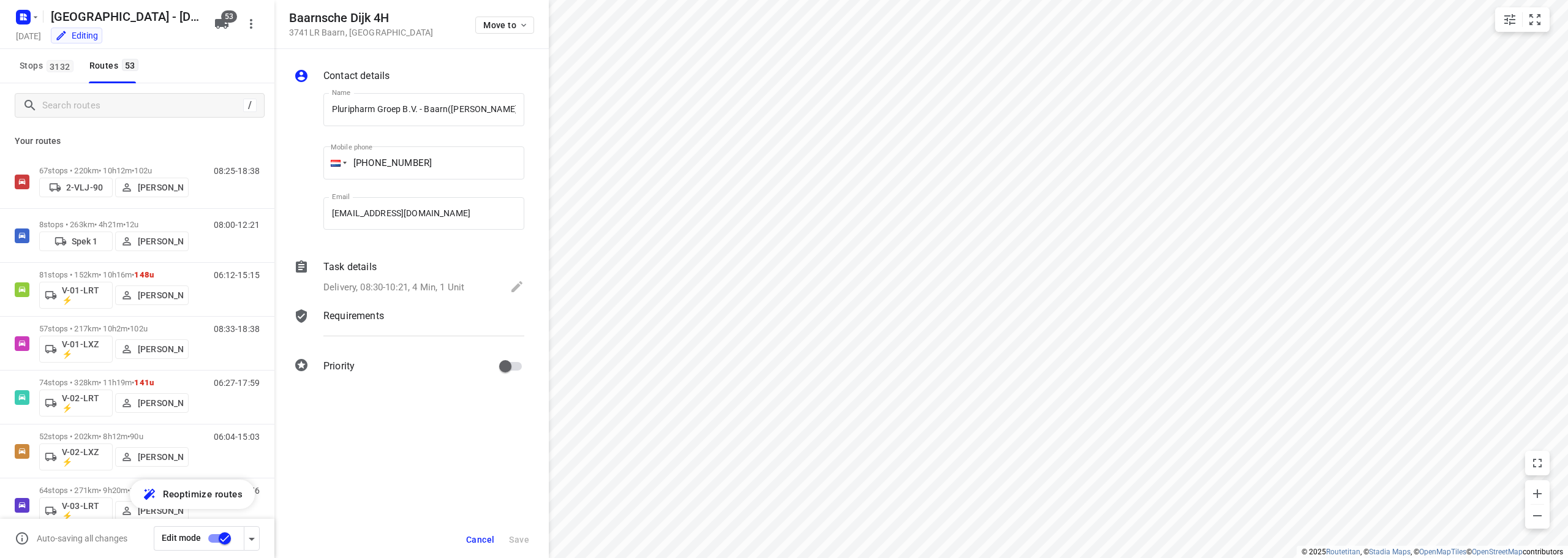
click at [487, 539] on span "Cancel" at bounding box center [480, 539] width 28 height 10
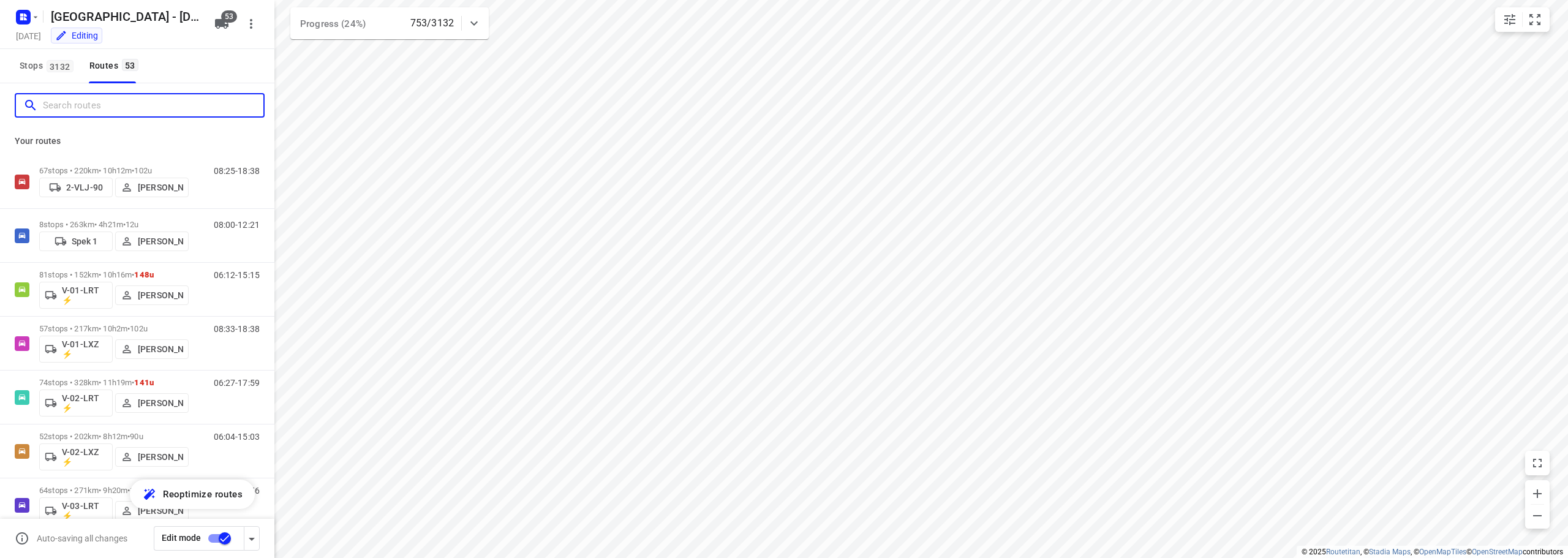
click at [143, 104] on input "Search routes" at bounding box center [153, 105] width 221 height 19
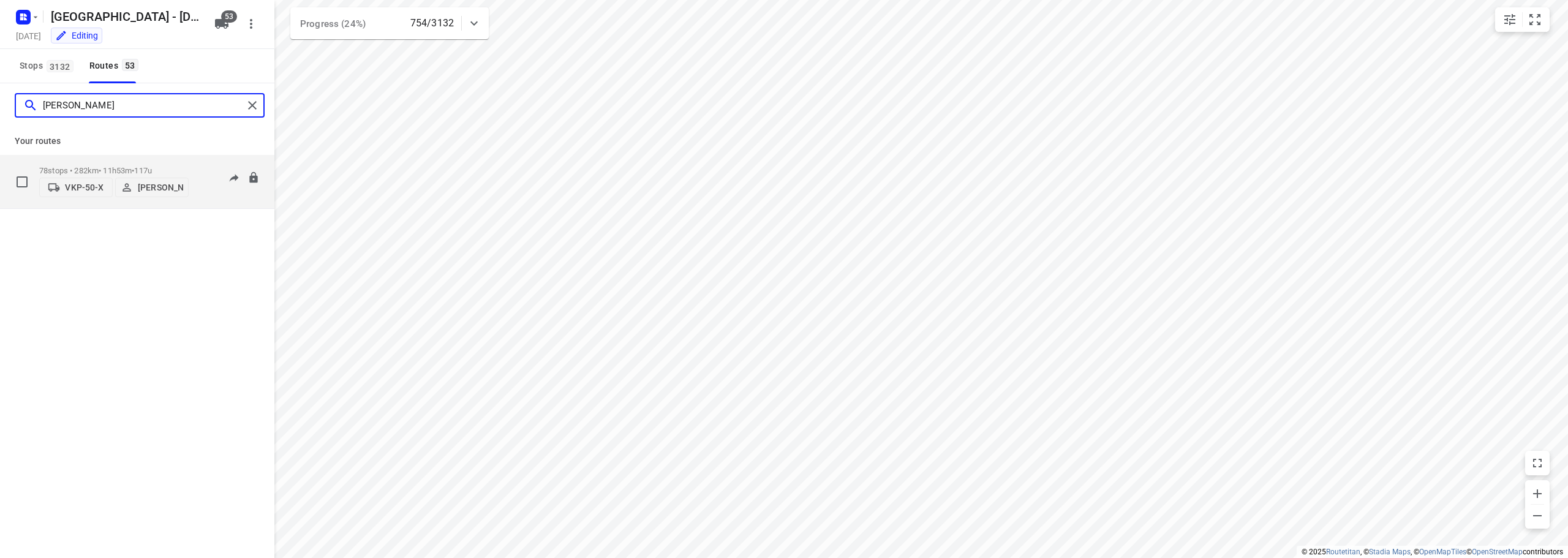
type input "steve"
click at [116, 166] on p "78 stops • 282km • 11h53m • 117u" at bounding box center [114, 170] width 149 height 9
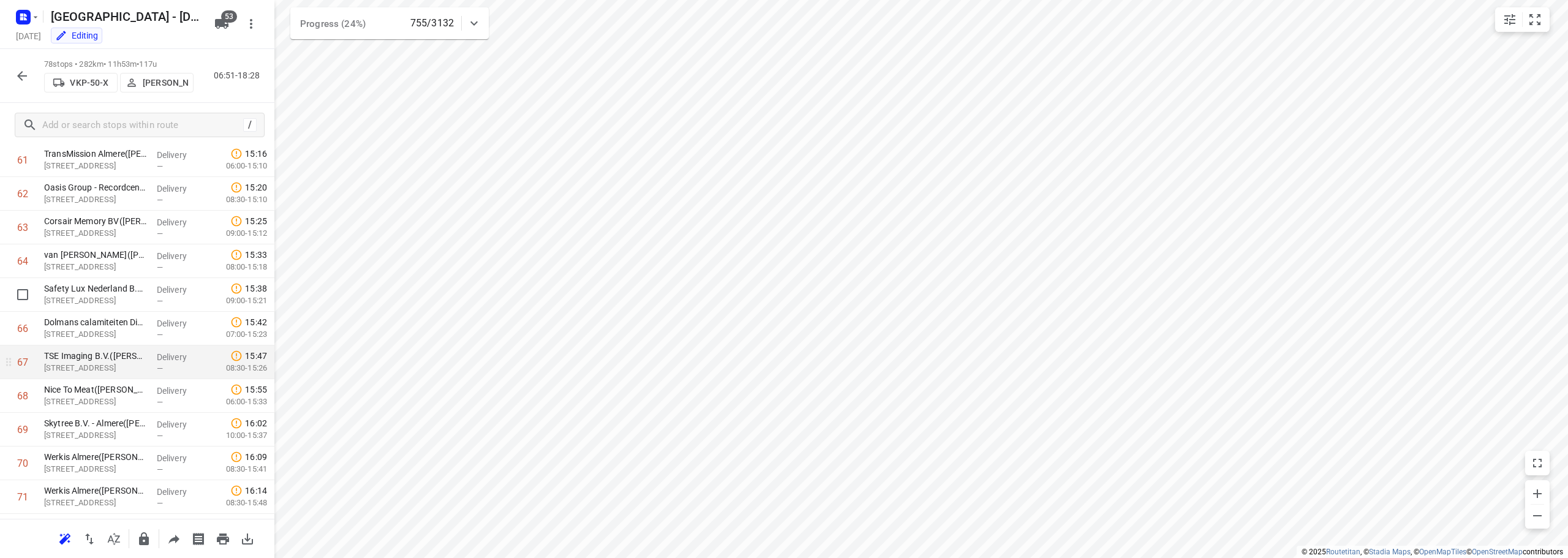
scroll to position [2350, 0]
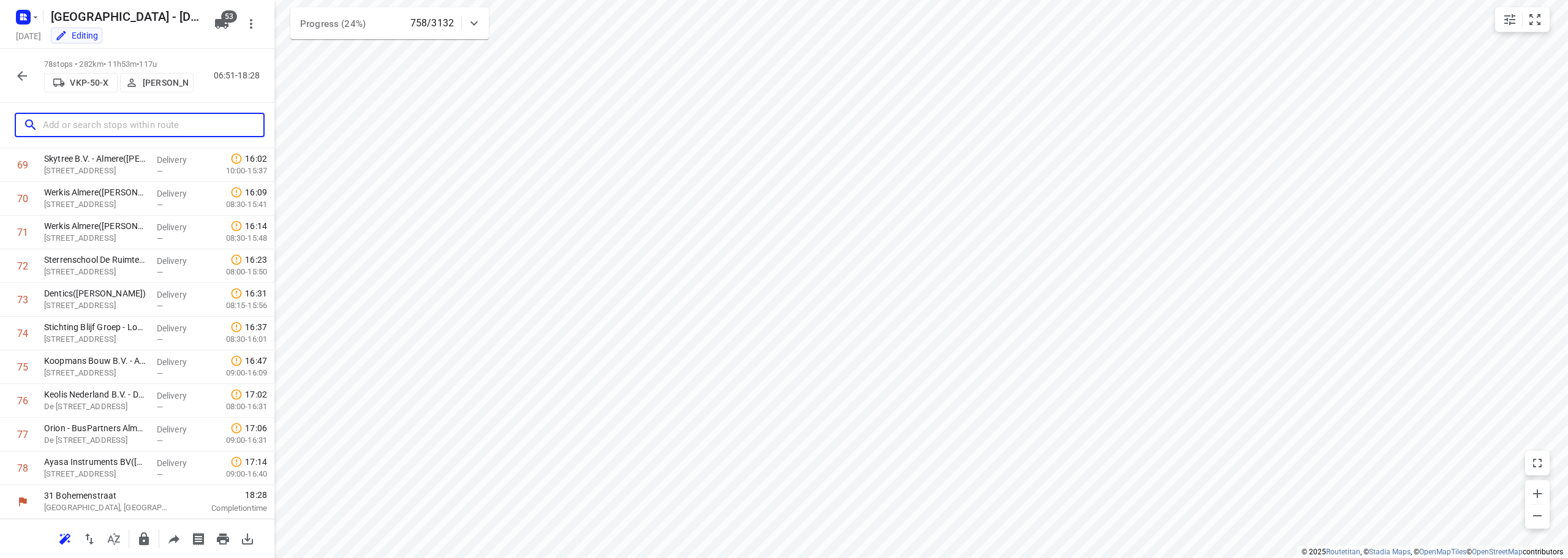
click at [95, 126] on input "text" at bounding box center [153, 125] width 221 height 19
click at [170, 553] on div at bounding box center [137, 538] width 274 height 39
click at [172, 544] on icon "button" at bounding box center [174, 539] width 15 height 15
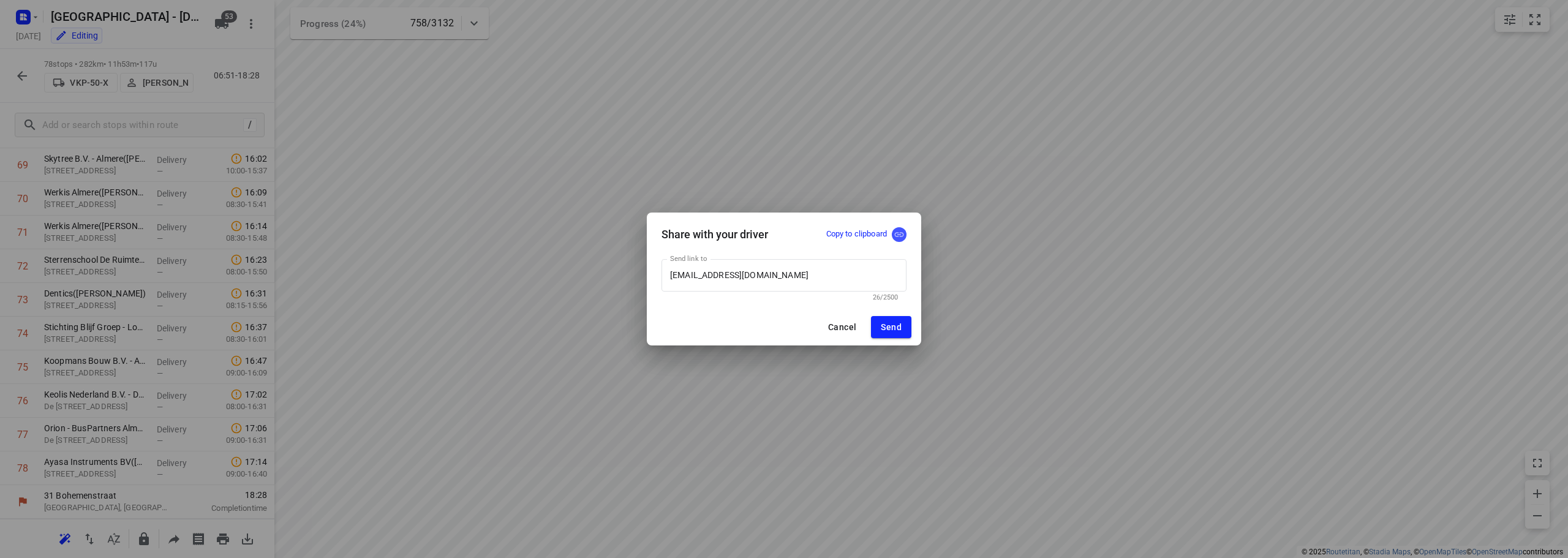
click at [782, 231] on icon "button" at bounding box center [899, 235] width 11 height 11
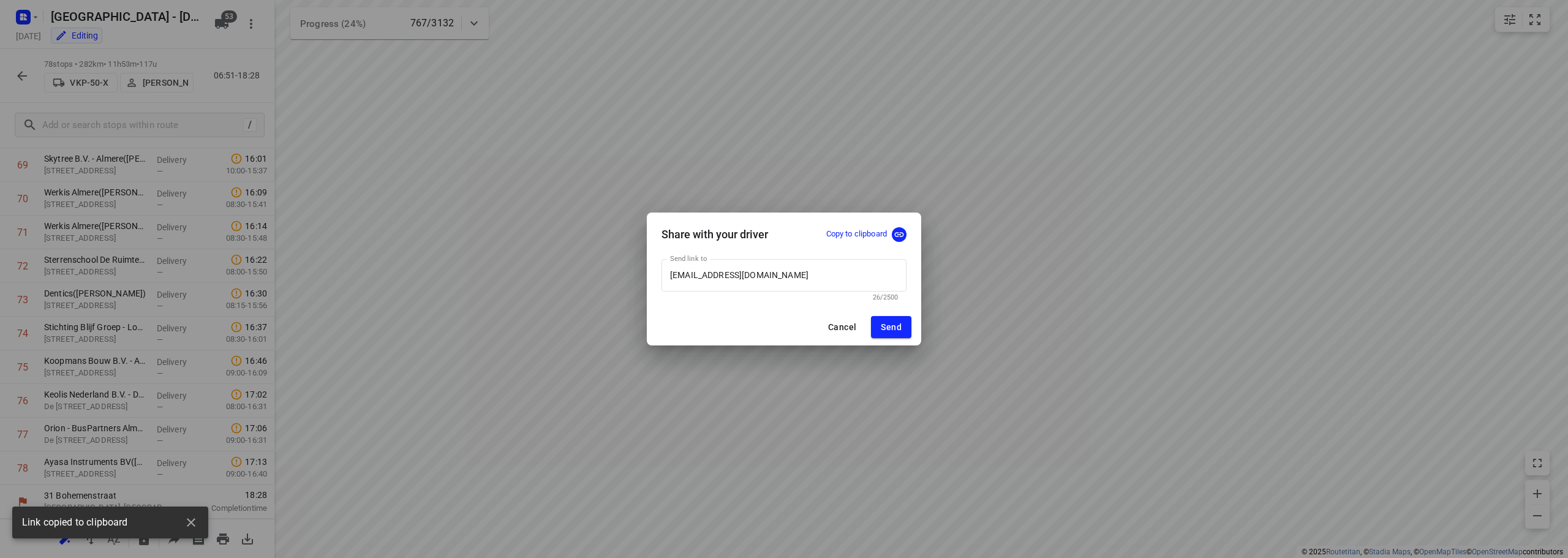
click at [603, 160] on div "Share with your driver Copy to clipboard Send link to planning@lentologistiek.n…" at bounding box center [784, 279] width 1568 height 558
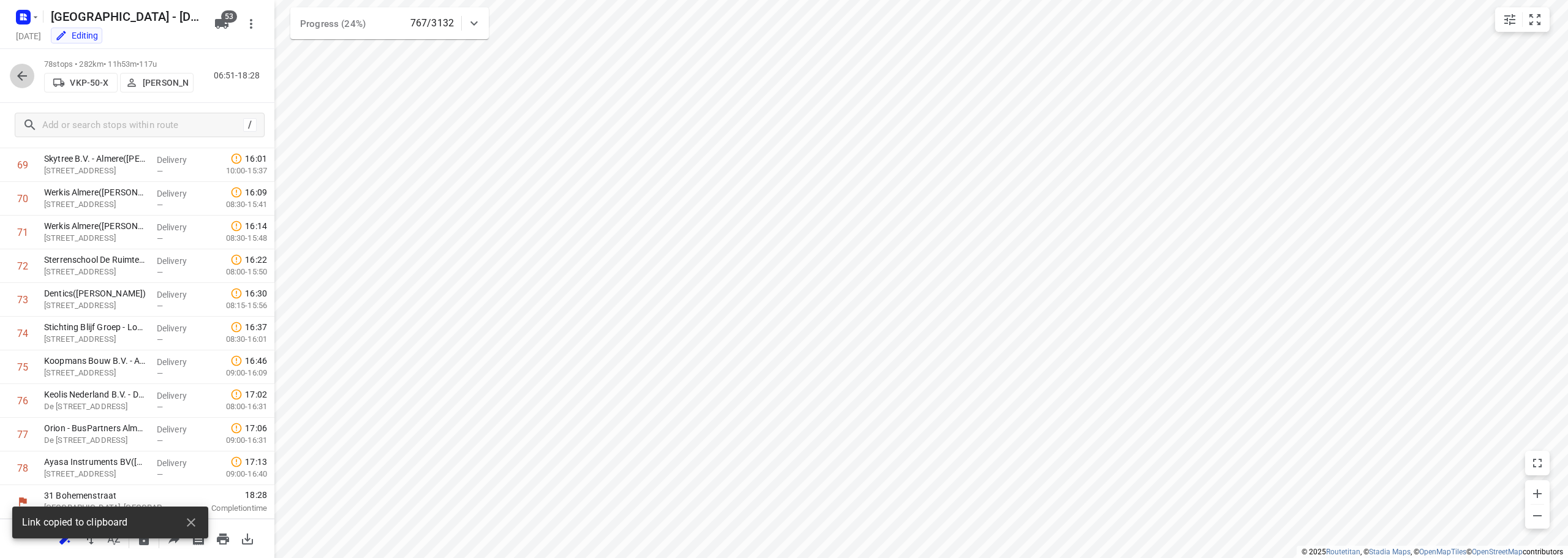
click at [26, 65] on button "button" at bounding box center [22, 75] width 24 height 24
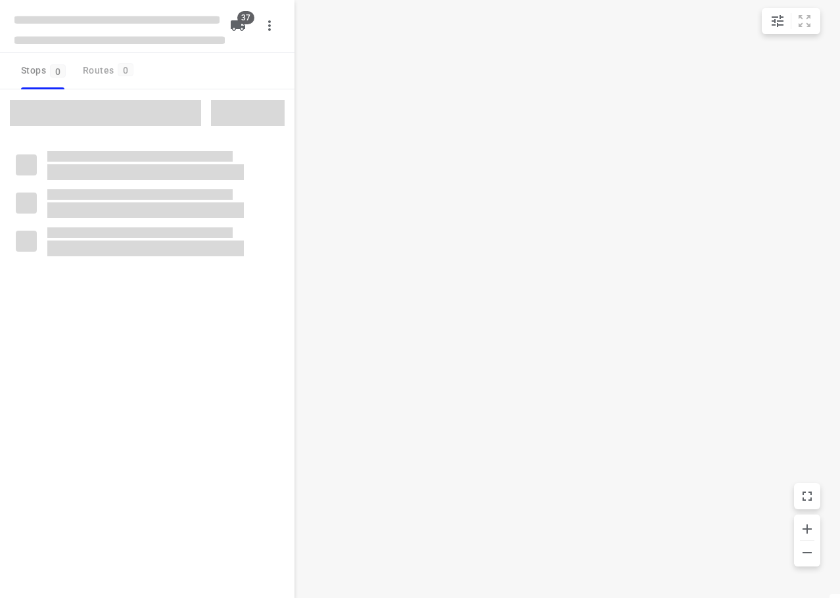
checkbox input "true"
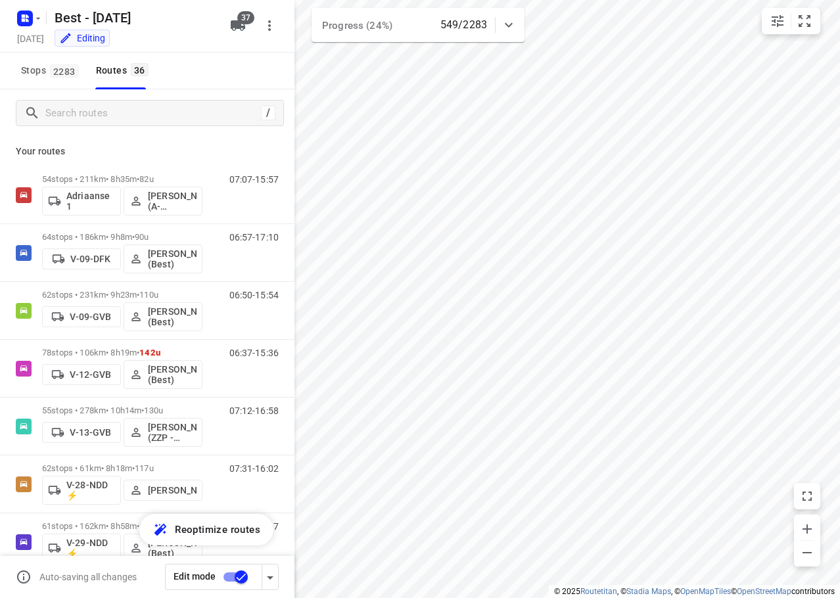
click at [133, 126] on div "/" at bounding box center [147, 112] width 294 height 47
click at [137, 120] on input "Search routes" at bounding box center [151, 113] width 210 height 20
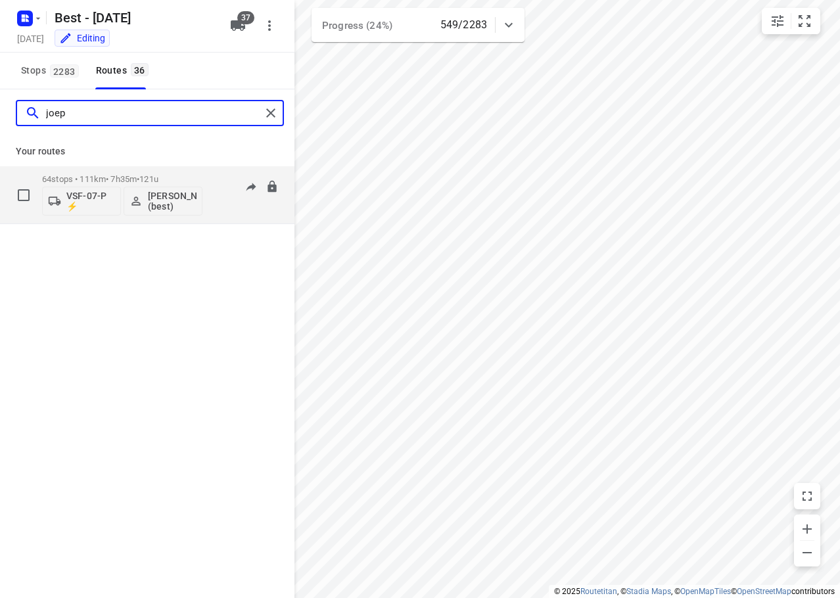
type input "joep"
click at [158, 179] on span "121u" at bounding box center [148, 179] width 19 height 10
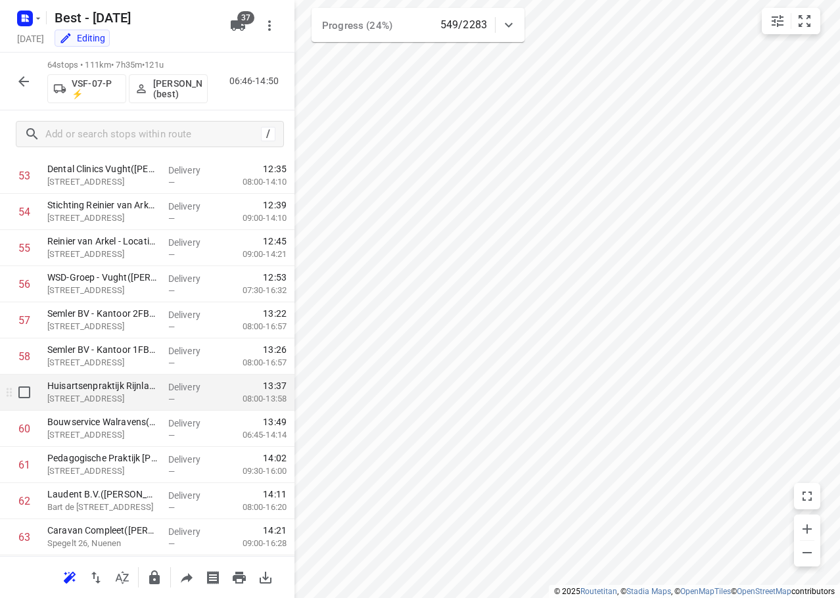
scroll to position [2017, 0]
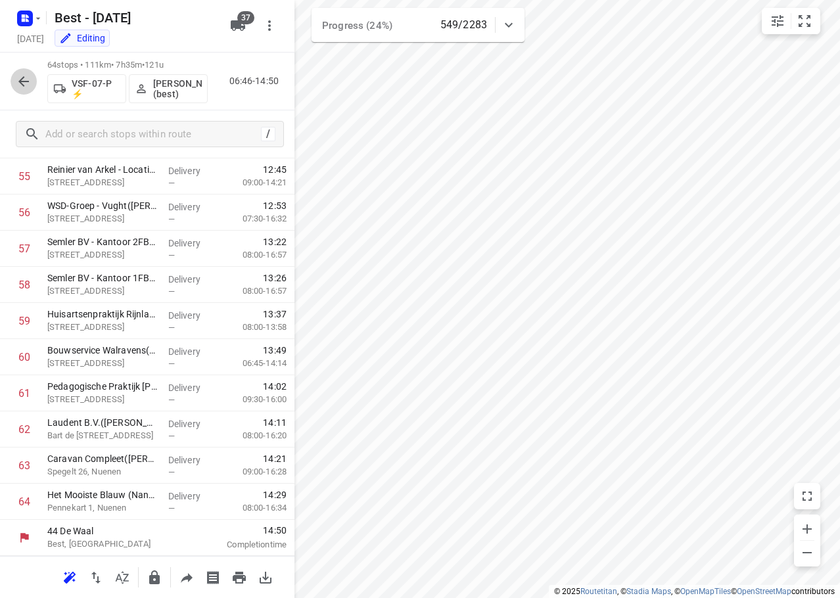
click at [27, 84] on icon "button" at bounding box center [24, 82] width 16 height 16
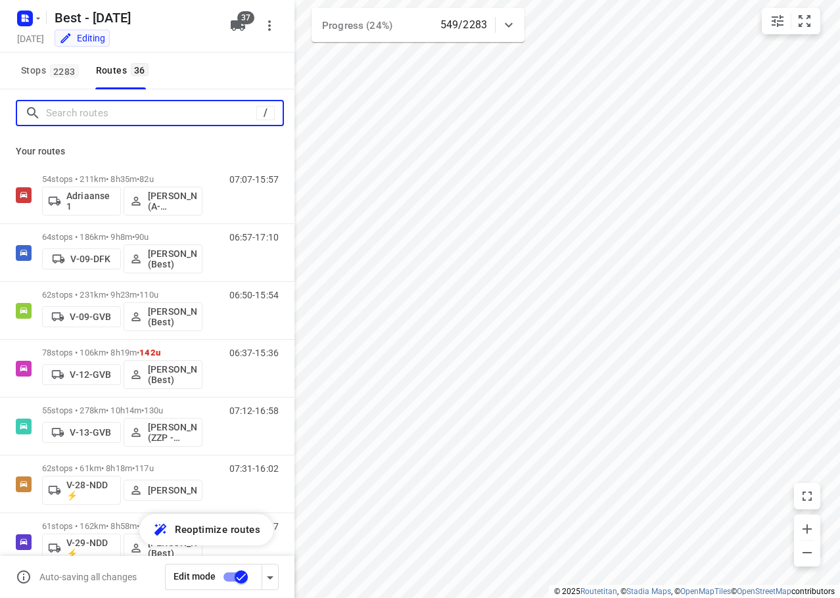
click at [82, 108] on input "Search routes" at bounding box center [151, 113] width 210 height 20
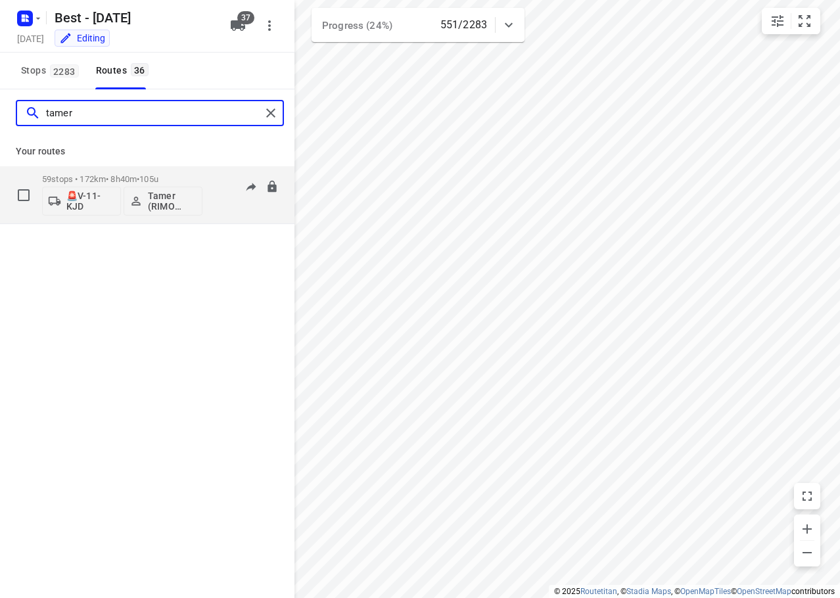
type input "tamer"
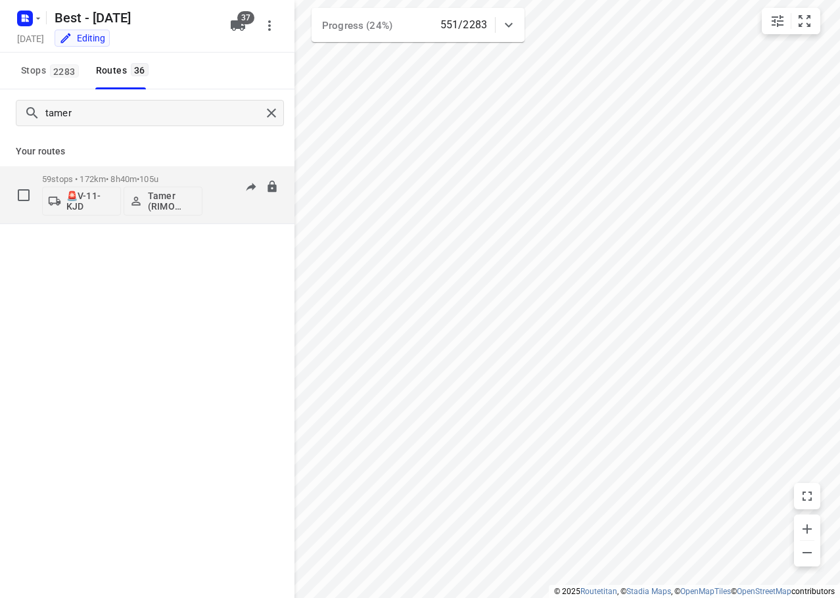
click at [82, 176] on p "59 stops • 172km • 8h40m • 105u" at bounding box center [122, 179] width 160 height 10
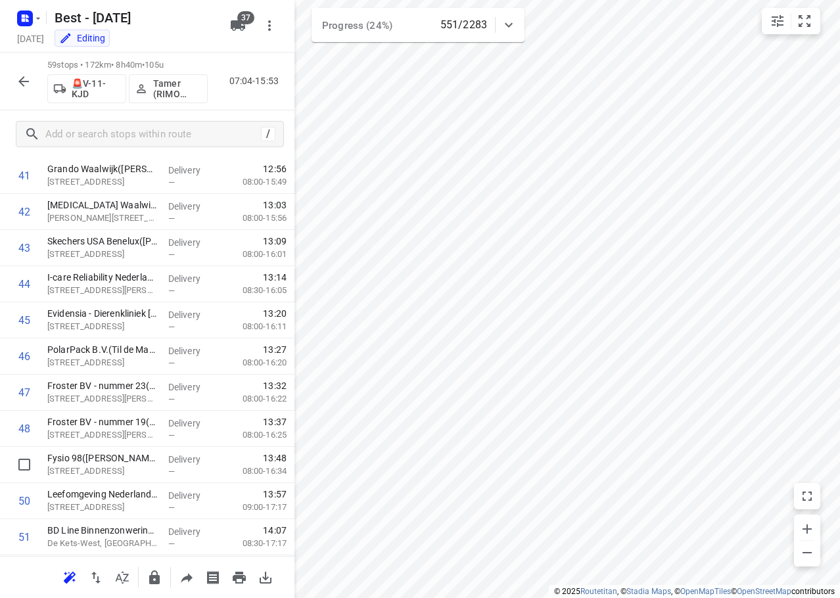
scroll to position [1836, 0]
click at [22, 85] on icon "button" at bounding box center [24, 82] width 16 height 16
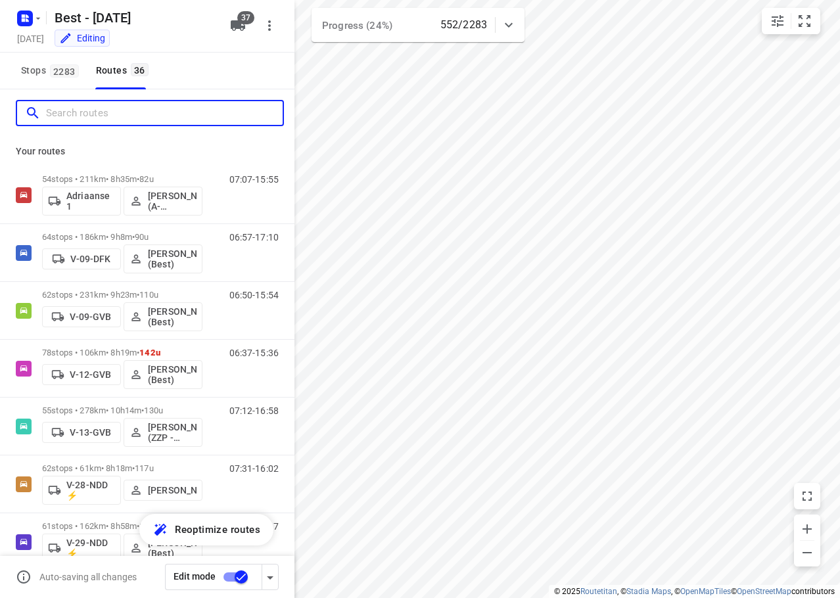
click at [119, 115] on input "Search routes" at bounding box center [164, 113] width 237 height 20
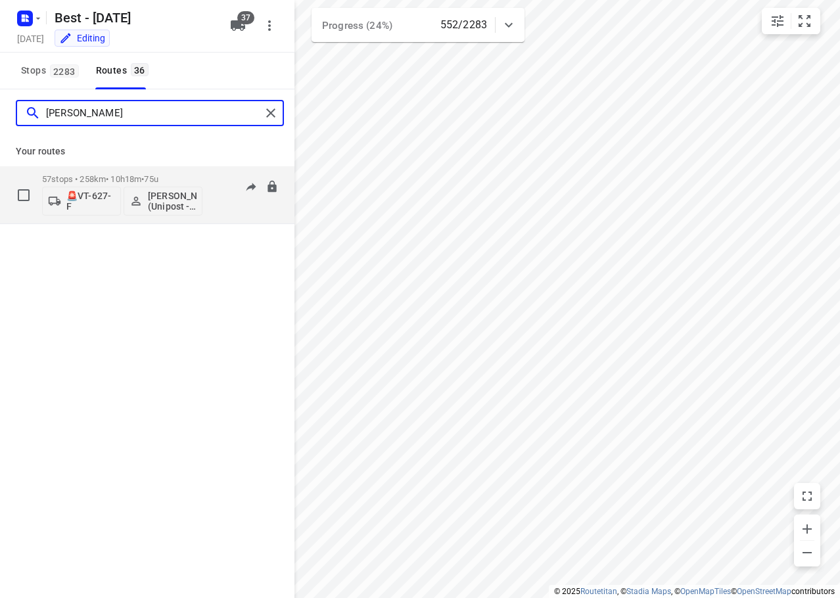
type input "hamza"
click at [128, 172] on div "57 stops • 258km • 10h18m • 75u 🚨VT-627-F Hamza Alzeadi (Unipost - Best - ZZP)" at bounding box center [122, 195] width 160 height 55
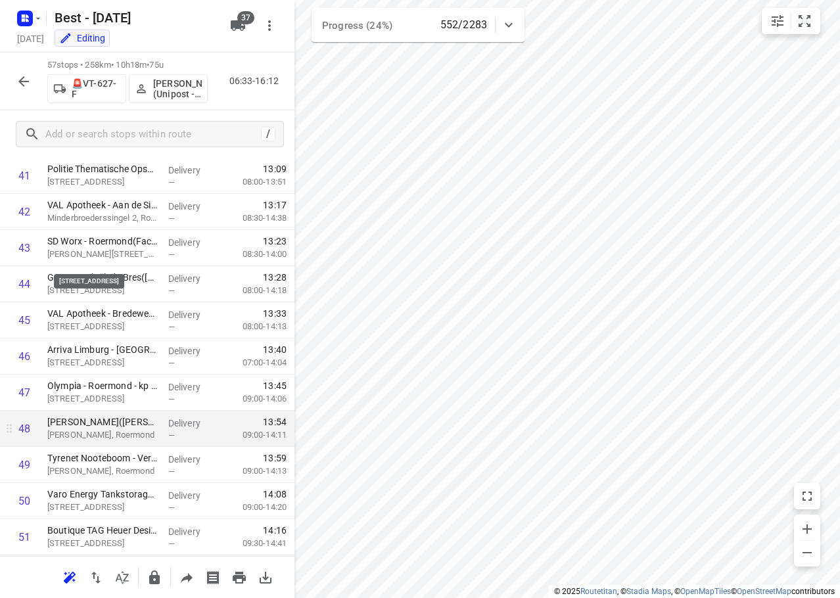
scroll to position [1764, 0]
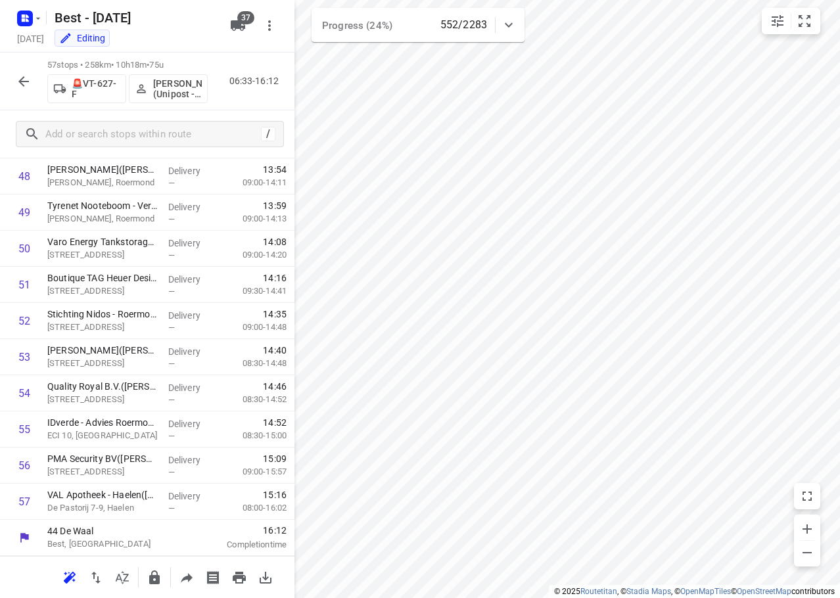
click at [15, 72] on button "button" at bounding box center [24, 81] width 26 height 26
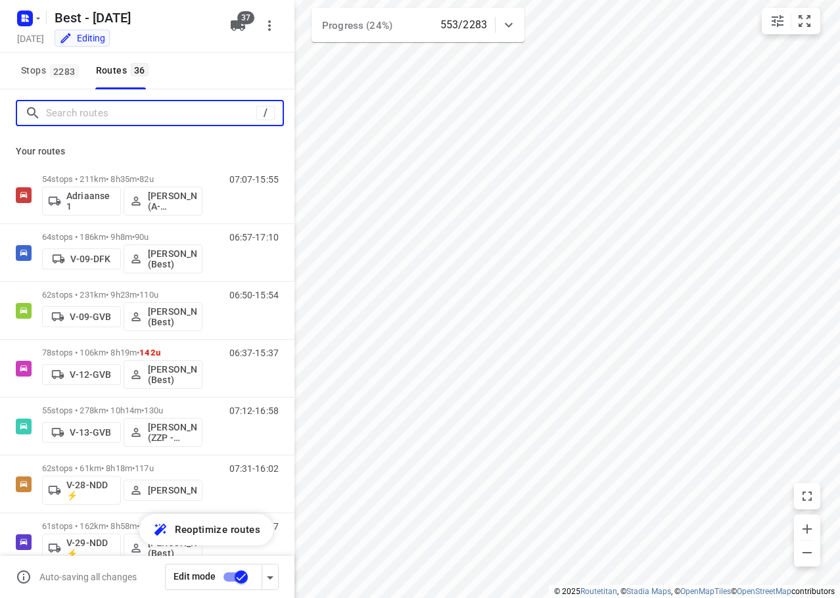
click at [131, 106] on input "Search routes" at bounding box center [151, 113] width 210 height 20
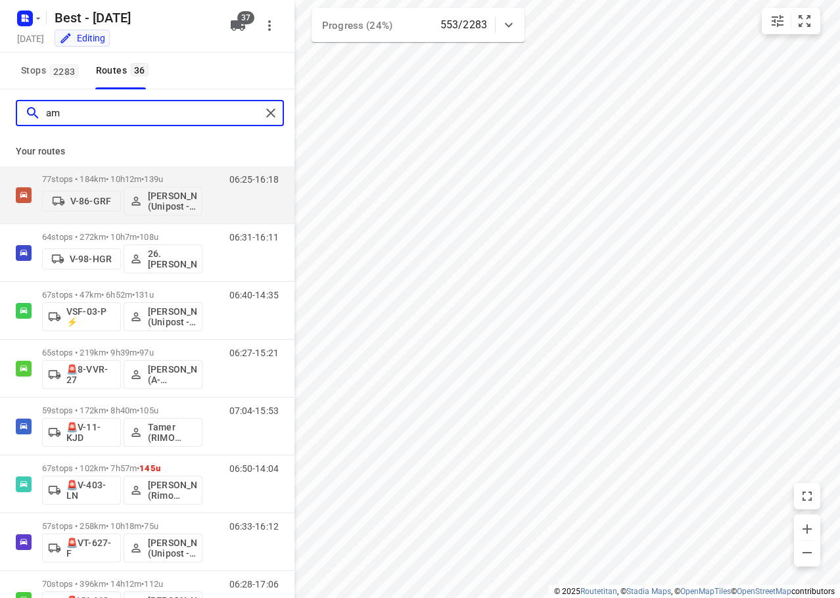
type input "a"
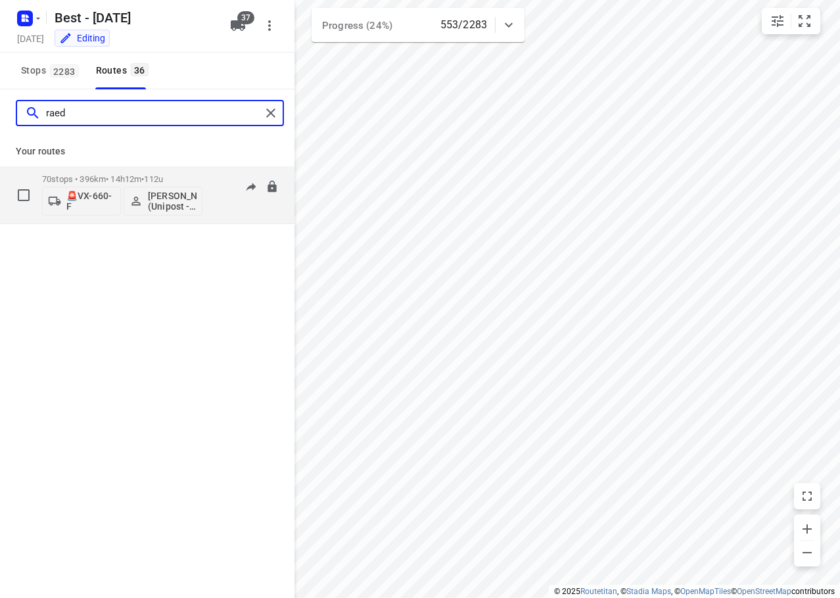
type input "raed"
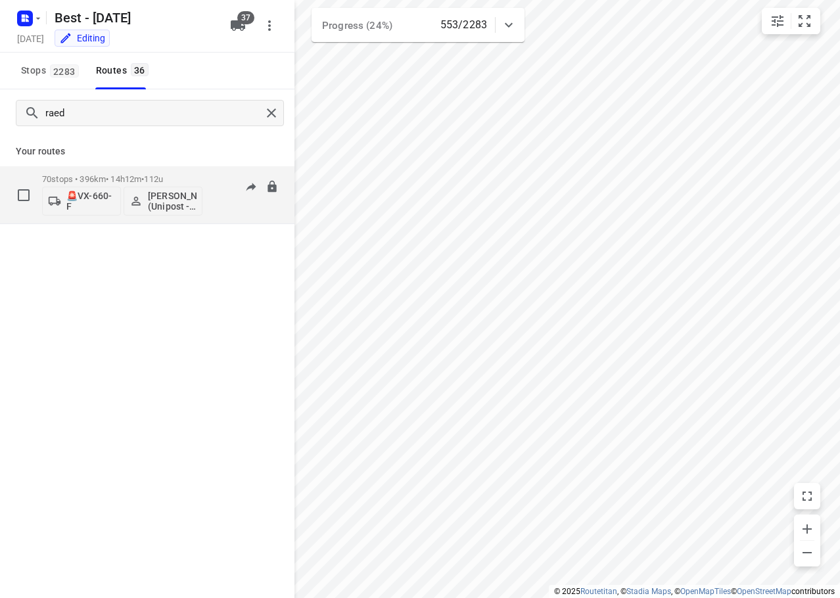
click at [154, 172] on div "70 stops • 396km • 14h12m • 112u 🚨VX-660-F Mohammed Raed (Unipost - Best - ZZP)" at bounding box center [122, 195] width 160 height 55
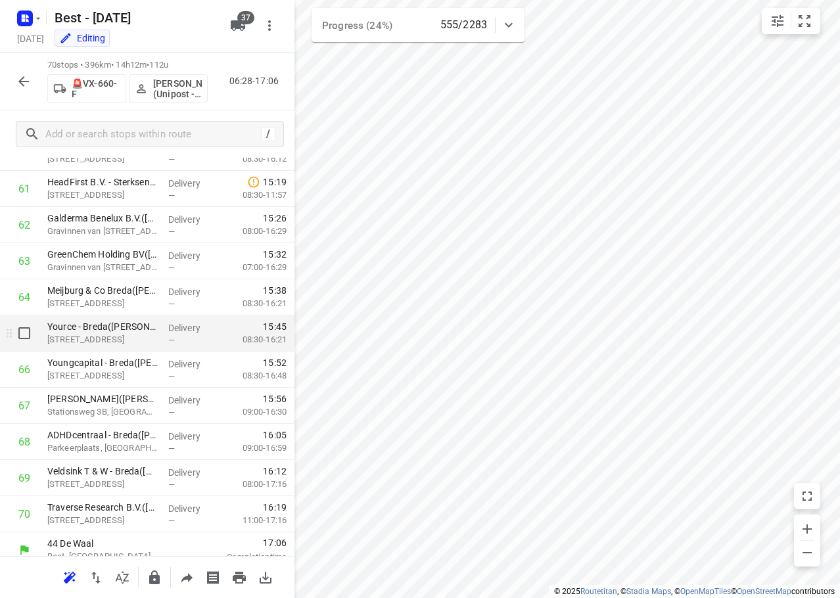
scroll to position [2234, 0]
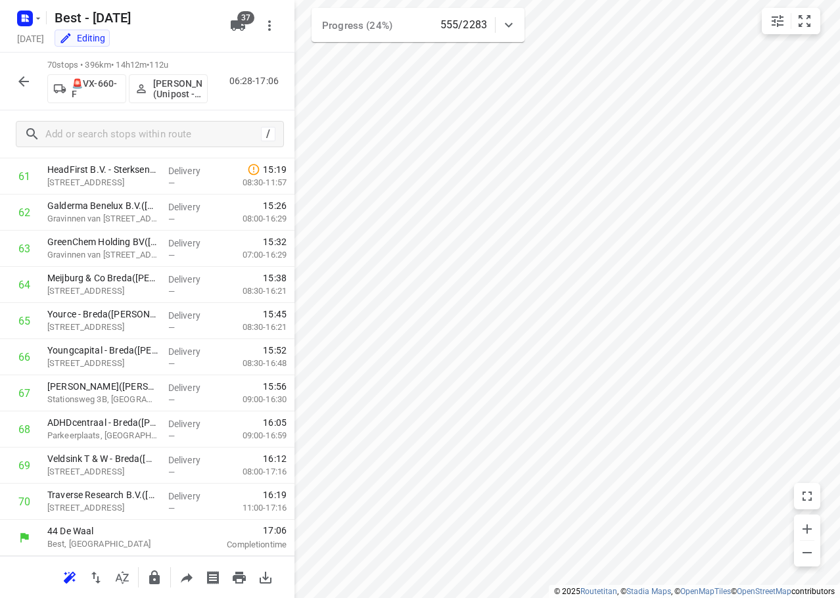
click at [18, 63] on div "70 stops • 396km • 14h12m • 112u 🚨VX-660-F Mohammed Raed (Unipost - Best - ZZP)…" at bounding box center [147, 82] width 294 height 58
click at [22, 86] on icon "button" at bounding box center [24, 82] width 16 height 16
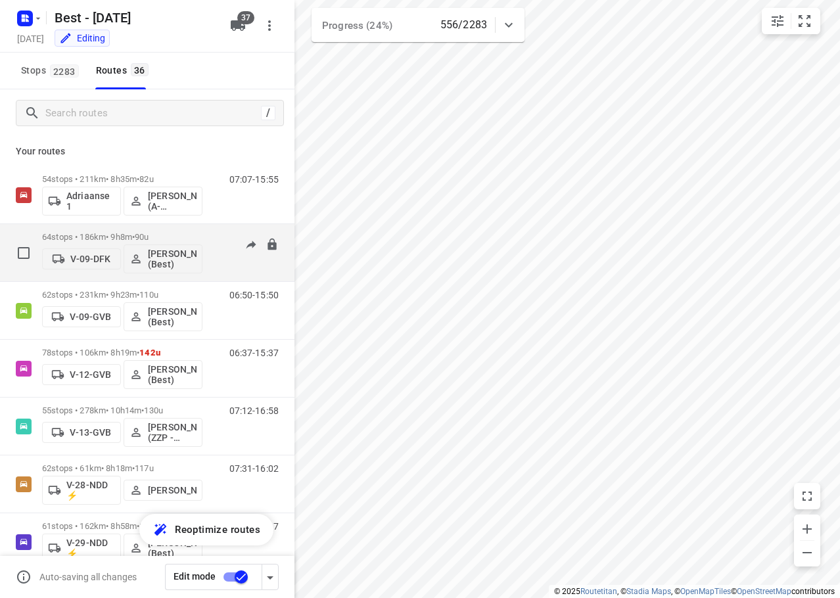
click at [187, 228] on div "64 stops • 186km • 9h8m • 90u V-09-DFK Tony van Doren (Best)" at bounding box center [122, 252] width 160 height 55
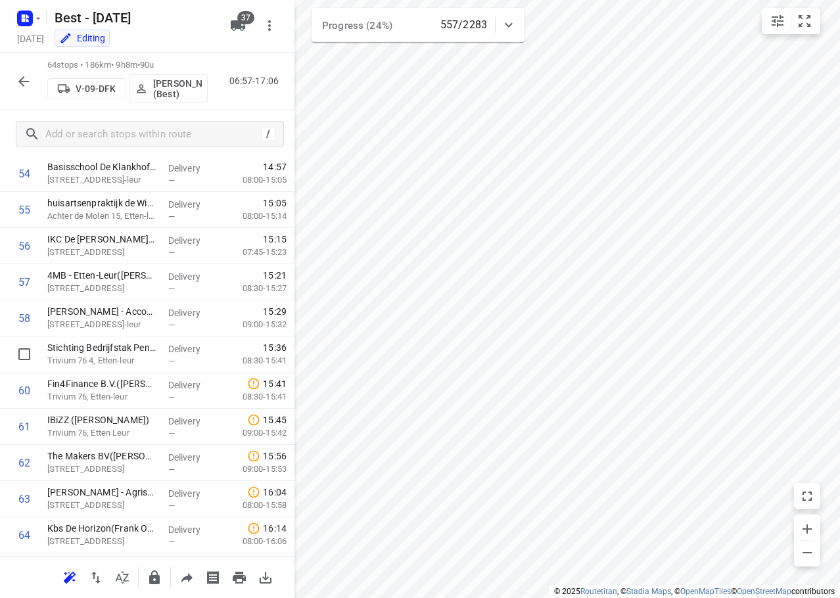
scroll to position [2017, 0]
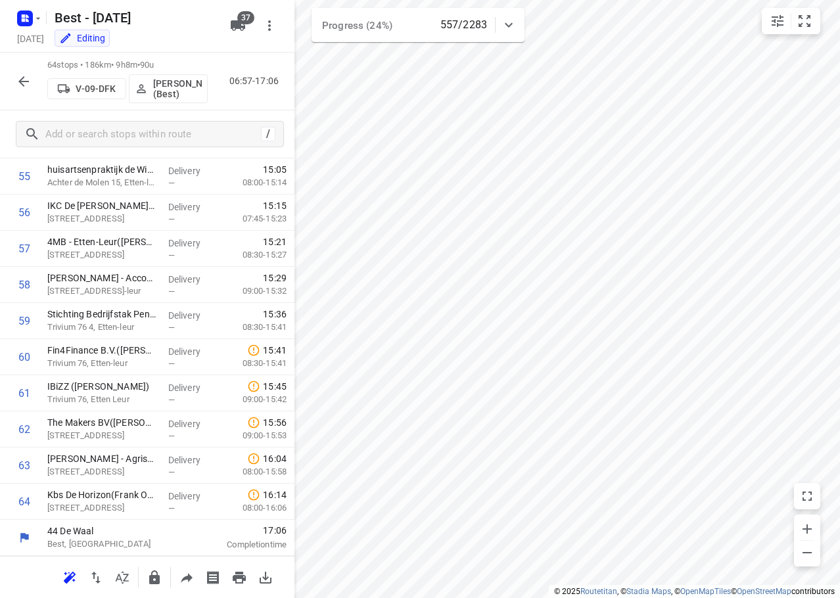
click at [24, 75] on icon "button" at bounding box center [24, 82] width 16 height 16
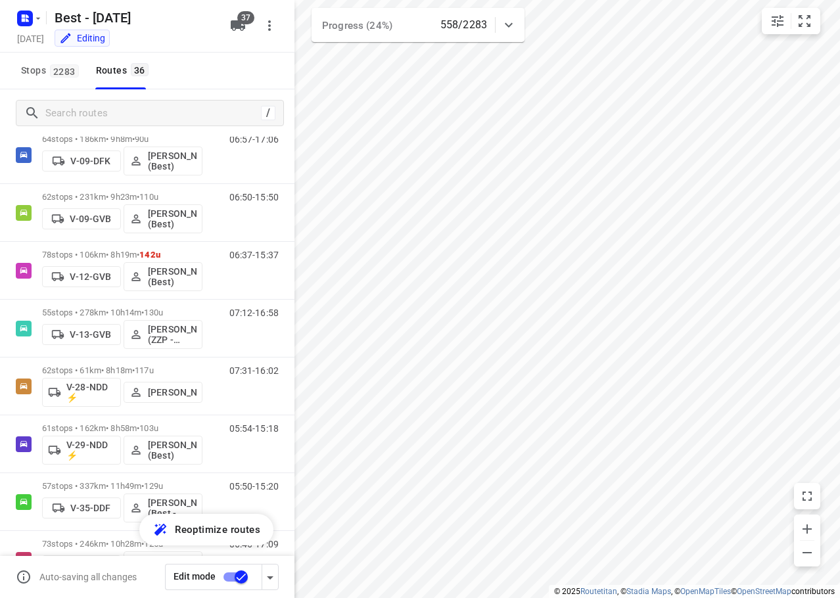
scroll to position [116, 0]
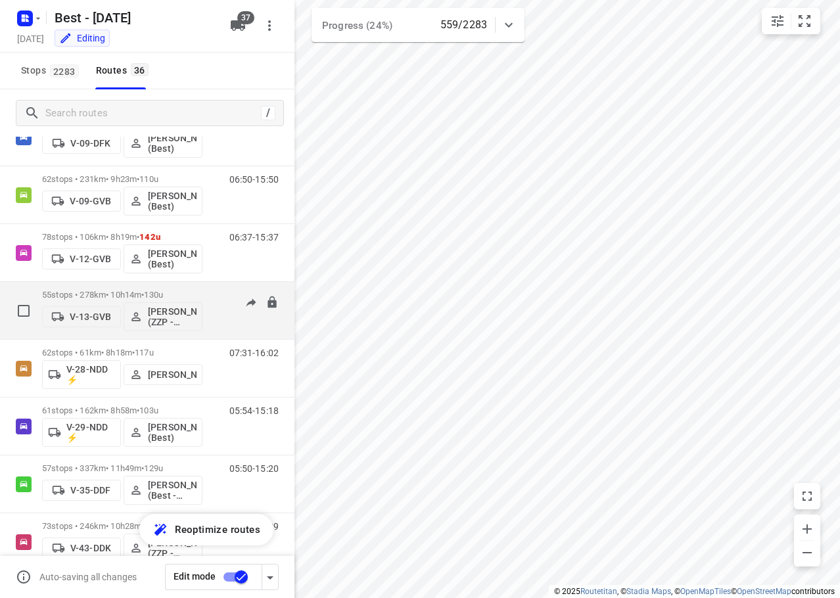
click at [202, 288] on div "55 stops • 278km • 10h14m • 130u V-13-GVB Eugenio van den Heuvel (ZZP - Best) 0…" at bounding box center [168, 310] width 252 height 55
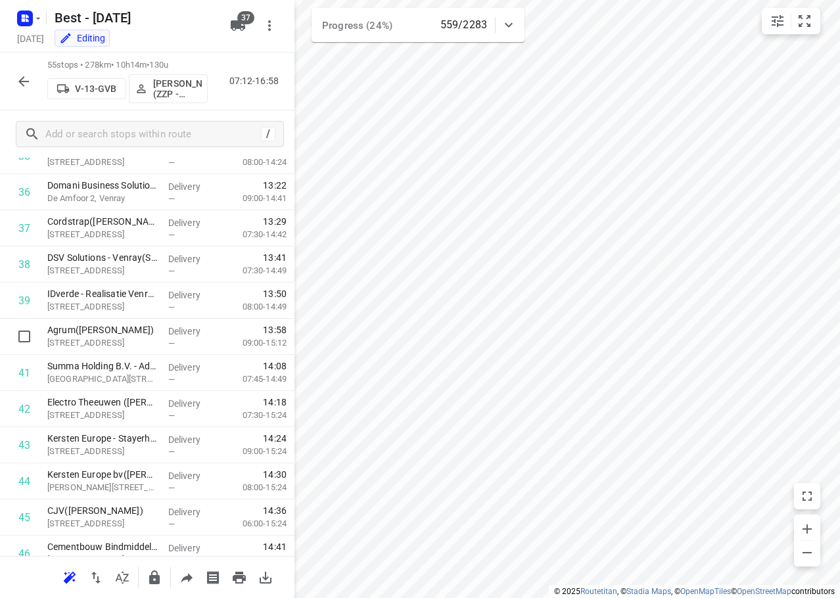
scroll to position [1692, 0]
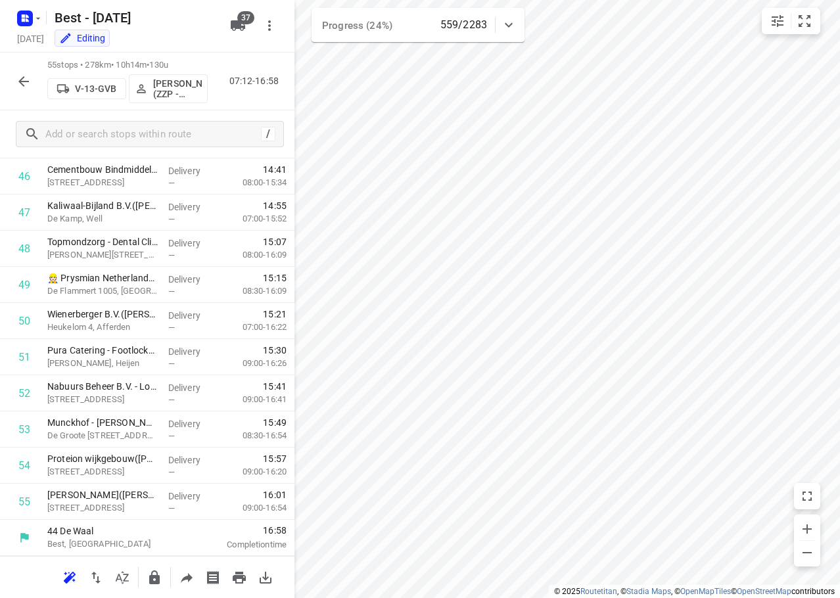
click at [26, 82] on icon "button" at bounding box center [24, 82] width 16 height 16
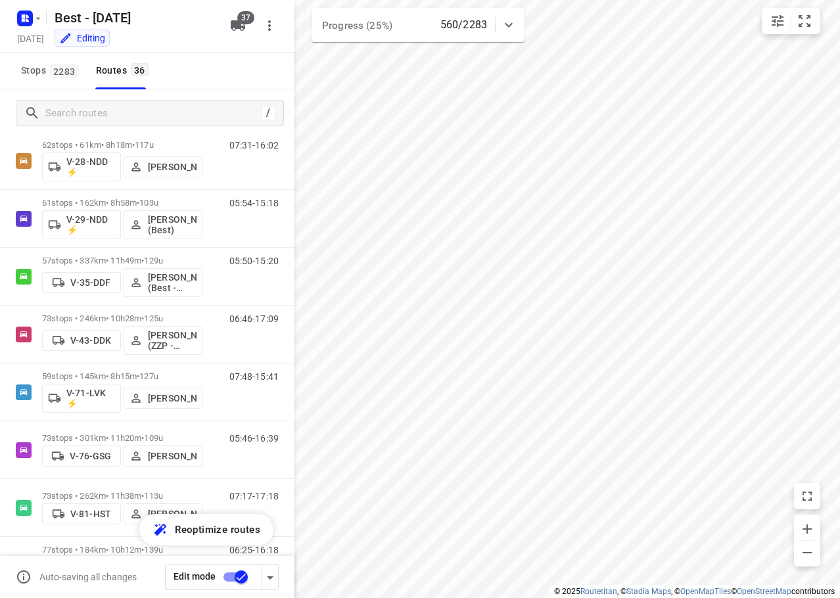
scroll to position [351, 0]
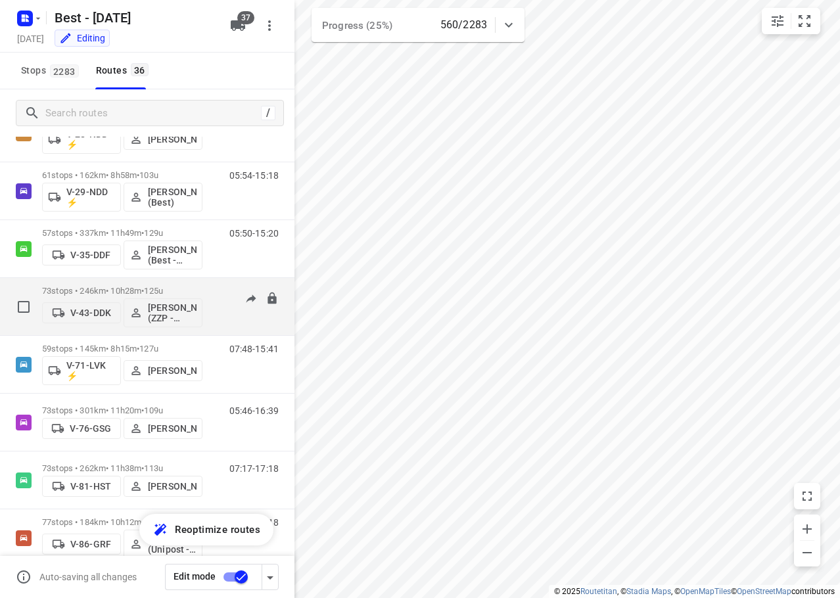
click at [191, 285] on div "73 stops • 246km • 10h28m • 125u V-43-DDK Jesse Hokkelman (ZZP - Best)" at bounding box center [122, 306] width 160 height 55
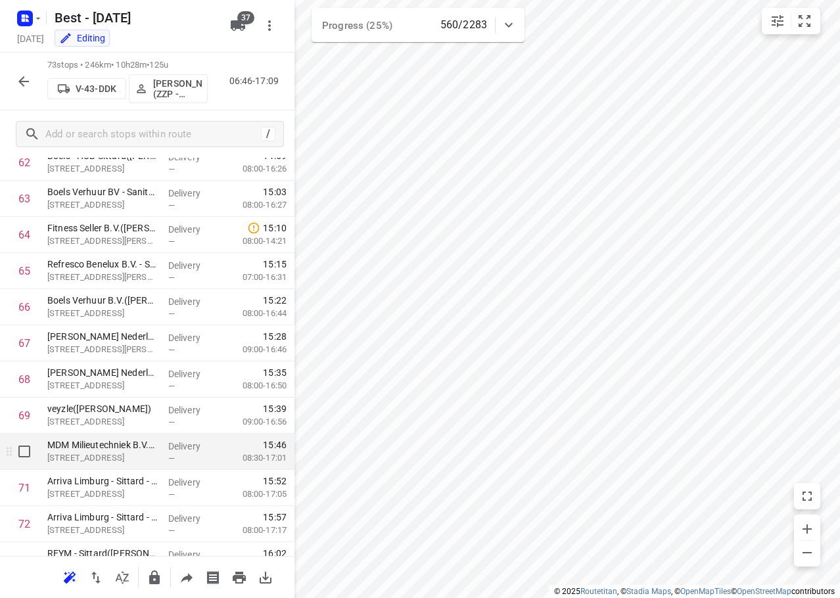
scroll to position [2343, 0]
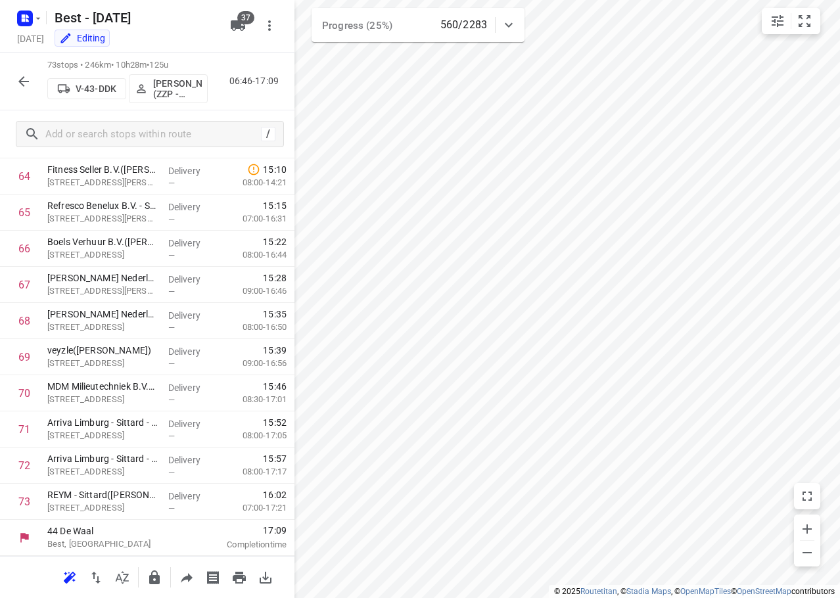
click at [28, 77] on icon "button" at bounding box center [24, 82] width 16 height 16
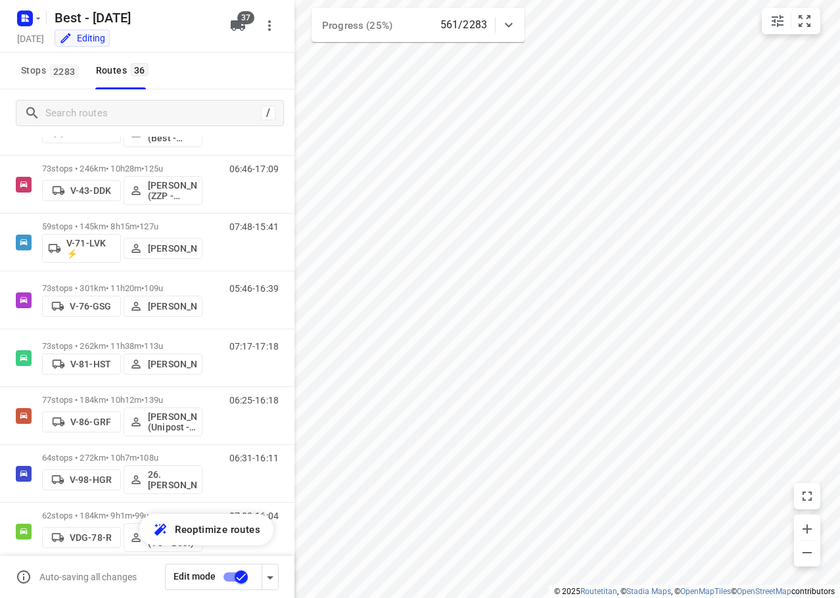
scroll to position [479, 0]
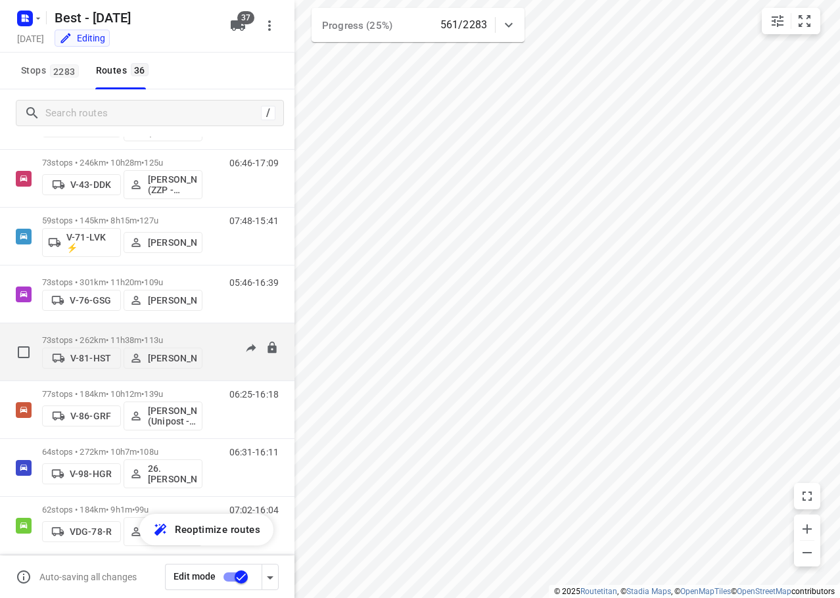
click at [195, 329] on div "73 stops • 262km • 11h38m • 113u V-81-HST Rick Jansen" at bounding box center [122, 352] width 160 height 47
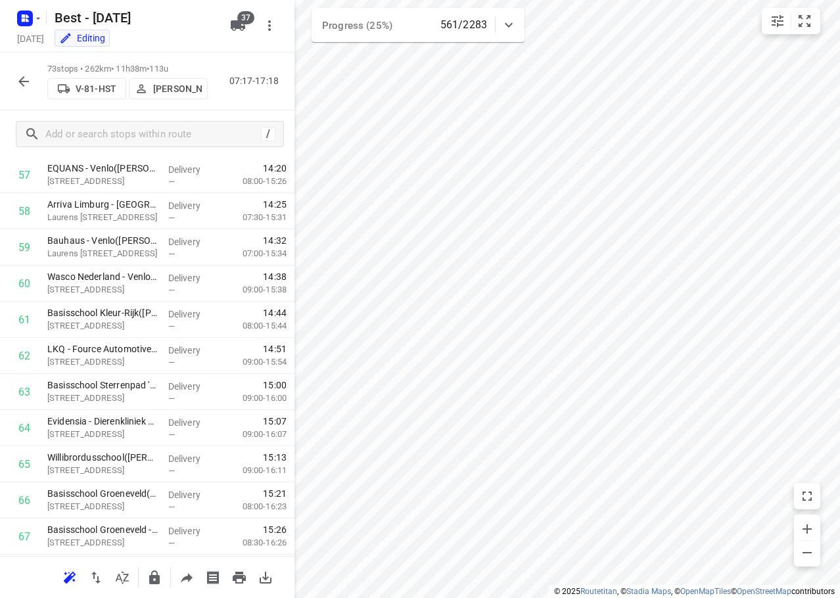
scroll to position [2343, 0]
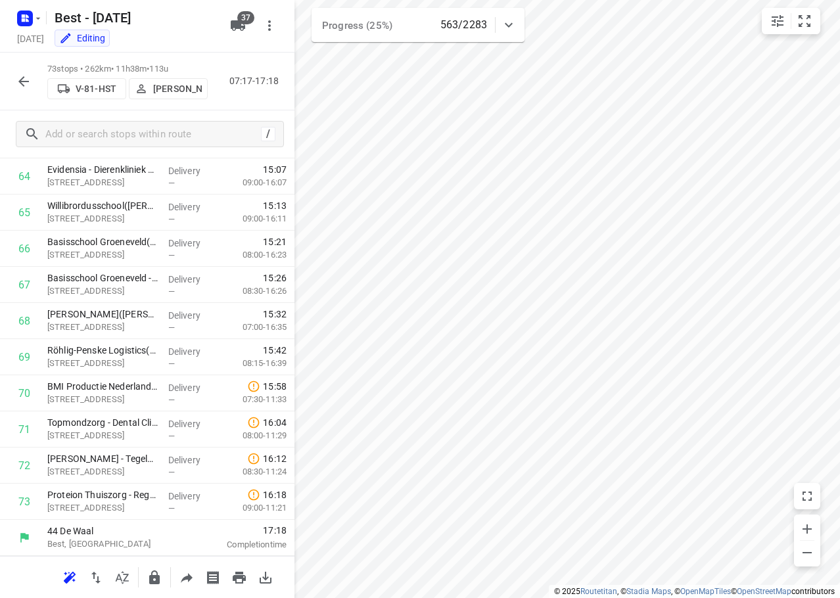
click at [29, 79] on icon "button" at bounding box center [24, 82] width 16 height 16
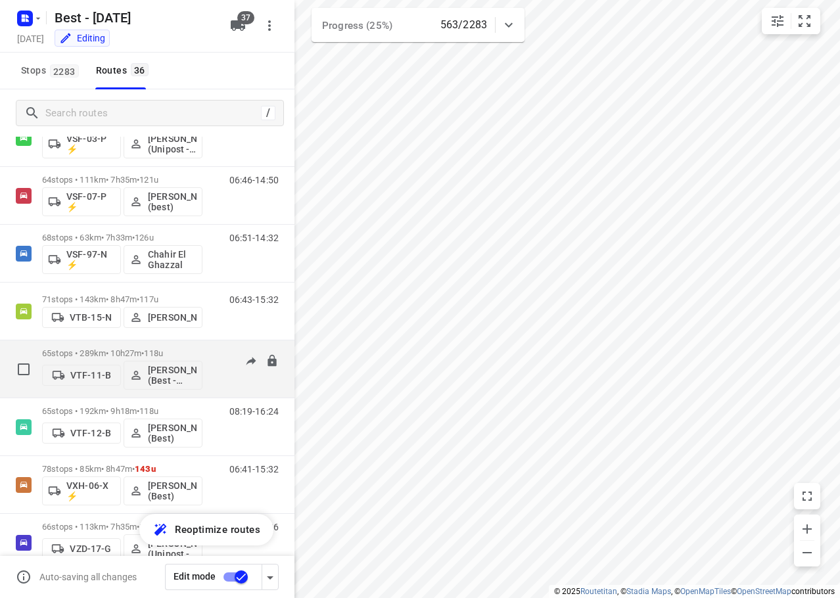
scroll to position [1083, 0]
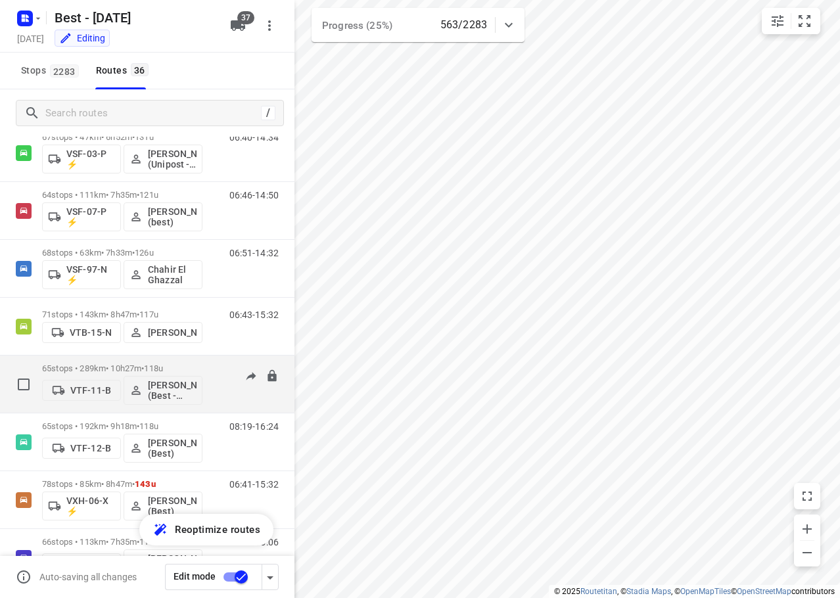
click at [137, 364] on p "65 stops • 289km • 10h27m • 118u" at bounding box center [122, 368] width 160 height 10
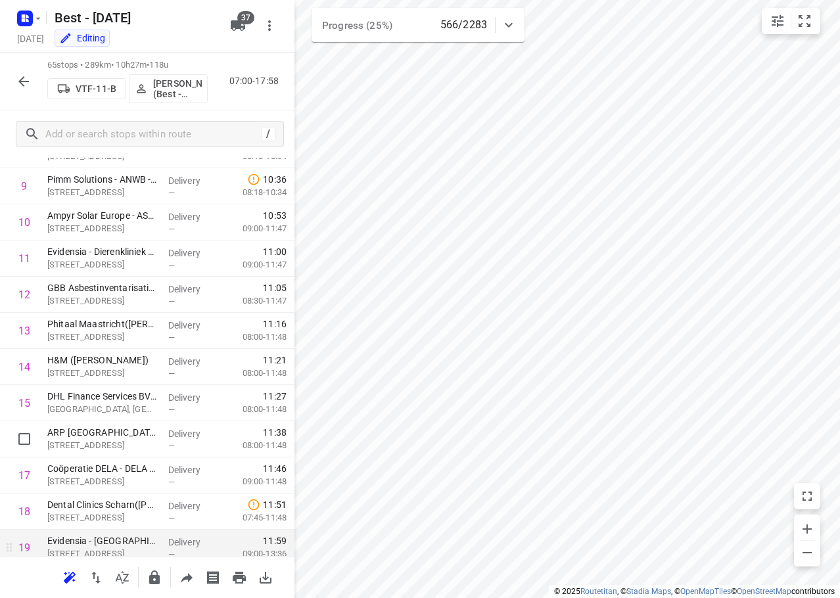
scroll to position [0, 0]
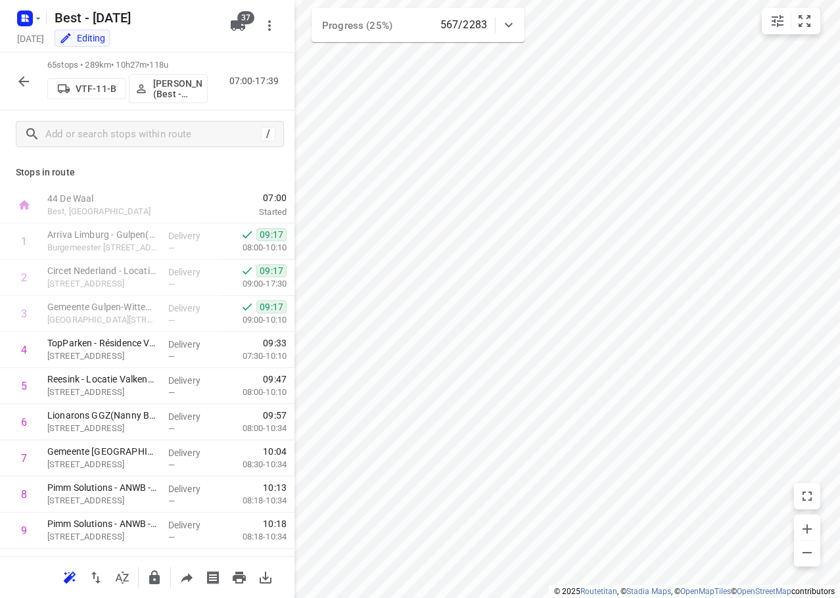
click at [183, 168] on p "Stops in route" at bounding box center [147, 173] width 263 height 14
click at [183, 162] on div "Stops in route 44 De Waal Best, Netherlands 07:00 Started 1 Arriva Limburg - Gu…" at bounding box center [147, 357] width 294 height 398
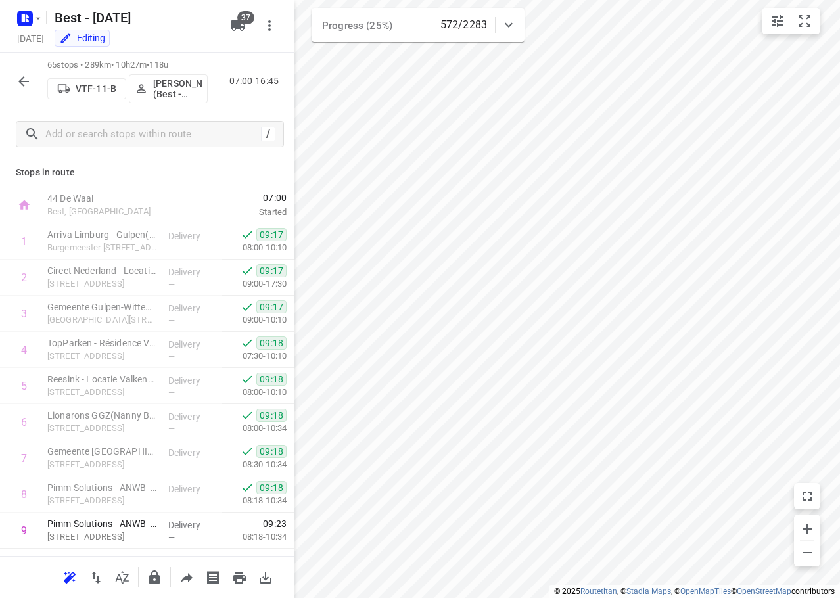
click at [18, 63] on div "65 stops • 289km • 10h27m • 118u VTF-11-B Wassim El Kadmiri (Best - ZZP) 07:00-…" at bounding box center [147, 82] width 294 height 58
click at [27, 74] on icon "button" at bounding box center [24, 82] width 16 height 16
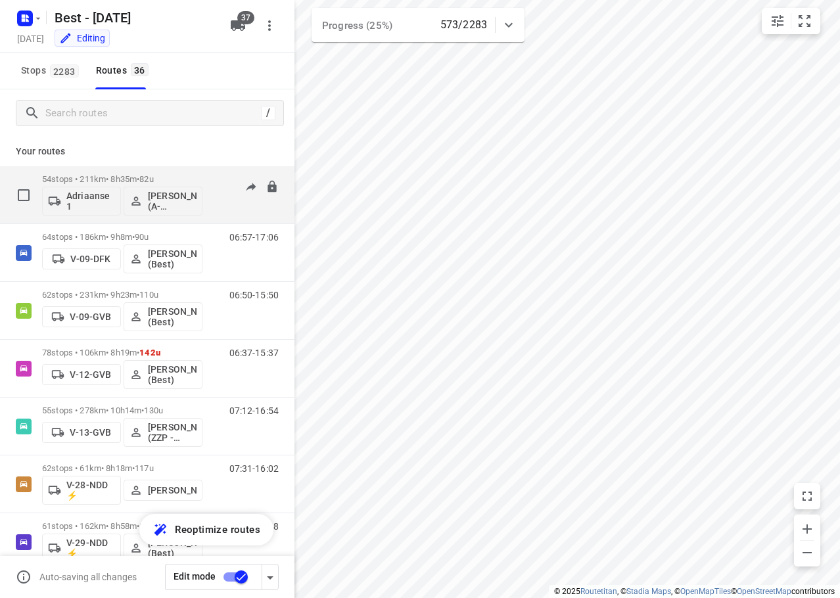
click at [197, 223] on div "54 stops • 211km • 8h35m • 82u Adriaanse 1 Souliman Aoussar (A-flexibleservice …" at bounding box center [147, 195] width 294 height 58
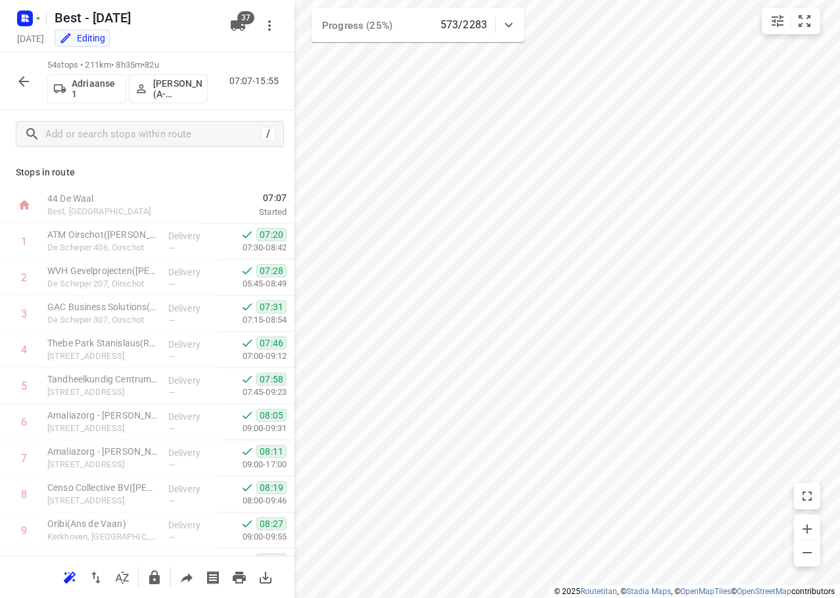
click at [22, 83] on icon "button" at bounding box center [23, 81] width 11 height 11
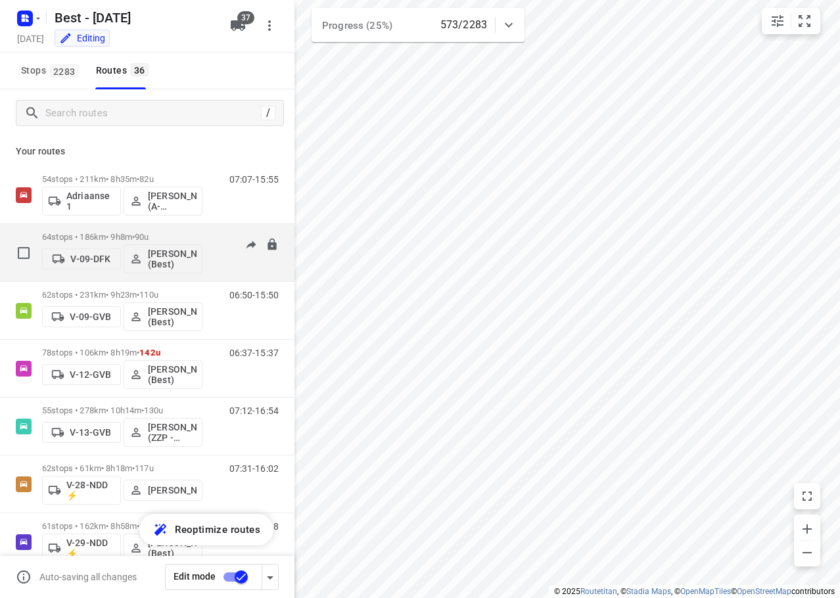
click at [122, 229] on div "64 stops • 186km • 9h8m • 90u V-09-DFK Tony van Doren (Best)" at bounding box center [122, 252] width 160 height 55
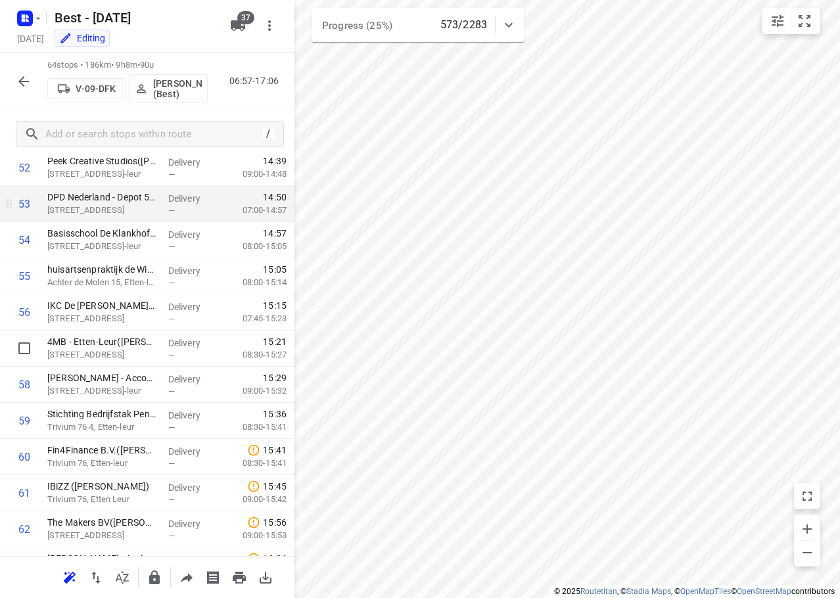
scroll to position [2017, 0]
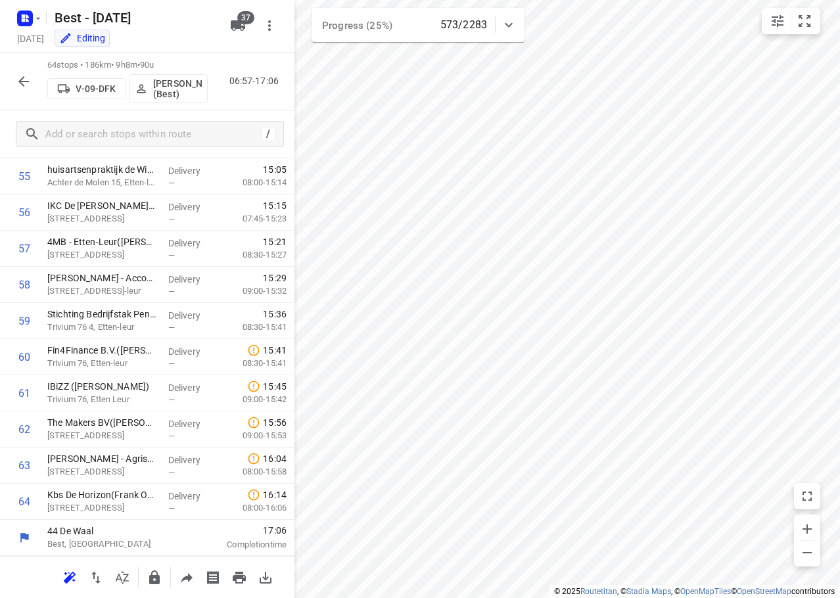
click at [24, 82] on icon "button" at bounding box center [23, 81] width 11 height 11
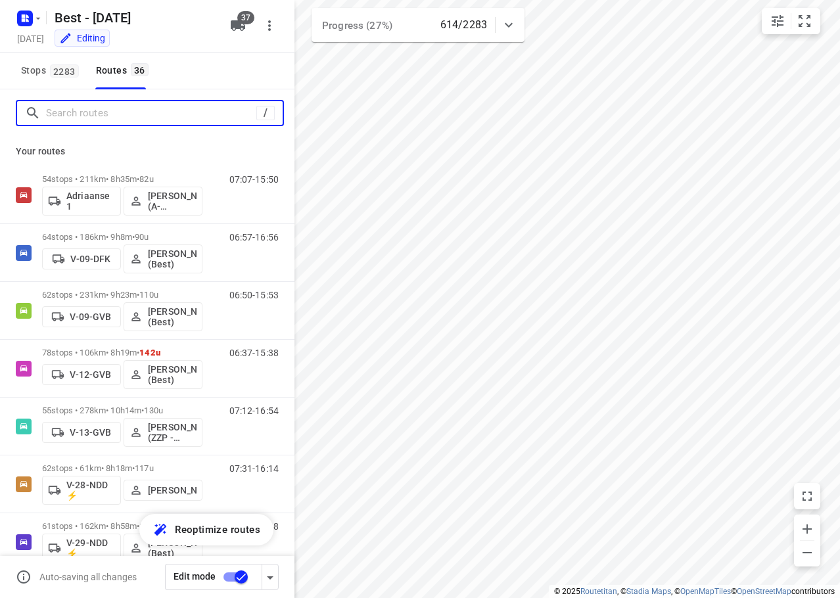
click at [144, 110] on input "Search routes" at bounding box center [151, 113] width 210 height 20
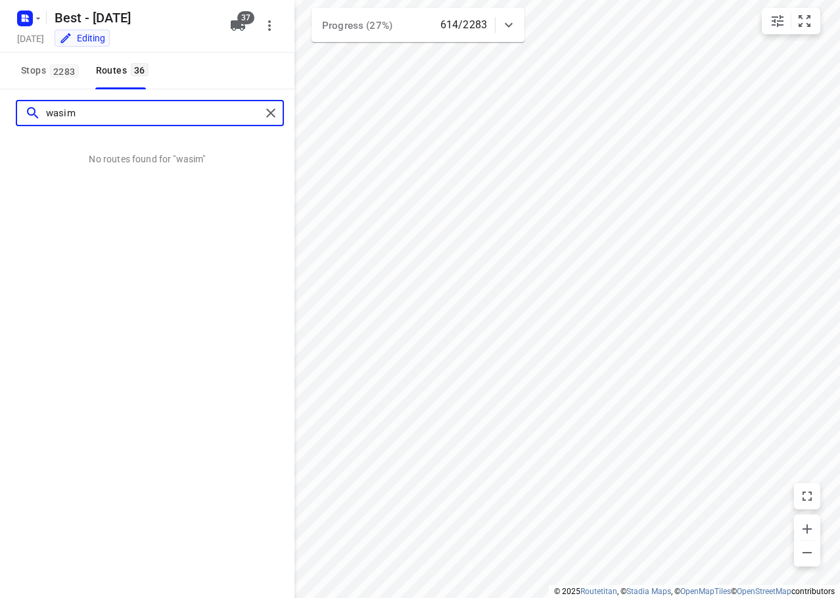
drag, startPoint x: 151, startPoint y: 122, endPoint x: -1, endPoint y: 126, distance: 151.9
click at [0, 126] on html "i © 2025 Routetitan , © Stadia Maps , © OpenMapTiles © OpenStreetMap contributo…" at bounding box center [420, 299] width 840 height 598
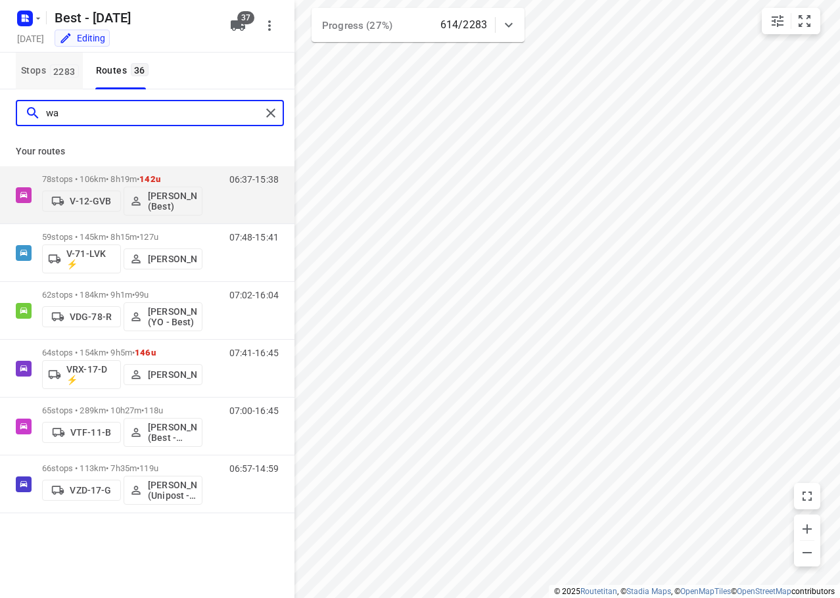
type input "was"
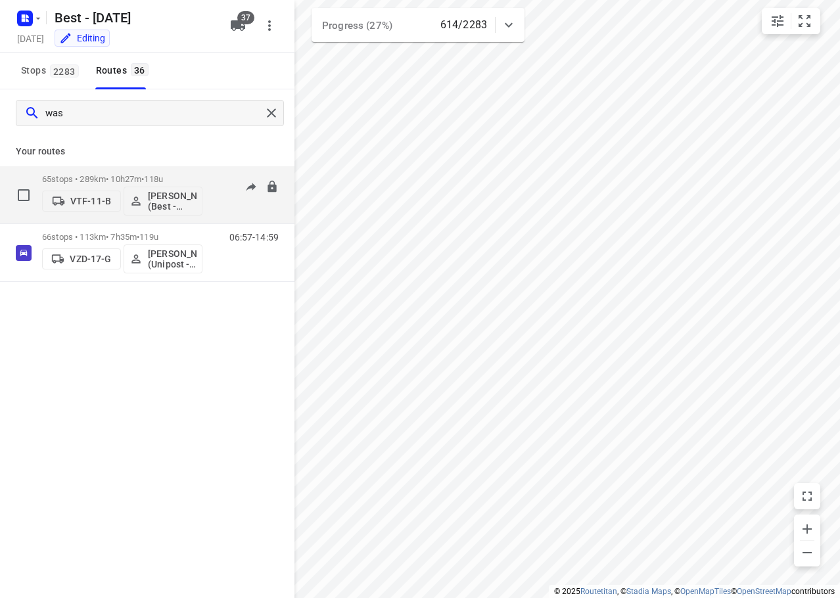
click at [170, 170] on div "65 stops • 289km • 10h27m • 118u VTF-11-B Wassim El Kadmiri (Best - ZZP)" at bounding box center [122, 195] width 160 height 55
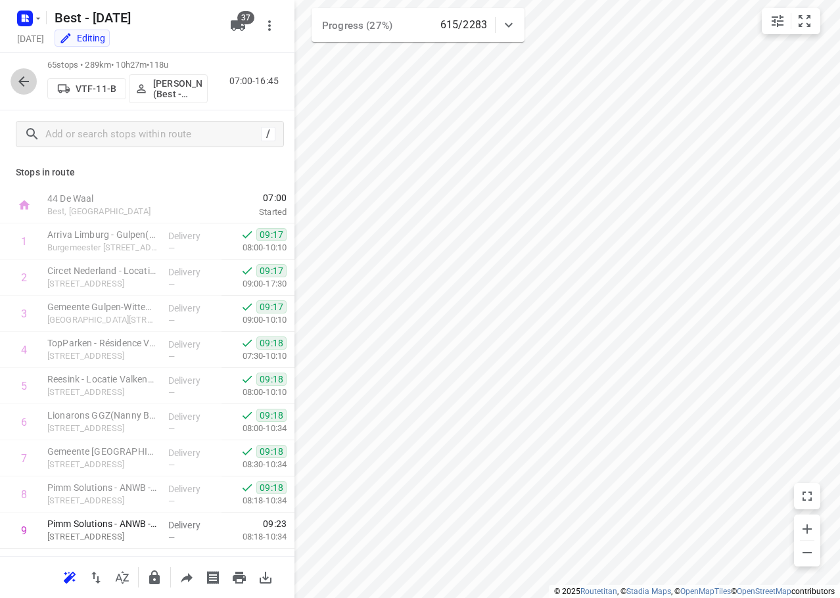
click at [20, 75] on icon "button" at bounding box center [24, 82] width 16 height 16
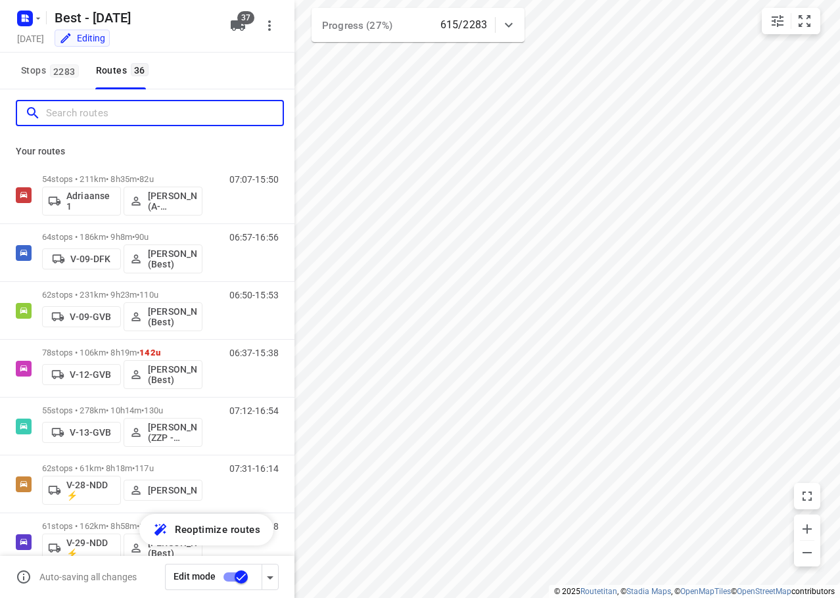
click at [66, 112] on input "Search routes" at bounding box center [164, 113] width 237 height 20
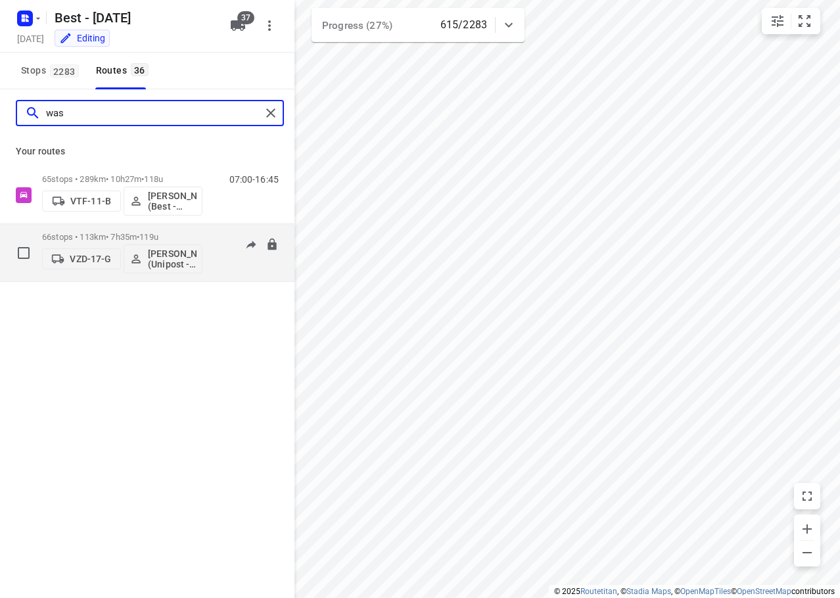
type input "was"
click at [124, 237] on p "66 stops • 113km • 7h35m • 119u" at bounding box center [122, 237] width 160 height 10
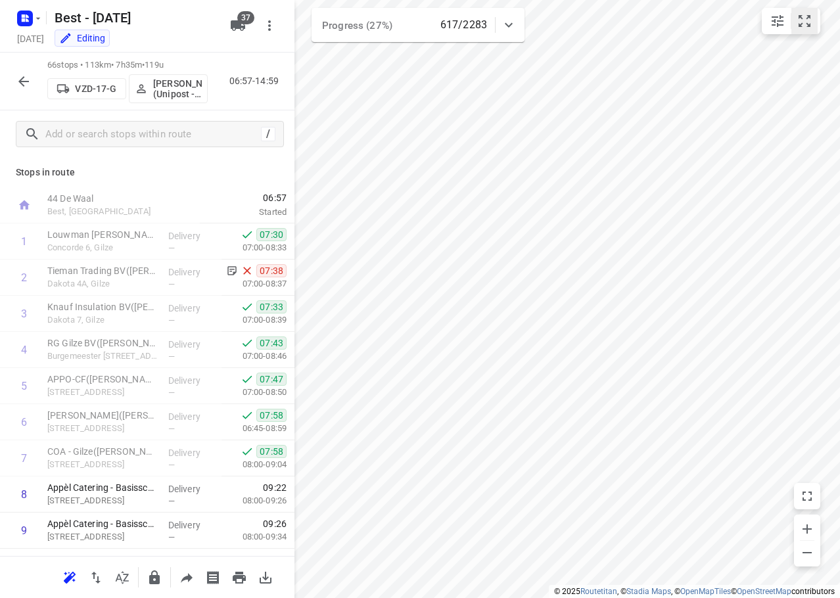
click at [799, 26] on icon "small contained button group" at bounding box center [805, 21] width 12 height 12
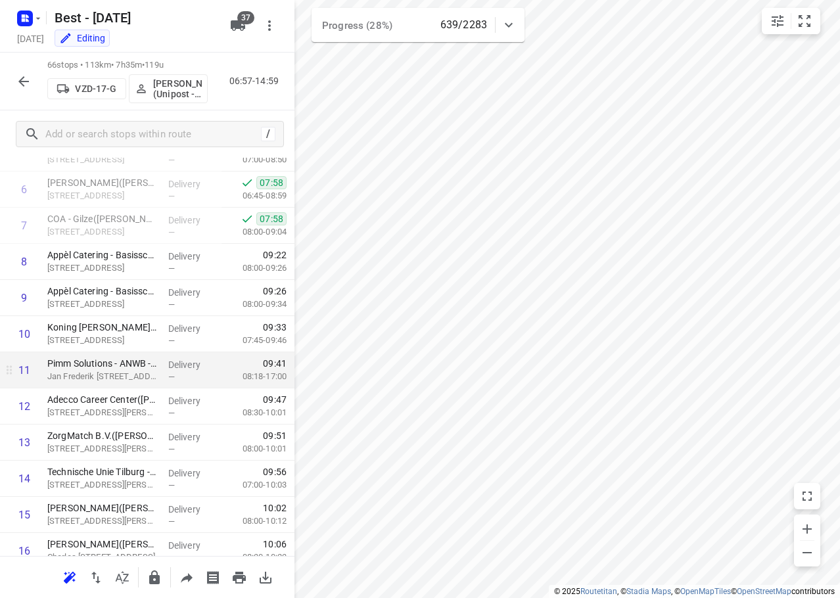
scroll to position [197, 0]
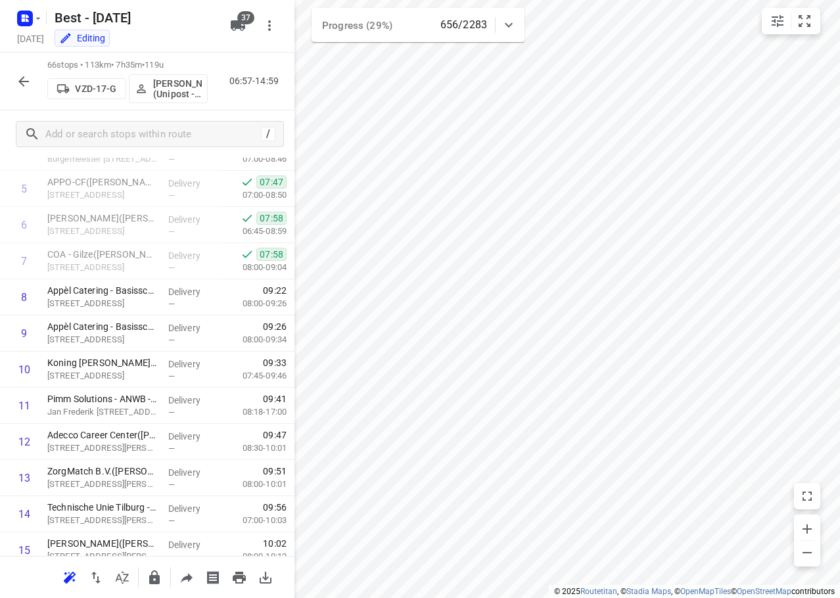
click at [17, 71] on button "button" at bounding box center [24, 81] width 26 height 26
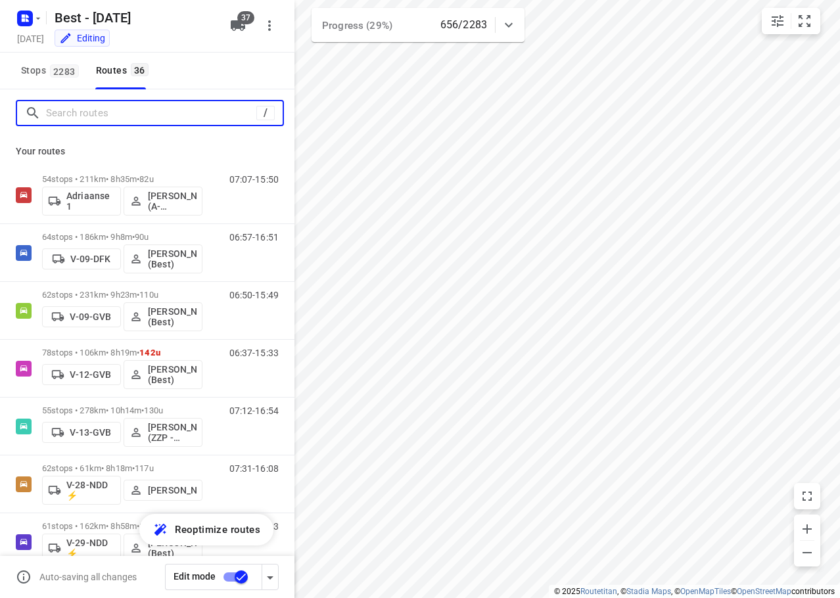
click at [135, 113] on input "Search routes" at bounding box center [151, 113] width 210 height 20
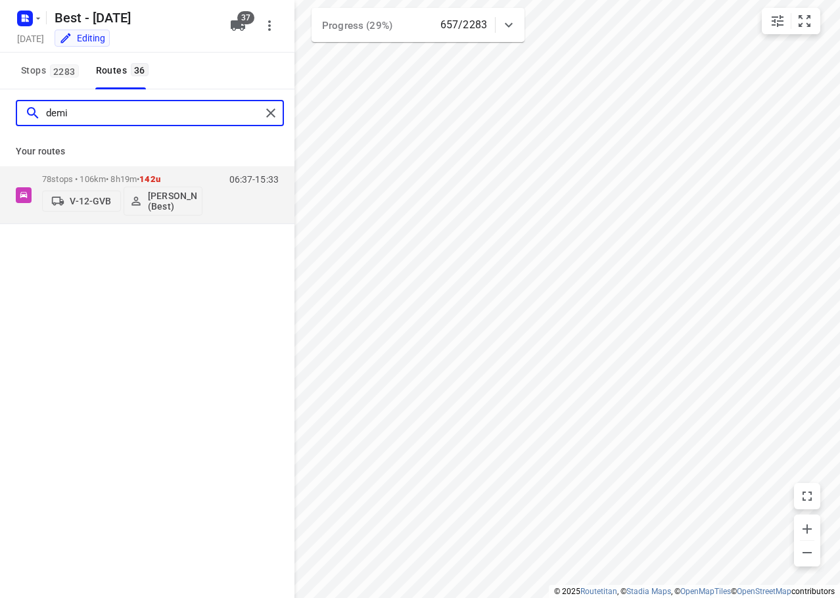
type input "demi"
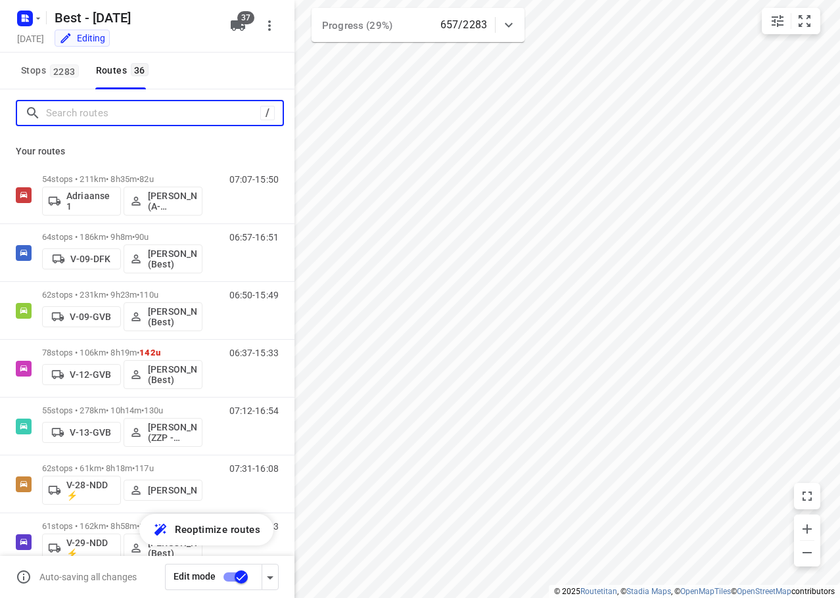
drag, startPoint x: 172, startPoint y: 121, endPoint x: 321, endPoint y: 29, distance: 175.3
click at [173, 118] on input "Search routes" at bounding box center [153, 113] width 214 height 20
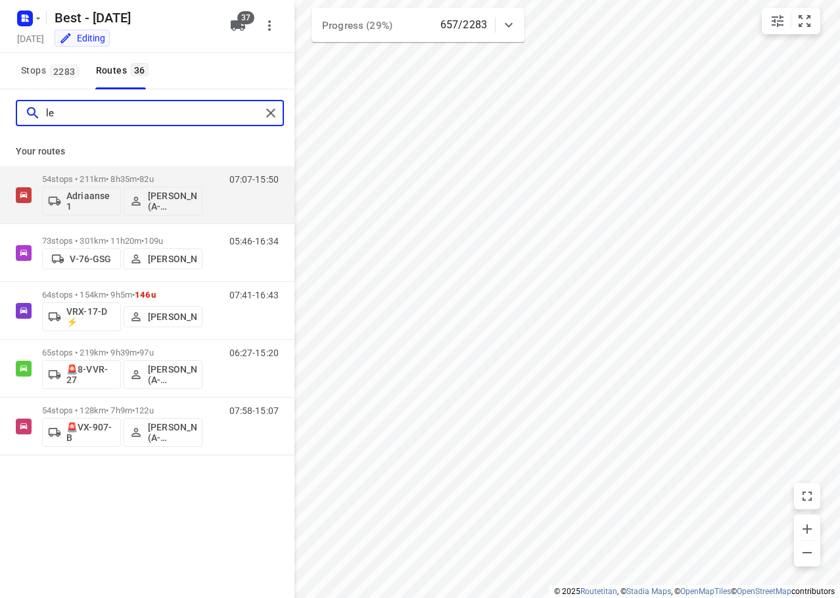
type input "l"
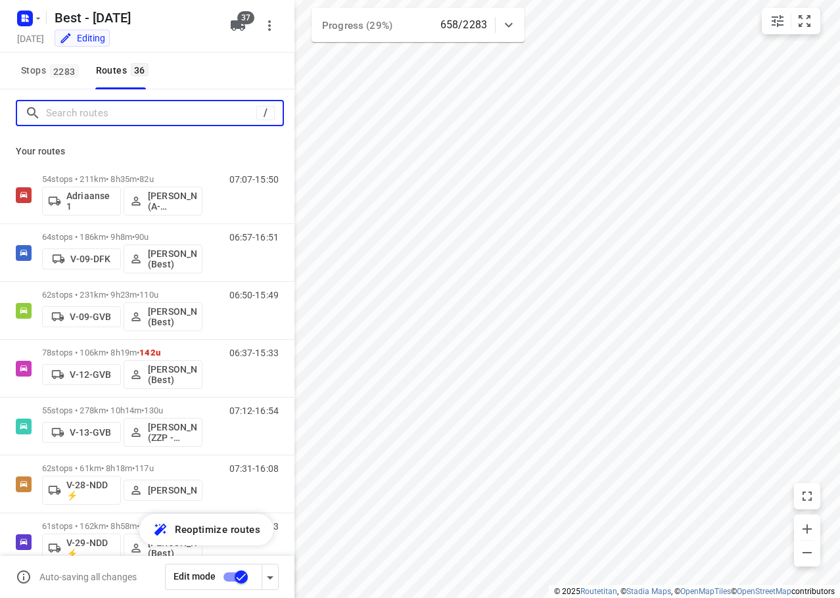
click at [227, 82] on div "Best - Monday Monday, Oct 06 Editing 37 Stops 2283 Routes 36 / Your routes 54 s…" at bounding box center [147, 299] width 294 height 598
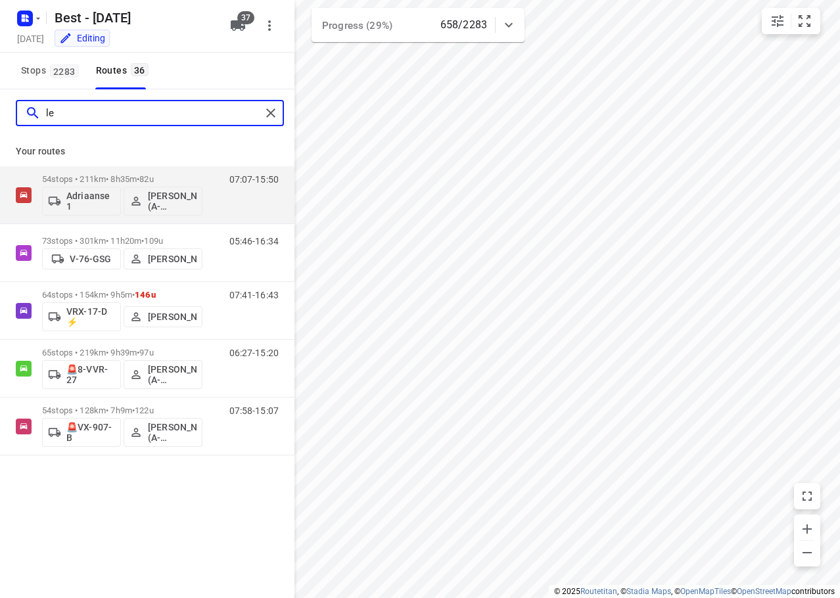
type input "l"
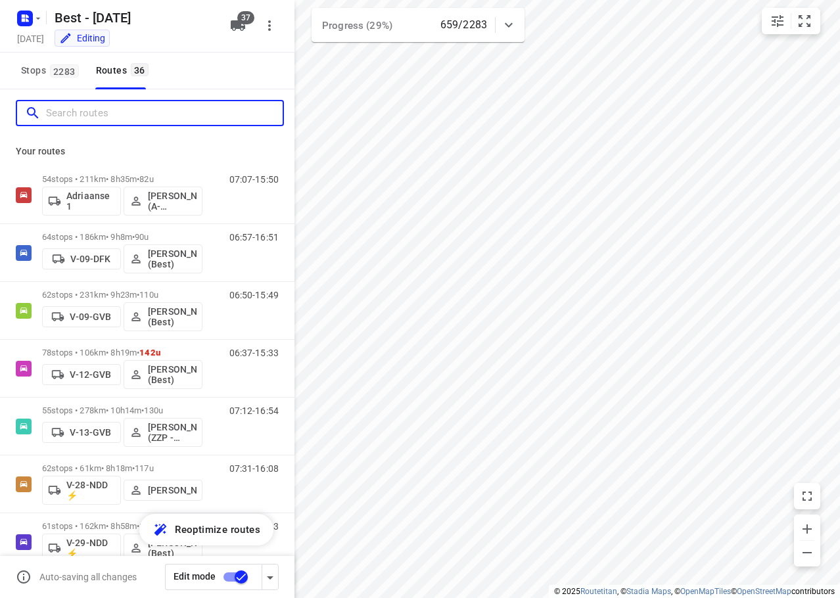
click at [100, 108] on input "Search routes" at bounding box center [164, 113] width 237 height 20
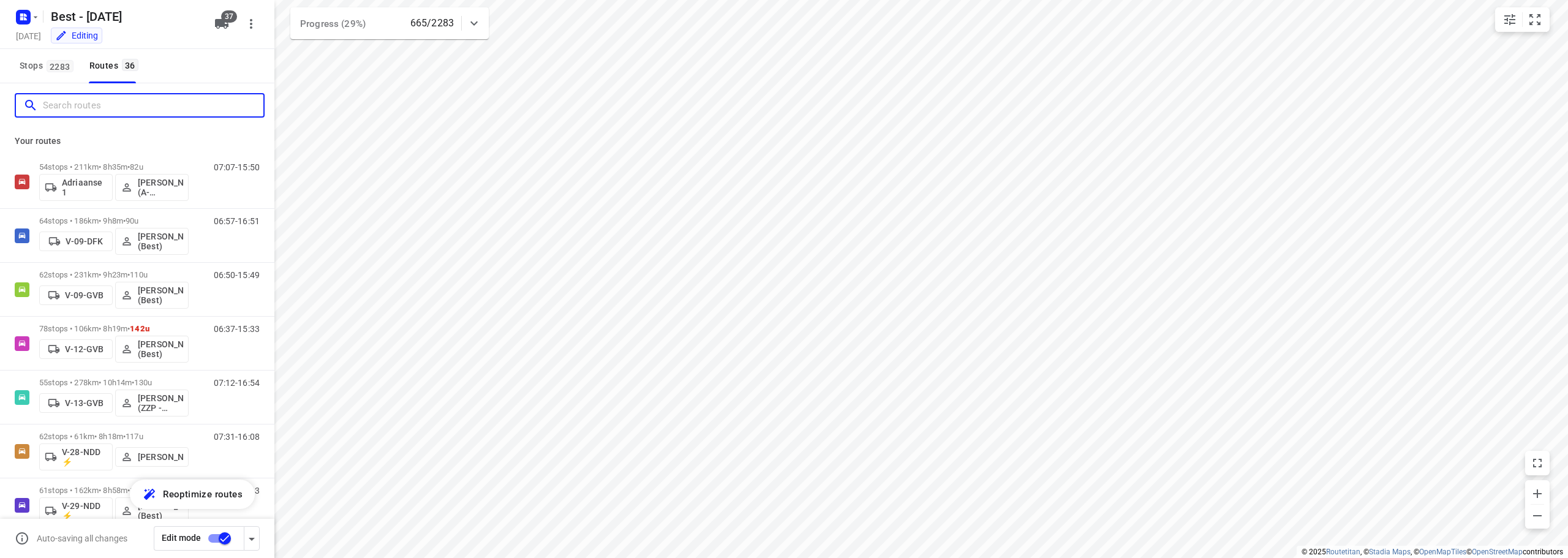
click at [107, 110] on input "Search routes" at bounding box center [153, 105] width 221 height 19
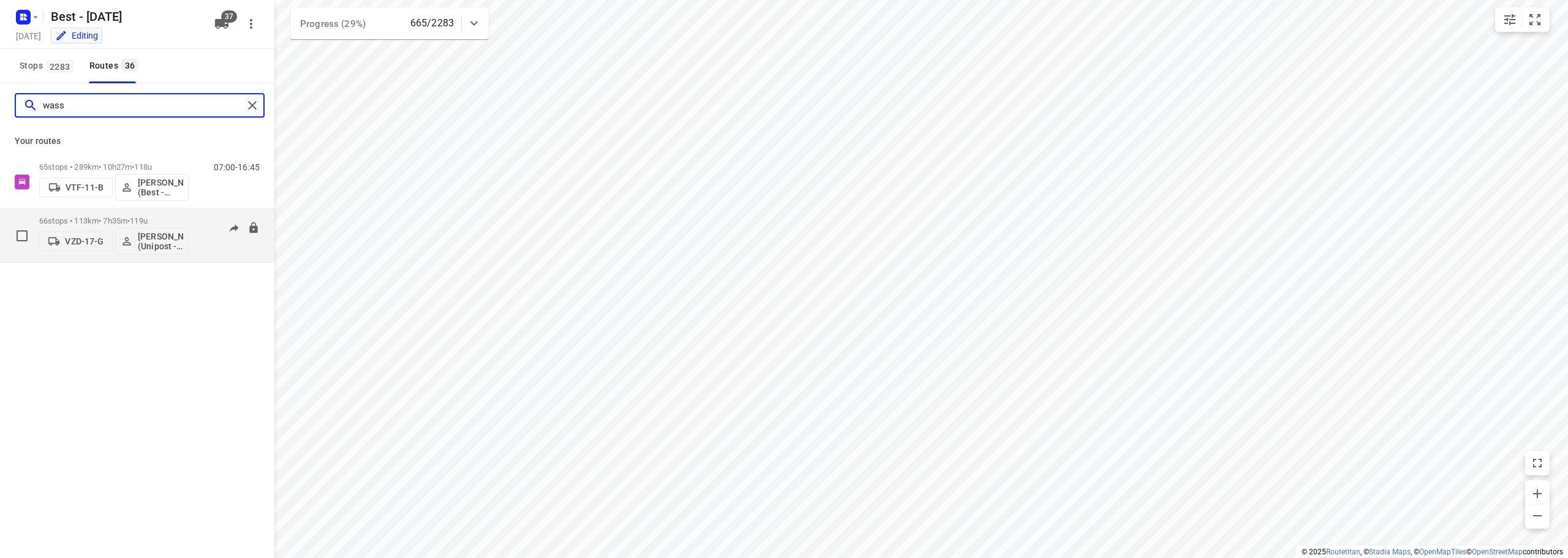
type input "wass"
click at [130, 223] on span "•" at bounding box center [129, 221] width 3 height 9
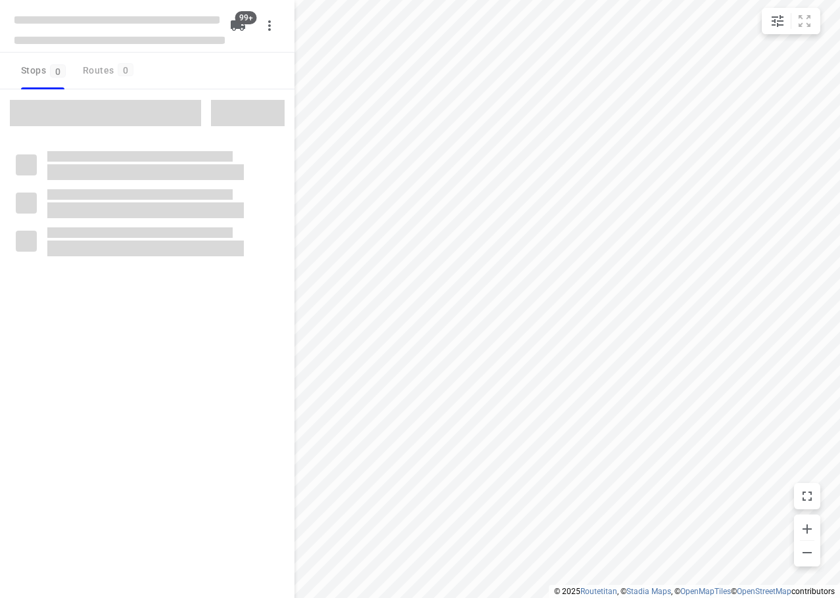
checkbox input "true"
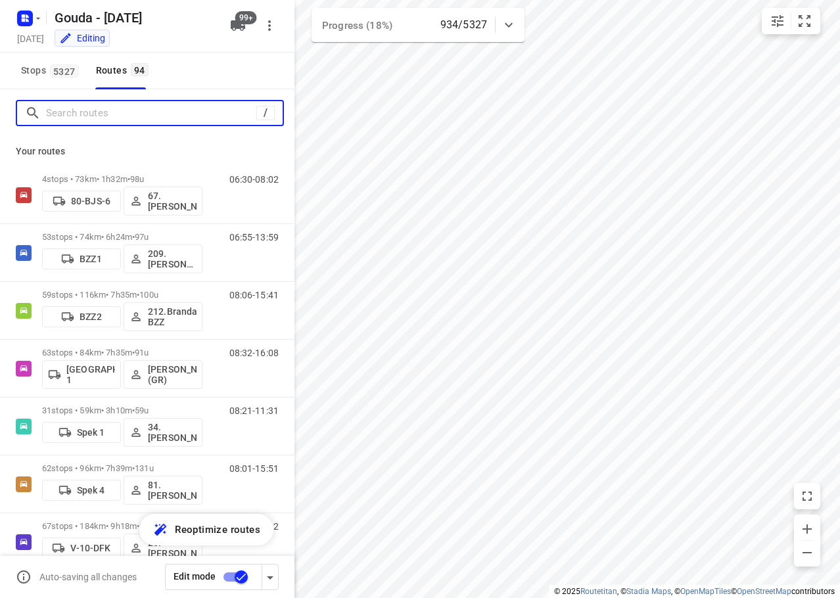
click at [131, 108] on input "Search routes" at bounding box center [151, 113] width 210 height 20
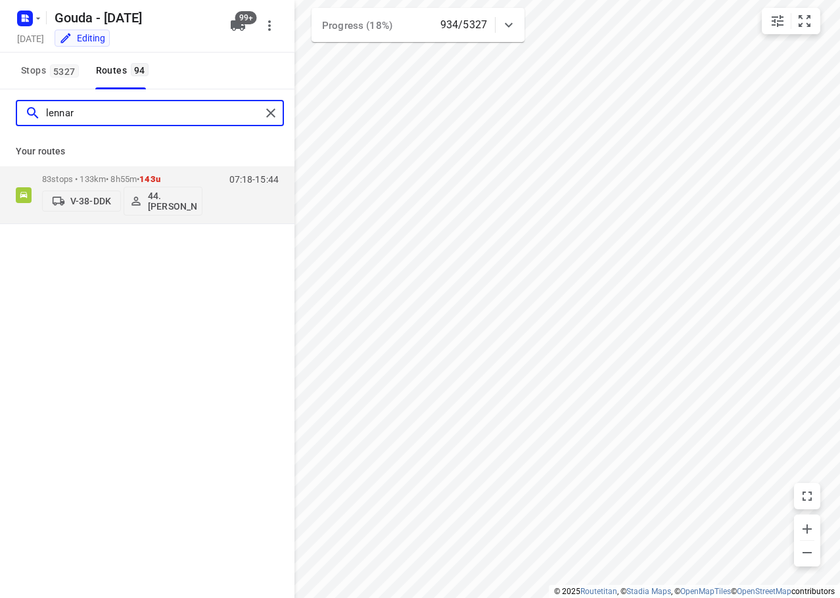
type input "lennard"
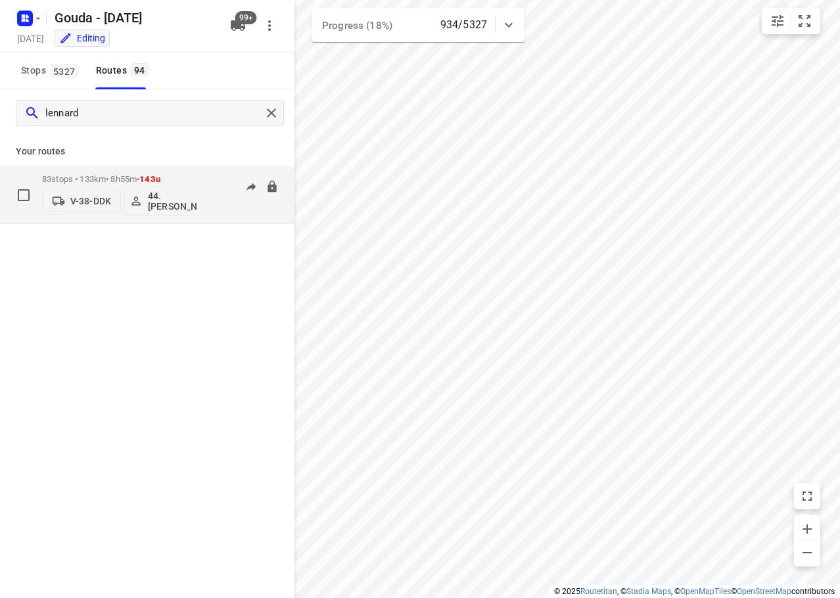
click at [160, 175] on span "143u" at bounding box center [149, 179] width 21 height 10
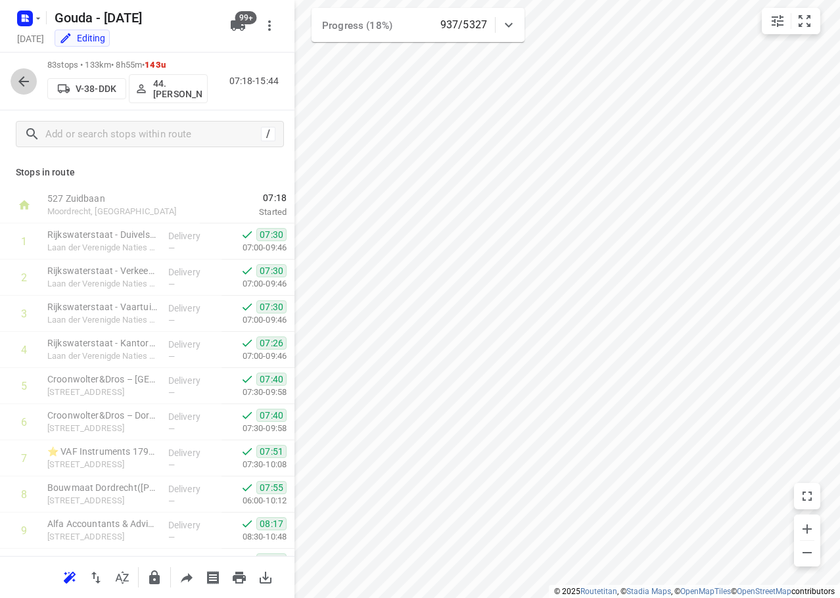
click at [22, 80] on icon "button" at bounding box center [24, 82] width 16 height 16
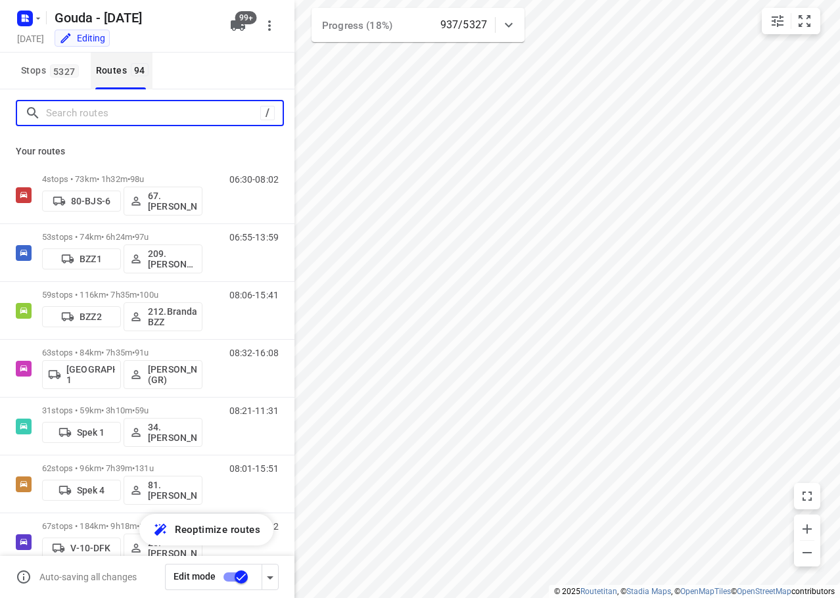
drag, startPoint x: 110, startPoint y: 115, endPoint x: 146, endPoint y: 80, distance: 50.2
click at [113, 109] on input "Search routes" at bounding box center [153, 113] width 214 height 20
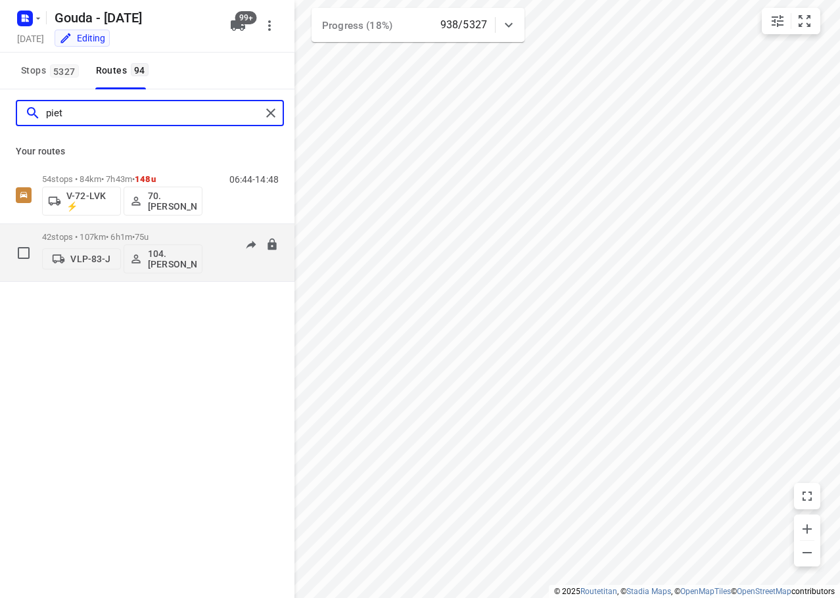
type input "piet"
click at [165, 239] on p "42 stops • 107km • 6h1m • 75u" at bounding box center [122, 237] width 160 height 10
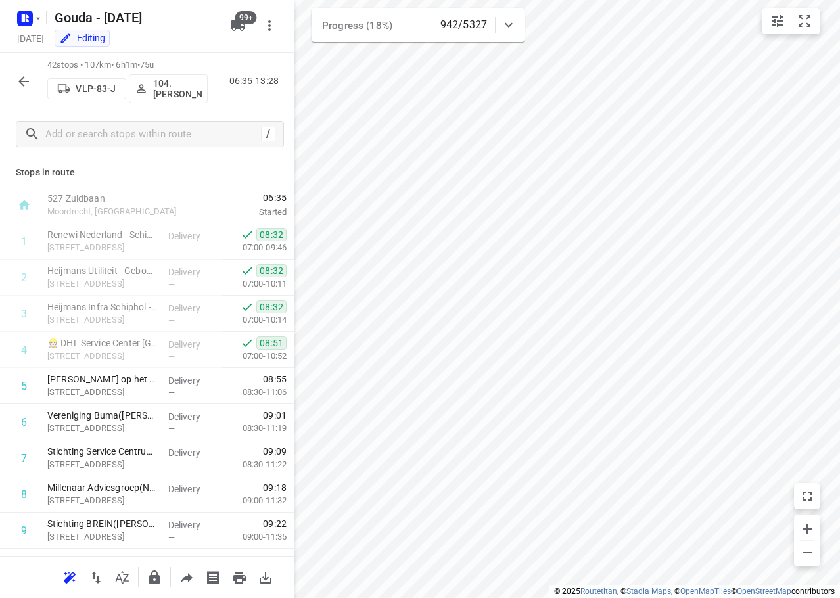
click at [223, 170] on p "Stops in route" at bounding box center [147, 173] width 263 height 14
click at [212, 172] on p "Stops in route" at bounding box center [147, 173] width 263 height 14
click at [183, 169] on p "Stops in route" at bounding box center [147, 173] width 263 height 14
click at [188, 581] on icon "button" at bounding box center [187, 578] width 12 height 10
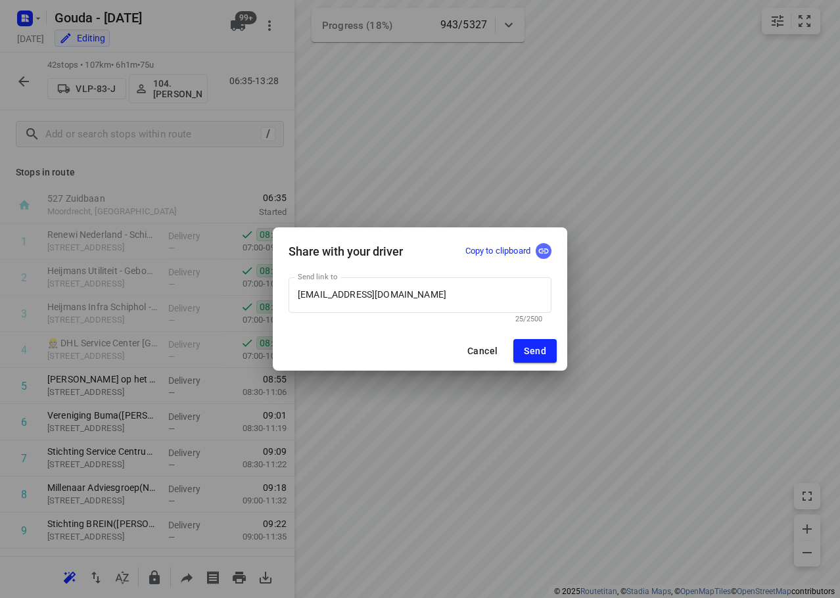
click at [539, 252] on icon "button" at bounding box center [544, 250] width 10 height 5
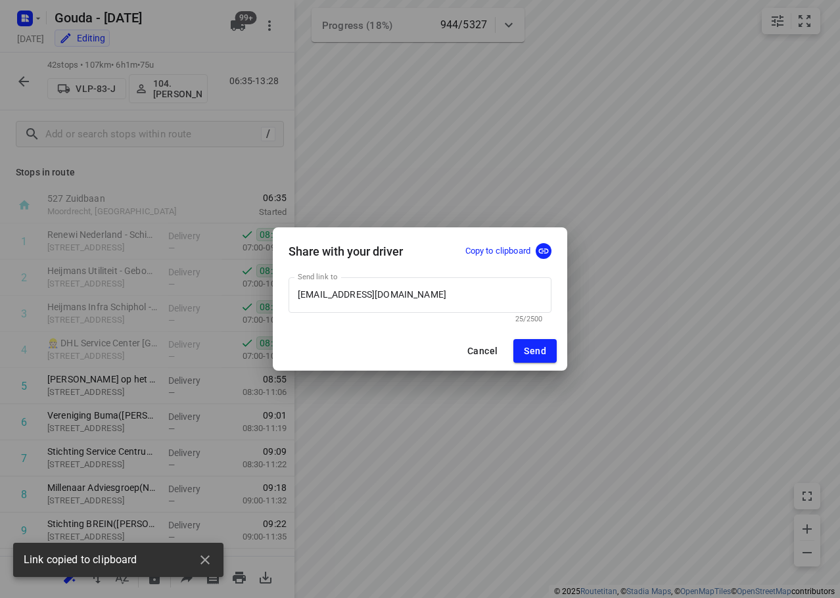
drag, startPoint x: 479, startPoint y: 354, endPoint x: 496, endPoint y: 355, distance: 16.5
click at [479, 354] on span "Cancel" at bounding box center [482, 351] width 30 height 11
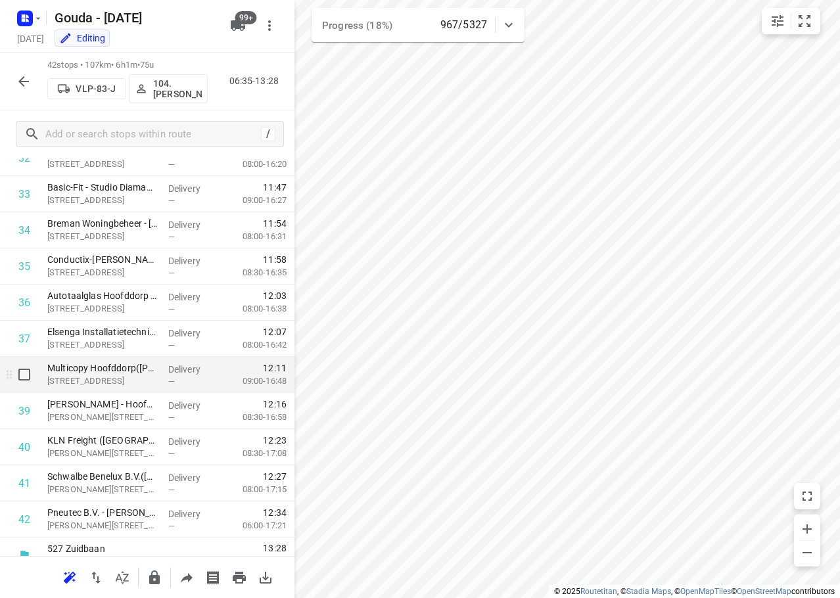
scroll to position [1222, 0]
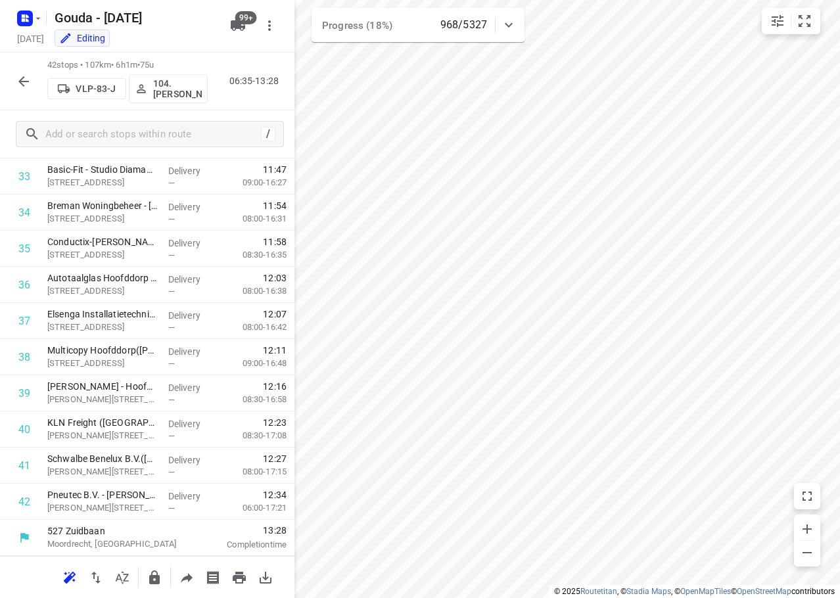
click at [16, 80] on icon "button" at bounding box center [24, 82] width 16 height 16
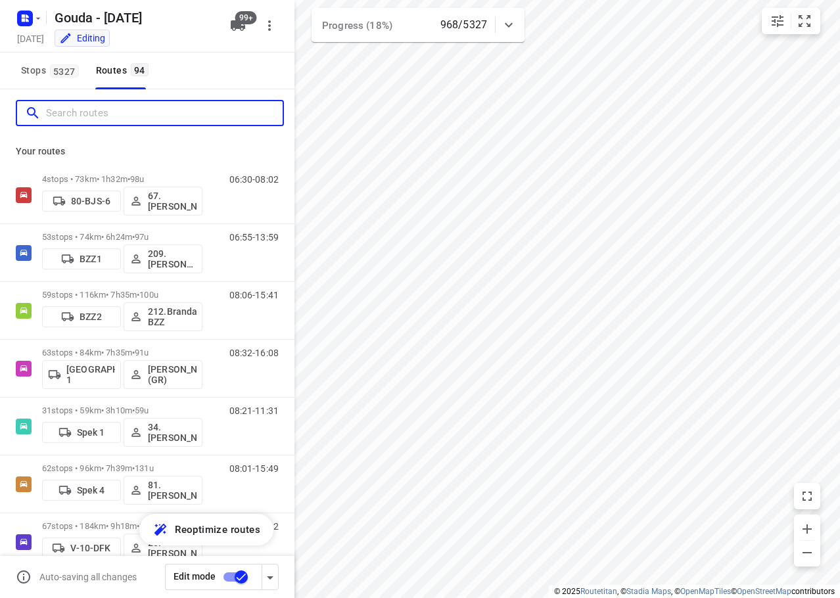
click at [106, 117] on input "Search routes" at bounding box center [164, 113] width 237 height 20
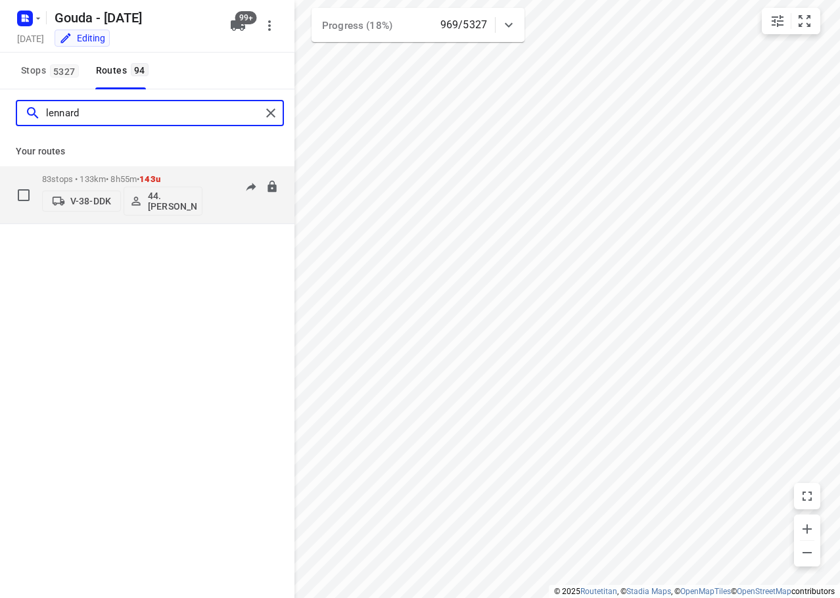
type input "lennard"
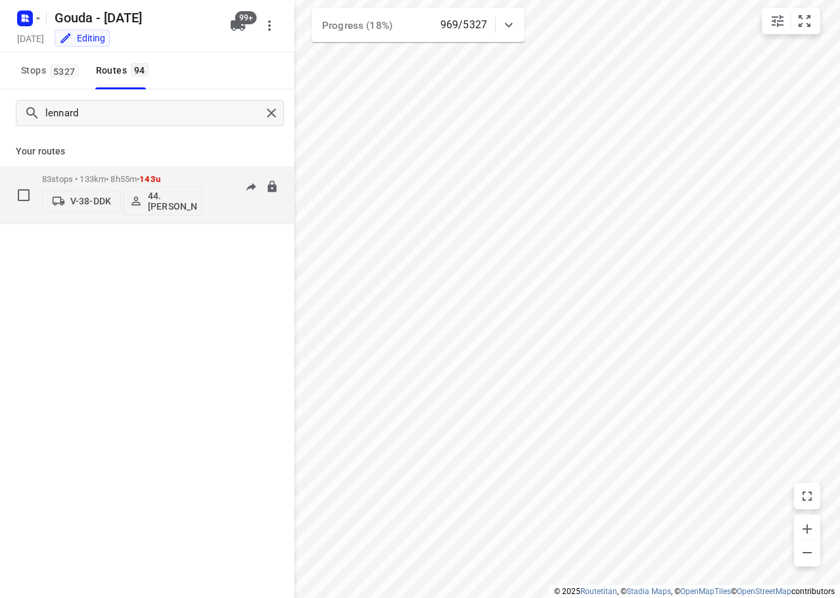
click at [185, 183] on p "83 stops • 133km • 8h55m • 143u" at bounding box center [122, 179] width 160 height 10
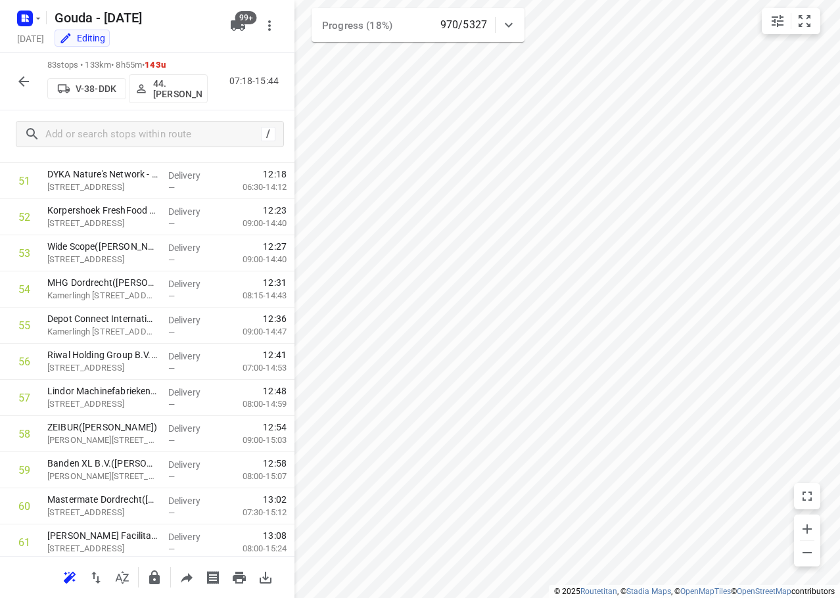
scroll to position [2704, 0]
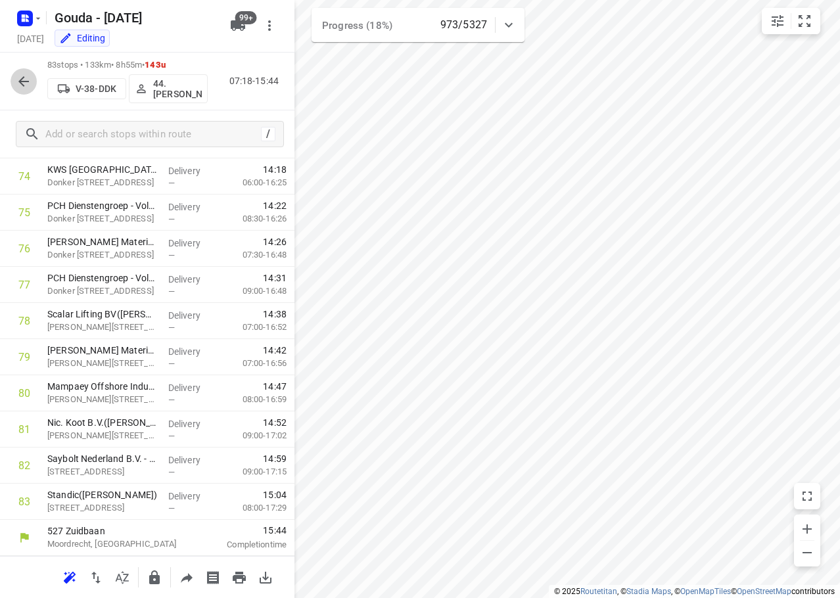
click at [24, 83] on icon "button" at bounding box center [24, 82] width 16 height 16
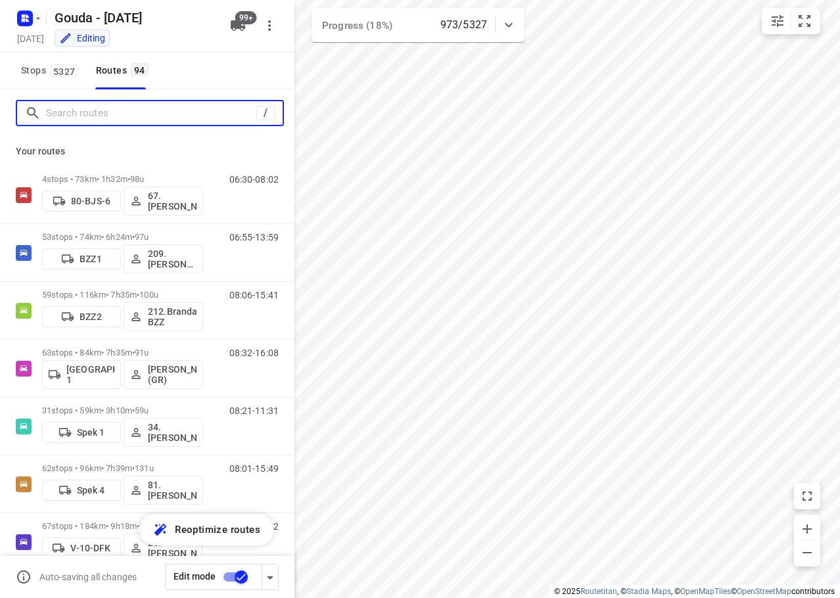
click at [80, 109] on input "Search routes" at bounding box center [151, 113] width 210 height 20
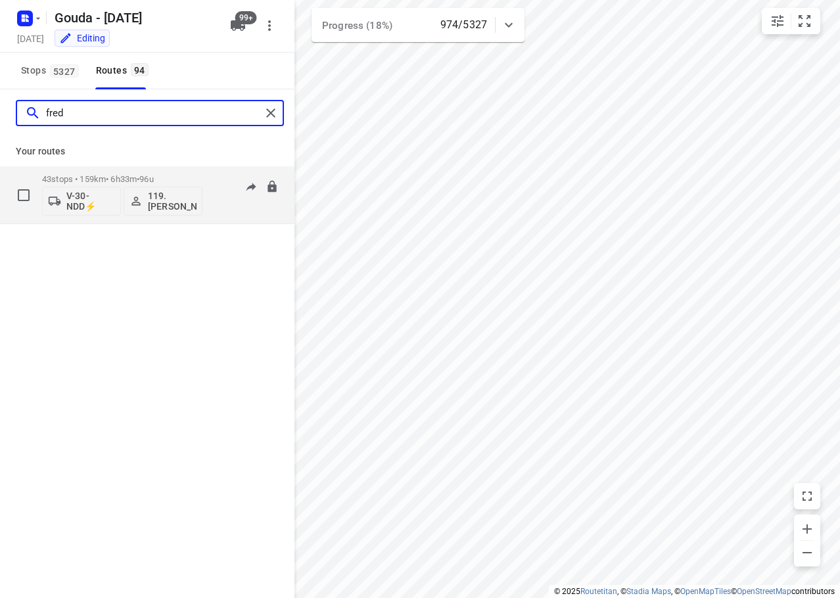
type input "fred"
click at [111, 173] on div "43 stops • 159km • 6h33m • 96u V-30-NDD⚡ 119.[PERSON_NAME]" at bounding box center [122, 195] width 160 height 55
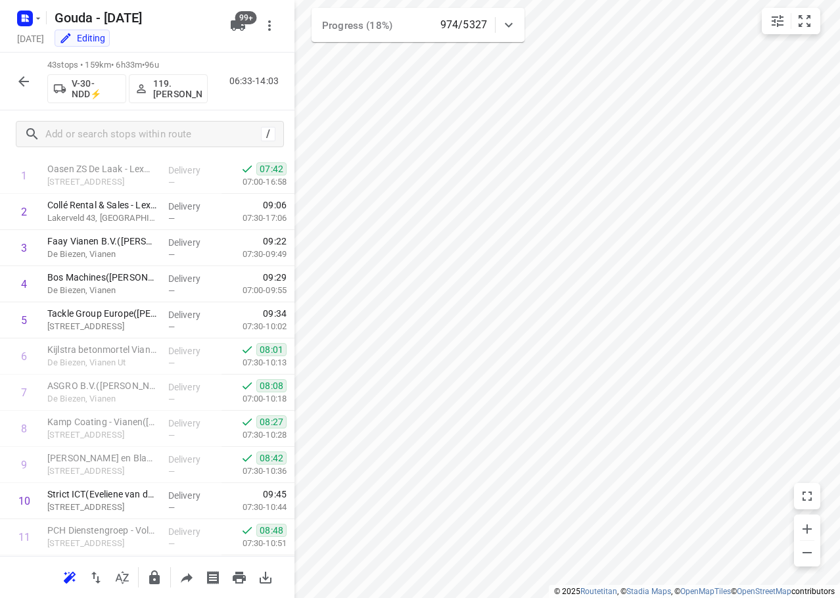
scroll to position [0, 0]
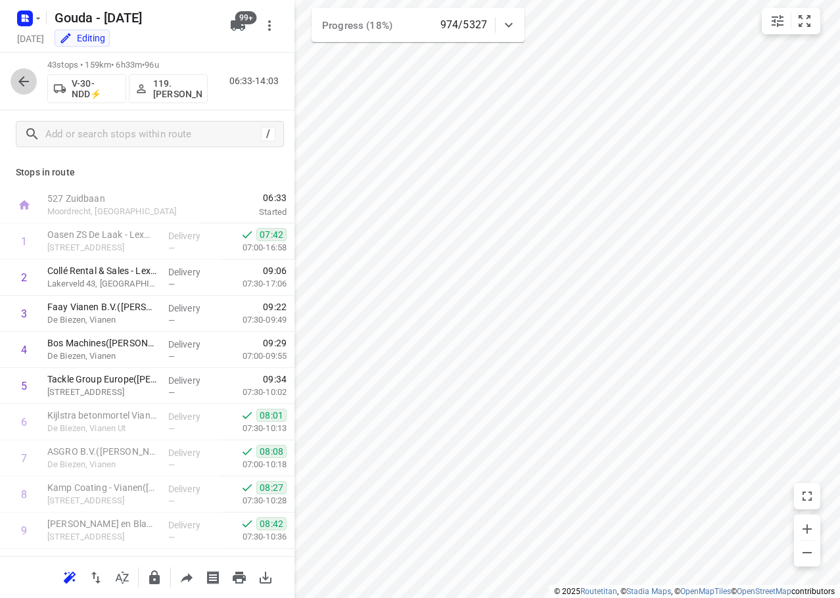
click at [20, 72] on button "button" at bounding box center [24, 81] width 26 height 26
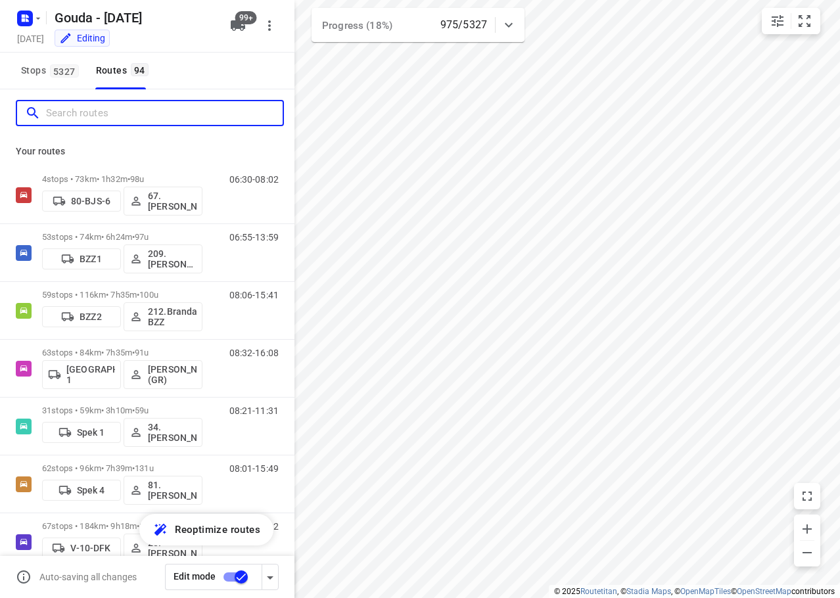
click at [73, 118] on input "Search routes" at bounding box center [164, 113] width 237 height 20
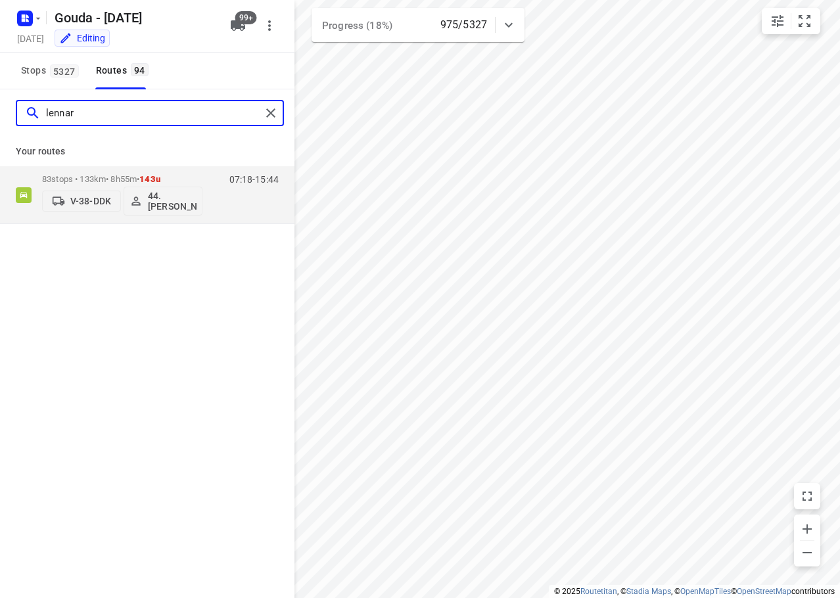
drag, startPoint x: 89, startPoint y: 116, endPoint x: -1, endPoint y: 114, distance: 90.1
click at [0, 114] on html "i © 2025 Routetitan , © Stadia Maps , © OpenMapTiles © OpenStreetMap contributo…" at bounding box center [420, 299] width 840 height 598
type input "fred"
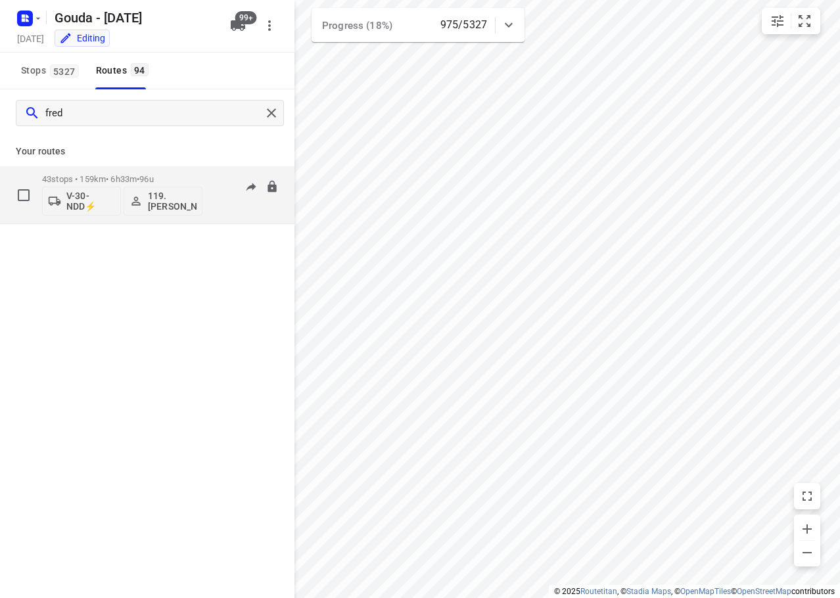
click at [153, 175] on span "96u" at bounding box center [146, 179] width 14 height 10
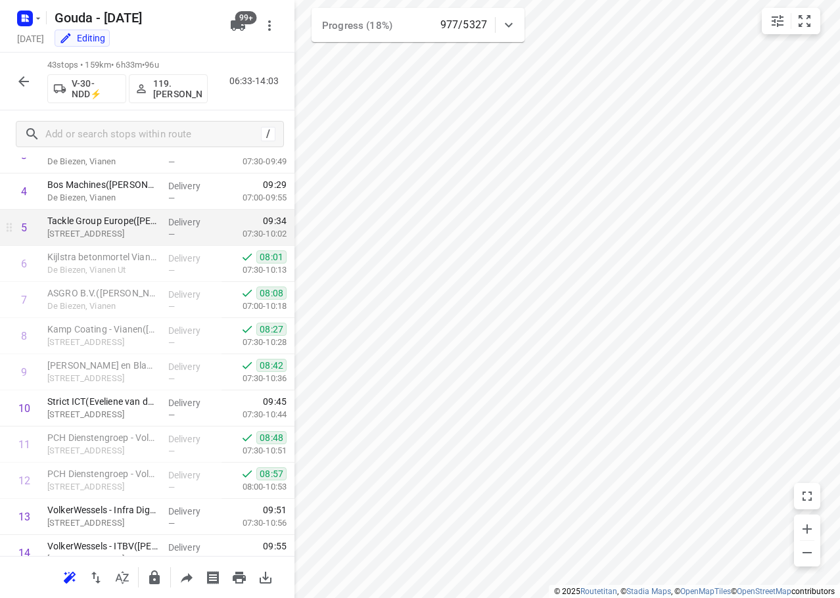
scroll to position [197, 0]
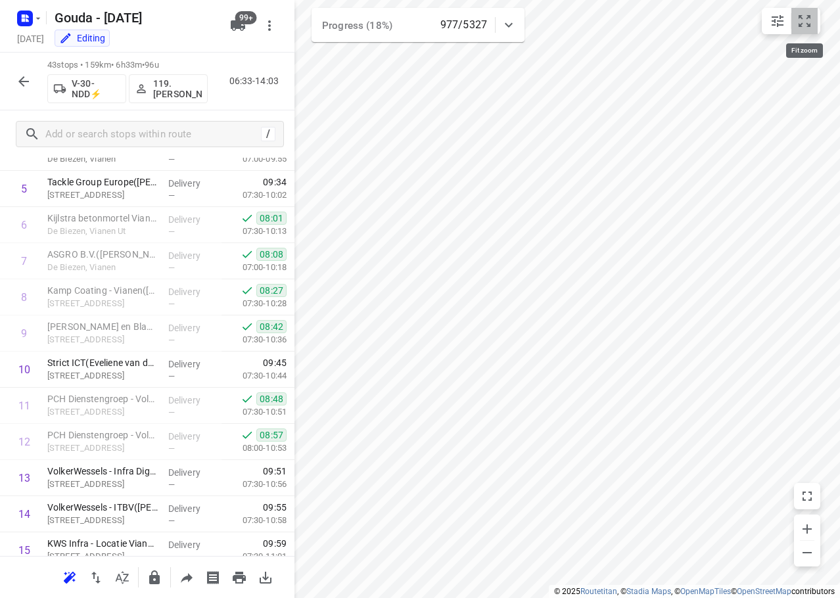
click at [803, 21] on icon "small contained button group" at bounding box center [805, 21] width 16 height 16
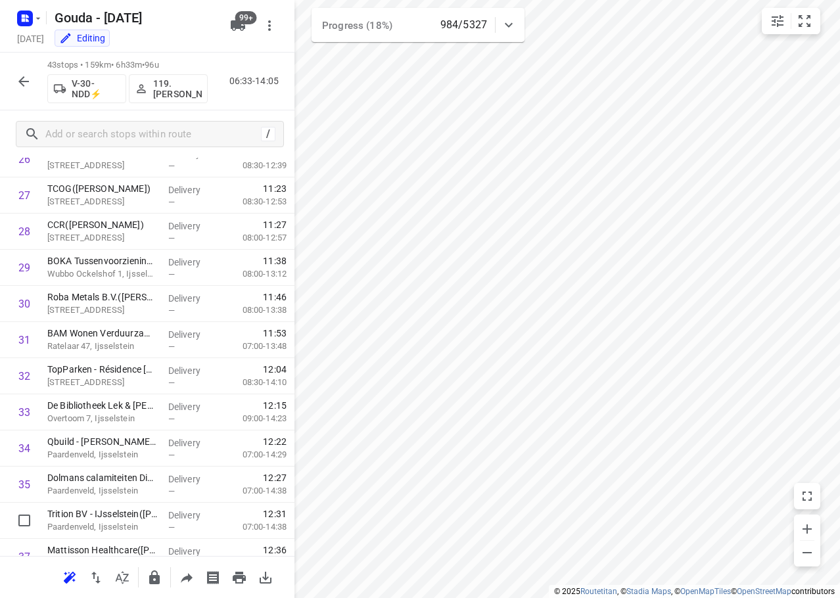
scroll to position [1258, 0]
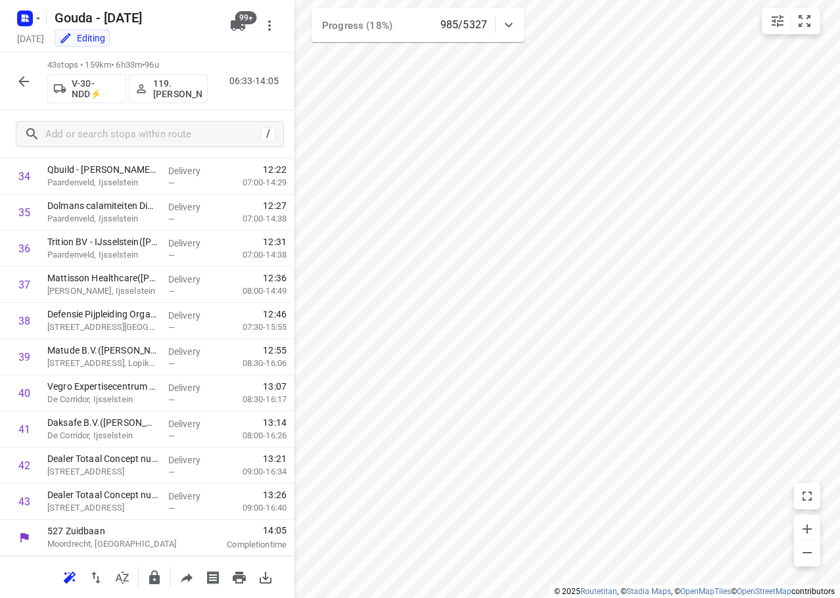
click at [14, 78] on button "button" at bounding box center [24, 81] width 26 height 26
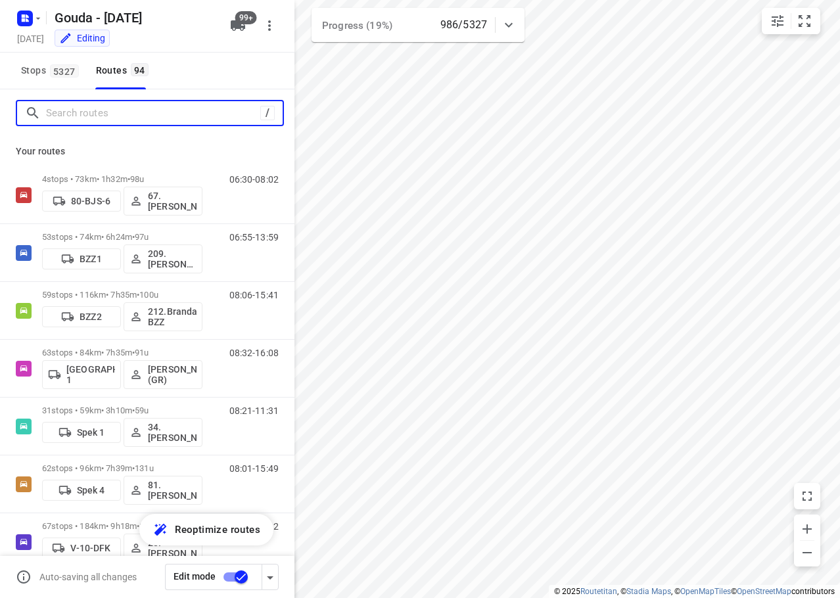
click at [133, 117] on input "Search routes" at bounding box center [153, 113] width 214 height 20
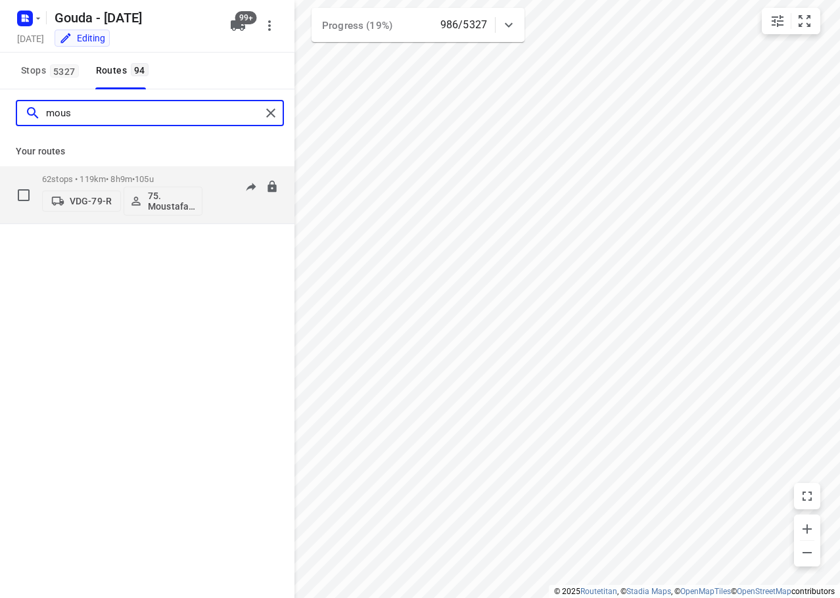
type input "mous"
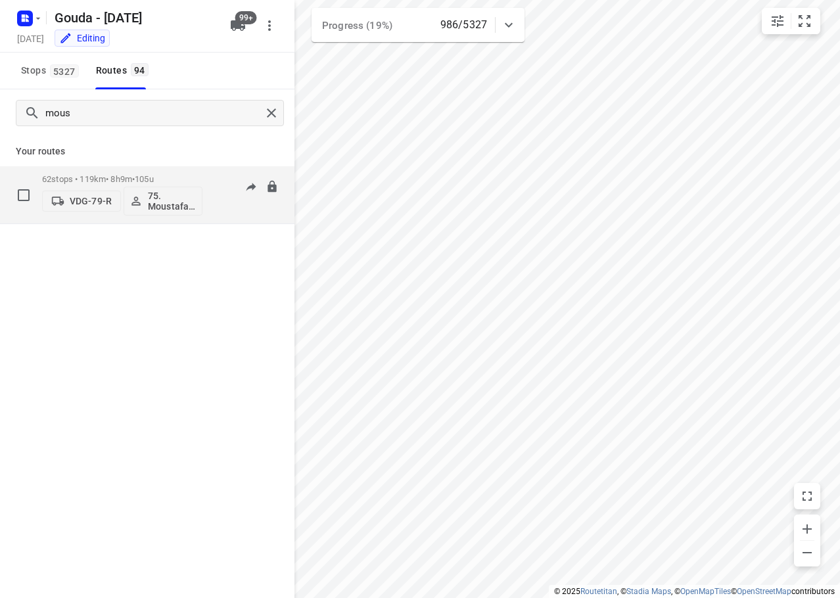
click at [147, 176] on span "105u" at bounding box center [144, 179] width 19 height 10
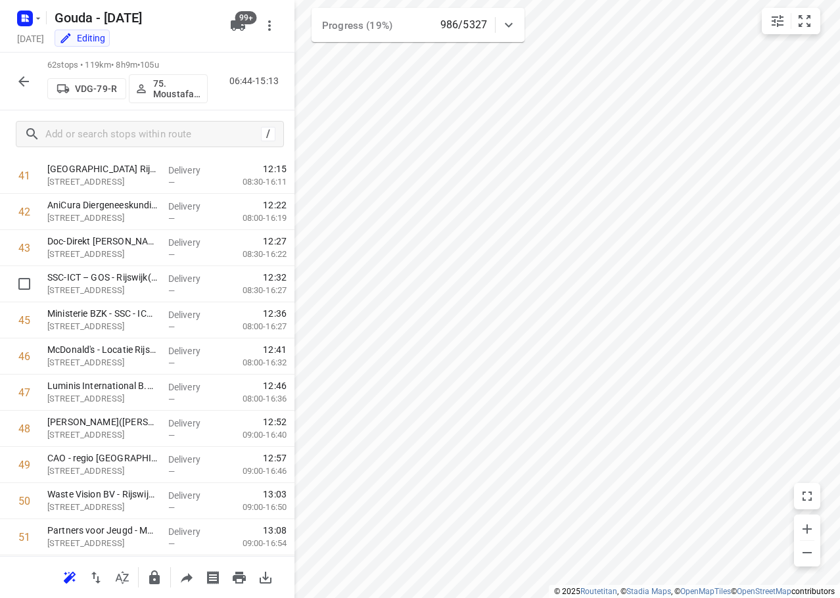
scroll to position [1945, 0]
click at [25, 78] on icon "button" at bounding box center [24, 82] width 16 height 16
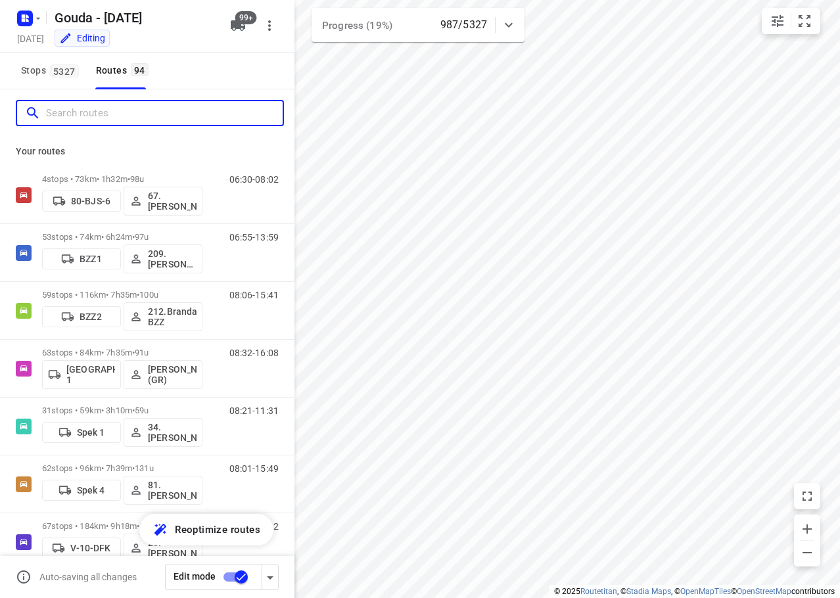
drag, startPoint x: 138, startPoint y: 115, endPoint x: 174, endPoint y: 83, distance: 48.4
click at [138, 114] on input "Search routes" at bounding box center [164, 113] width 237 height 20
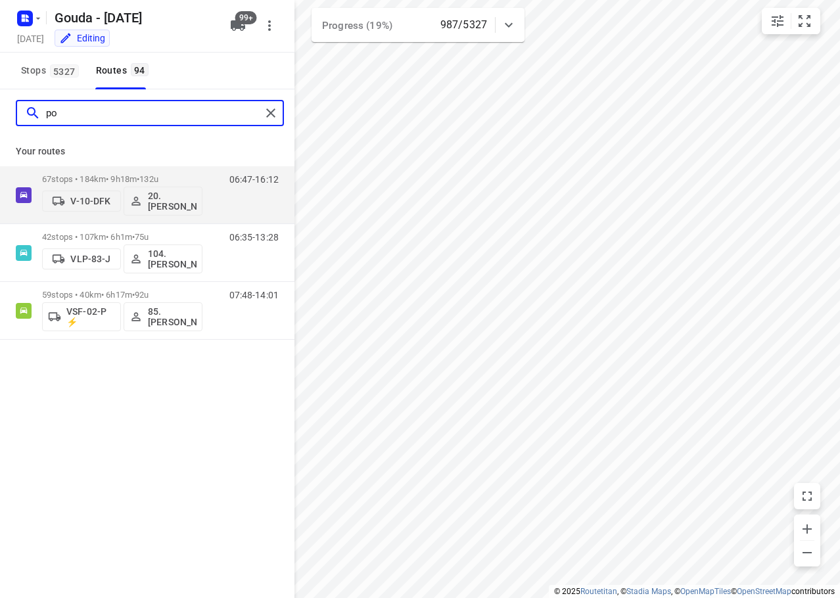
type input "p"
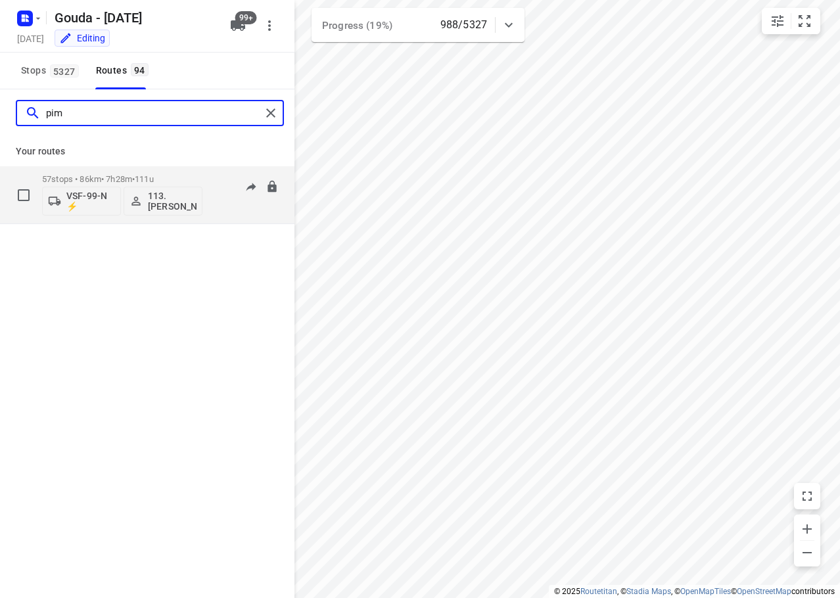
type input "pim"
click at [103, 169] on div "57 stops • 86km • 7h28m • 111u VSF-99-N ⚡ 113.[PERSON_NAME]" at bounding box center [122, 195] width 160 height 55
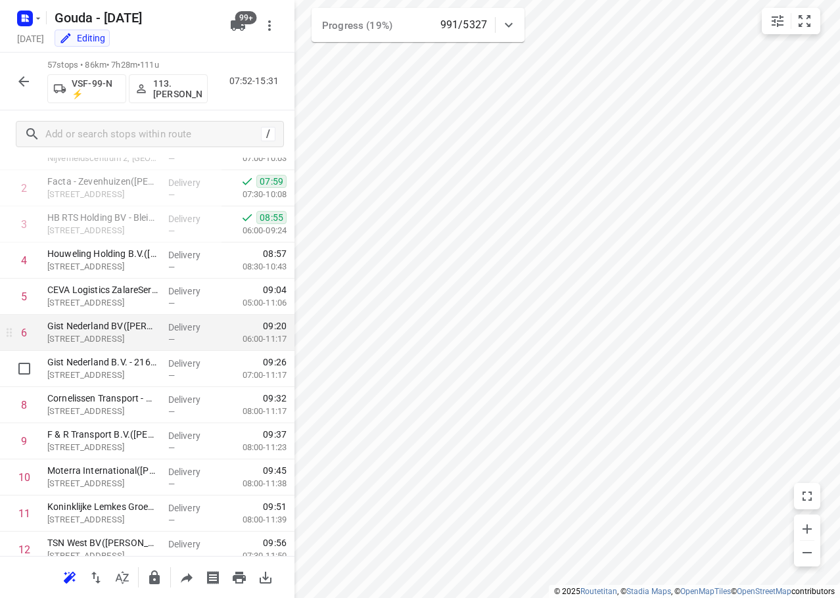
scroll to position [0, 0]
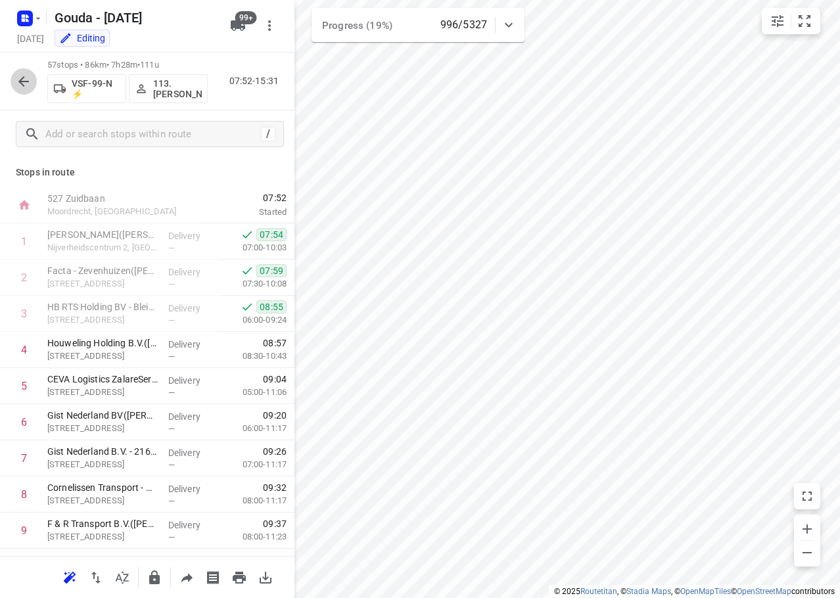
click at [14, 85] on button "button" at bounding box center [24, 81] width 26 height 26
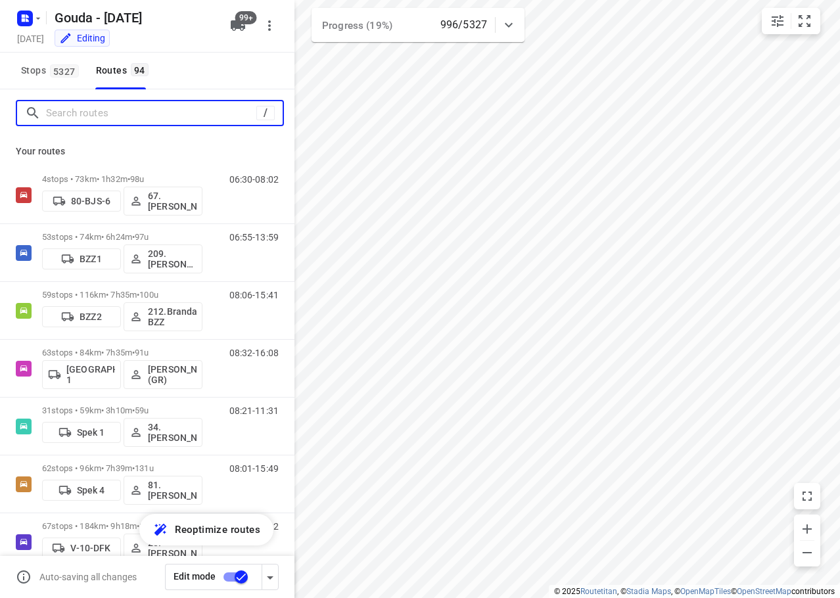
click at [108, 119] on input "Search routes" at bounding box center [151, 113] width 210 height 20
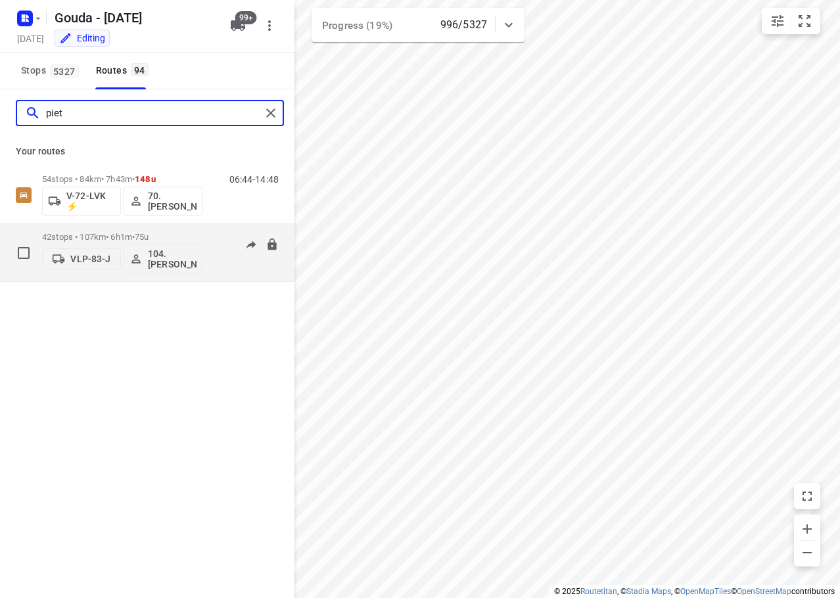
type input "piet"
click at [173, 237] on p "42 stops • 107km • 6h1m • 75u" at bounding box center [122, 237] width 160 height 10
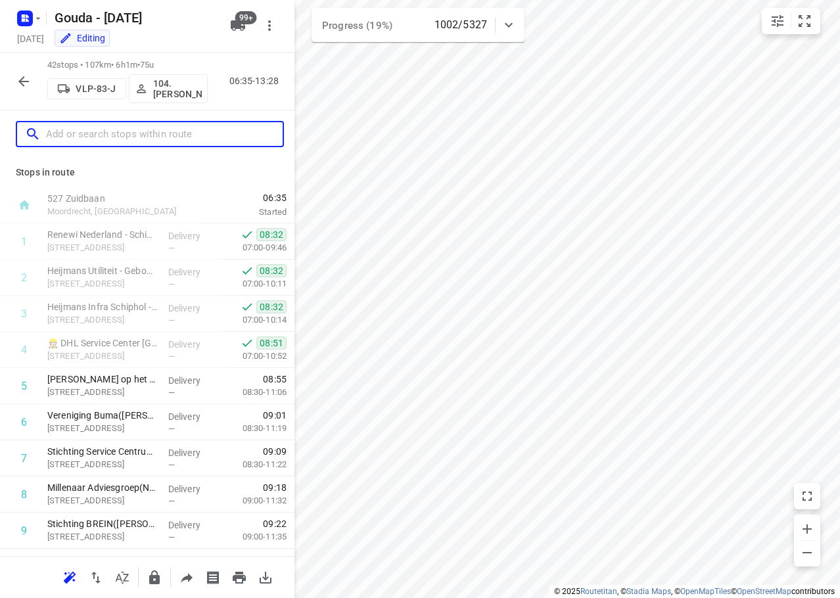
click at [139, 128] on input "text" at bounding box center [164, 134] width 237 height 20
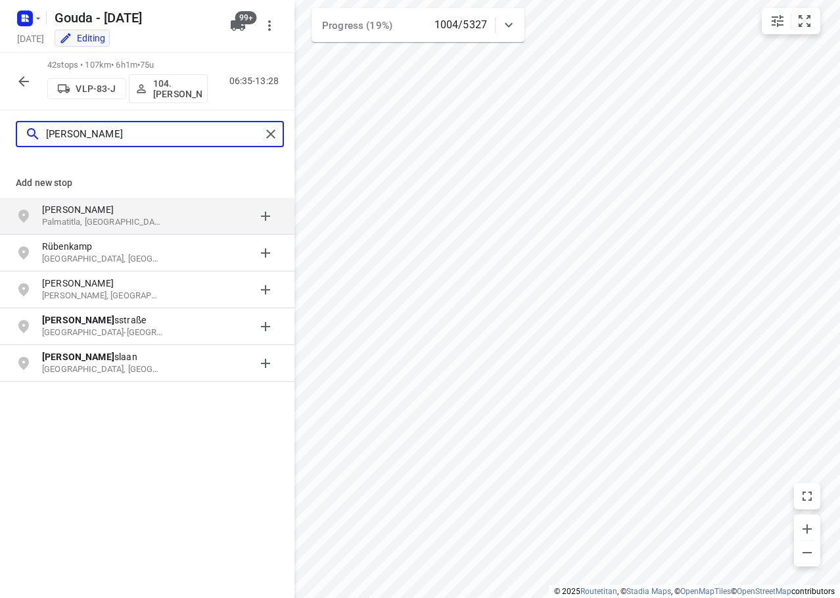
type input "[PERSON_NAME]"
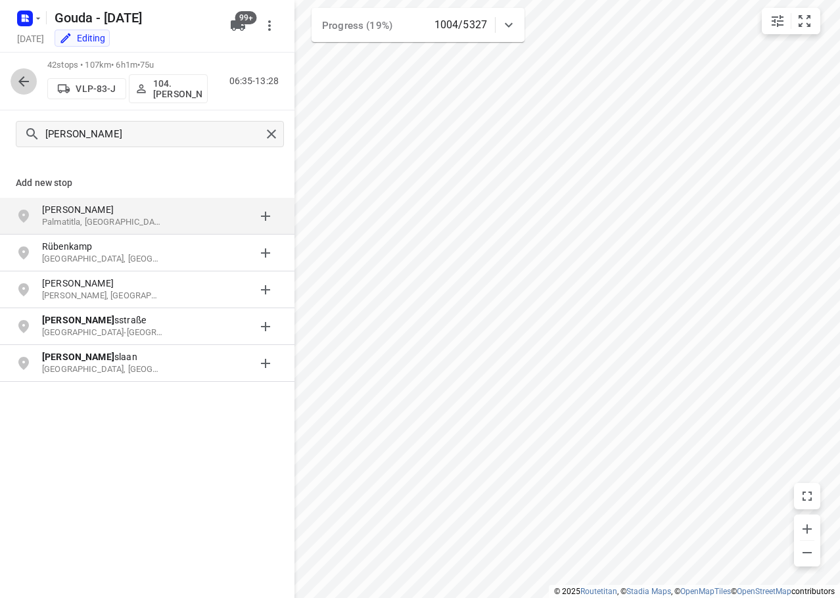
click at [35, 82] on button "button" at bounding box center [24, 81] width 26 height 26
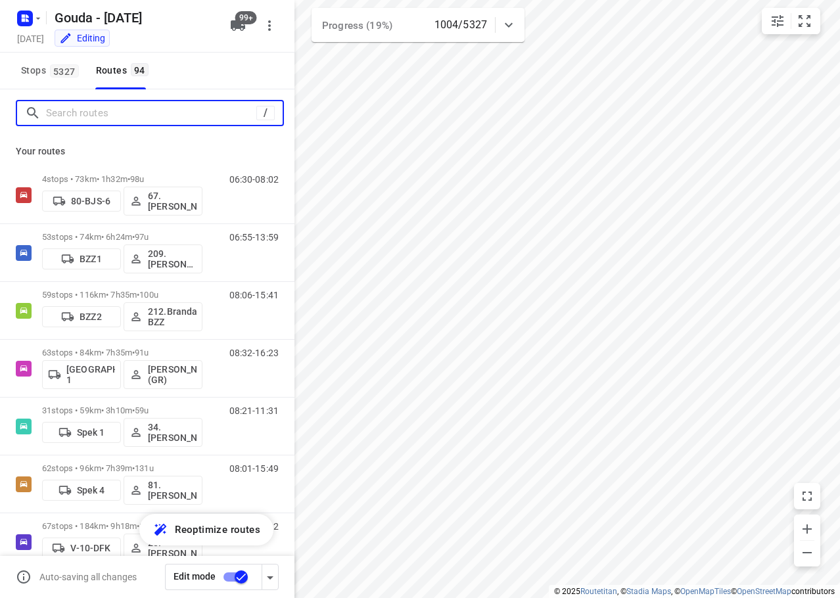
click at [103, 109] on input "Search routes" at bounding box center [151, 113] width 210 height 20
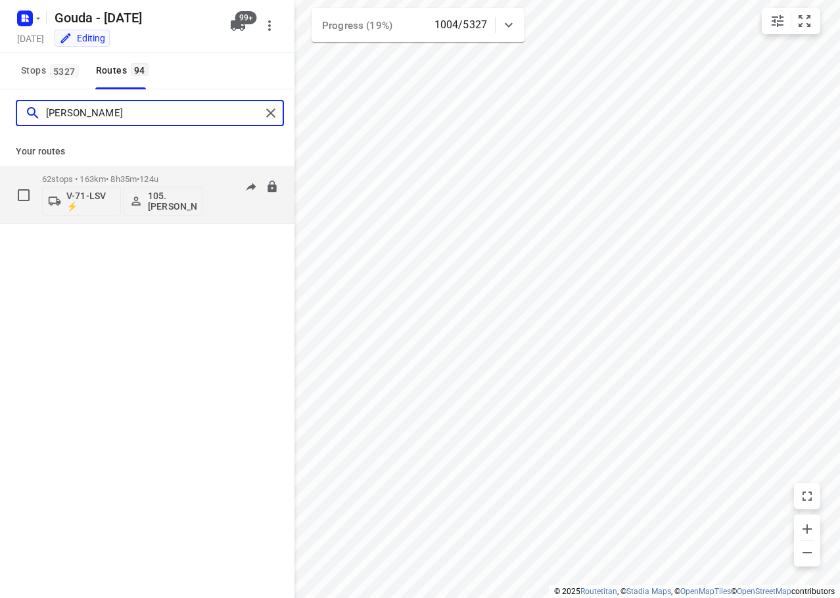
type input "[PERSON_NAME]"
click at [124, 172] on div "62 stops • 163km • 8h35m • 124u V-71-LSV ⚡ 105.[PERSON_NAME]" at bounding box center [122, 195] width 160 height 55
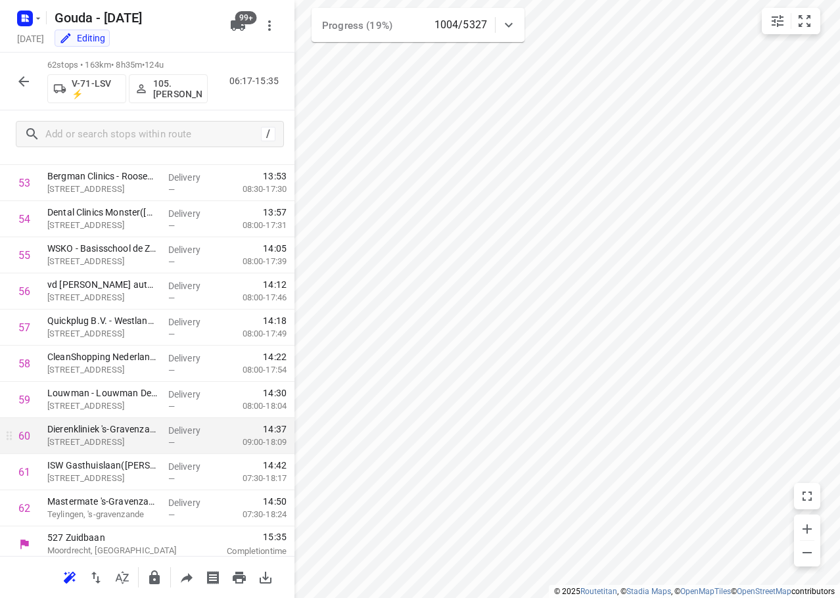
scroll to position [1945, 0]
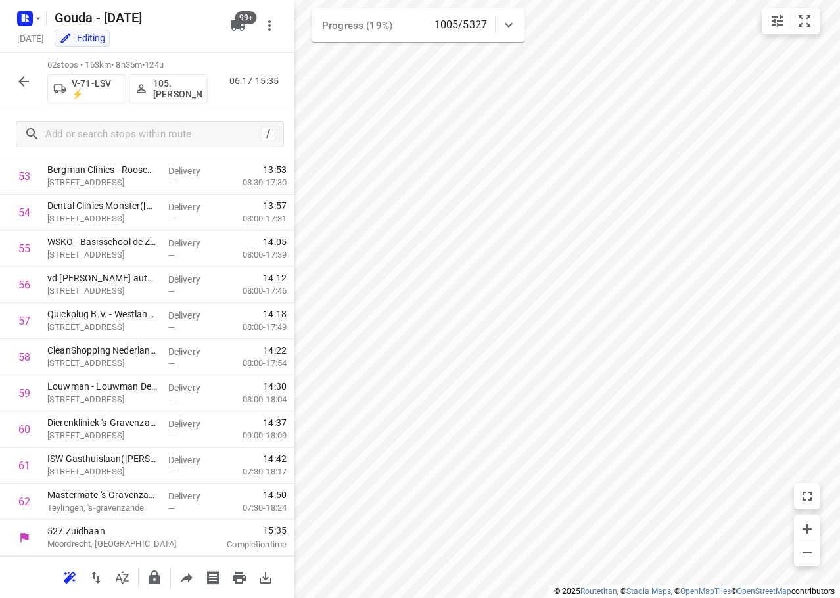
click at [23, 84] on icon "button" at bounding box center [23, 81] width 11 height 11
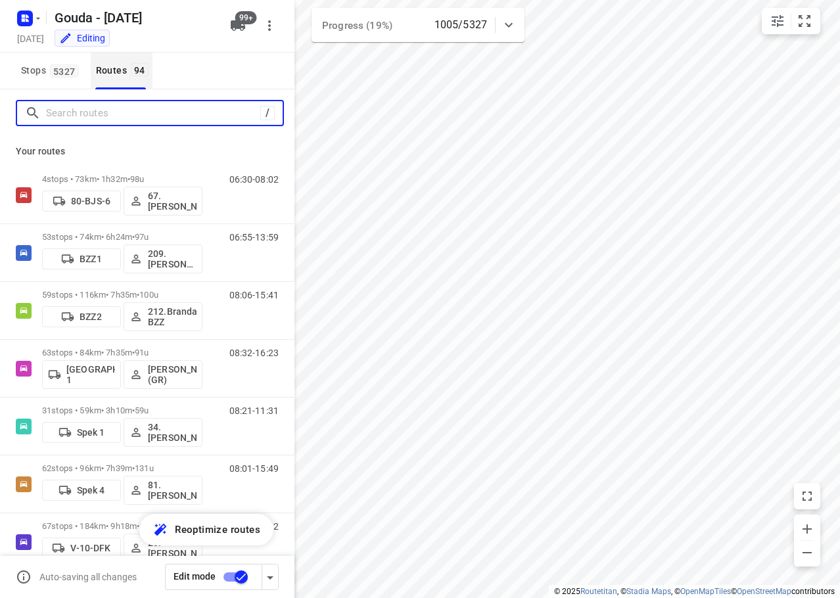
click at [134, 93] on div "/" at bounding box center [147, 112] width 294 height 47
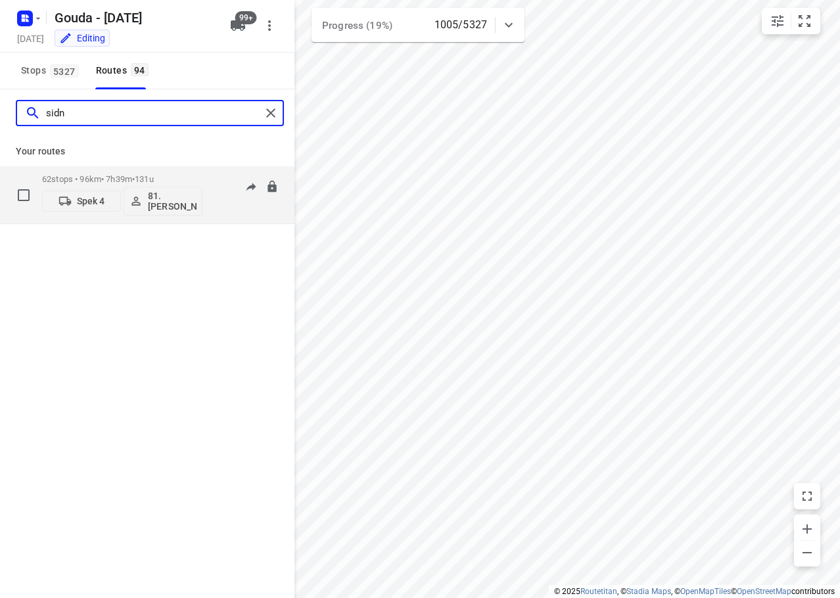
type input "sidn"
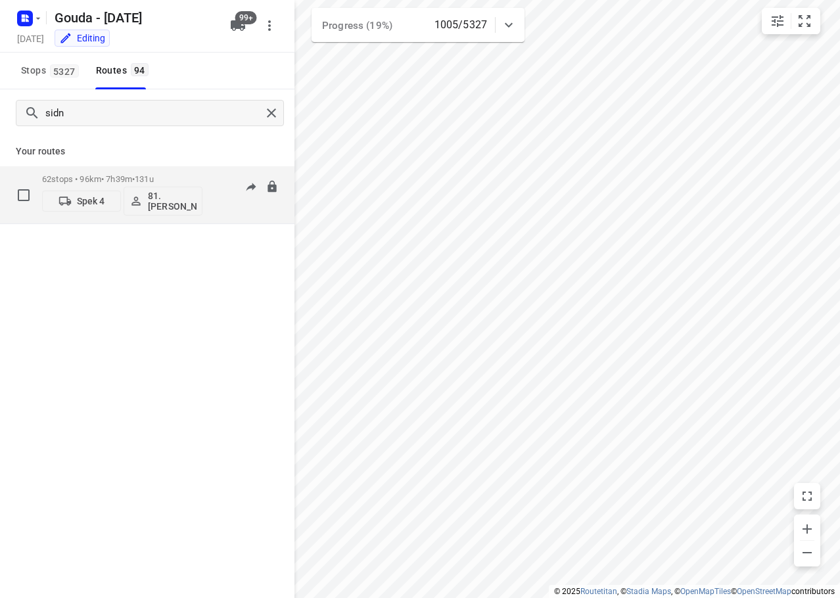
click at [144, 170] on div "62 stops • 96km • 7h39m • 131u Spek 4 81.[PERSON_NAME]" at bounding box center [122, 195] width 160 height 55
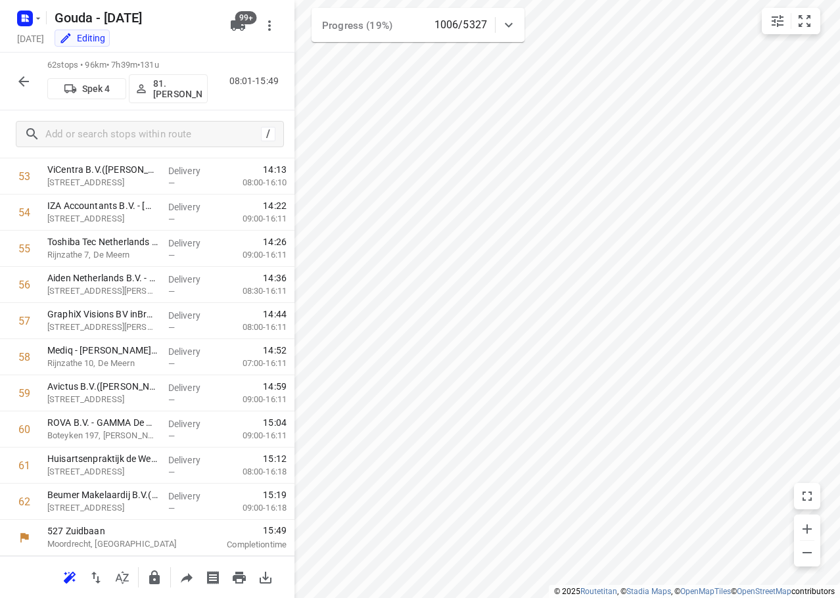
click at [29, 85] on icon "button" at bounding box center [24, 82] width 16 height 16
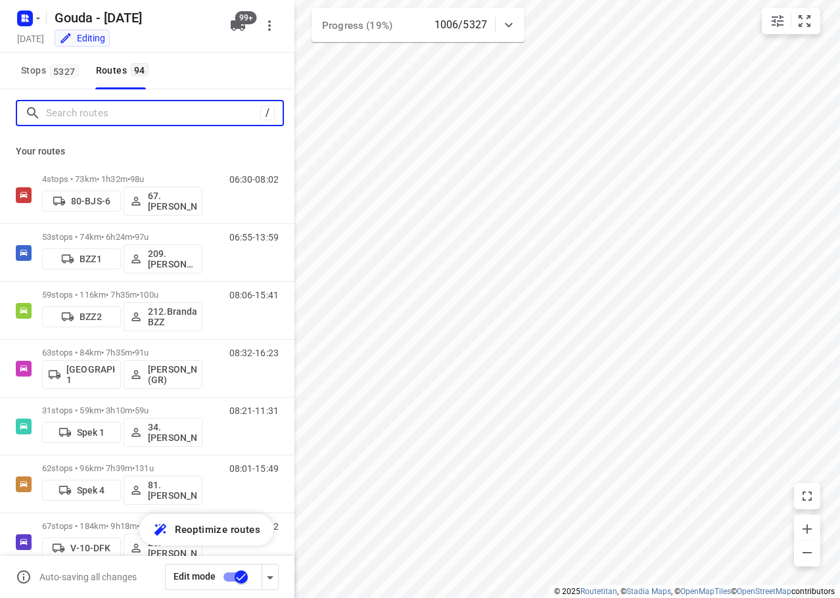
click at [82, 116] on input "Search routes" at bounding box center [153, 113] width 214 height 20
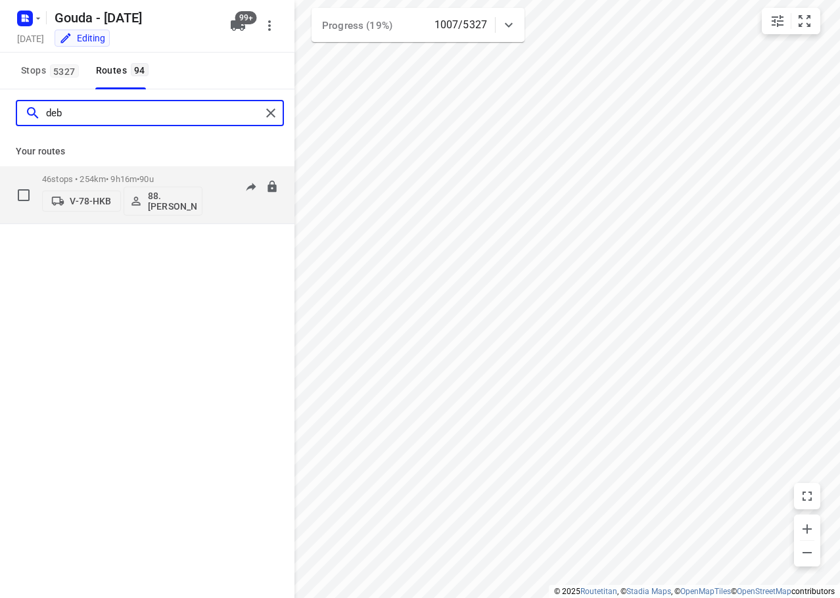
type input "deb"
click at [149, 172] on div "46 stops • 254km • 9h16m • 90u V-78-HKB 88. [PERSON_NAME]" at bounding box center [122, 195] width 160 height 55
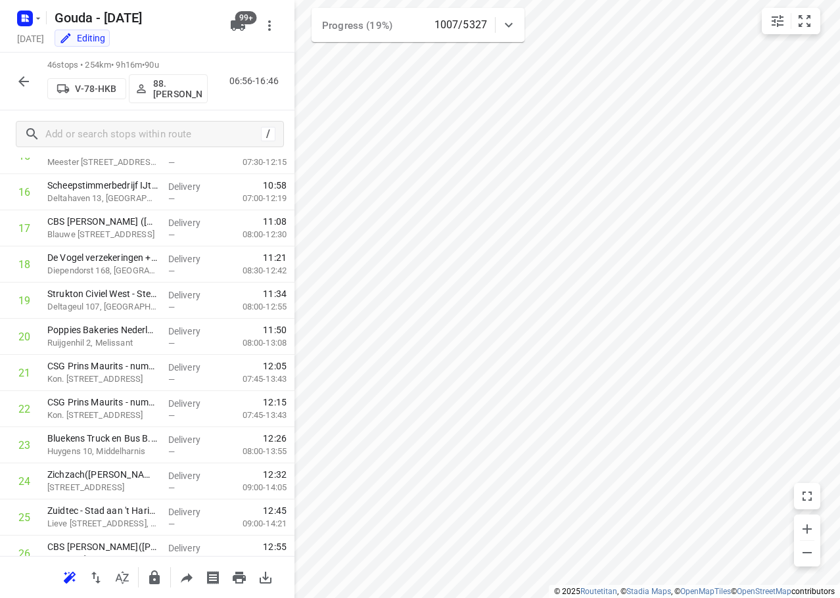
scroll to position [1366, 0]
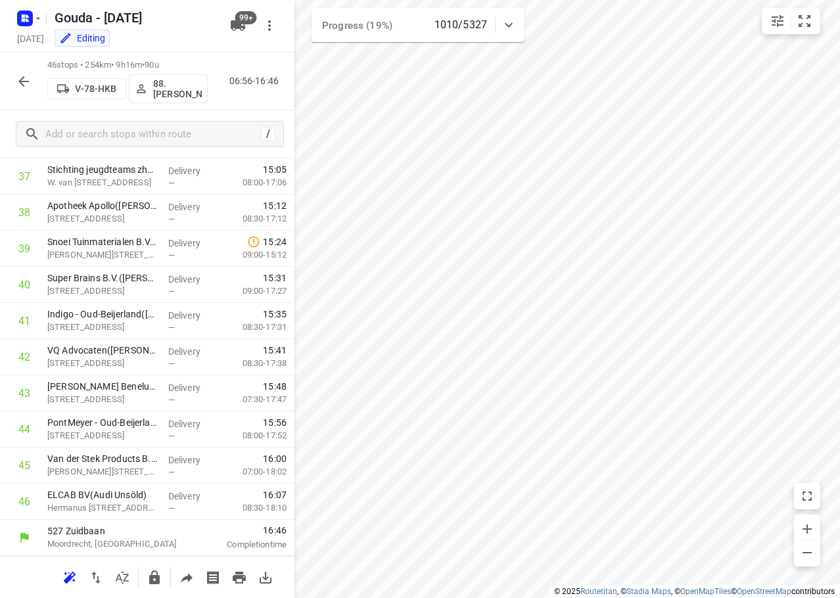
click at [26, 74] on icon "button" at bounding box center [24, 82] width 16 height 16
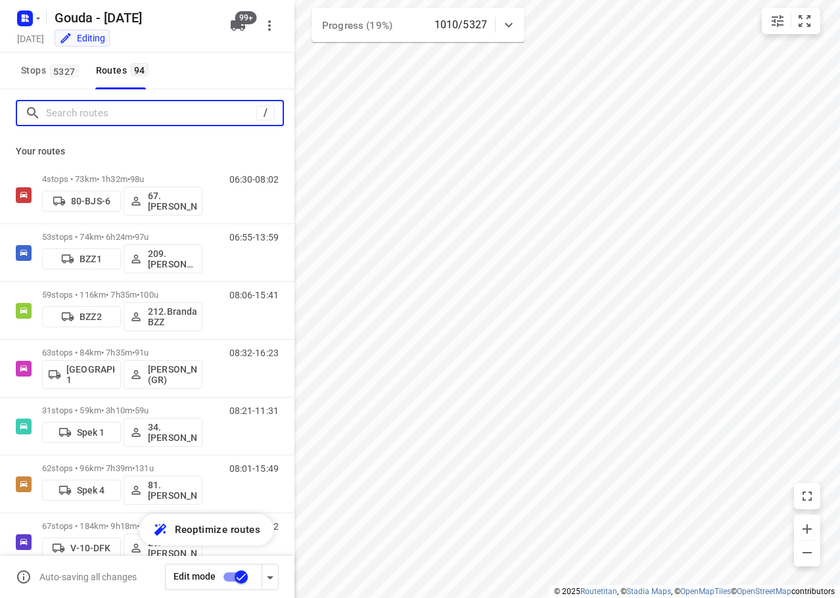
click at [76, 115] on input "Search routes" at bounding box center [151, 113] width 210 height 20
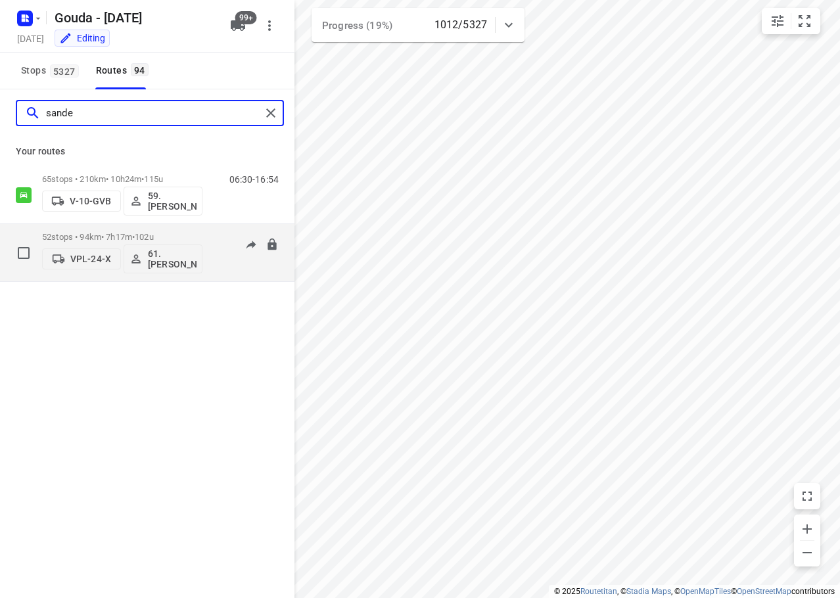
type input "sande"
click at [135, 233] on span "•" at bounding box center [133, 237] width 3 height 10
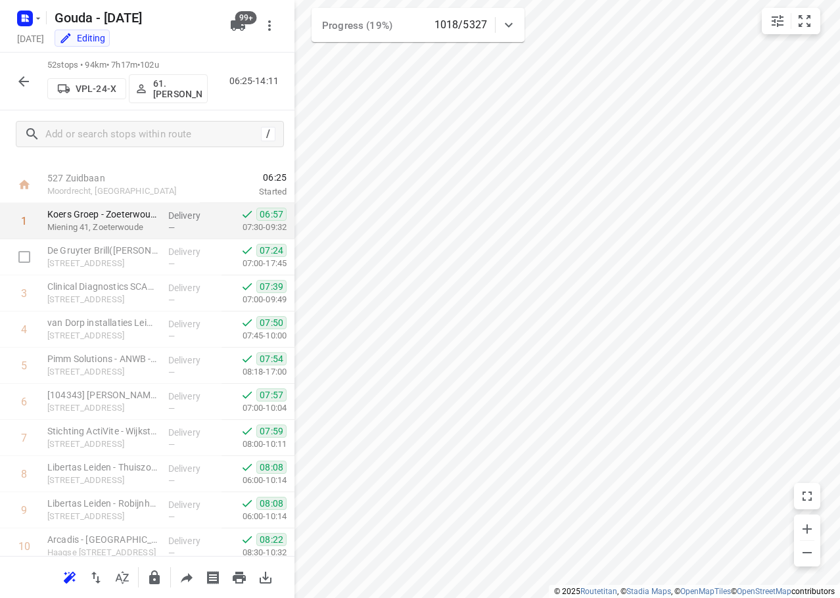
scroll to position [0, 0]
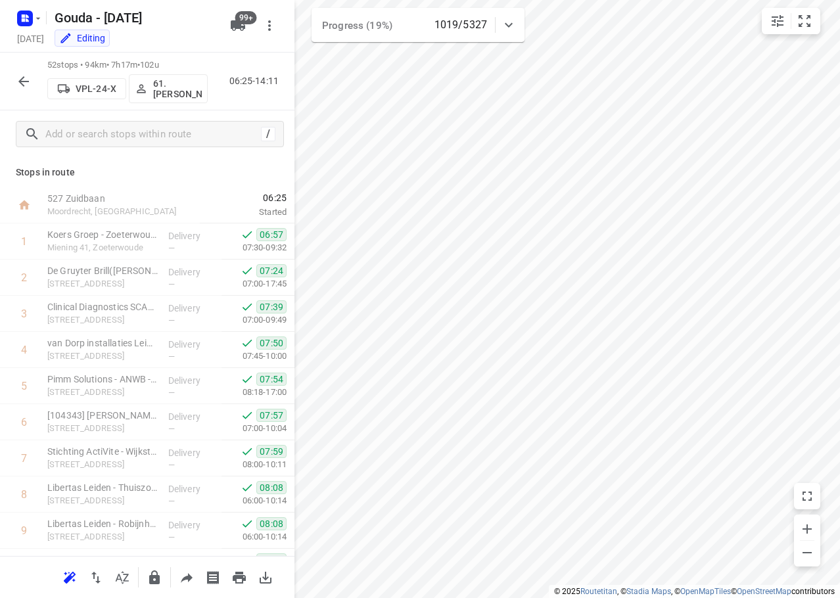
click at [22, 80] on icon "button" at bounding box center [24, 82] width 16 height 16
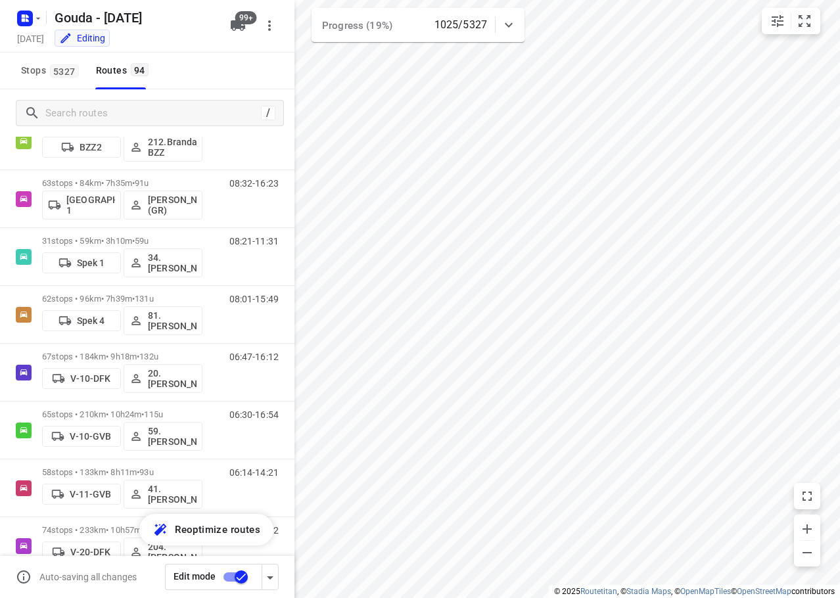
scroll to position [185, 0]
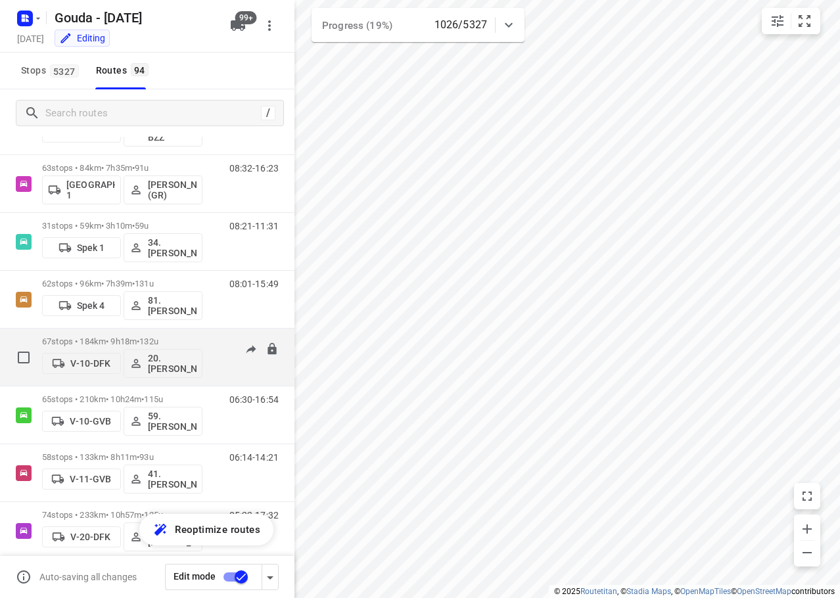
click at [169, 335] on div "67 stops • 184km • 9h18m • 132u V-10-DFK 20.Lisanne Pouw" at bounding box center [122, 357] width 160 height 55
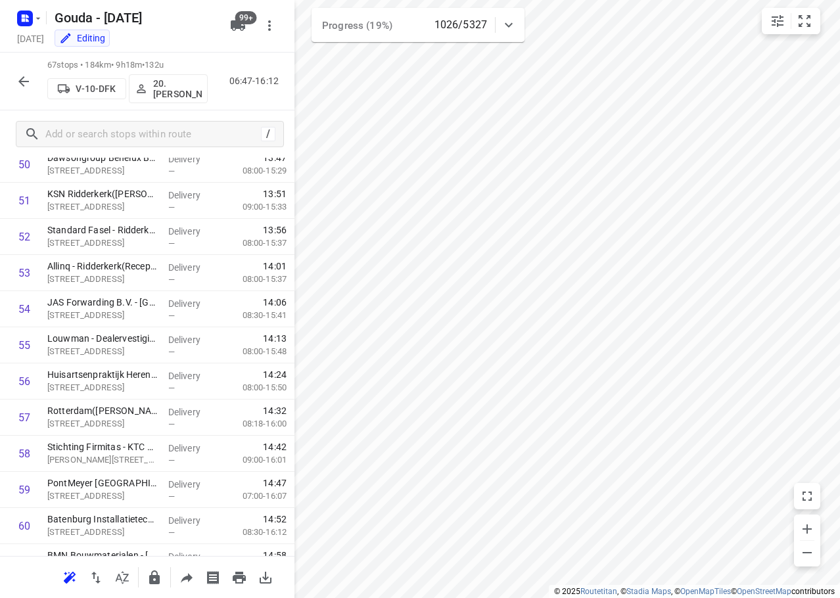
scroll to position [2126, 0]
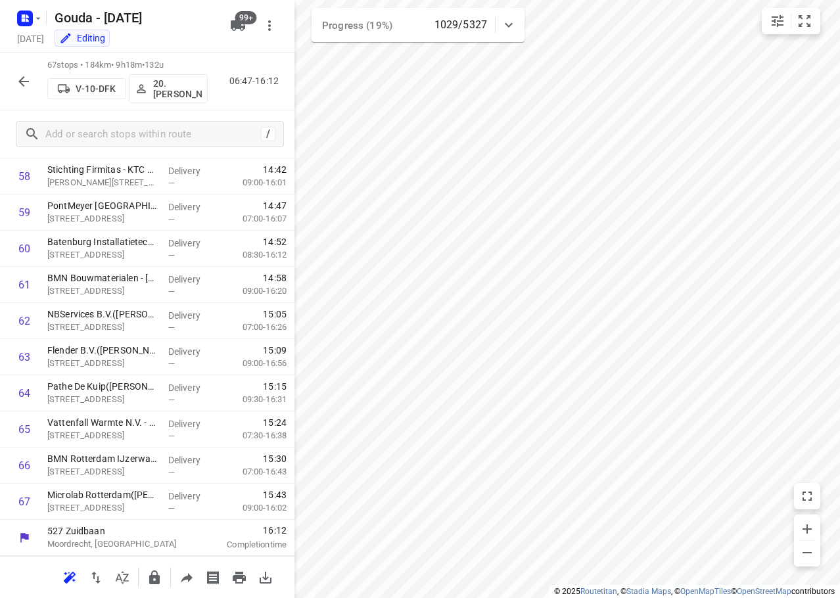
drag, startPoint x: 10, startPoint y: 80, endPoint x: 17, endPoint y: 80, distance: 7.2
click at [14, 80] on div "67 stops • 184km • 9h18m • 132u V-10-DFK 20.Lisanne Pouw 06:47-16:12" at bounding box center [147, 82] width 294 height 58
click at [20, 80] on icon "button" at bounding box center [23, 81] width 11 height 11
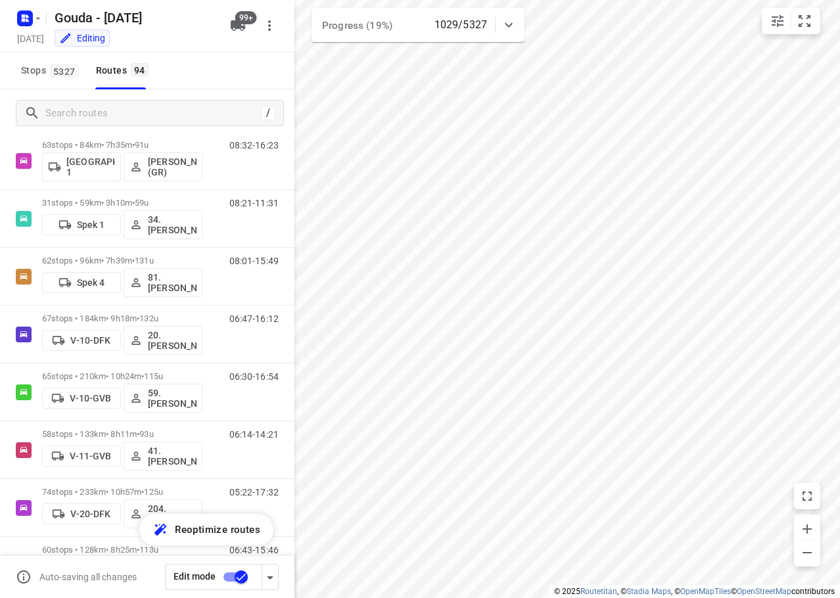
scroll to position [223, 0]
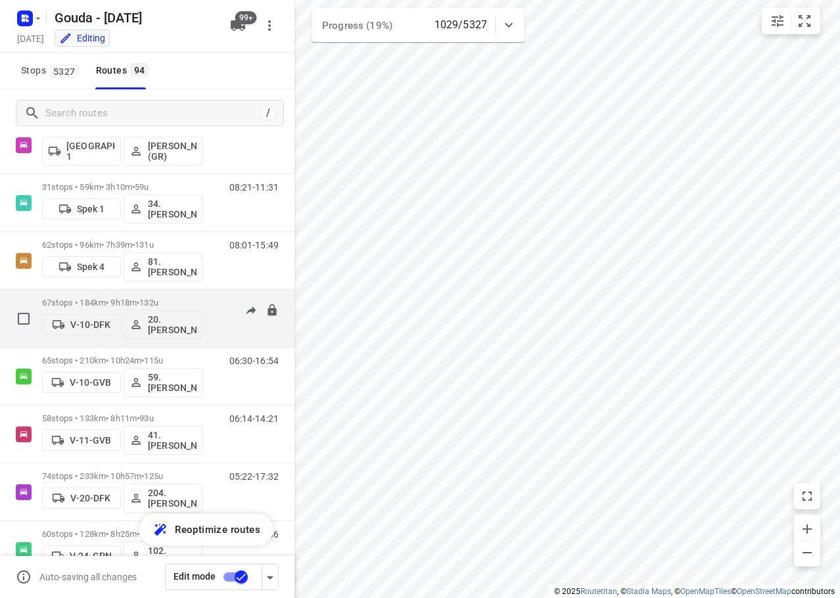
click at [181, 298] on p "67 stops • 184km • 9h18m • 132u" at bounding box center [122, 303] width 160 height 10
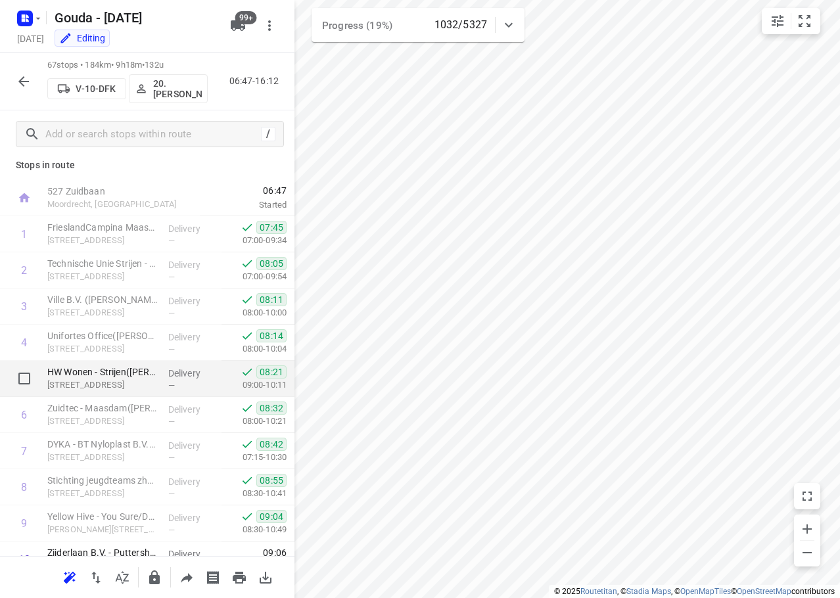
scroll to position [0, 0]
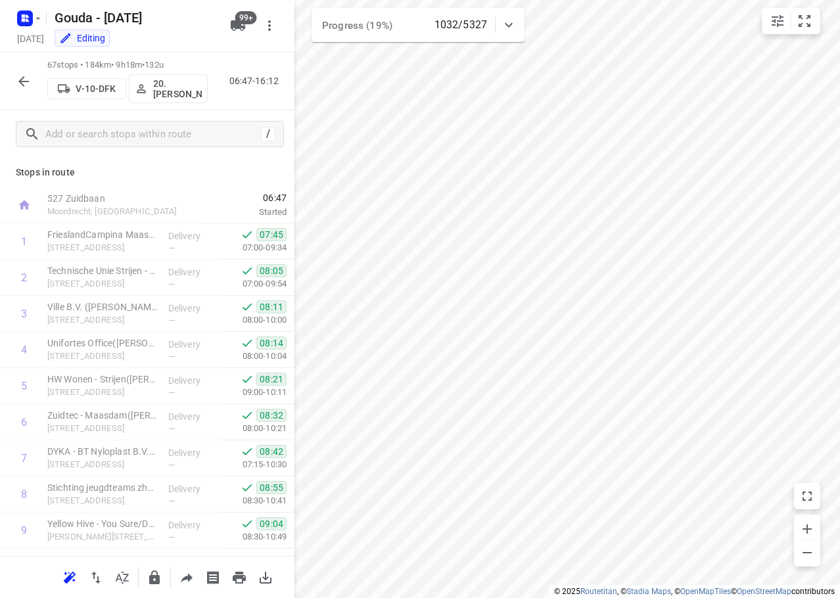
click at [25, 87] on icon "button" at bounding box center [24, 82] width 16 height 16
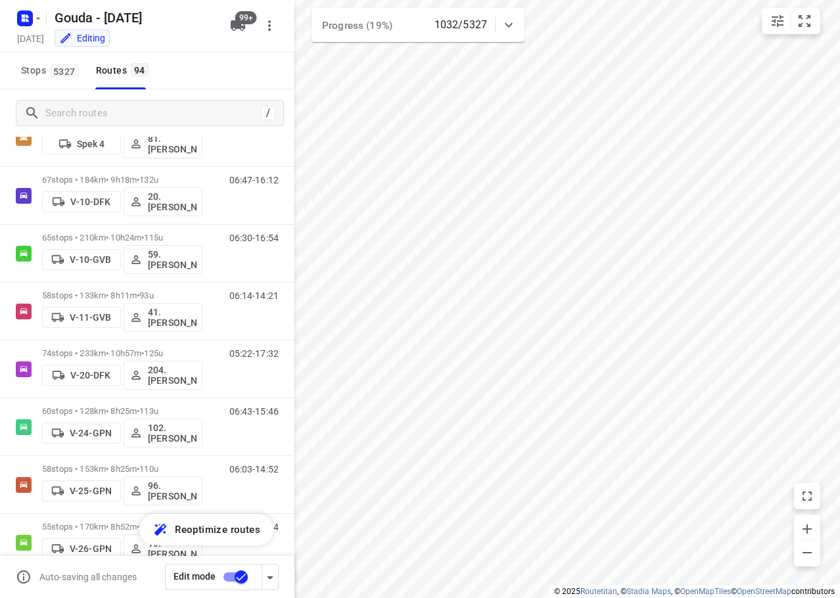
scroll to position [354, 0]
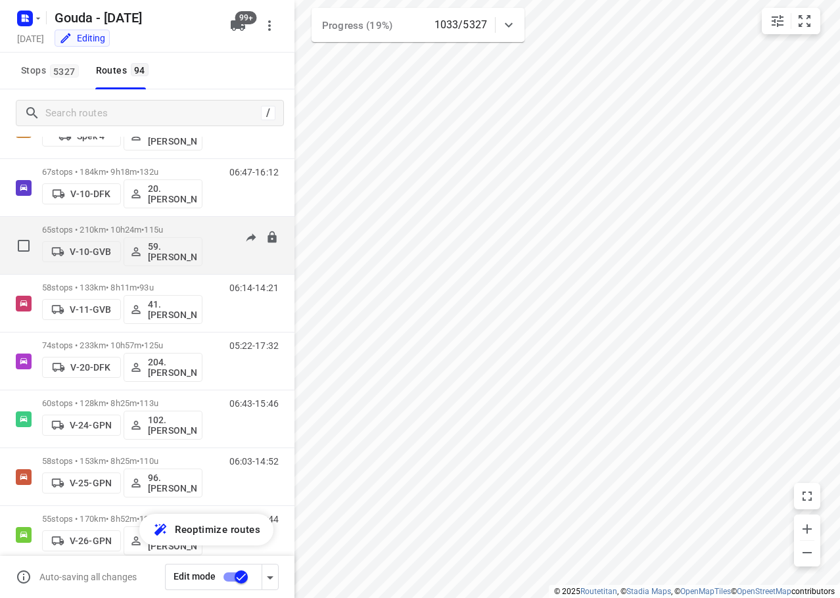
click at [188, 227] on p "65 stops • 210km • 10h24m • 115u" at bounding box center [122, 230] width 160 height 10
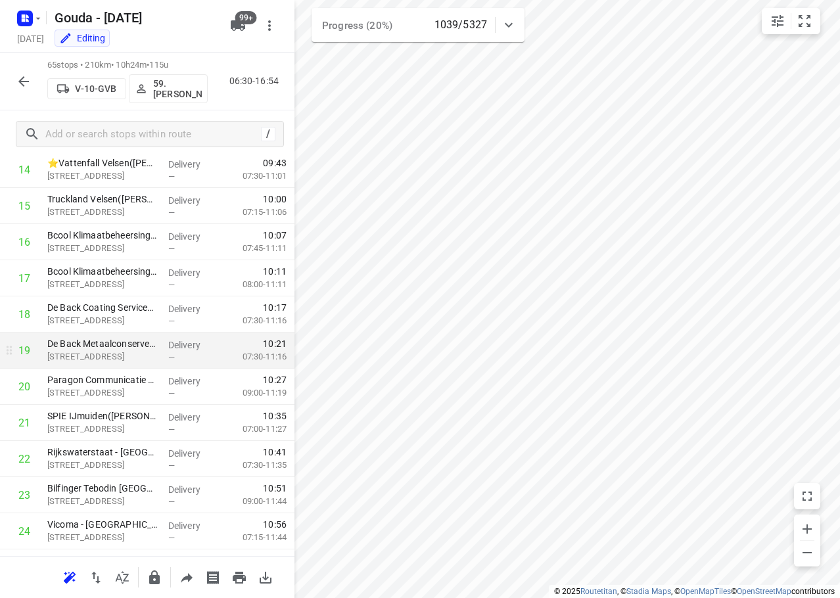
scroll to position [0, 0]
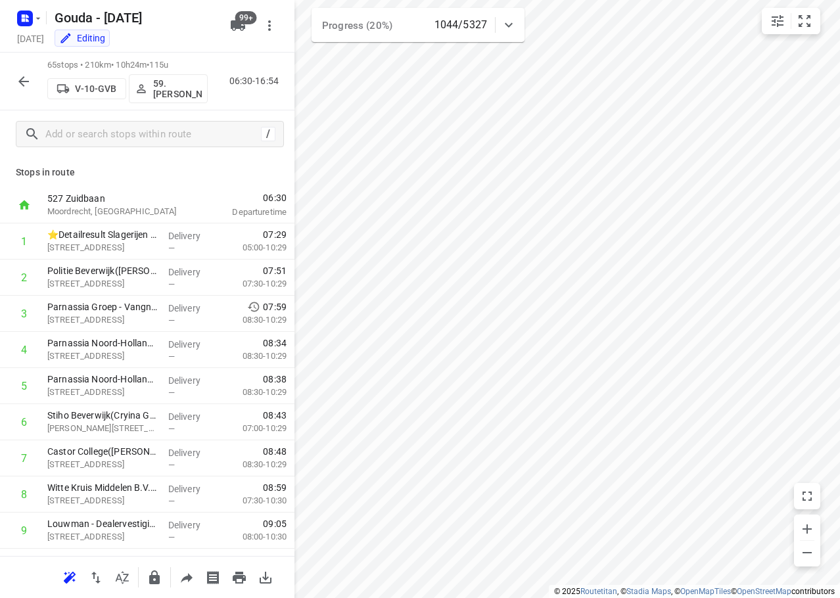
click at [22, 89] on icon "button" at bounding box center [24, 82] width 16 height 16
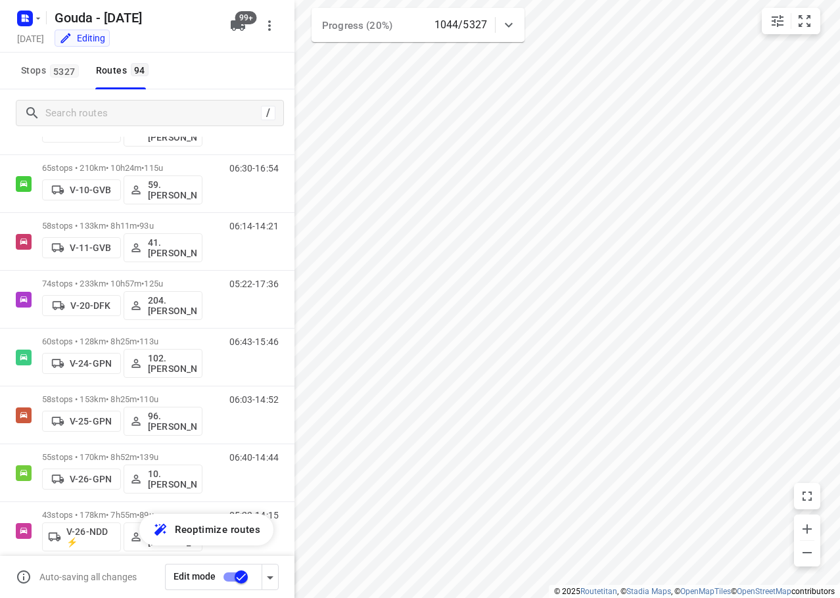
scroll to position [431, 0]
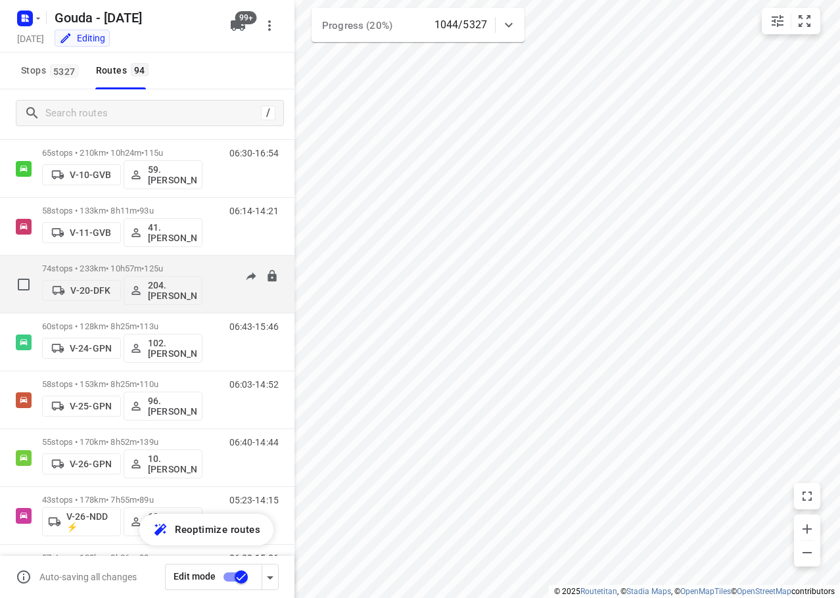
click at [202, 266] on div "74 stops • 233km • 10h57m • 125u V-20-DFK 204.Shebay Girmay 05:22-17:36" at bounding box center [168, 284] width 252 height 55
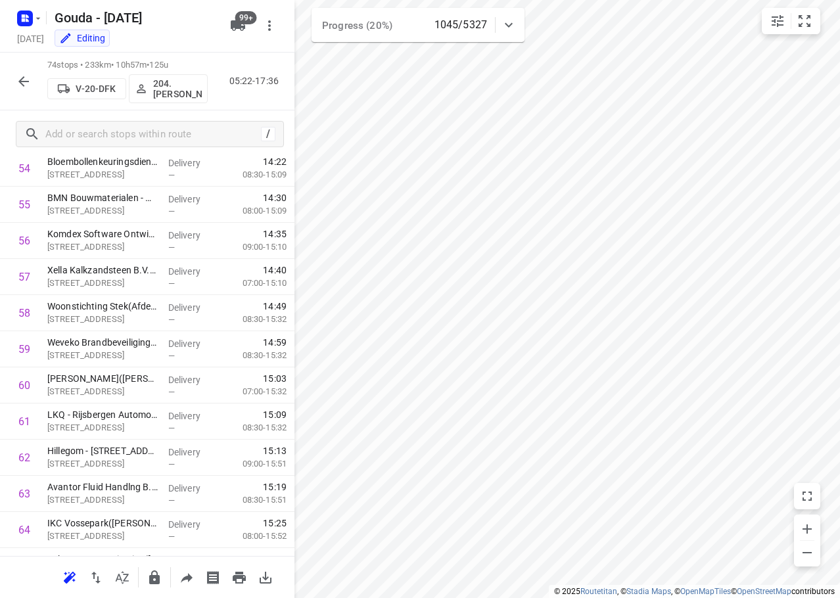
scroll to position [2379, 0]
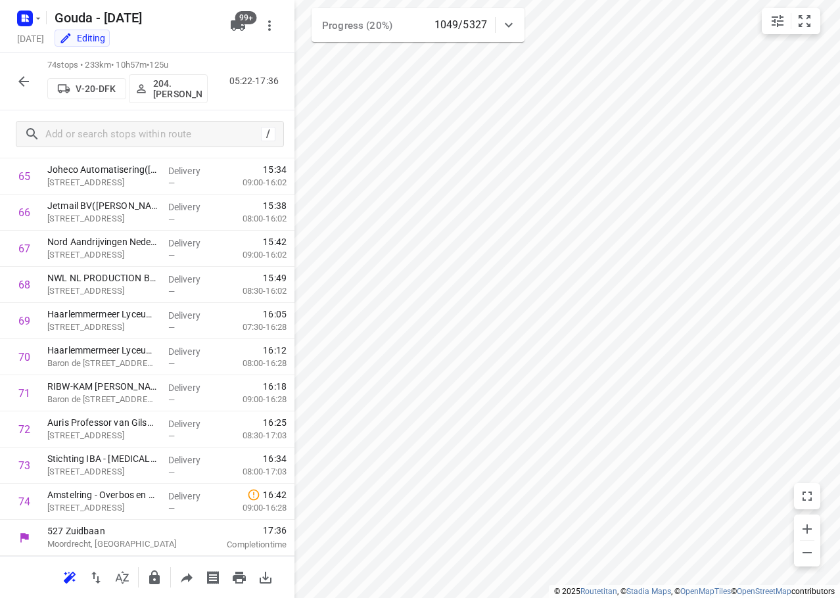
click at [18, 78] on icon "button" at bounding box center [24, 82] width 16 height 16
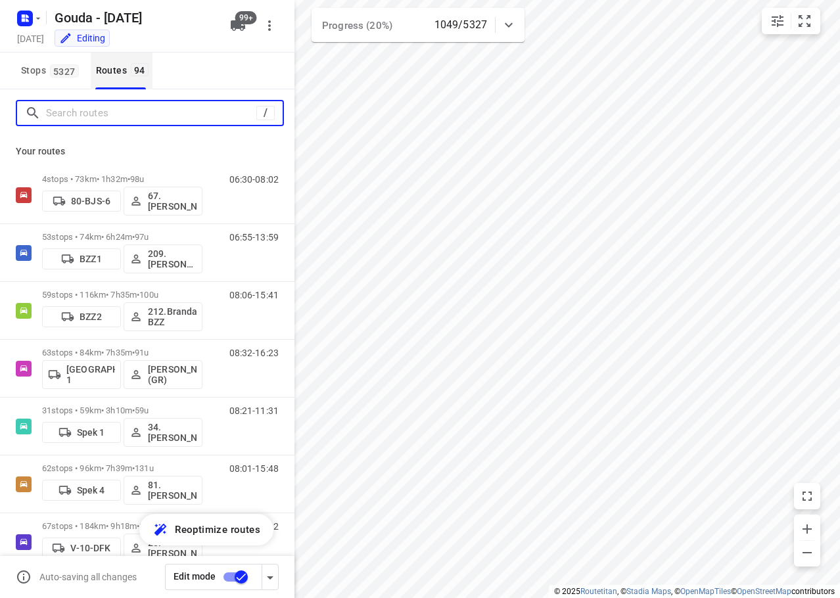
drag, startPoint x: 103, startPoint y: 118, endPoint x: 118, endPoint y: 82, distance: 39.8
click at [105, 108] on input "Search routes" at bounding box center [151, 113] width 210 height 20
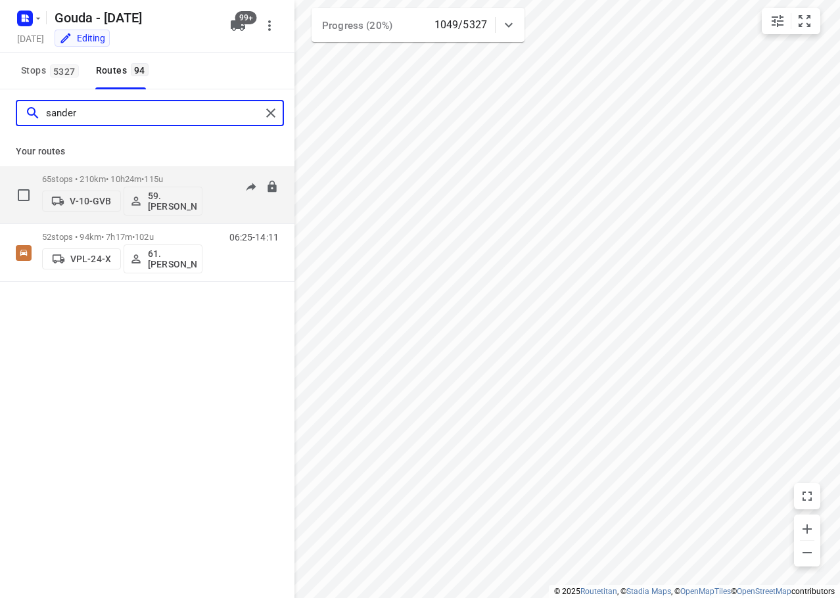
type input "sander"
click at [132, 167] on div "65 stops • 210km • 10h24m • 115u V-10-GVB 59.Sander Jannes 06:30-16:54" at bounding box center [147, 195] width 294 height 58
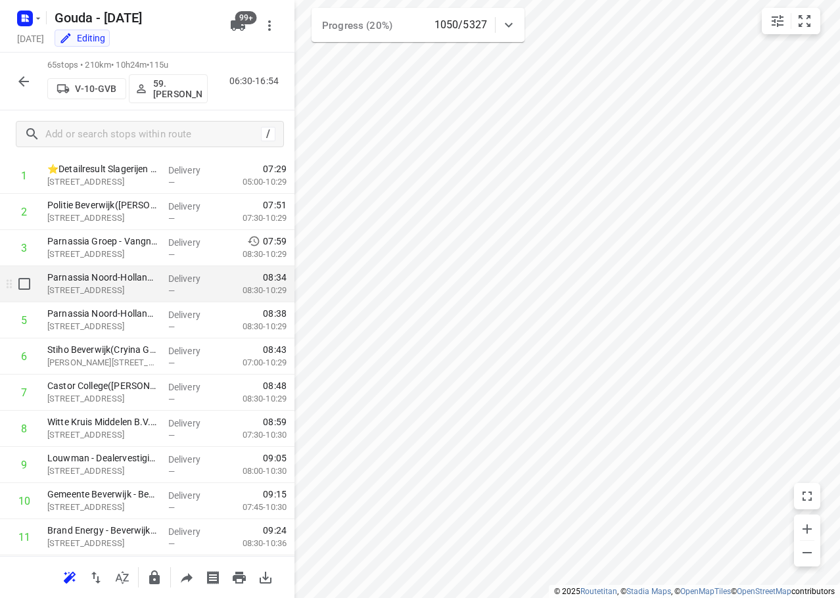
scroll to position [0, 0]
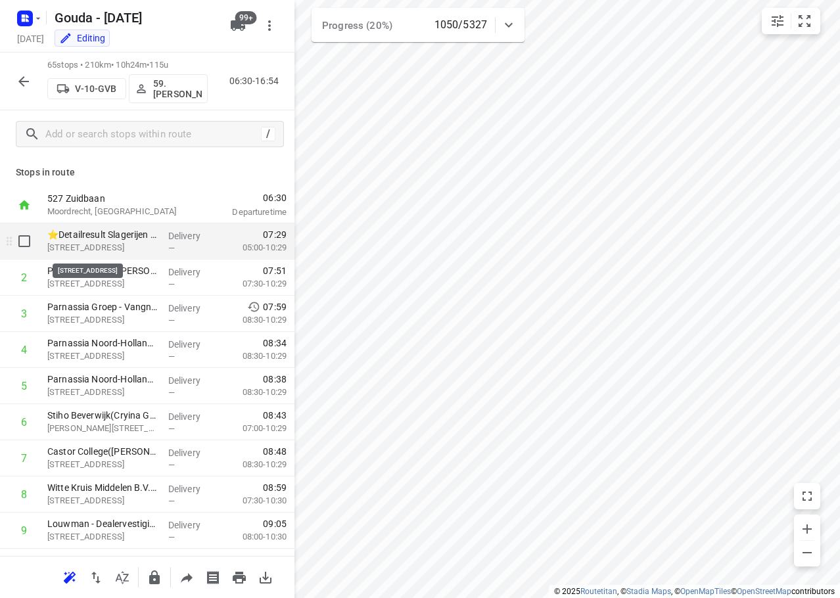
click at [128, 243] on p "Platformweg 3, Velsen-noord" at bounding box center [102, 247] width 110 height 13
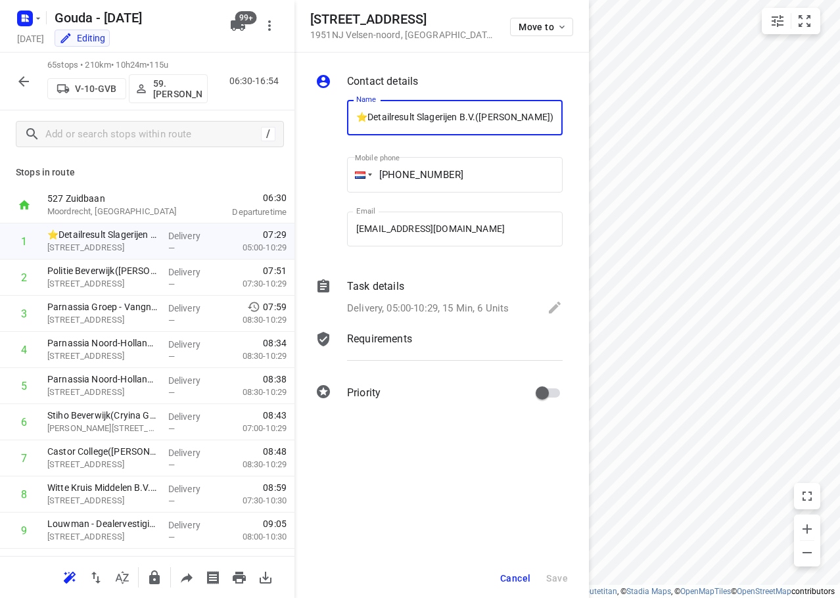
click at [518, 189] on div "i © 2025 Routetitan , © Stadia Maps , © OpenMapTiles © OpenStreetMap contributo…" at bounding box center [420, 299] width 840 height 598
click at [519, 577] on span "Cancel" at bounding box center [515, 578] width 30 height 11
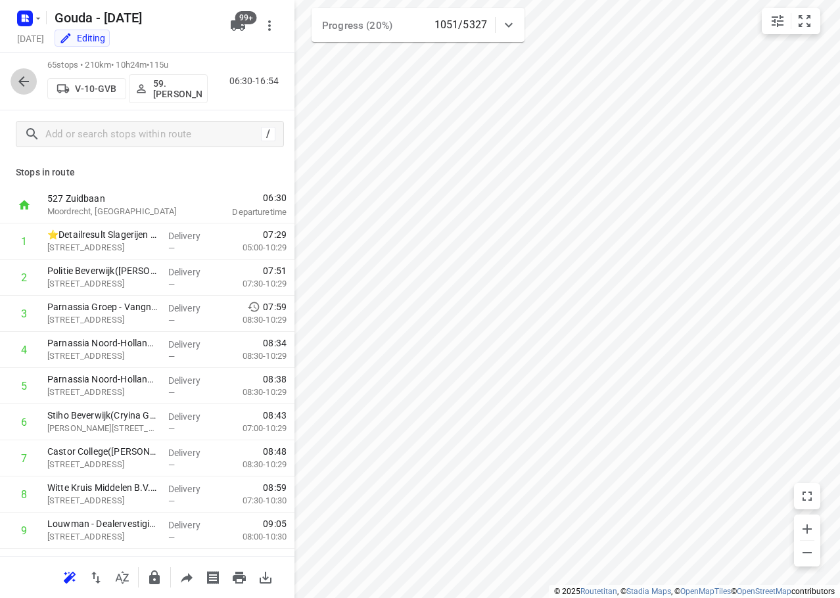
click at [14, 73] on button "button" at bounding box center [24, 81] width 26 height 26
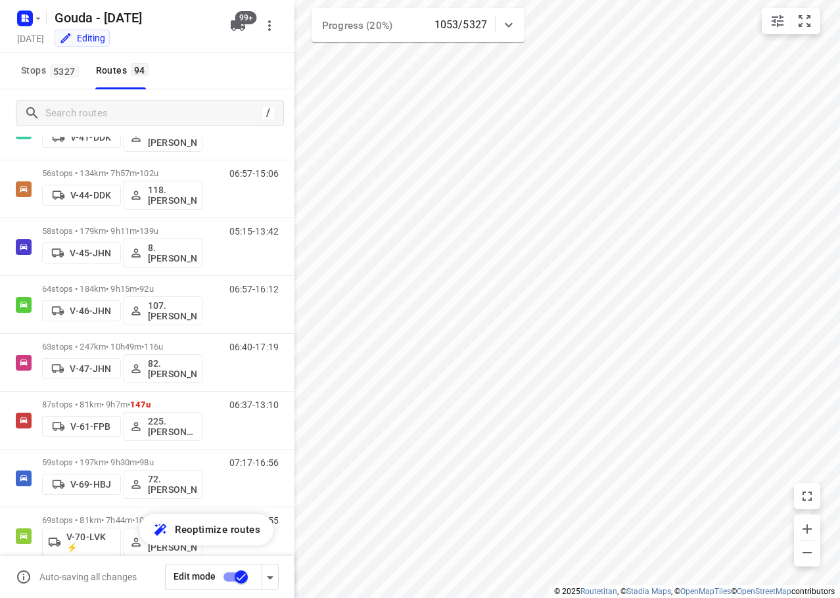
scroll to position [1286, 0]
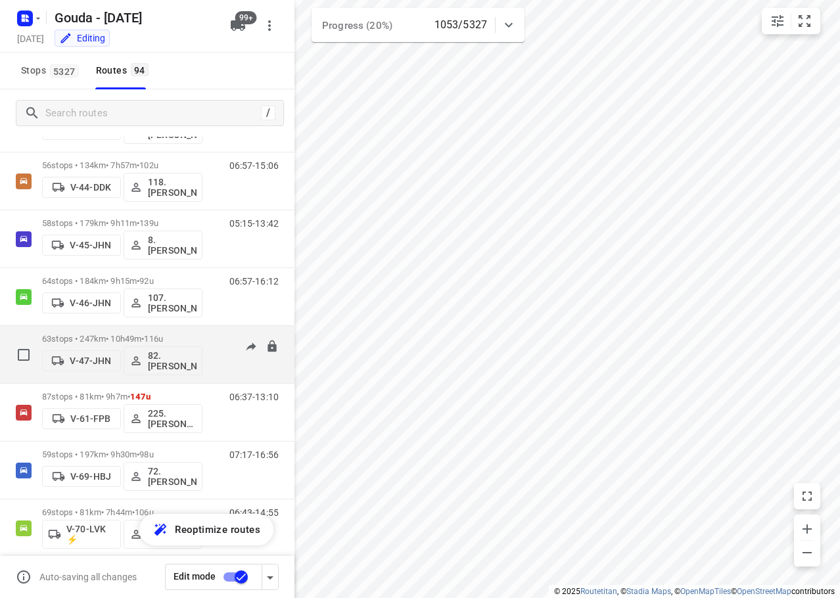
click at [200, 335] on p "63 stops • 247km • 10h49m • 116u" at bounding box center [122, 339] width 160 height 10
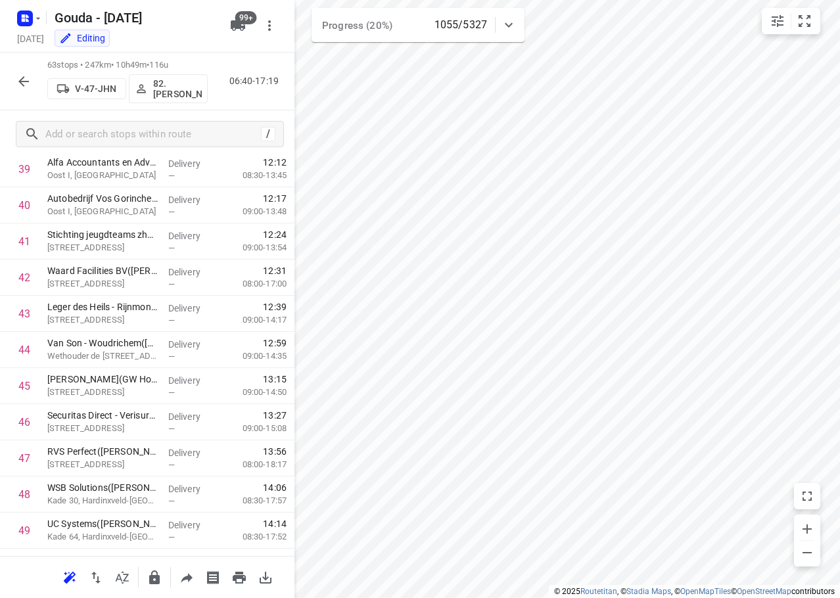
scroll to position [1981, 0]
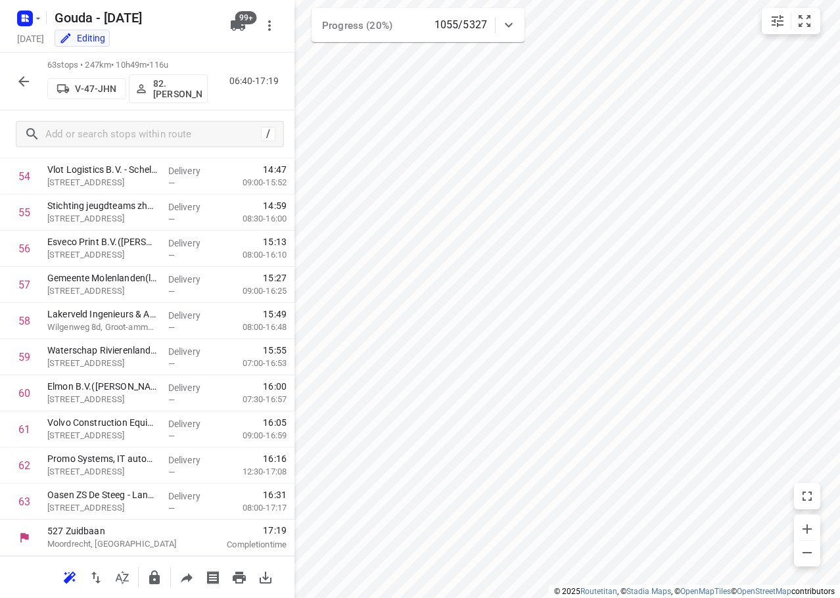
click at [290, 74] on div "i © 2025 Routetitan , © Stadia Maps , © OpenMapTiles © OpenStreetMap contributo…" at bounding box center [420, 299] width 840 height 598
click at [34, 87] on button "button" at bounding box center [24, 81] width 26 height 26
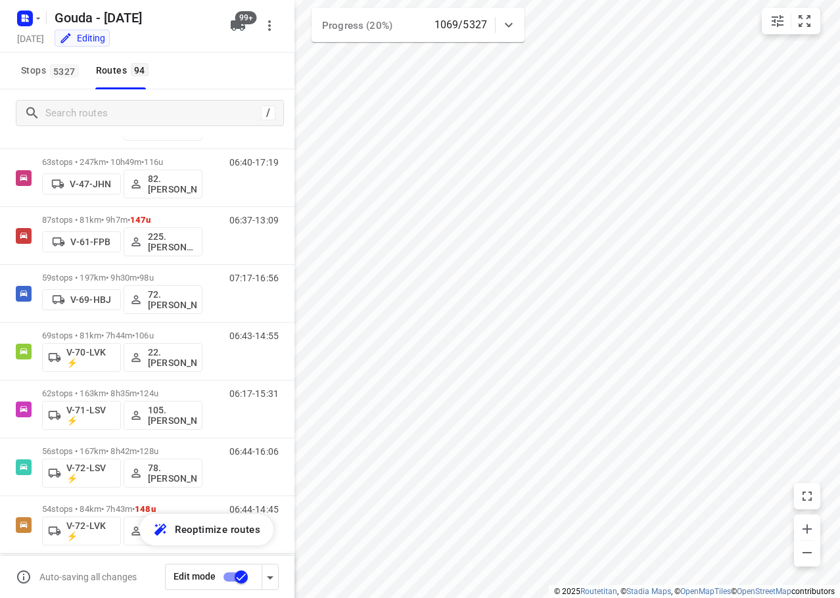
scroll to position [1471, 0]
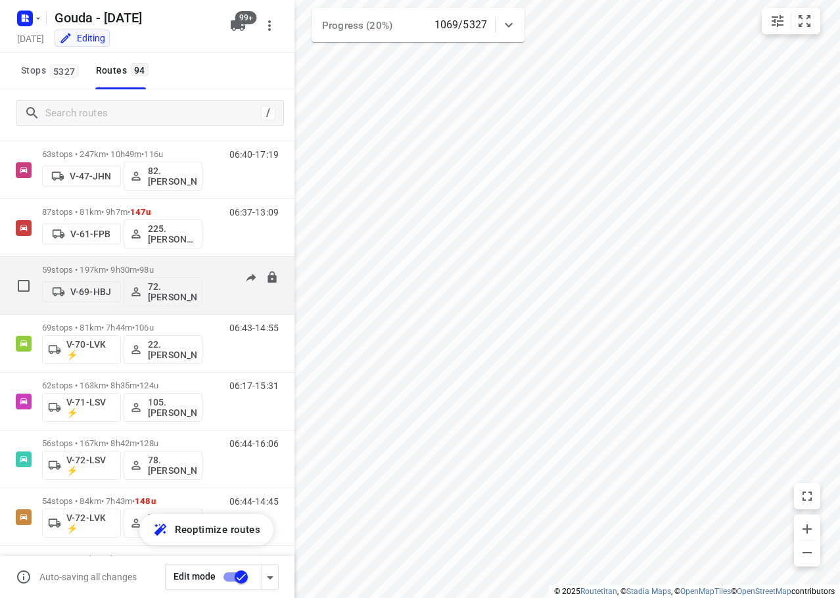
click at [153, 268] on span "98u" at bounding box center [146, 270] width 14 height 10
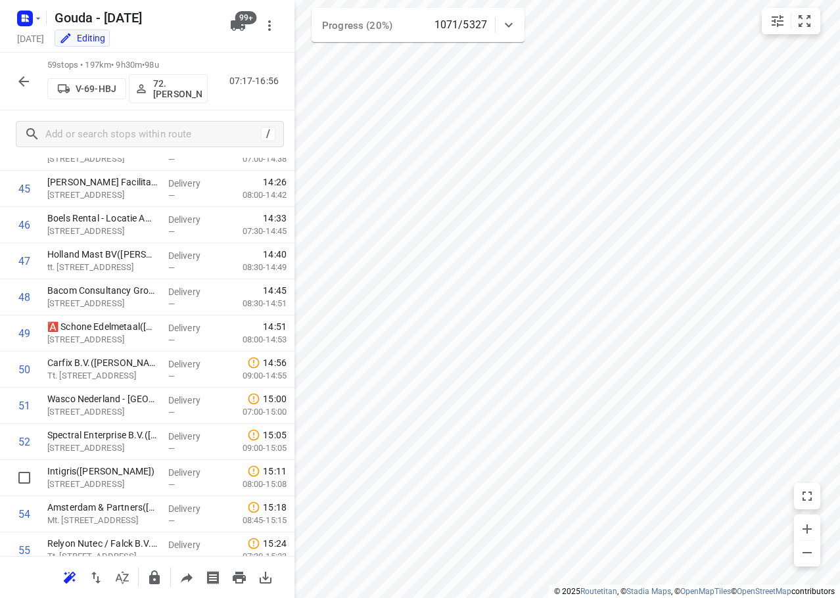
scroll to position [1836, 0]
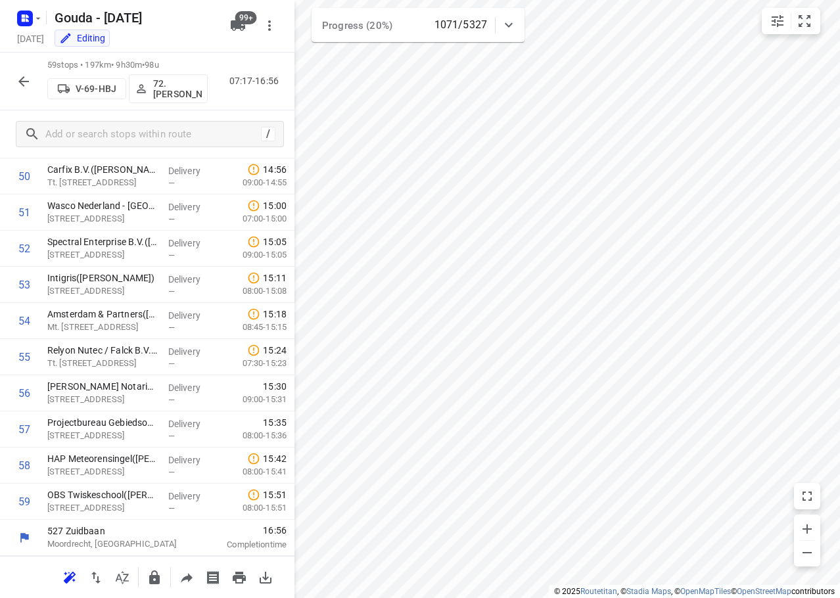
click at [25, 72] on button "button" at bounding box center [24, 81] width 26 height 26
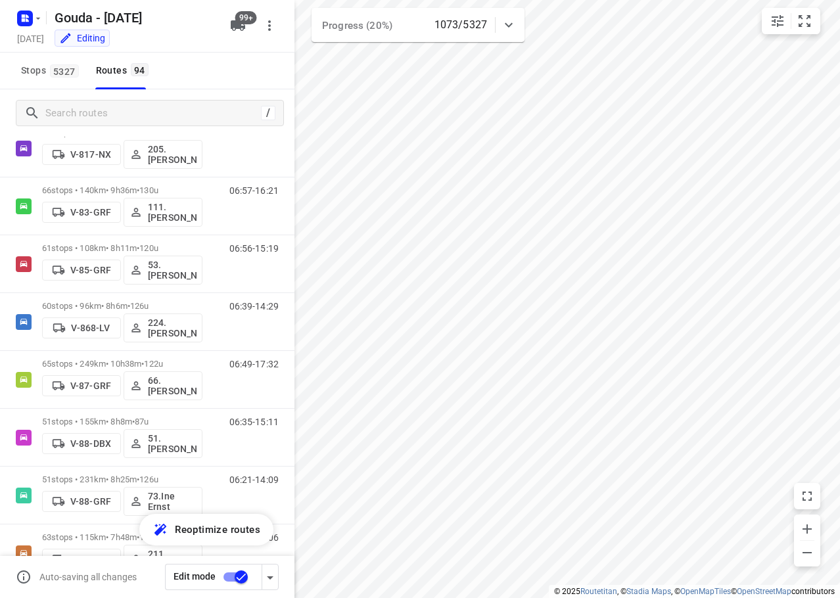
scroll to position [2657, 0]
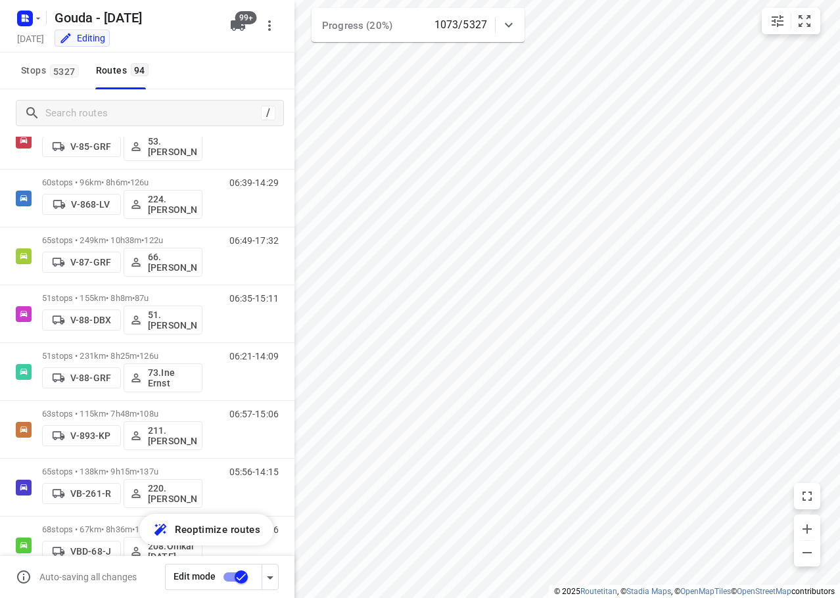
drag, startPoint x: 288, startPoint y: 172, endPoint x: 226, endPoint y: 224, distance: 81.1
click at [226, 224] on div "06:39-14:29" at bounding box center [246, 201] width 66 height 48
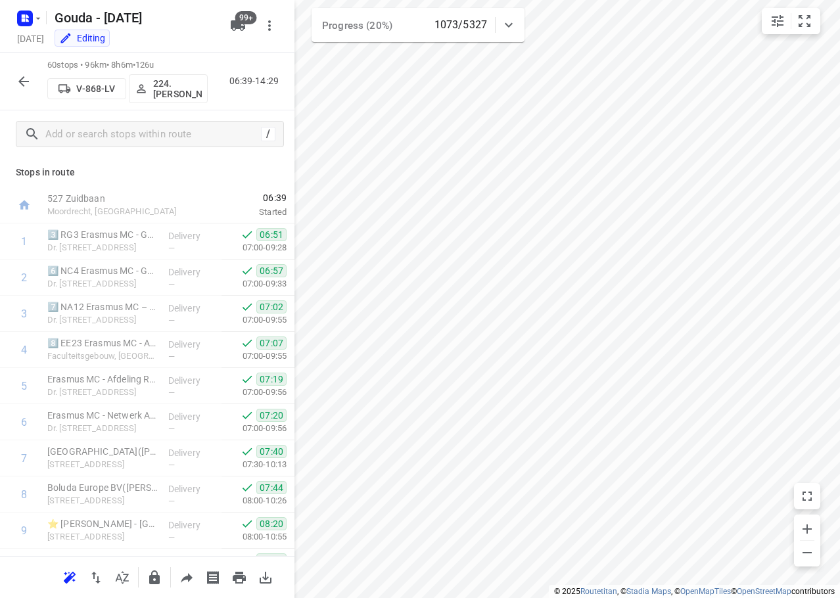
click at [208, 243] on div "—" at bounding box center [192, 248] width 49 height 10
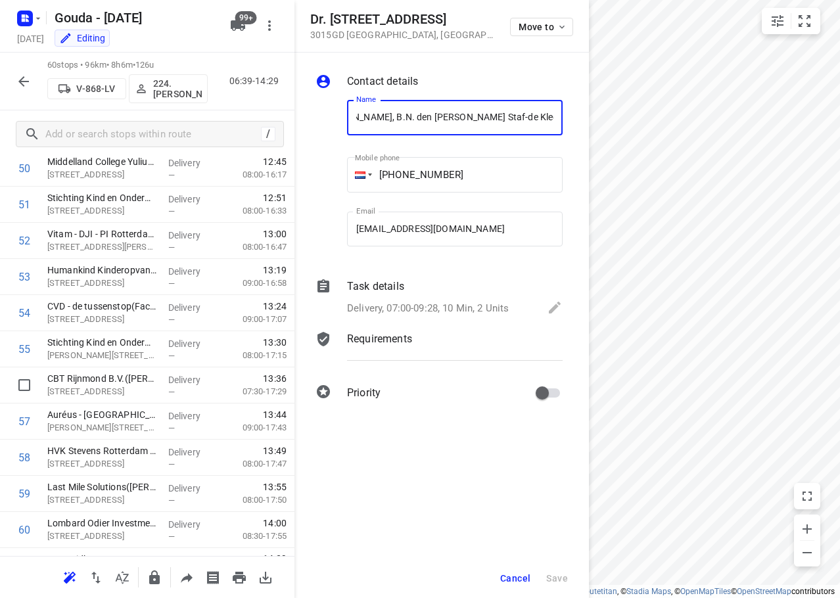
scroll to position [1873, 0]
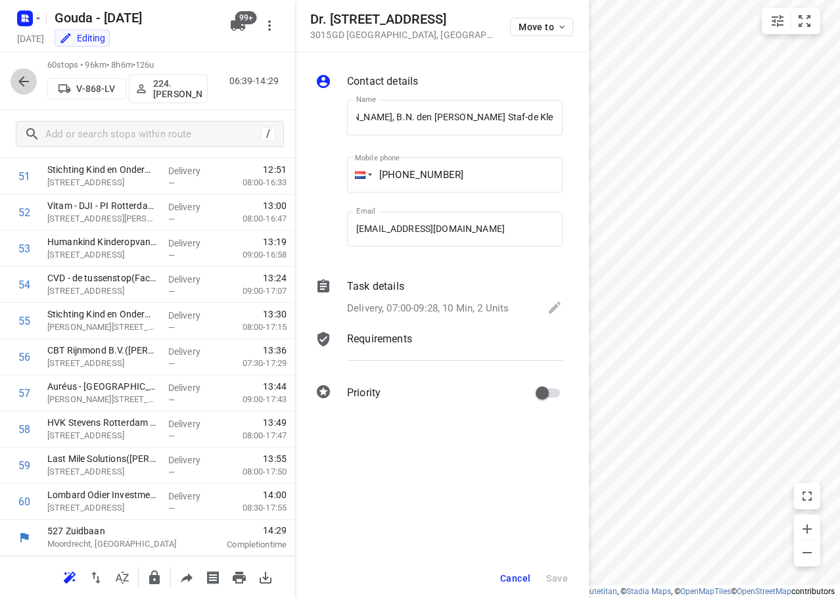
click at [19, 75] on icon "button" at bounding box center [24, 82] width 16 height 16
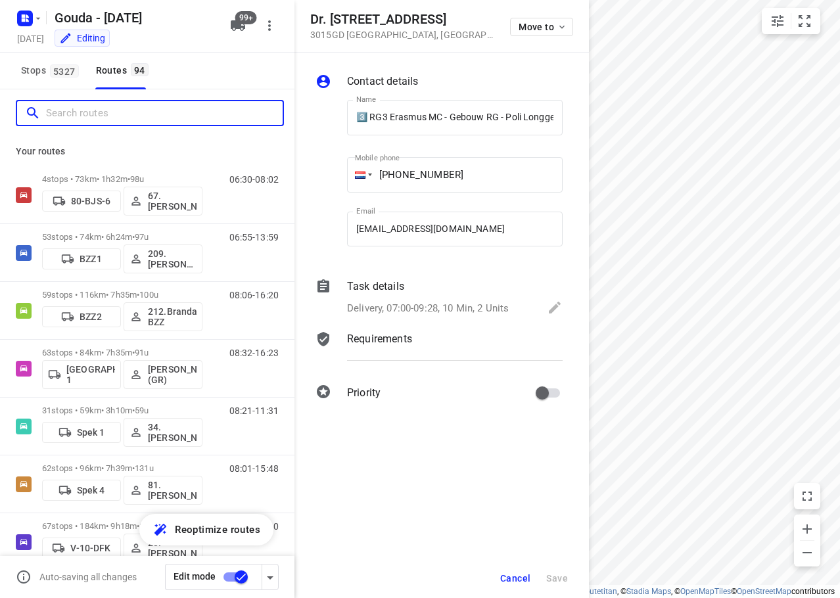
click at [83, 118] on input "Search routes" at bounding box center [164, 113] width 237 height 20
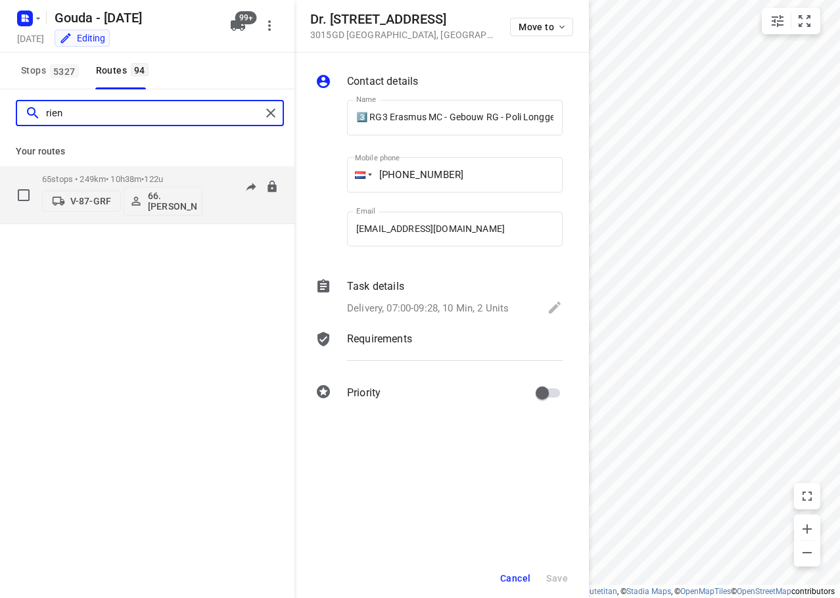
type input "rien"
click at [181, 171] on div "65 stops • 249km • 10h38m • 122u V-87-GRF 66. Rien Pfauth" at bounding box center [122, 195] width 160 height 55
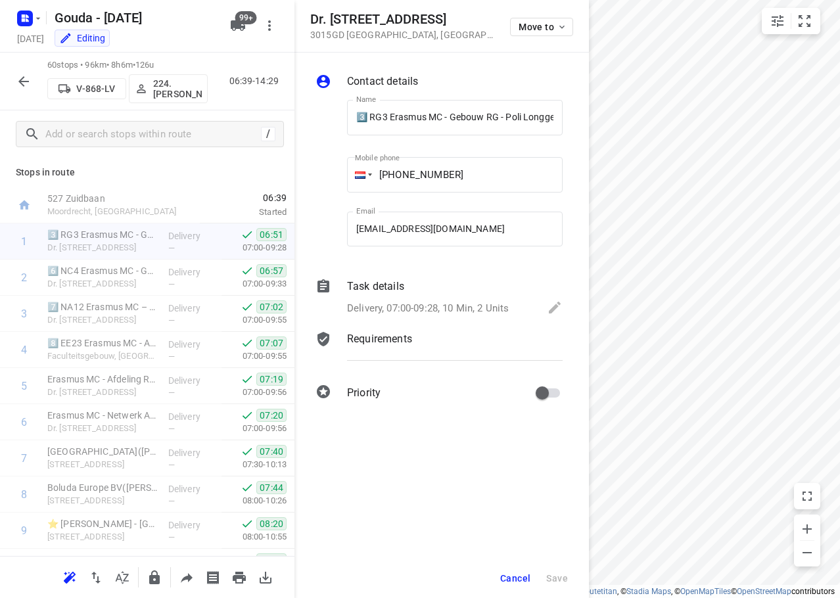
click at [525, 570] on button "Cancel" at bounding box center [515, 579] width 41 height 24
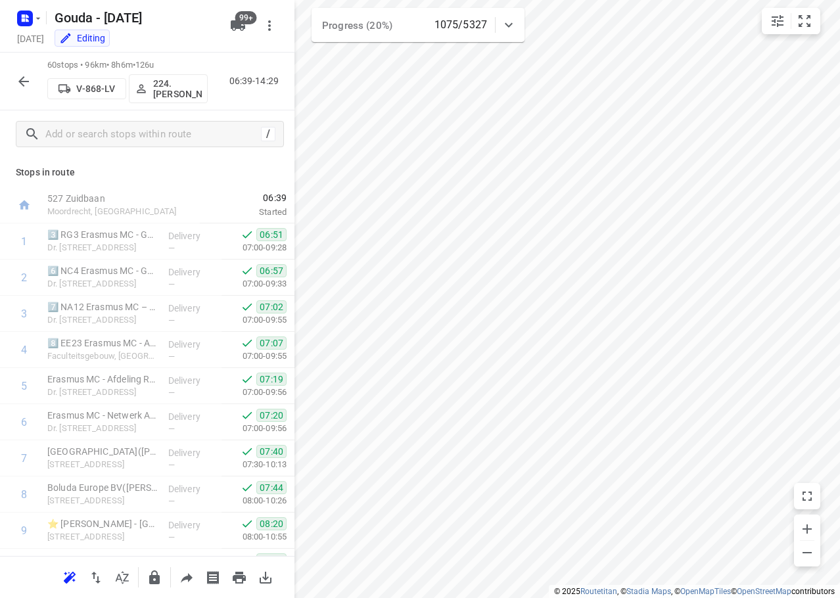
click at [11, 74] on div at bounding box center [24, 81] width 26 height 26
click at [9, 78] on div "60 stops • 96km • 8h6m • 126u V-868-LV 224.Benno Mateman 06:39-14:29" at bounding box center [147, 82] width 294 height 58
click at [28, 76] on icon "button" at bounding box center [24, 82] width 16 height 16
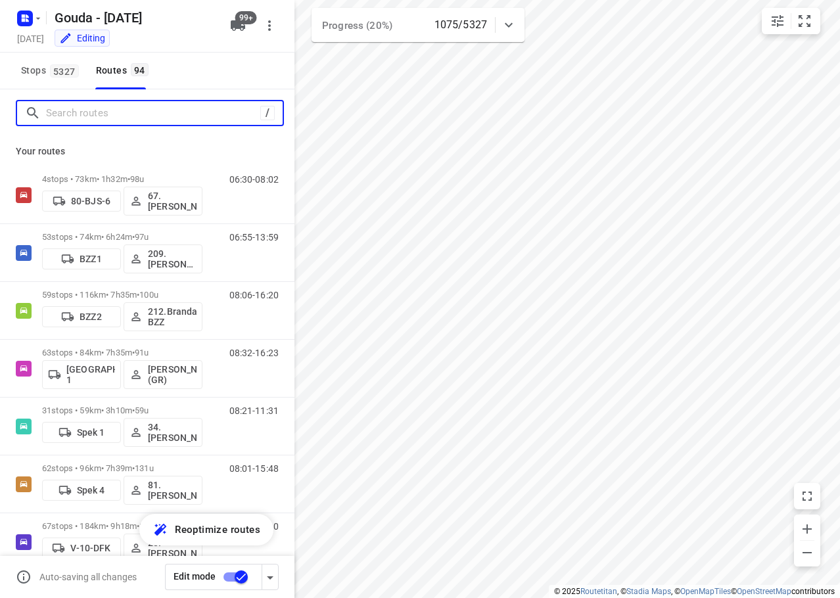
click at [72, 120] on input "Search routes" at bounding box center [153, 113] width 214 height 20
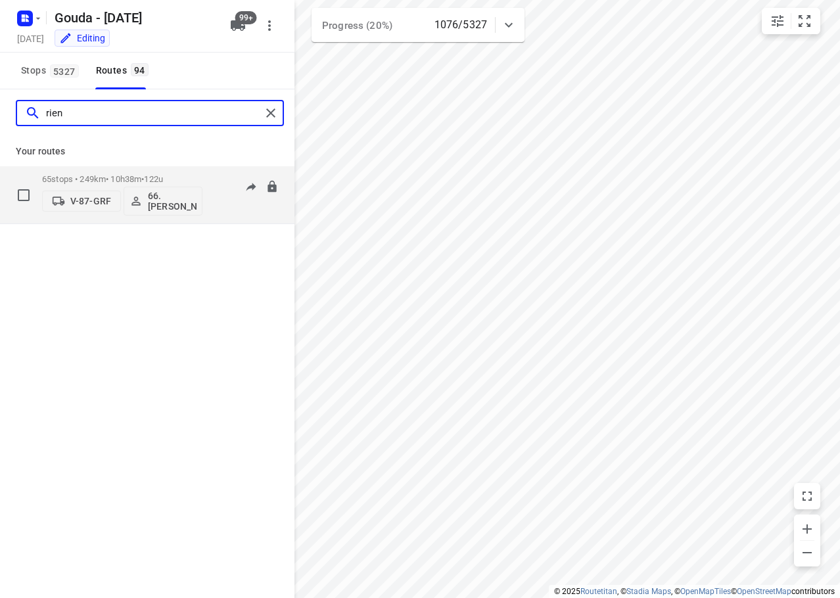
type input "rien"
click at [163, 174] on span "122u" at bounding box center [153, 179] width 19 height 10
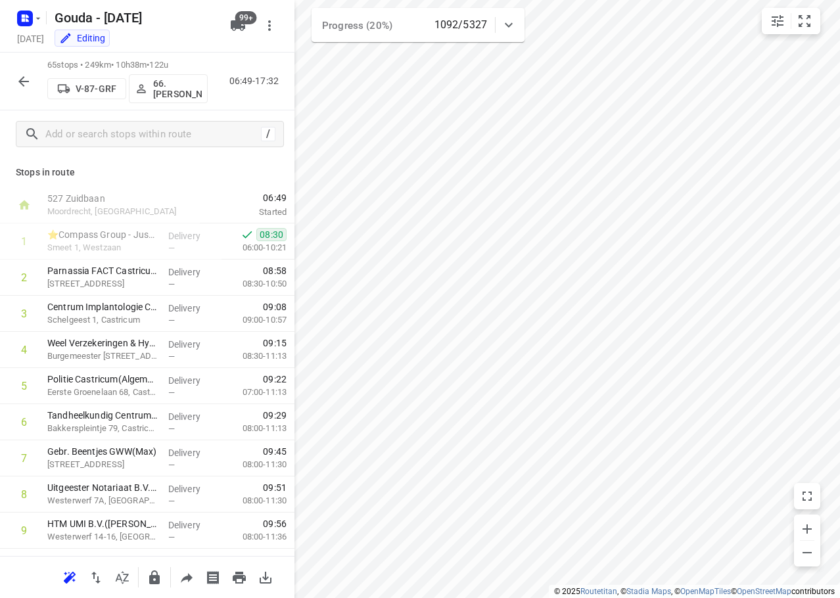
click at [22, 76] on icon "button" at bounding box center [24, 82] width 16 height 16
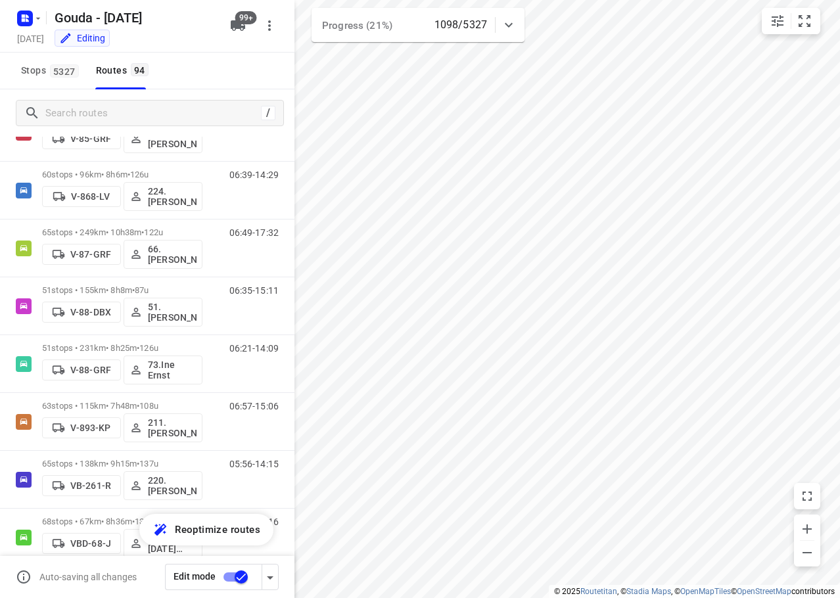
scroll to position [2642, 0]
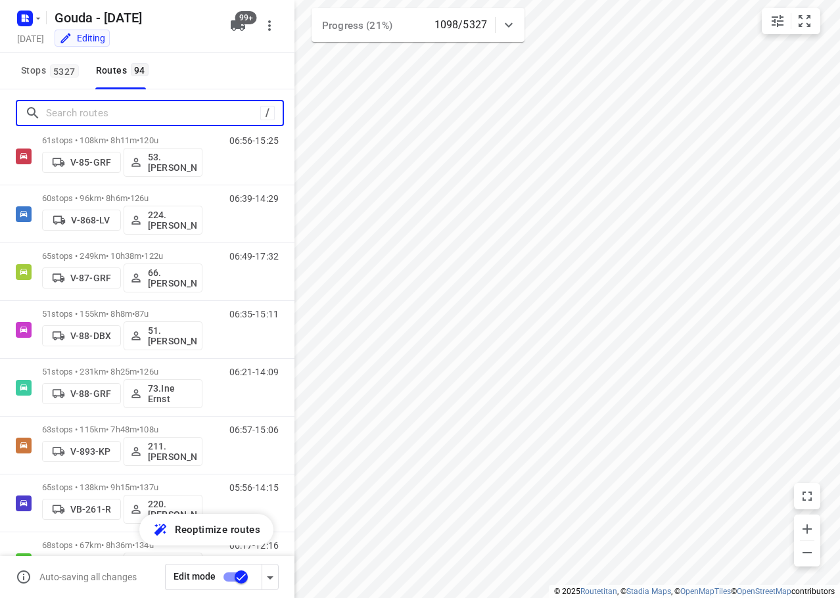
drag, startPoint x: 158, startPoint y: 116, endPoint x: 175, endPoint y: 104, distance: 20.2
click at [165, 108] on input "Search routes" at bounding box center [153, 113] width 214 height 20
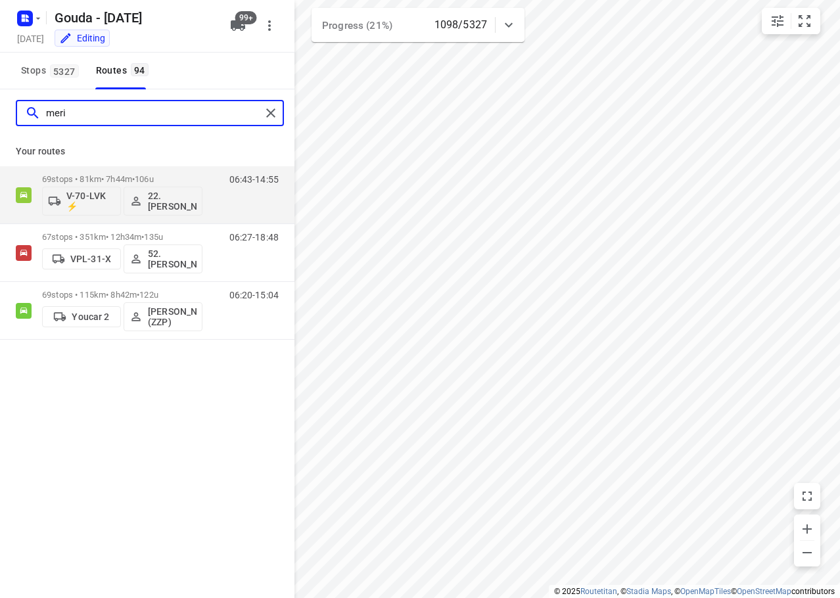
scroll to position [0, 0]
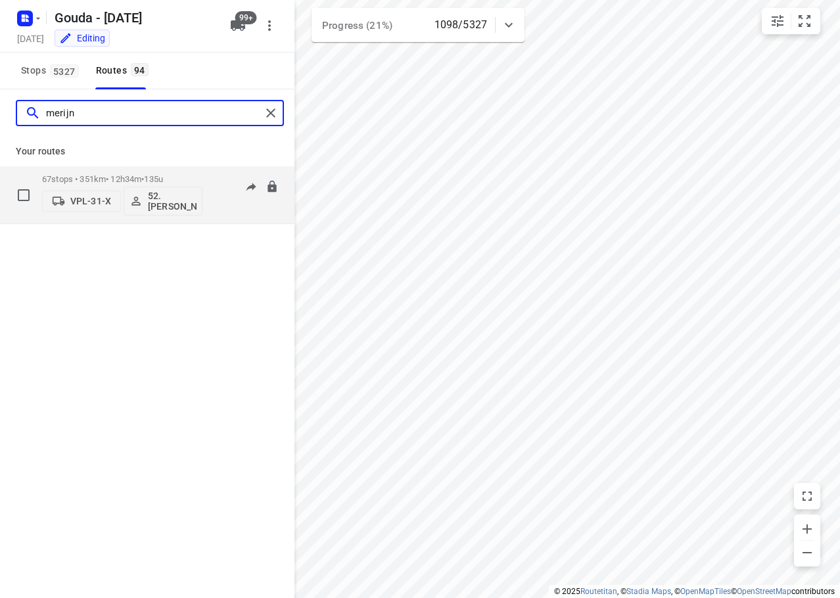
type input "merijn"
click at [163, 173] on div "67 stops • 351km • 12h34m • 135u VPL-31-X 52. Merijn Bouw" at bounding box center [122, 195] width 160 height 55
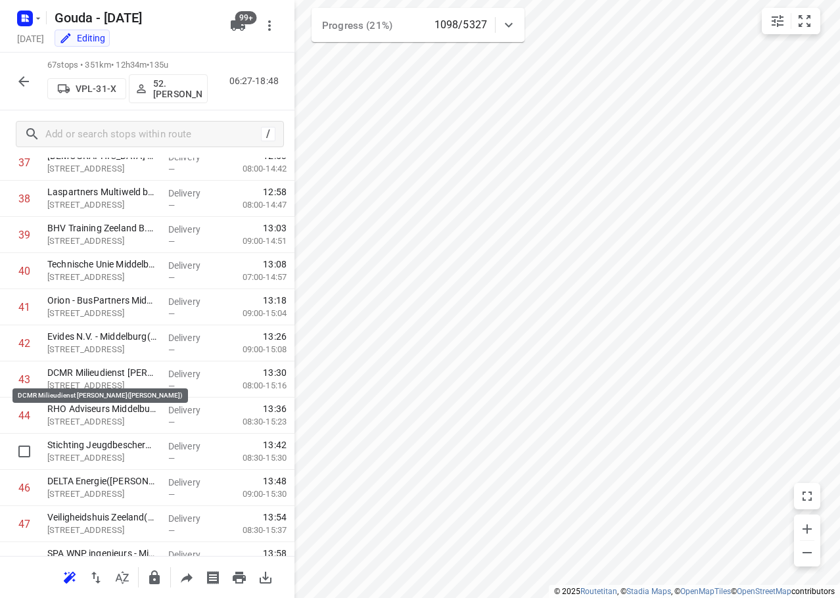
scroll to position [2126, 0]
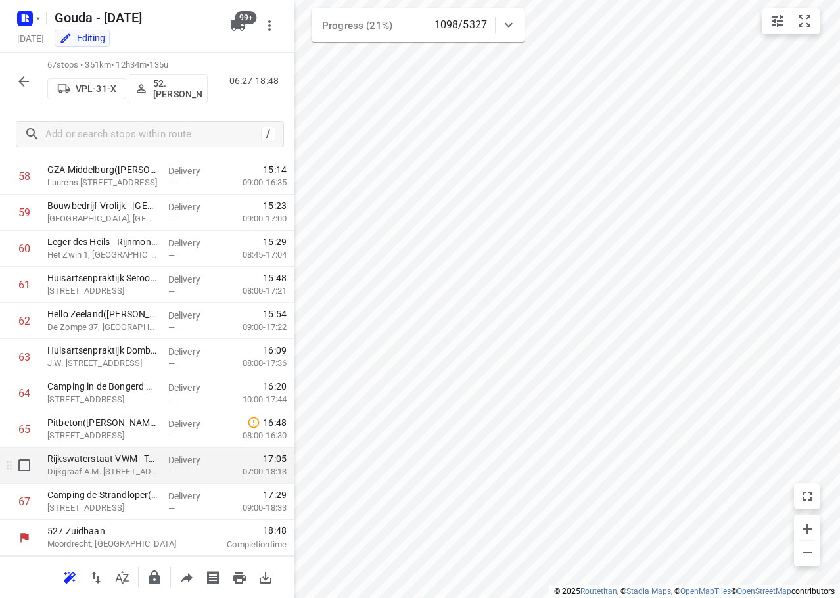
drag, startPoint x: 116, startPoint y: 439, endPoint x: 114, endPoint y: 452, distance: 12.6
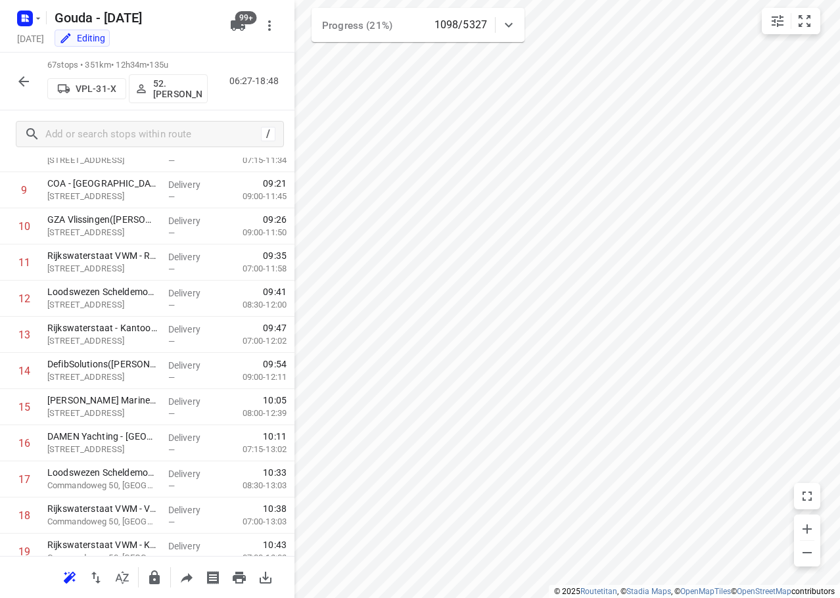
scroll to position [0, 0]
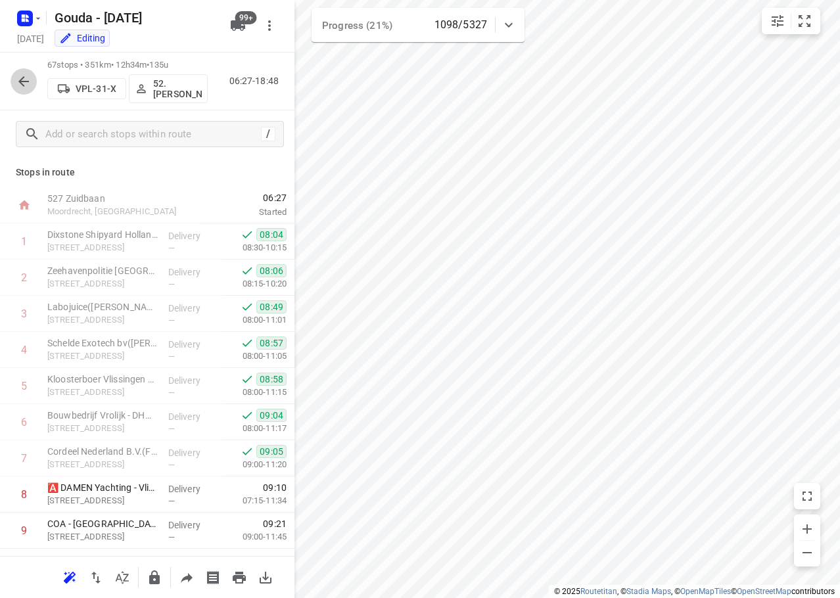
click at [22, 80] on icon "button" at bounding box center [23, 81] width 11 height 11
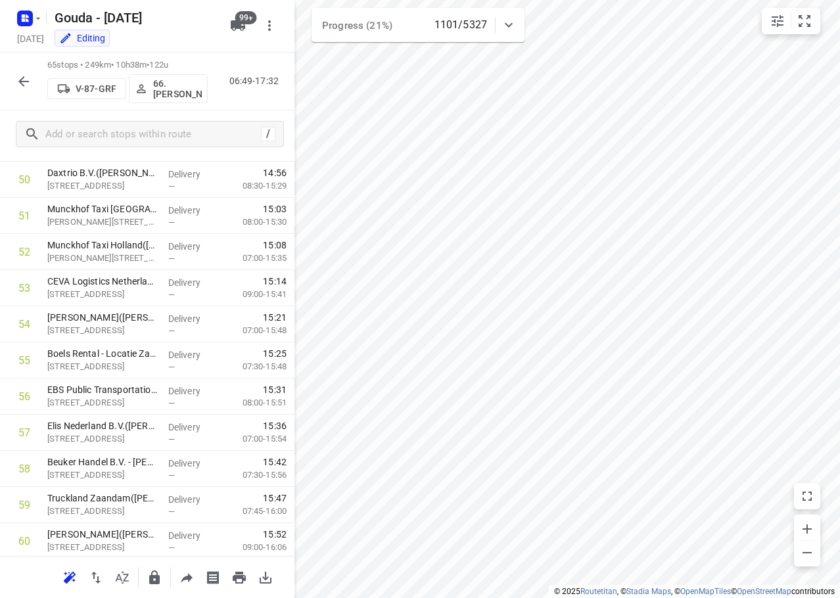
scroll to position [2053, 0]
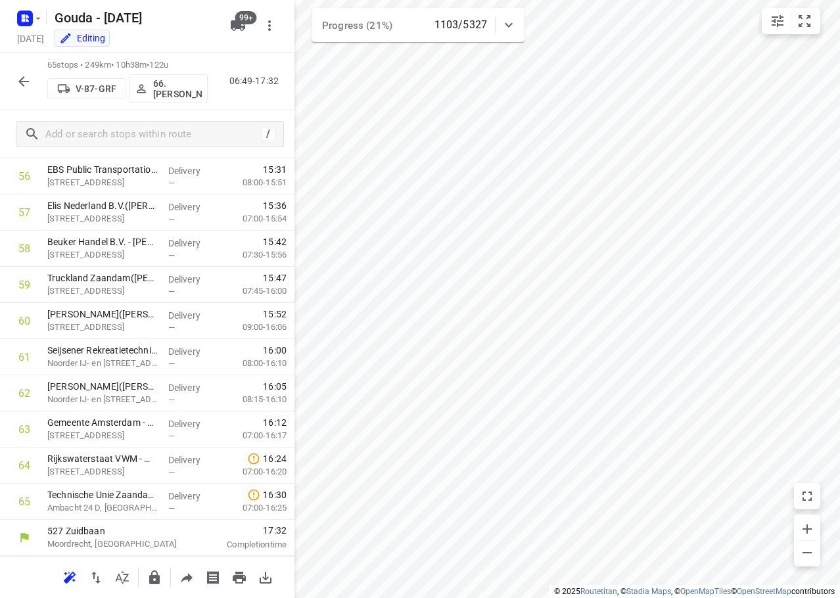
click at [22, 84] on icon "button" at bounding box center [23, 81] width 11 height 11
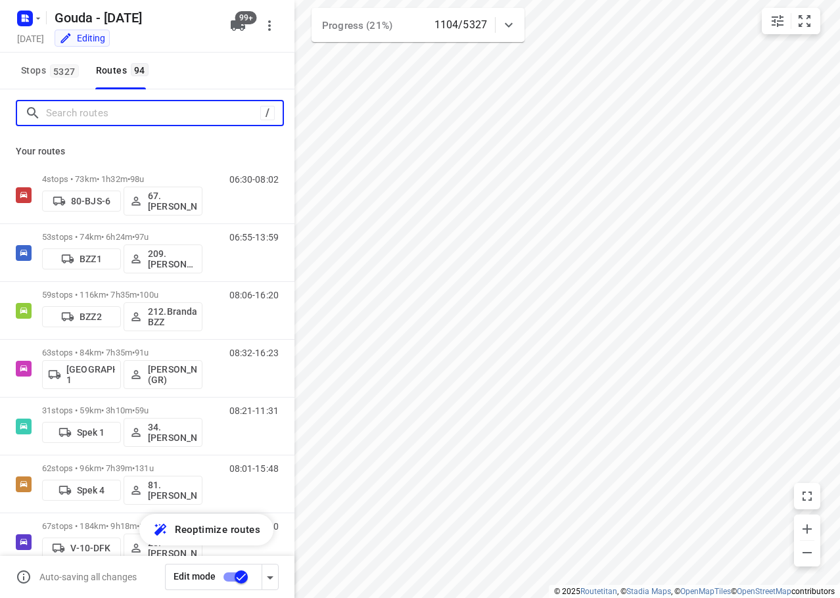
click at [147, 106] on input "Search routes" at bounding box center [153, 113] width 214 height 20
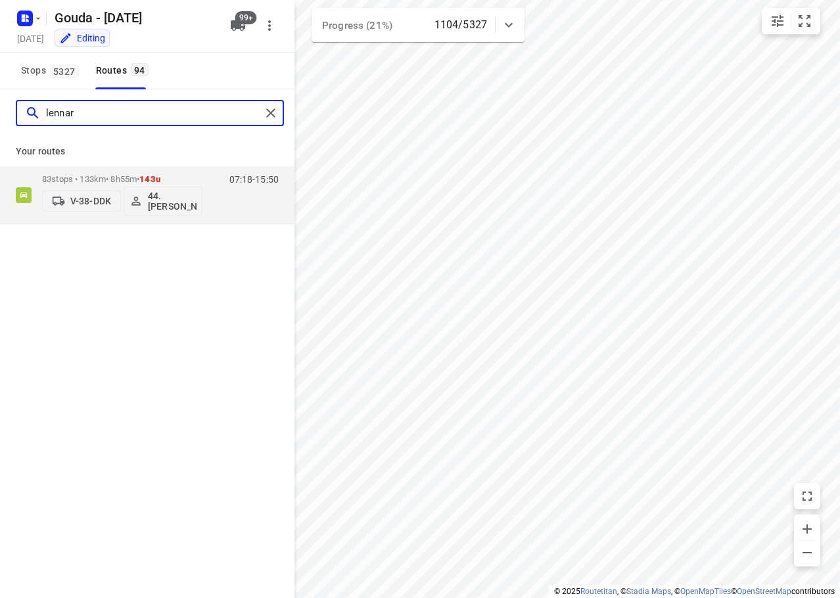
type input "lennard"
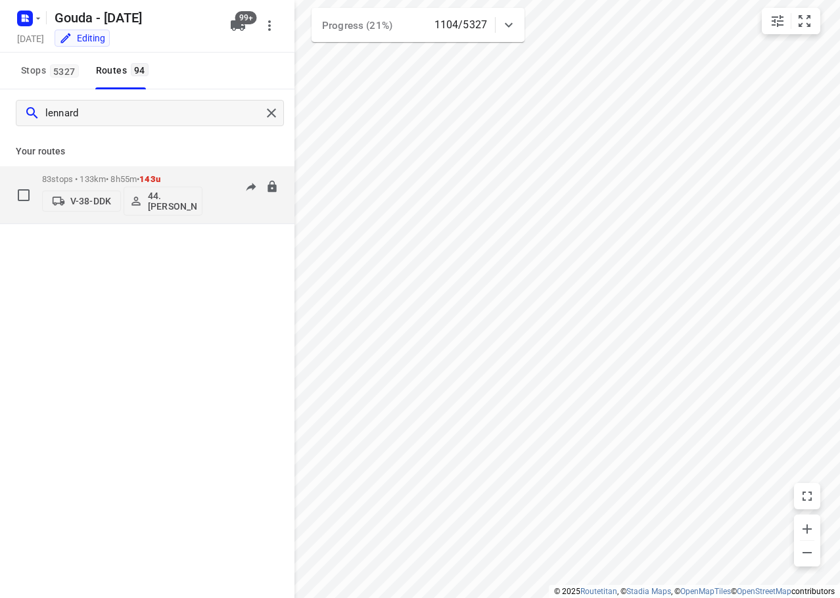
click at [160, 179] on span "143u" at bounding box center [149, 179] width 21 height 10
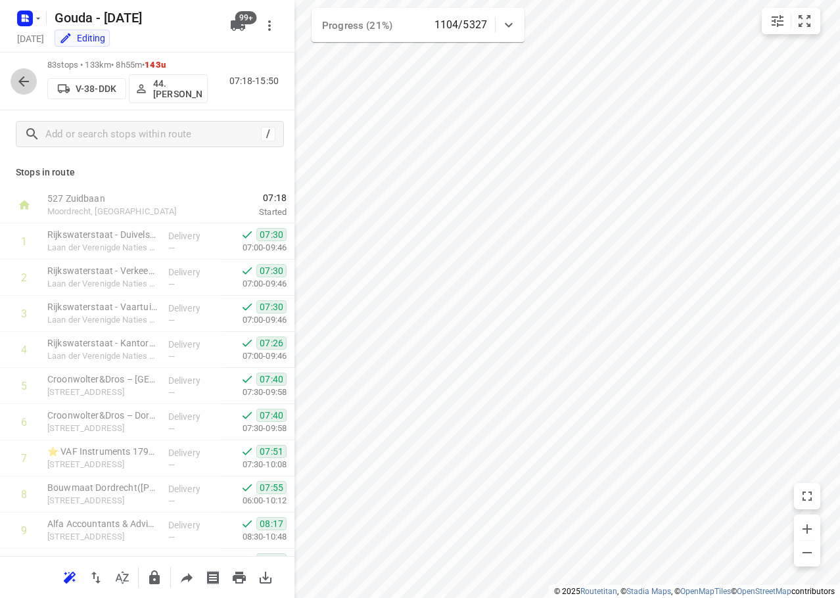
click at [17, 76] on icon "button" at bounding box center [24, 82] width 16 height 16
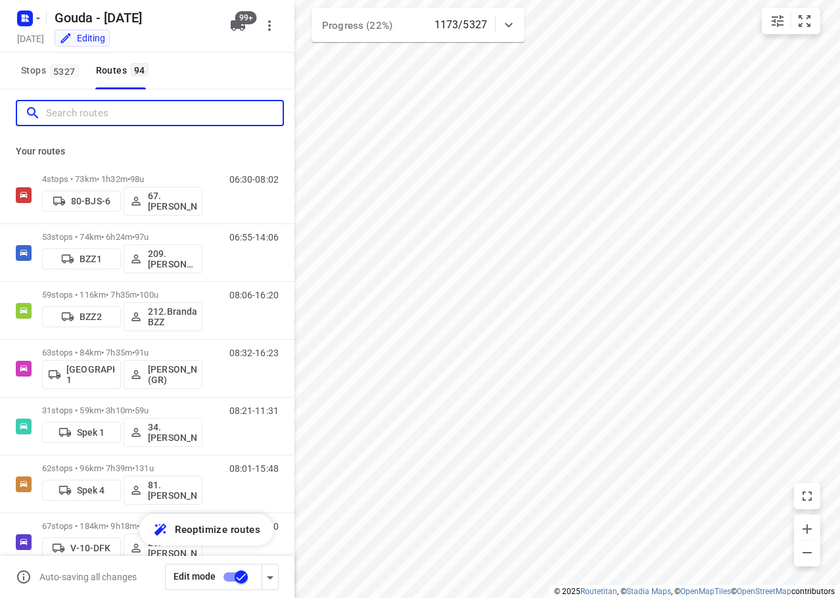
drag, startPoint x: 132, startPoint y: 119, endPoint x: 124, endPoint y: 105, distance: 16.8
click at [131, 118] on input "Search routes" at bounding box center [164, 113] width 237 height 20
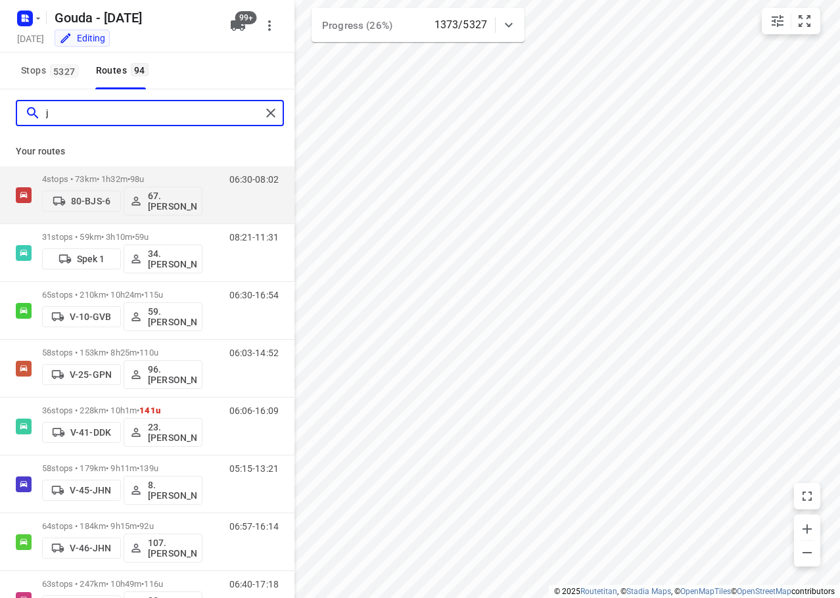
drag, startPoint x: 133, startPoint y: 103, endPoint x: 121, endPoint y: 110, distance: 13.5
click at [121, 110] on input "j" at bounding box center [153, 113] width 215 height 20
drag, startPoint x: 121, startPoint y: 110, endPoint x: -1, endPoint y: 72, distance: 127.4
click at [0, 72] on html "i © 2025 Routetitan , © Stadia Maps , © OpenMapTiles © OpenStreetMap contributo…" at bounding box center [420, 299] width 840 height 598
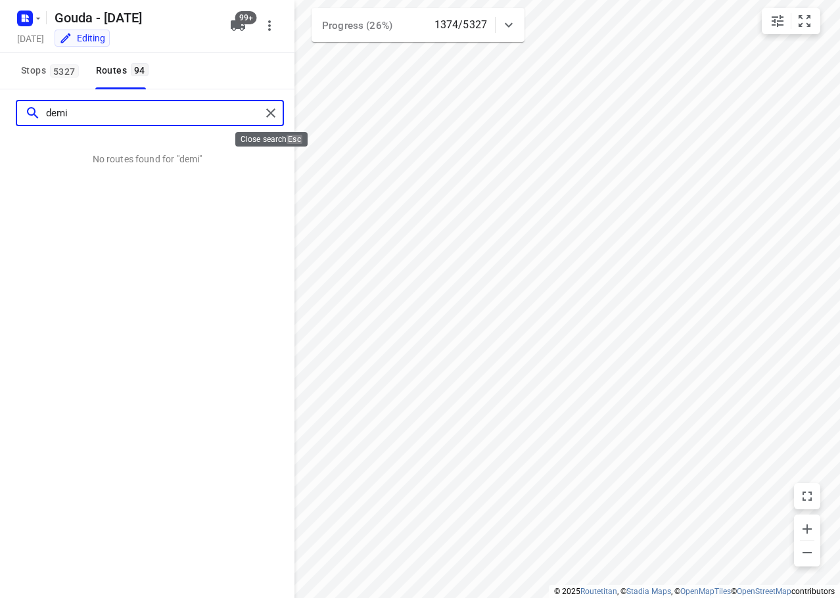
type input "demi"
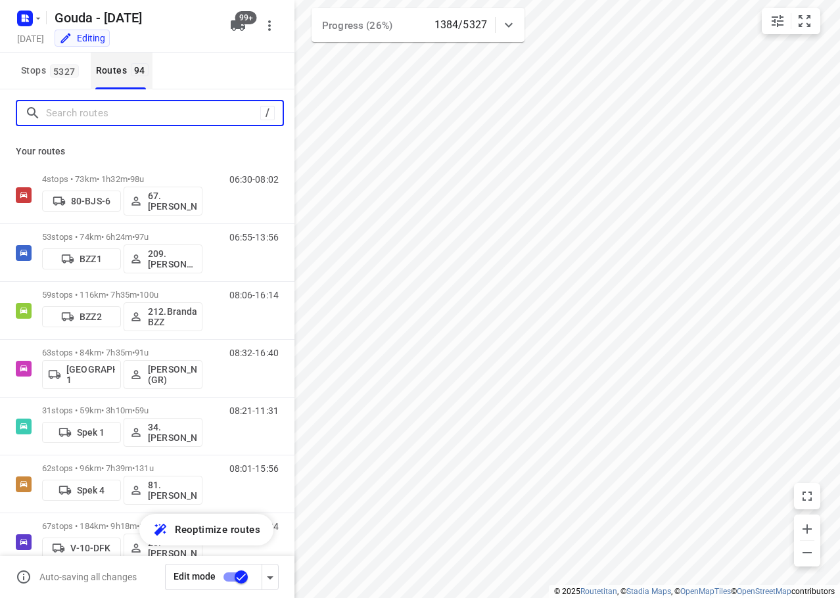
click at [126, 114] on input "Search routes" at bounding box center [153, 113] width 214 height 20
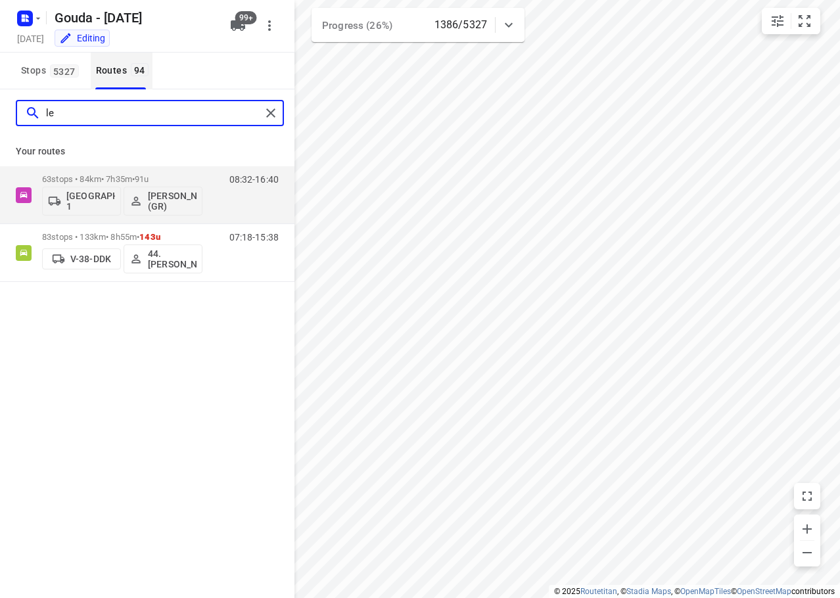
type input "l"
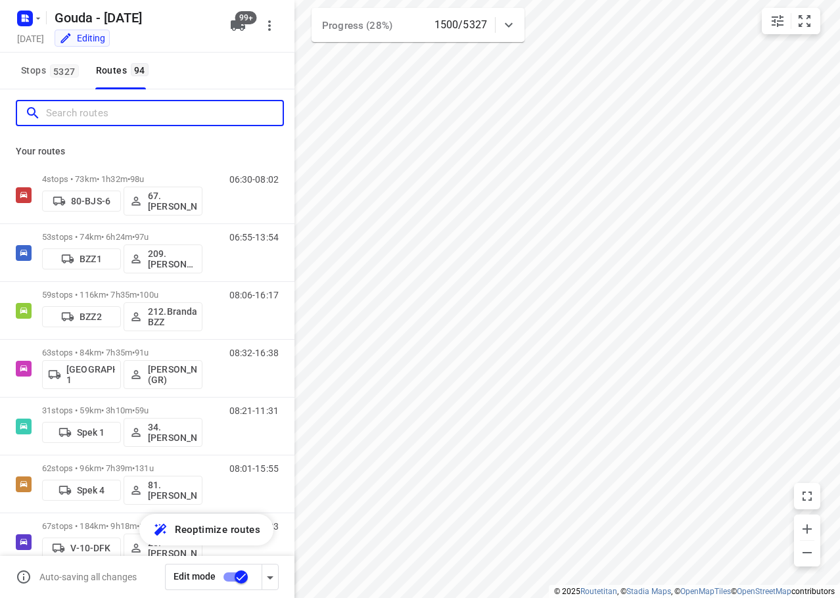
click at [110, 116] on input "Search routes" at bounding box center [164, 113] width 237 height 20
click at [53, 83] on button "Stops 5327" at bounding box center [49, 71] width 67 height 37
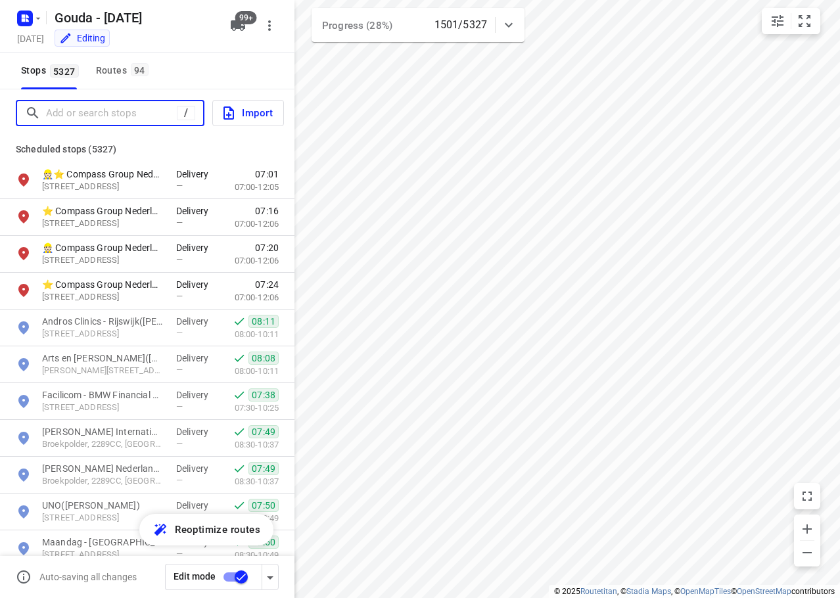
click at [105, 104] on input "Add or search stops" at bounding box center [111, 113] width 131 height 20
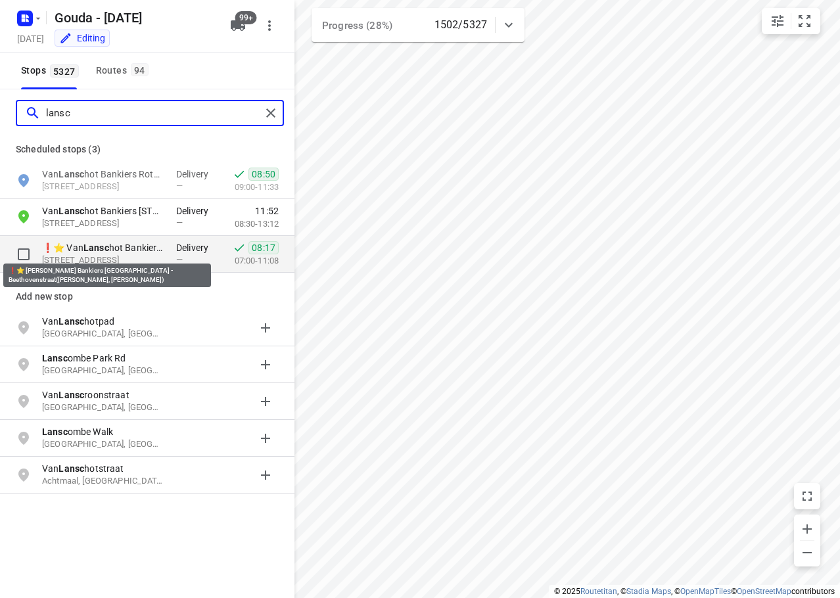
type input "lansc"
click at [109, 245] on b "Lansc" at bounding box center [96, 248] width 26 height 11
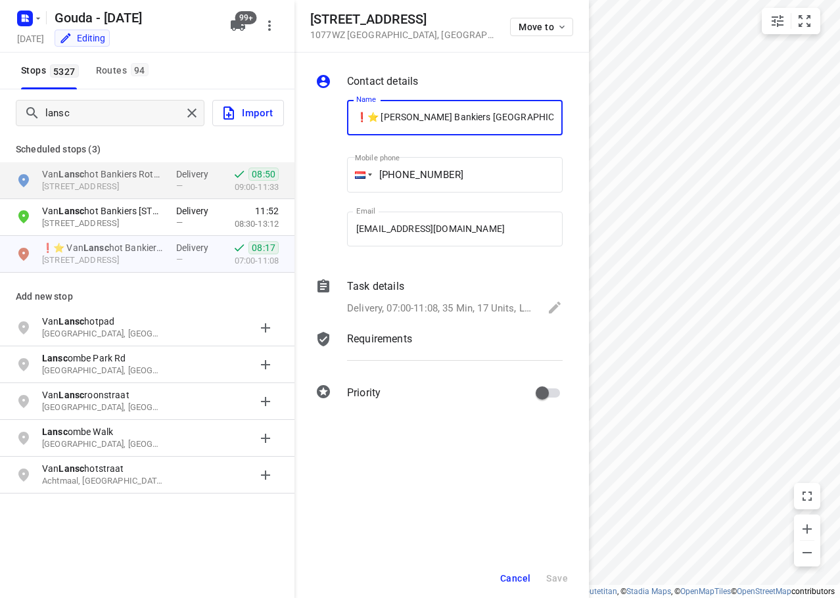
scroll to position [0, 218]
click at [393, 118] on input "❗⭐ Van Lanschot Bankiers Amsterdam - Beethovenstraat(Sylvia, Marcel, Sandra van…" at bounding box center [455, 117] width 216 height 35
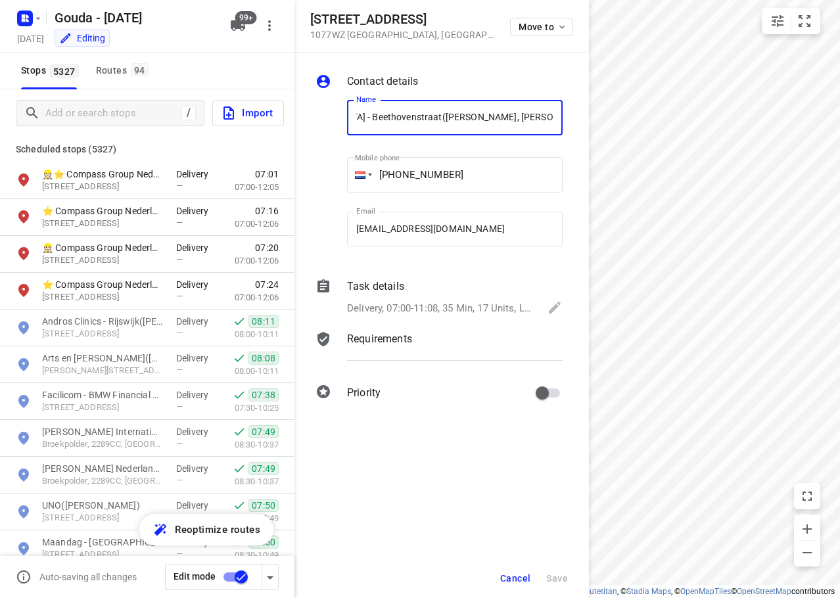
click at [455, 89] on div "Contact details" at bounding box center [454, 83] width 221 height 24
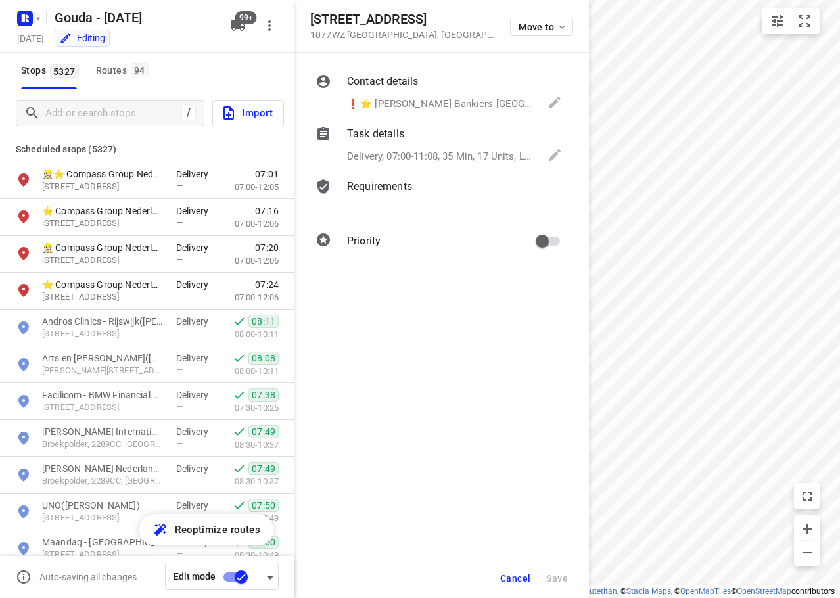
click at [368, 106] on p "❗⭐ Van Lanschot Bankiers Amsterdam - Beethovenstraat(Sylvia, Marcel, Sandra van…" at bounding box center [440, 104] width 187 height 15
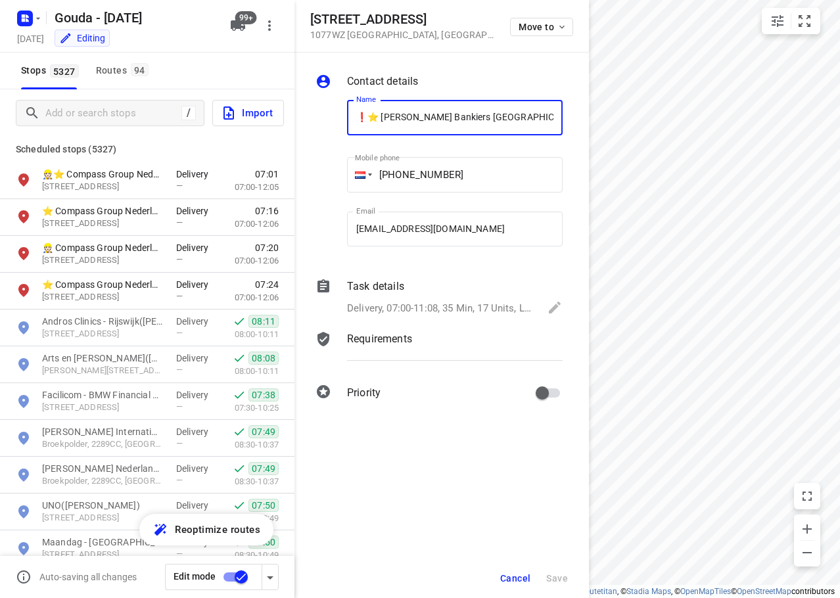
drag, startPoint x: 380, startPoint y: 118, endPoint x: 373, endPoint y: 118, distance: 7.3
click at [373, 118] on input "❗⭐ Van Lanschot Bankiers Amsterdam - Beethovenstraat(Sylvia, Marcel, Sandra van…" at bounding box center [455, 117] width 216 height 35
click at [57, 72] on span "5327" at bounding box center [64, 70] width 29 height 13
click at [121, 76] on div "Routes 94" at bounding box center [124, 70] width 57 height 16
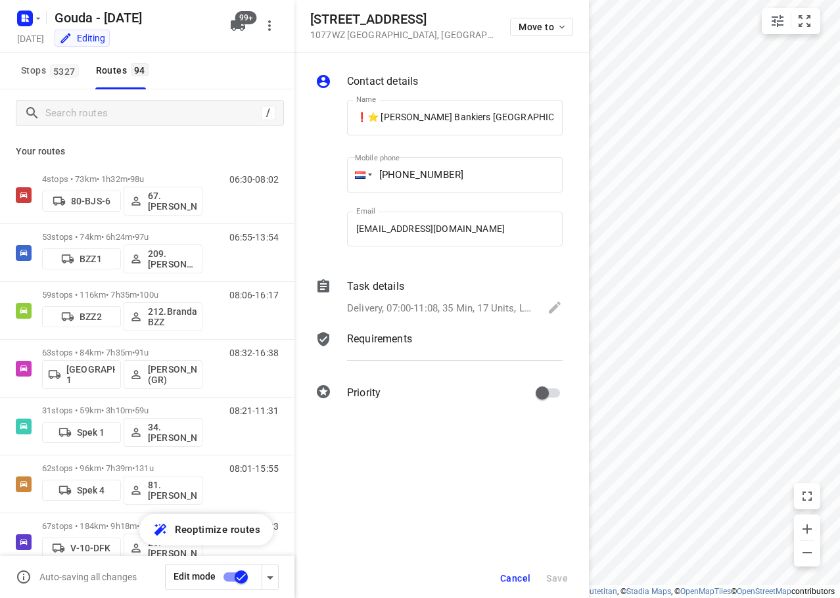
click at [511, 573] on span "Cancel" at bounding box center [515, 578] width 30 height 11
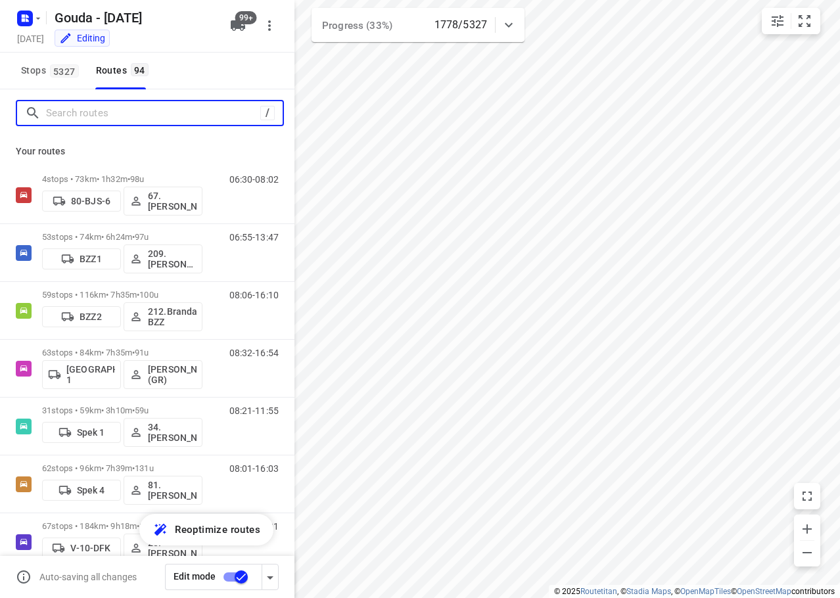
click at [108, 112] on input "Search routes" at bounding box center [153, 113] width 214 height 20
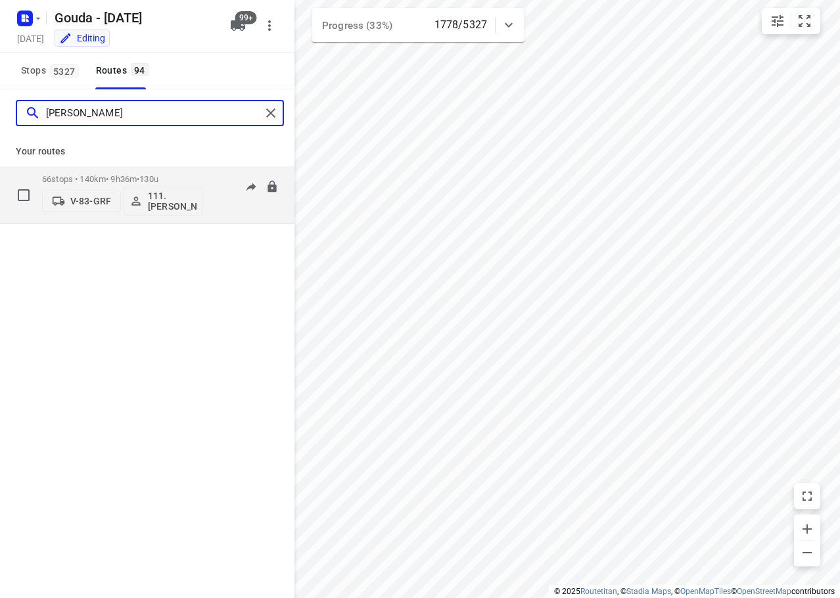
type input "[PERSON_NAME]"
click at [134, 196] on icon "button" at bounding box center [135, 201] width 13 height 13
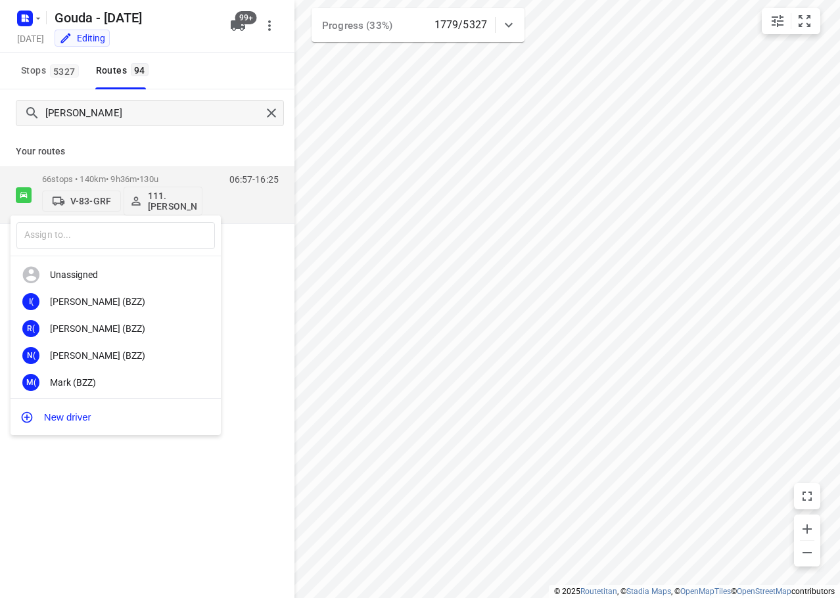
drag, startPoint x: 191, startPoint y: 136, endPoint x: 145, endPoint y: 175, distance: 59.7
click at [191, 133] on div at bounding box center [420, 299] width 840 height 598
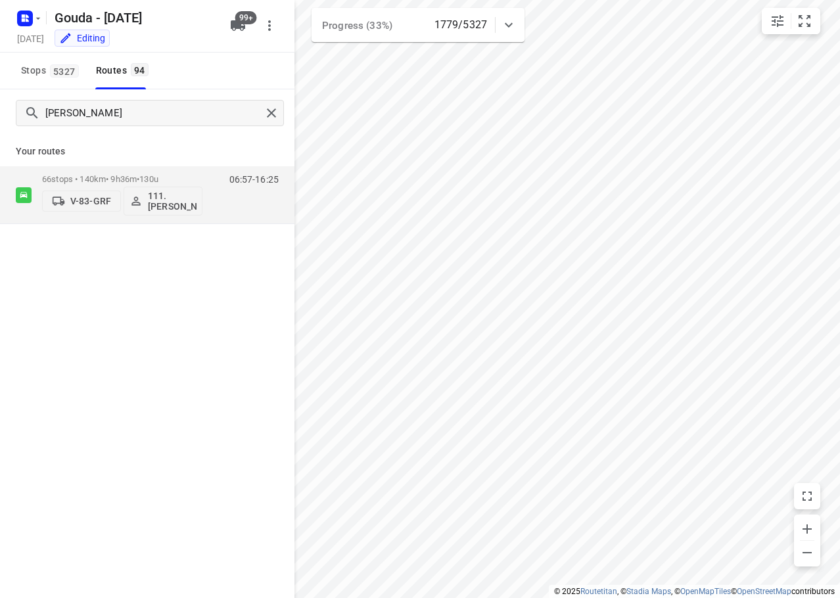
click at [143, 177] on div "​ Unassigned I( Ismail (BZZ) R( Ronan (BZZ) N( Nolan (BZZ) M( Mark (BZZ) F( Fur…" at bounding box center [420, 299] width 840 height 598
click at [143, 178] on p "66 stops • 140km • 9h36m • 130u" at bounding box center [122, 179] width 160 height 10
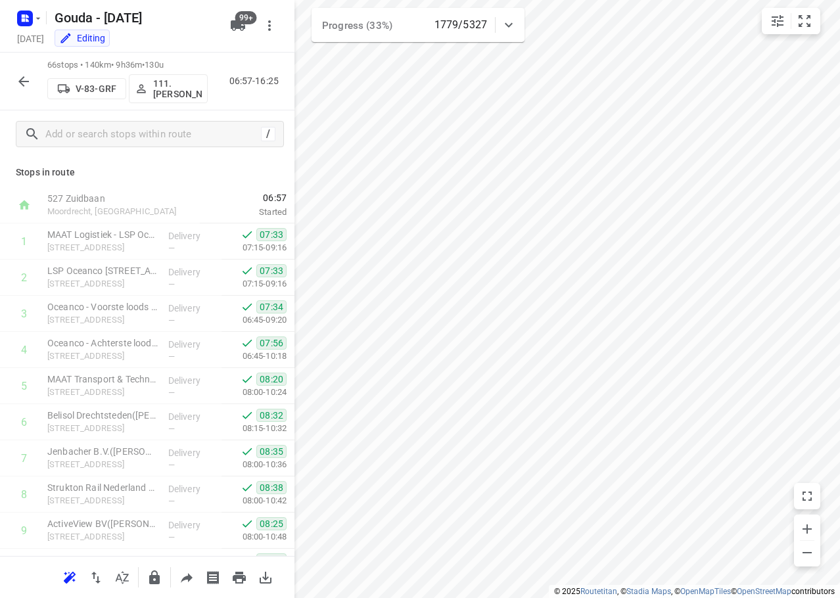
click at [143, 179] on div "Stops in route 527 Zuidbaan Moordrecht, Netherlands 06:57 Started 1 MAAT Logist…" at bounding box center [147, 357] width 294 height 398
click at [742, 0] on html "i © 2025 Routetitan , © Stadia Maps , © OpenMapTiles © OpenStreetMap contributo…" at bounding box center [420, 299] width 840 height 598
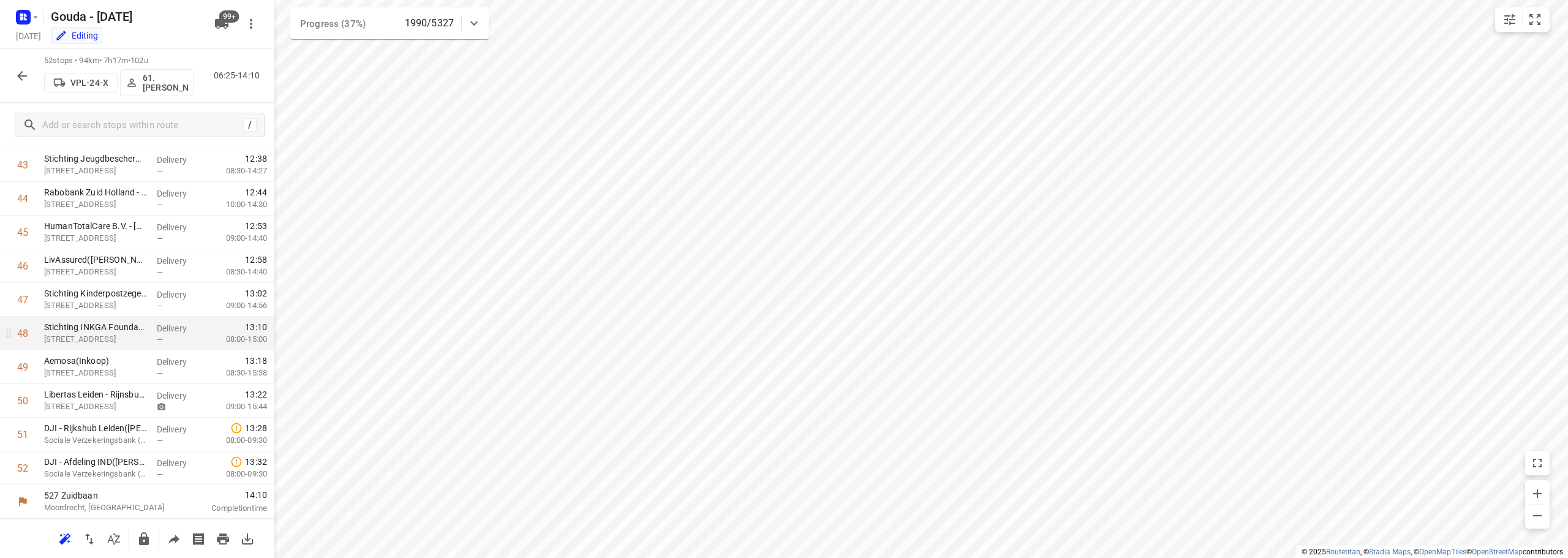
scroll to position [1475, 0]
click at [18, 74] on icon "button" at bounding box center [22, 76] width 15 height 15
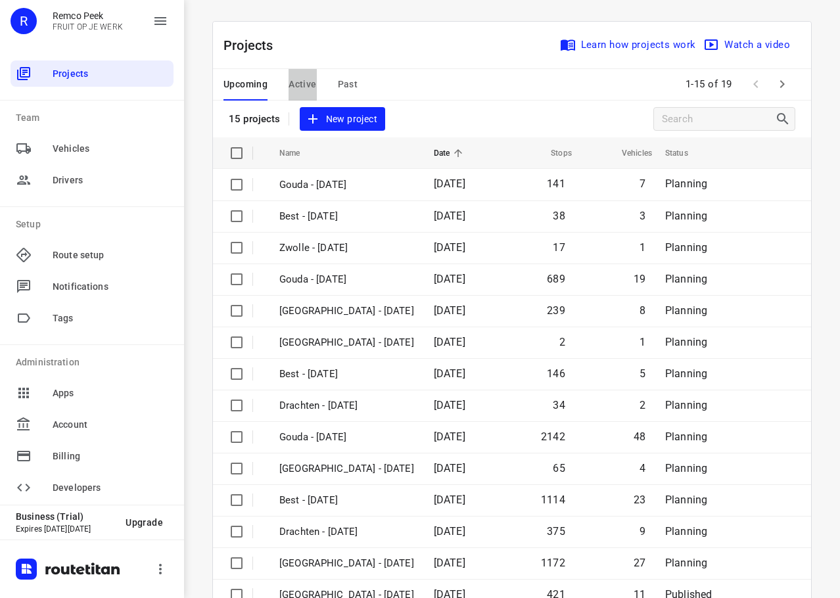
click at [293, 93] on button "Active" at bounding box center [303, 85] width 28 height 32
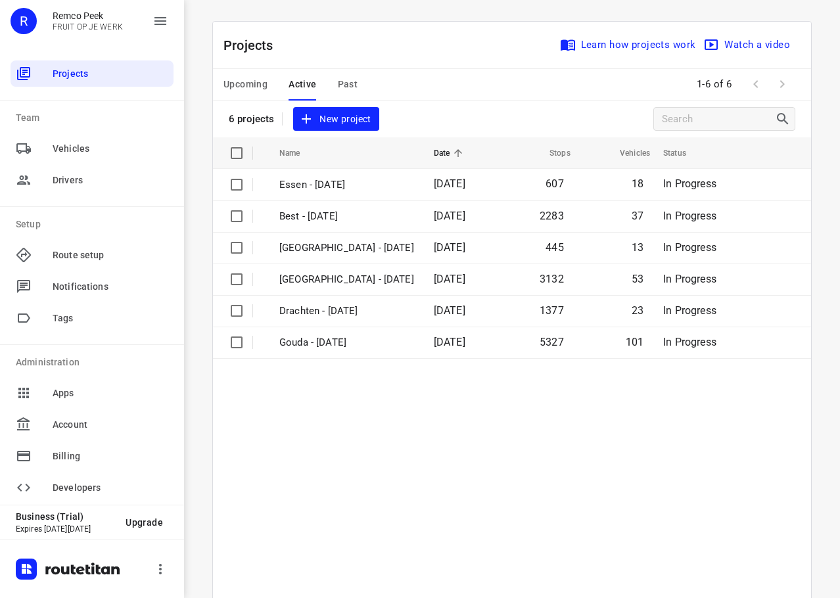
click at [243, 83] on span "Upcoming" at bounding box center [245, 84] width 44 height 16
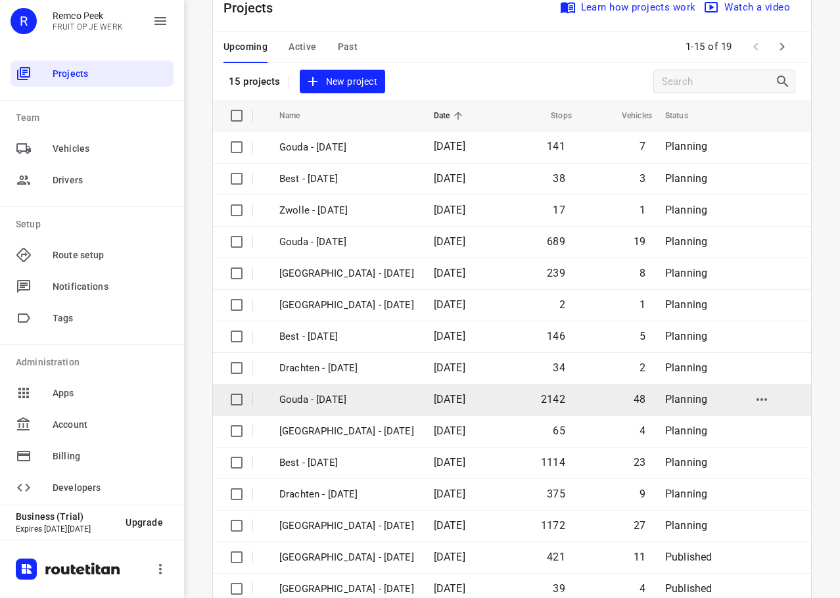
scroll to position [66, 0]
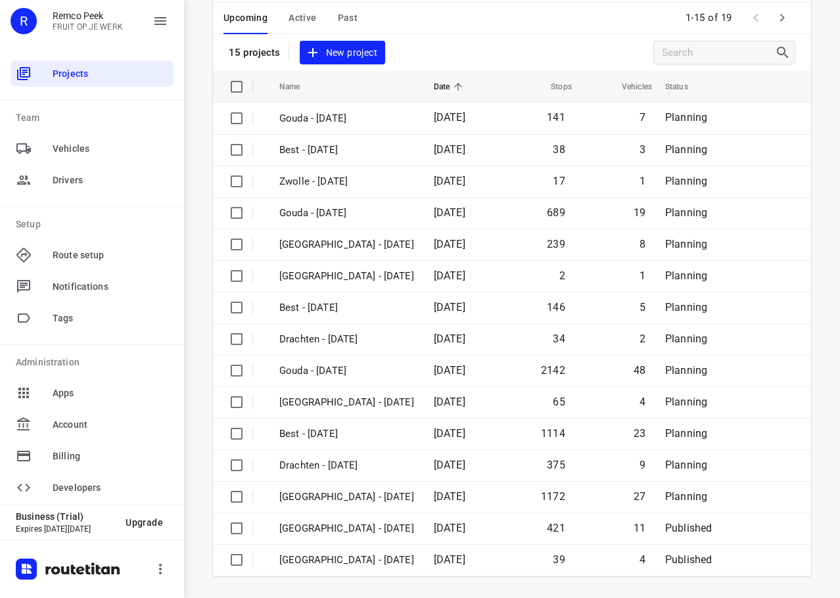
click at [774, 24] on button "button" at bounding box center [782, 18] width 26 height 26
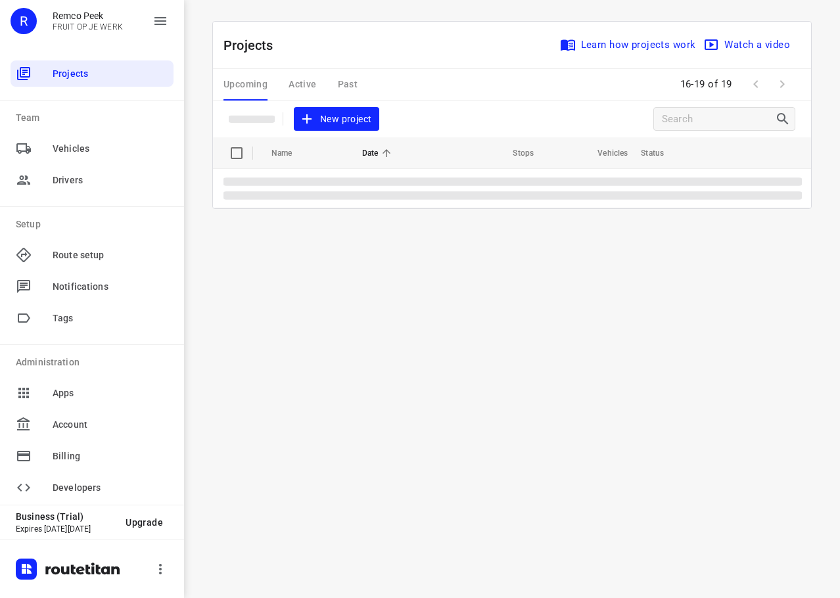
scroll to position [0, 0]
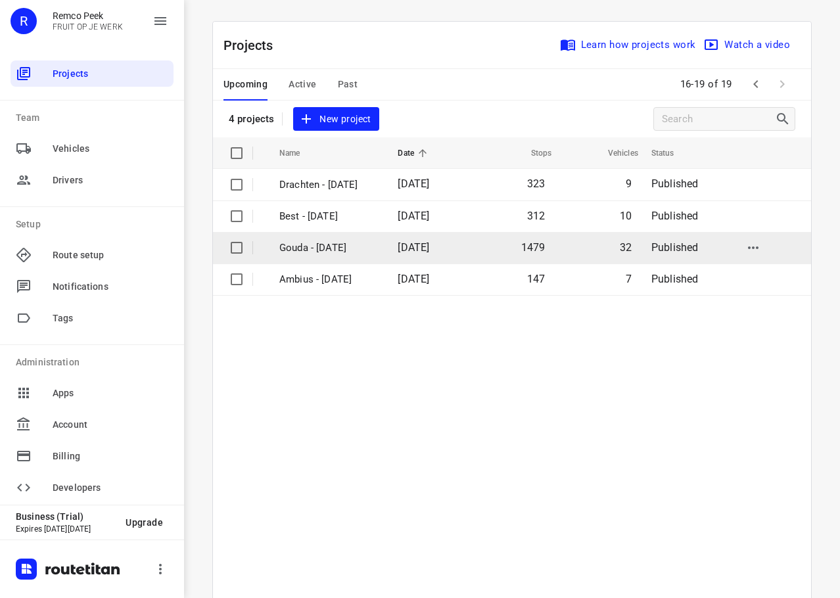
click at [321, 243] on p "Gouda - [DATE]" at bounding box center [328, 248] width 99 height 15
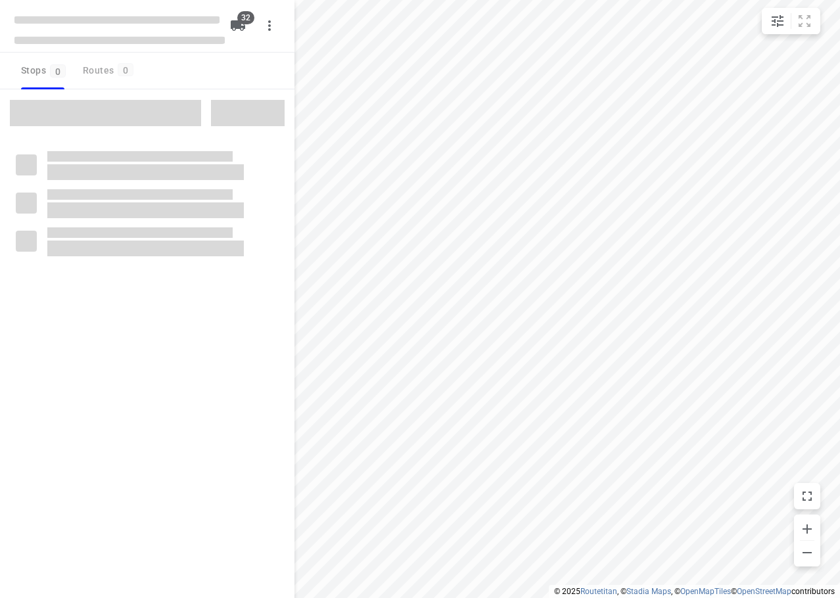
checkbox input "true"
